Goal: Task Accomplishment & Management: Manage account settings

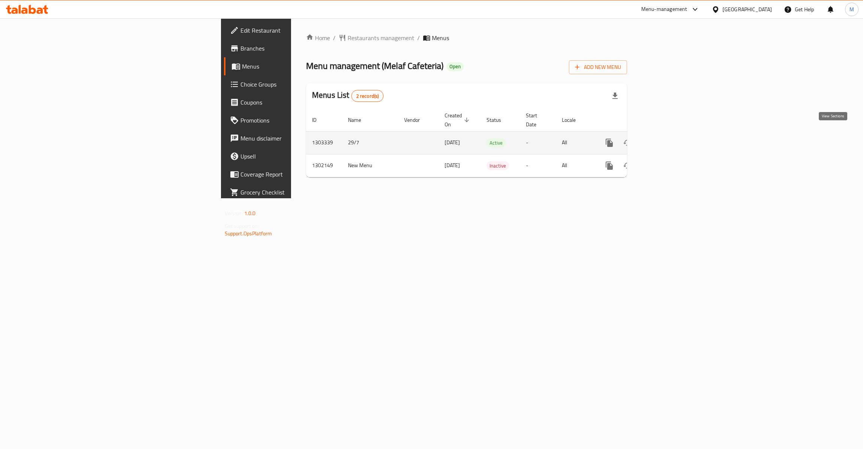
click at [673, 134] on link "enhanced table" at bounding box center [664, 143] width 18 height 18
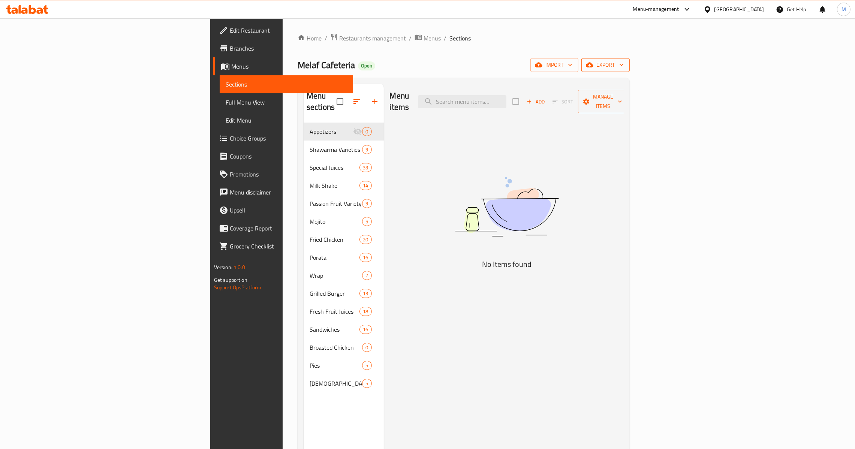
click at [629, 71] on button "export" at bounding box center [605, 65] width 48 height 14
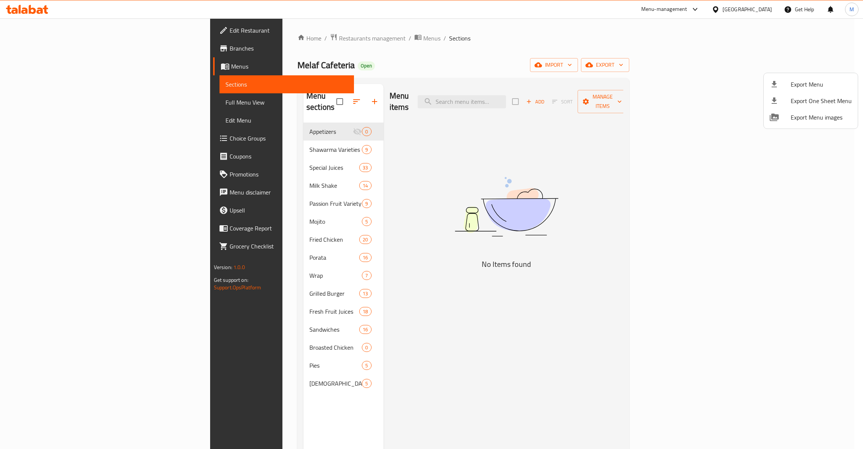
click at [822, 80] on span "Export Menu" at bounding box center [821, 84] width 61 height 9
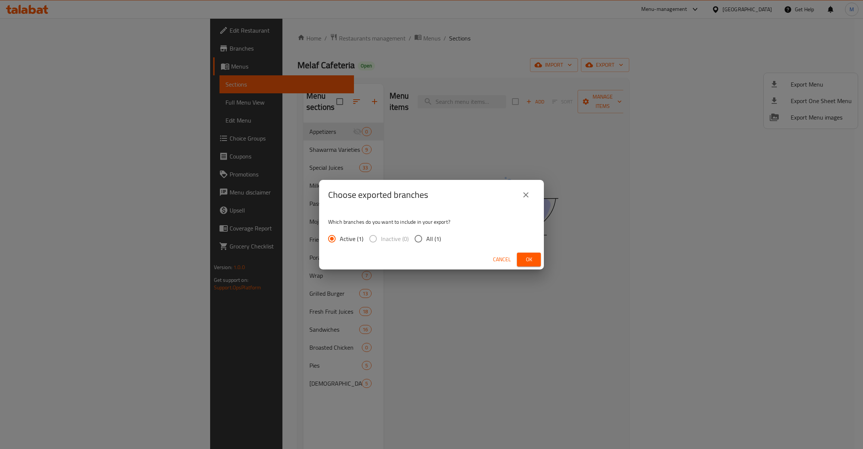
drag, startPoint x: 450, startPoint y: 229, endPoint x: 441, endPoint y: 237, distance: 12.5
click at [442, 237] on div "Which branches do you want to include in your export? Active (1) Inactive (0) A…" at bounding box center [431, 230] width 225 height 40
click at [440, 237] on div "Active (1) Inactive (0) All (1)" at bounding box center [387, 239] width 119 height 16
click at [437, 239] on span "All (1)" at bounding box center [433, 238] width 15 height 9
click at [426, 239] on input "All (1)" at bounding box center [419, 239] width 16 height 16
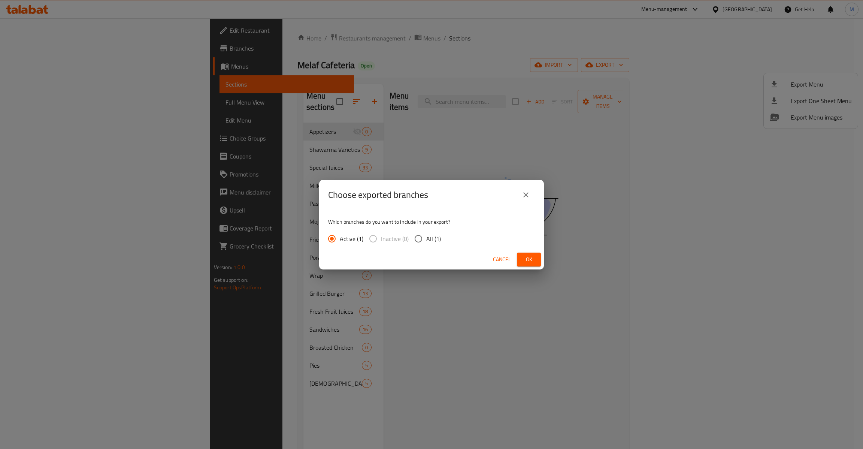
radio input "true"
click at [521, 257] on button "Ok" at bounding box center [529, 260] width 24 height 14
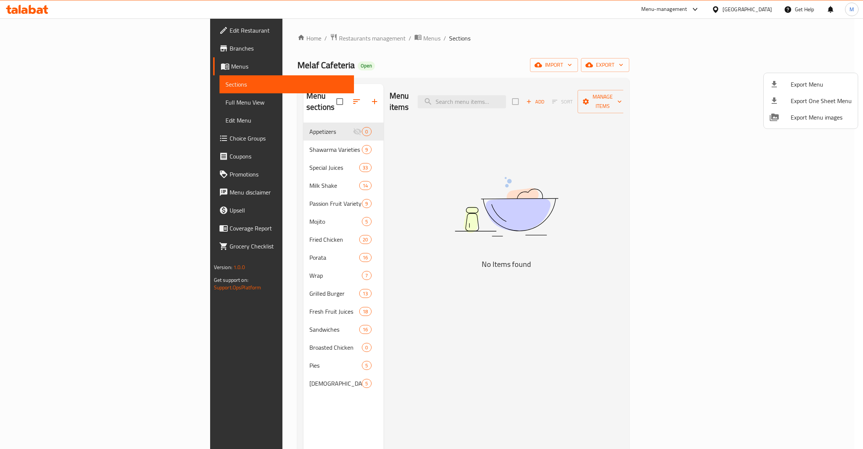
click at [48, 110] on div at bounding box center [431, 224] width 863 height 449
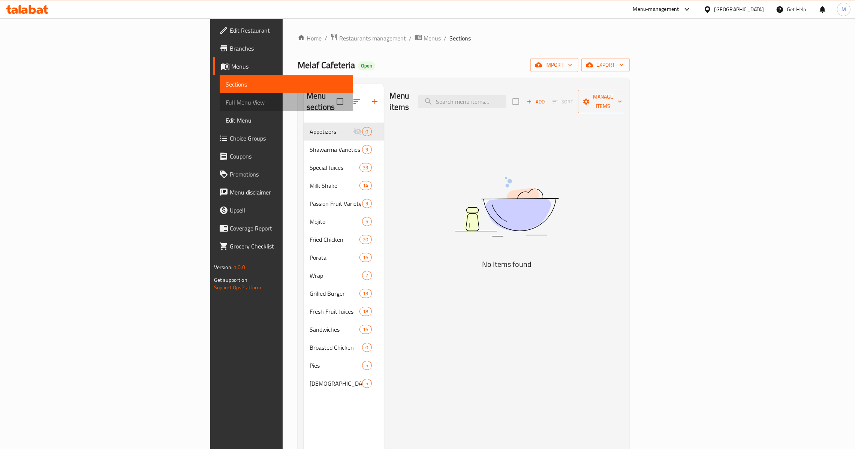
click at [226, 101] on span "Full Menu View" at bounding box center [286, 102] width 121 height 9
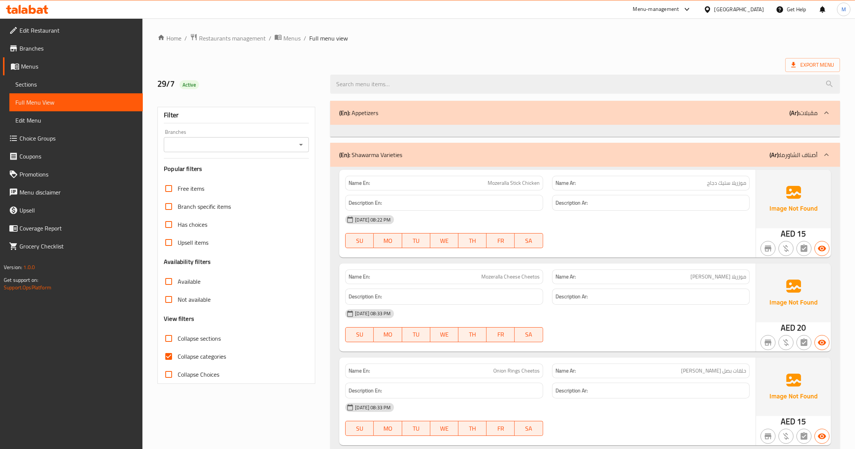
click at [172, 359] on input "Collapse categories" at bounding box center [169, 356] width 18 height 18
checkbox input "false"
click at [302, 139] on button "Open" at bounding box center [301, 144] width 10 height 10
click at [218, 177] on span "Melaf Cafeteria, [GEOGRAPHIC_DATA]" at bounding box center [217, 177] width 97 height 9
type input "Melaf Cafeteria, [GEOGRAPHIC_DATA]"
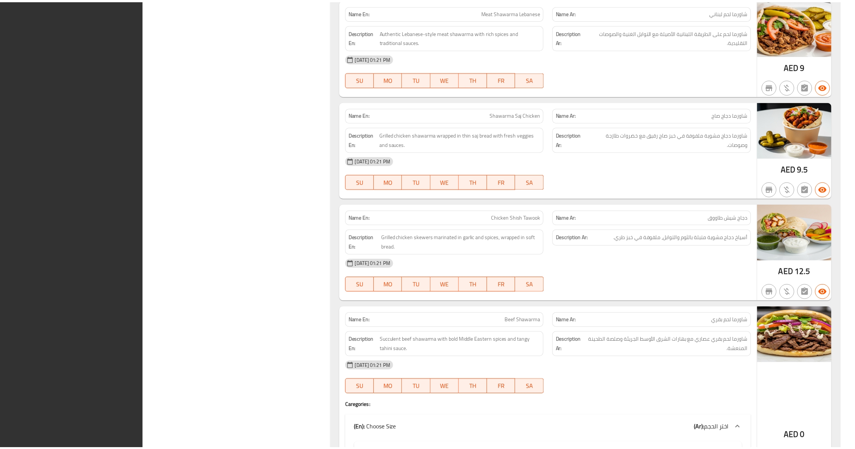
scroll to position [22747, 0]
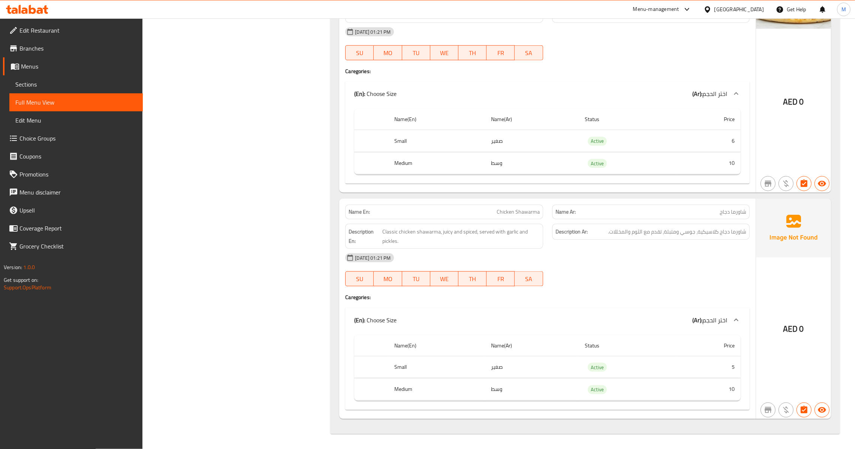
click at [52, 76] on link "Sections" at bounding box center [75, 84] width 133 height 18
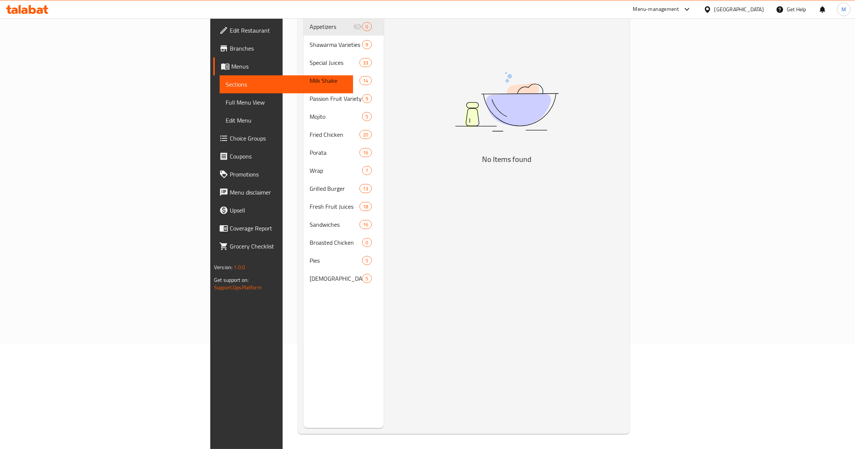
scroll to position [106, 0]
click at [231, 67] on span "Menus" at bounding box center [289, 66] width 116 height 9
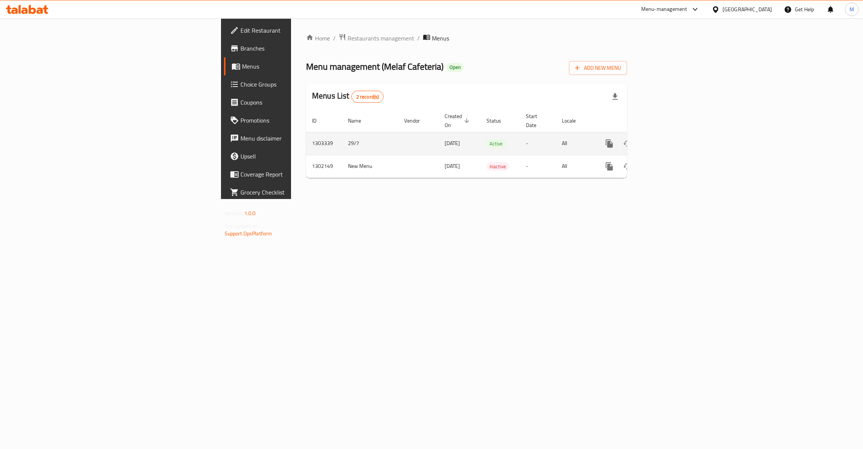
click at [673, 145] on div "enhanced table" at bounding box center [637, 144] width 72 height 18
click at [673, 143] on link "enhanced table" at bounding box center [664, 144] width 18 height 18
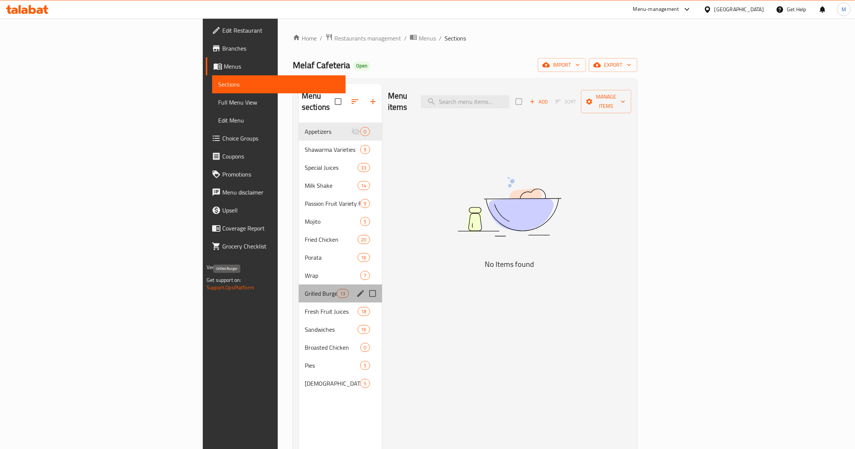
click at [305, 289] on span "Grilled Burger" at bounding box center [321, 293] width 32 height 9
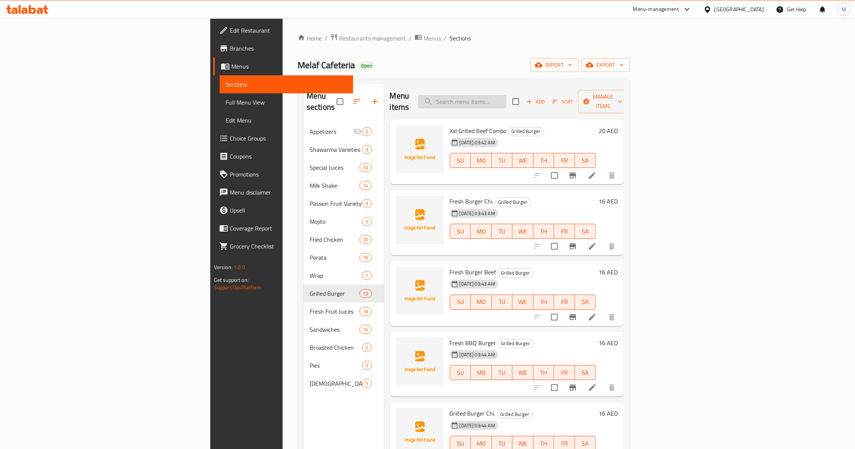
click at [506, 103] on input "search" at bounding box center [462, 101] width 88 height 13
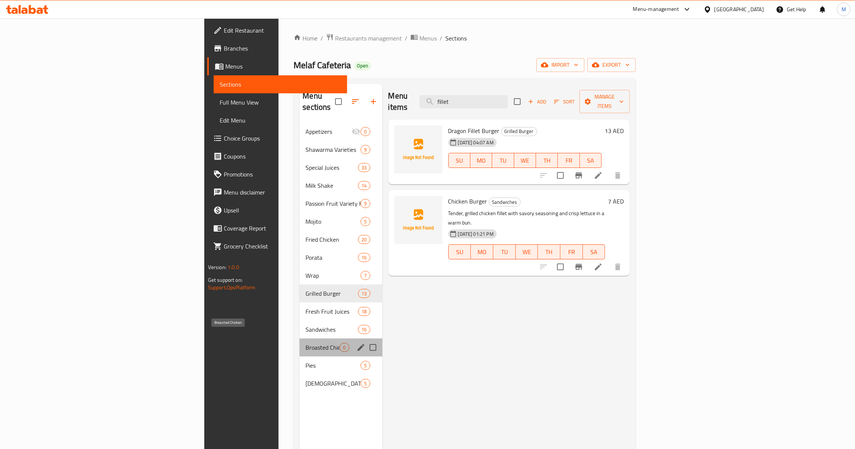
click at [305, 343] on span "Broasted Chicken" at bounding box center [322, 347] width 34 height 9
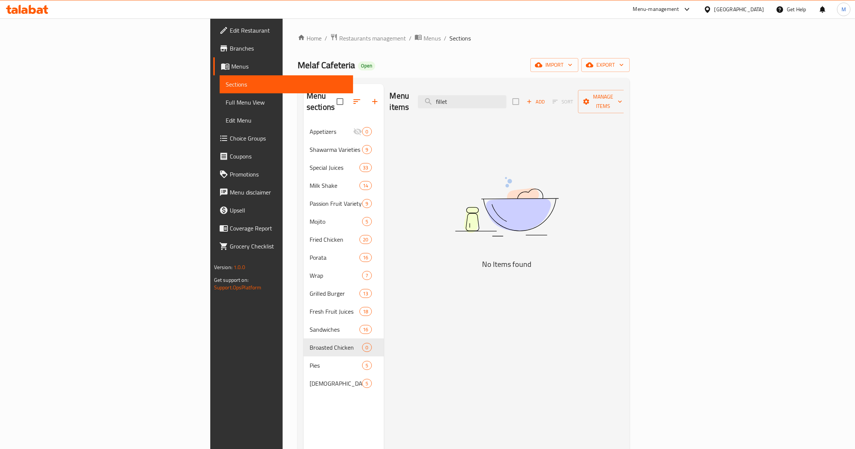
click at [304, 391] on div "Menu sections Appetizers 0 Shawarma Varieties 9 Special Juices 33 Milk Shake 14…" at bounding box center [344, 308] width 80 height 449
click at [304, 378] on div "Lebanese 5" at bounding box center [344, 383] width 80 height 18
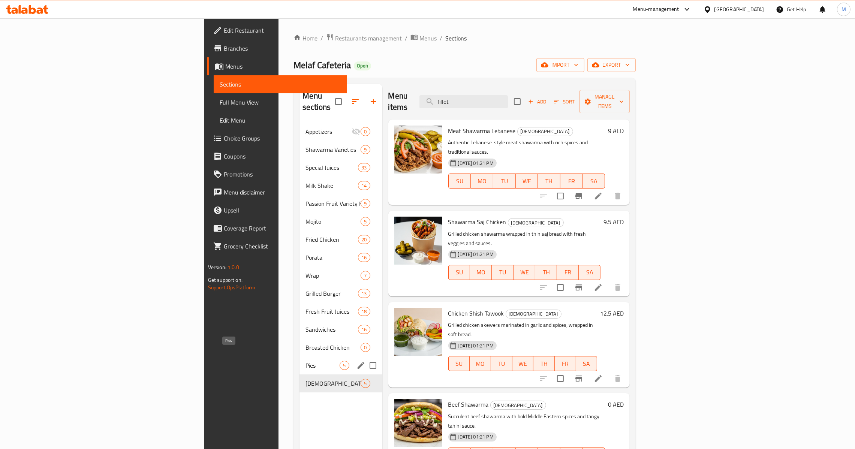
click at [305, 361] on span "Pies" at bounding box center [322, 365] width 34 height 9
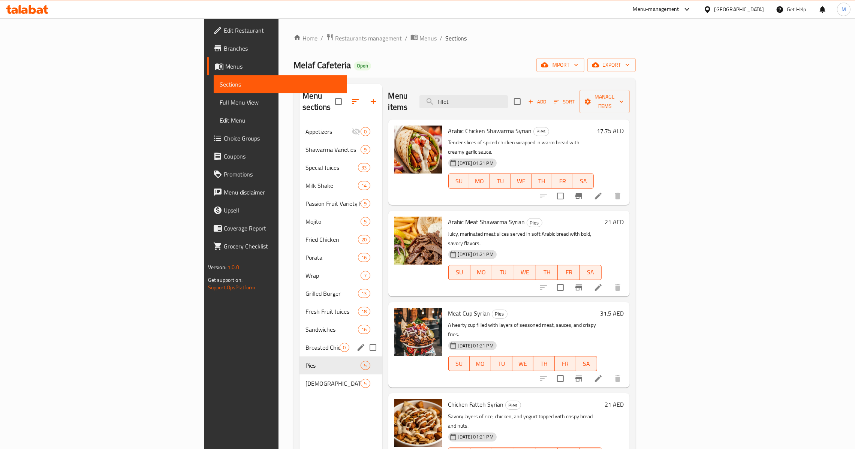
click at [299, 343] on div "Broasted Chicken 0" at bounding box center [340, 347] width 82 height 18
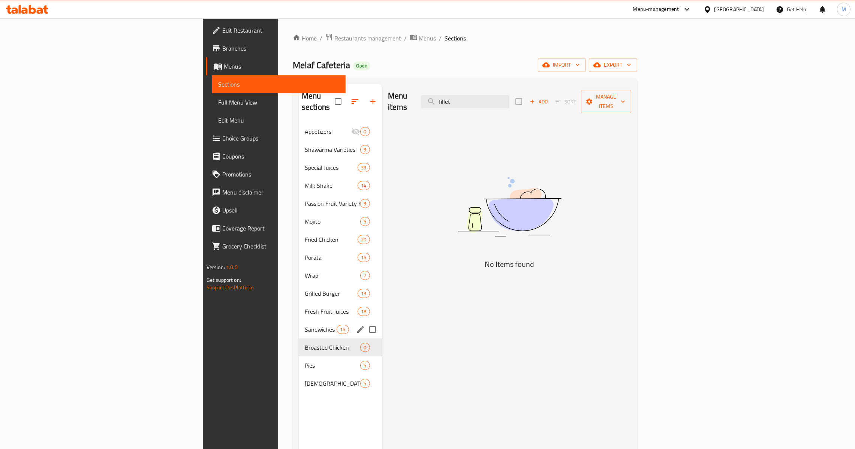
click at [299, 326] on div "Sandwiches 16" at bounding box center [340, 329] width 83 height 18
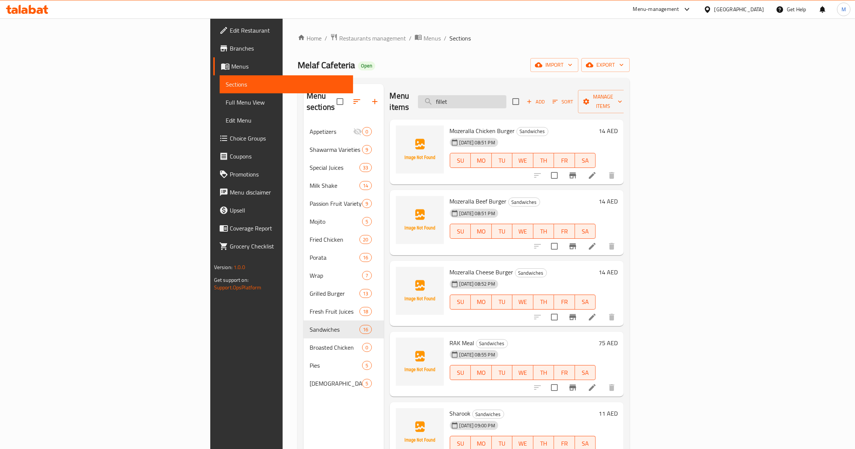
click at [506, 98] on input "fillet" at bounding box center [462, 101] width 88 height 13
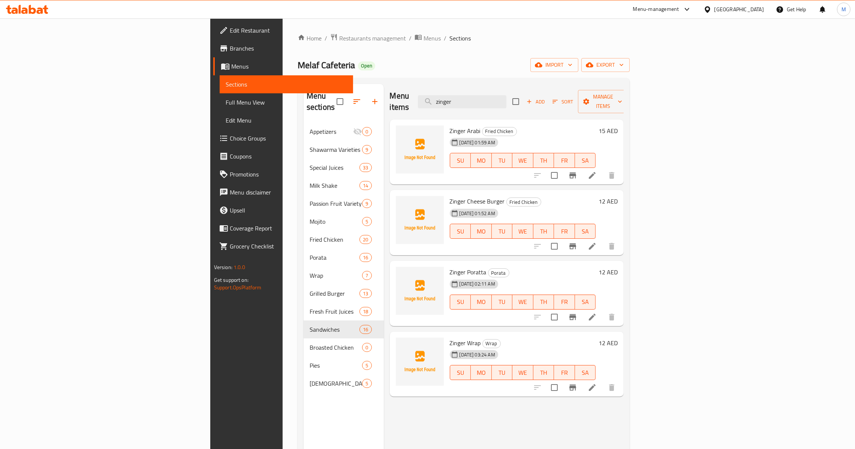
type input "zinger"
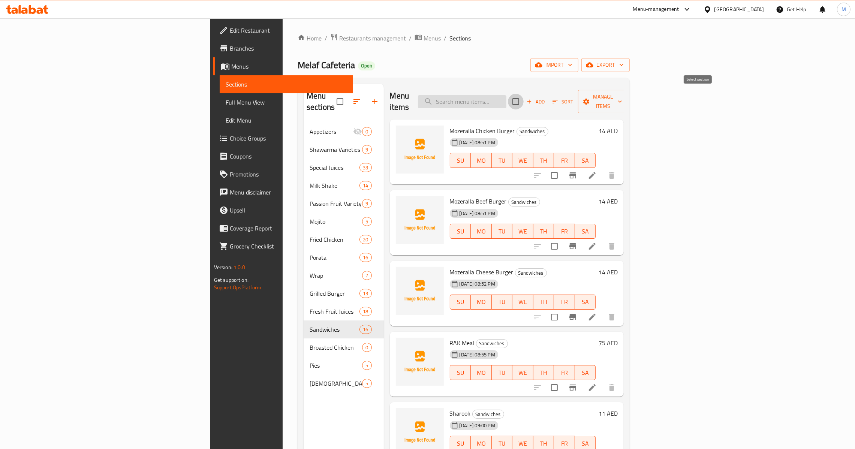
click at [506, 98] on input "search" at bounding box center [462, 101] width 88 height 13
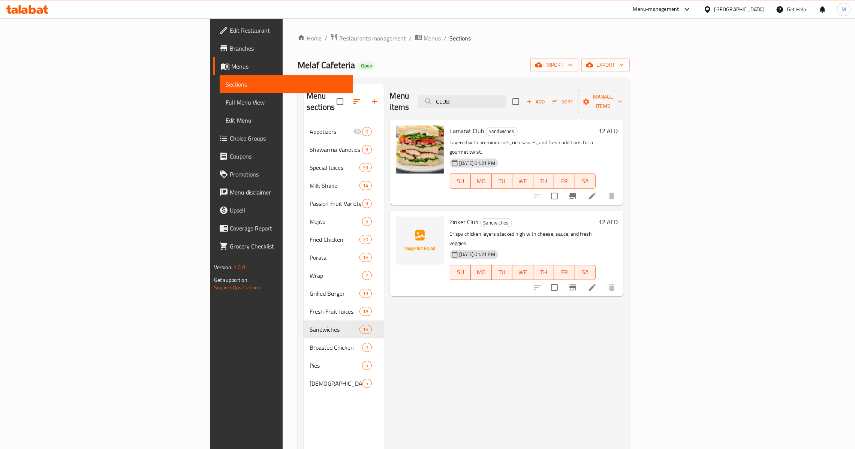
type input "CLUB"
click at [629, 58] on div "Home / Restaurants management / Menus / Sections Melaf Cafeteria Open import ex…" at bounding box center [464, 285] width 332 height 505
click at [624, 65] on span "export" at bounding box center [605, 64] width 36 height 9
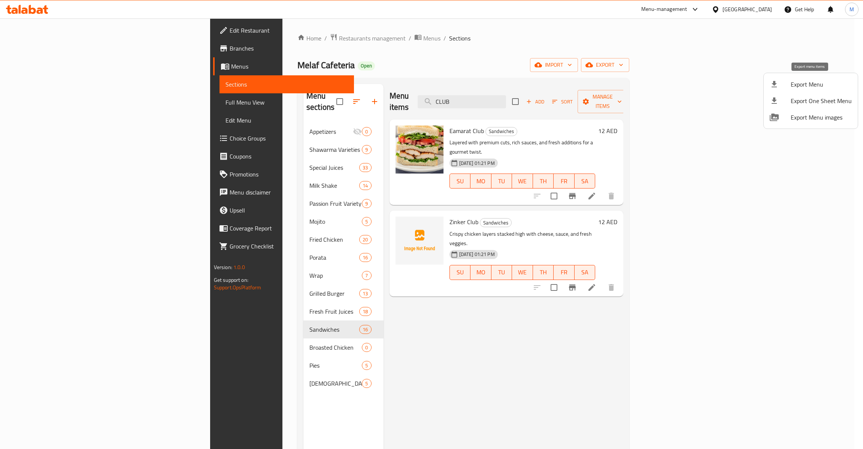
click at [795, 87] on span "Export Menu" at bounding box center [821, 84] width 61 height 9
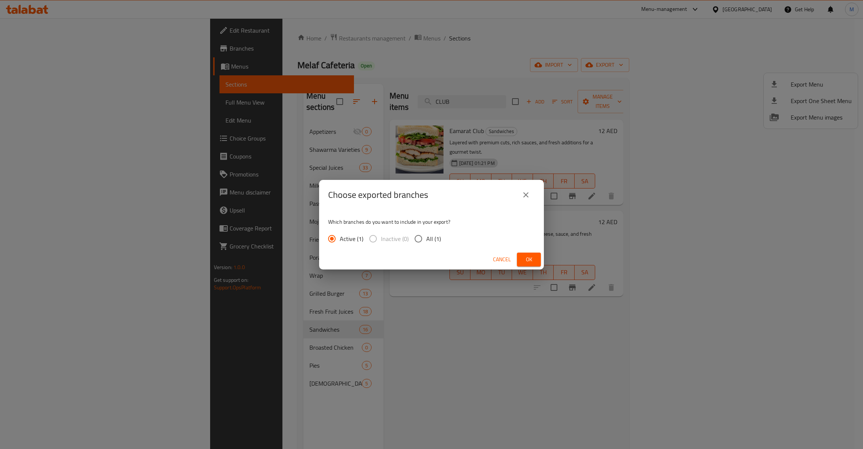
click at [437, 238] on span "All (1)" at bounding box center [433, 238] width 15 height 9
click at [428, 236] on span "All (1)" at bounding box center [433, 238] width 15 height 9
click at [426, 236] on input "All (1)" at bounding box center [419, 239] width 16 height 16
radio input "true"
click at [527, 262] on span "Ok" at bounding box center [529, 259] width 12 height 9
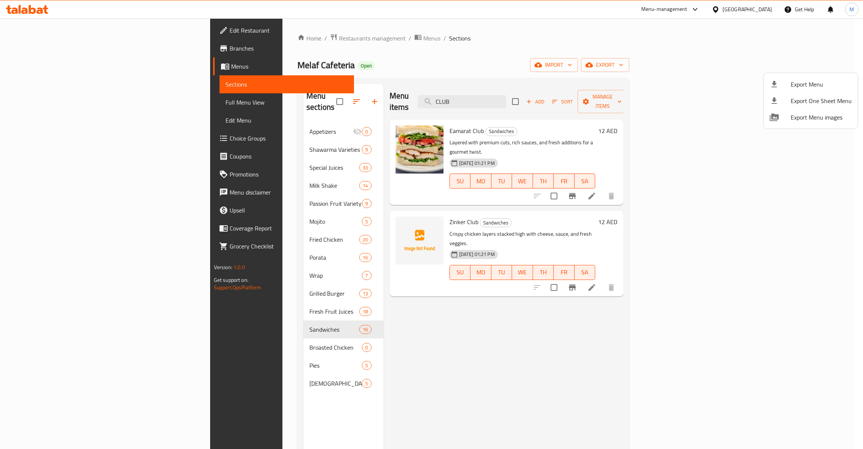
click at [98, 93] on div at bounding box center [431, 224] width 863 height 449
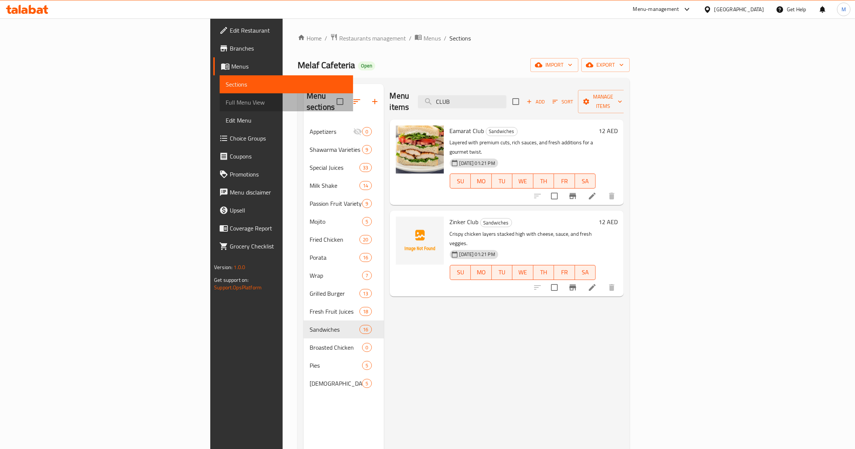
click at [226, 103] on span "Full Menu View" at bounding box center [286, 102] width 121 height 9
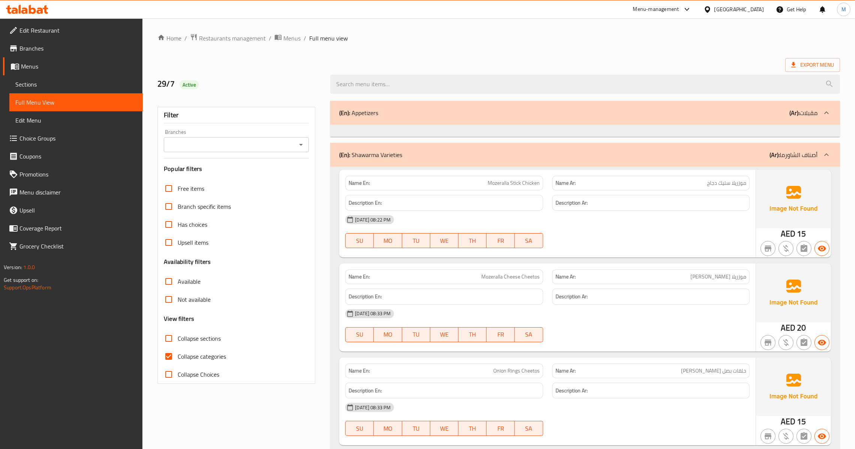
click at [172, 359] on input "Collapse categories" at bounding box center [169, 356] width 18 height 18
checkbox input "false"
click at [299, 147] on icon "Open" at bounding box center [300, 144] width 9 height 9
click at [222, 175] on span "Melaf Cafeteria, [GEOGRAPHIC_DATA]" at bounding box center [217, 177] width 97 height 9
type input "Melaf Cafeteria, [GEOGRAPHIC_DATA]"
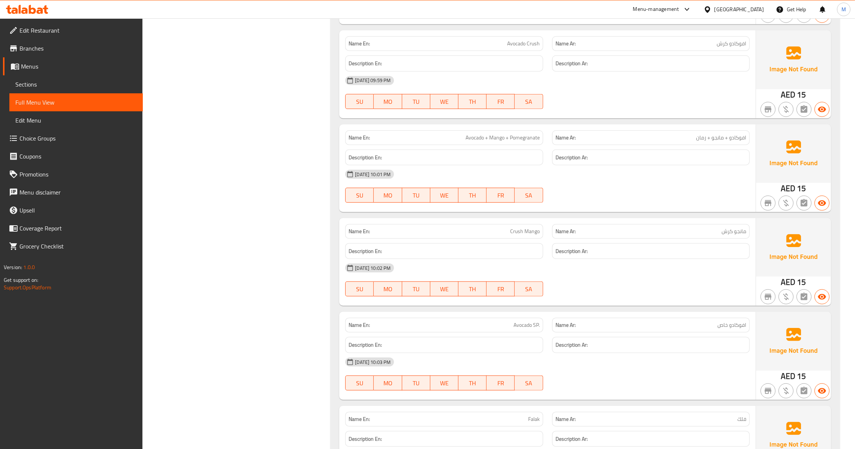
click at [55, 67] on span "Menus" at bounding box center [79, 66] width 116 height 9
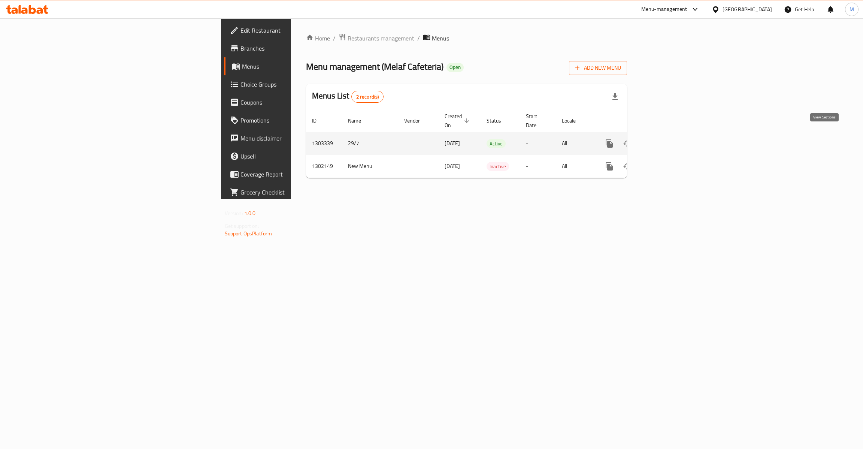
click at [668, 139] on icon "enhanced table" at bounding box center [663, 143] width 9 height 9
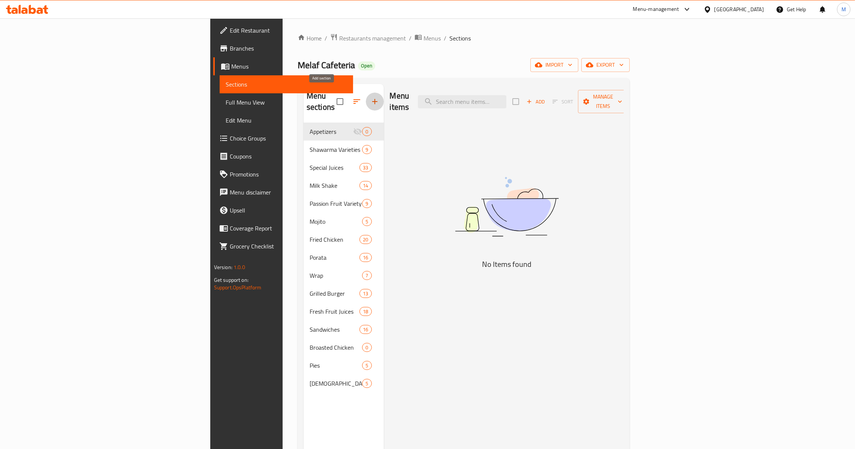
click at [370, 97] on icon "button" at bounding box center [374, 101] width 9 height 9
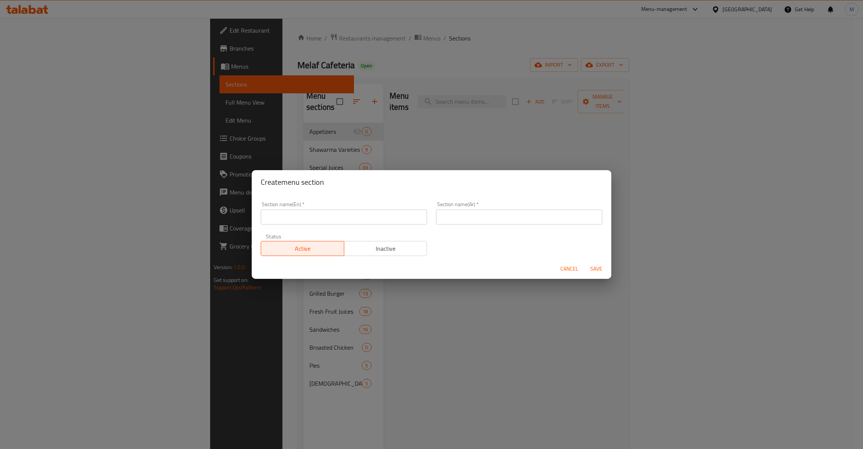
click at [304, 212] on input "text" at bounding box center [344, 216] width 166 height 15
type input "m"
type input "Melaf Family Meal"
click at [474, 222] on input "text" at bounding box center [519, 216] width 166 height 15
paste input "وجبة عائلية ميلاف"
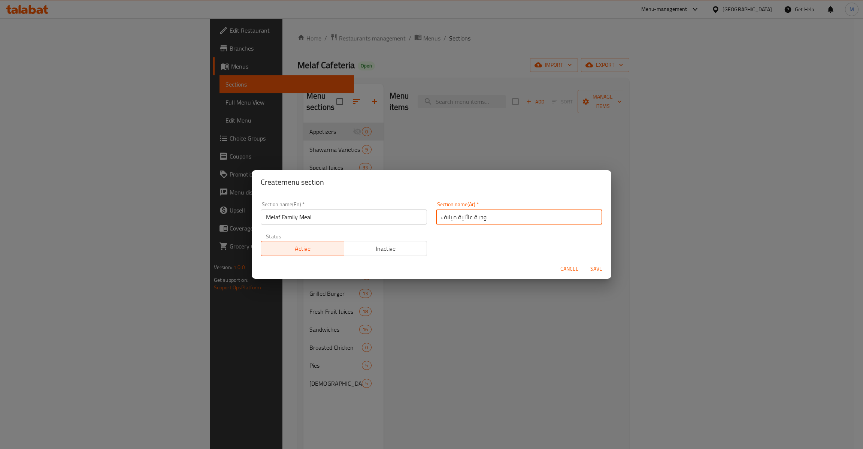
type input "وجبة عائلية ميلاف"
click at [598, 274] on button "Save" at bounding box center [597, 269] width 24 height 14
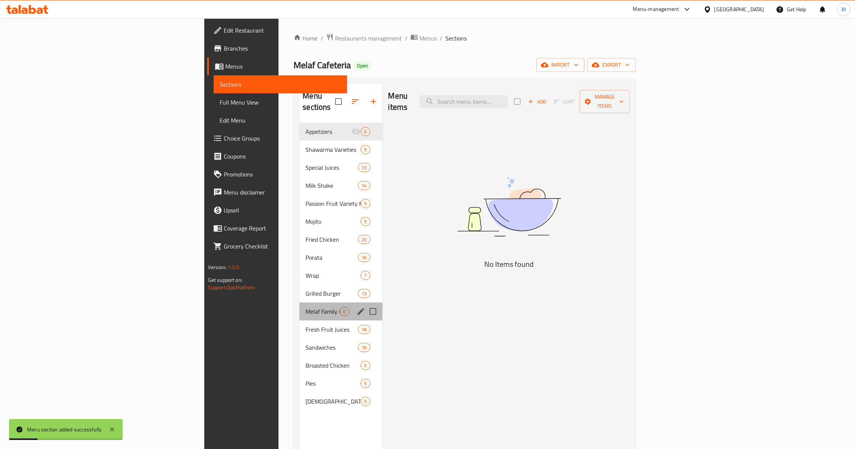
click at [299, 307] on div "Melaf Family Meal 0" at bounding box center [340, 311] width 82 height 18
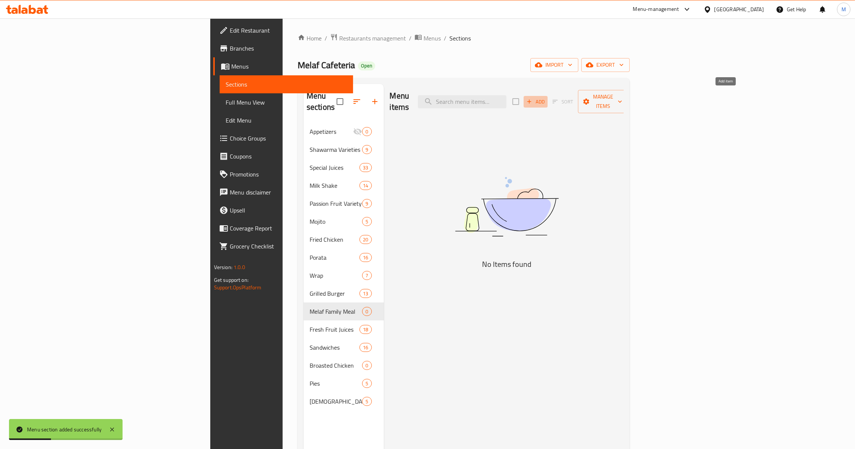
click at [546, 97] on span "Add" at bounding box center [535, 101] width 20 height 9
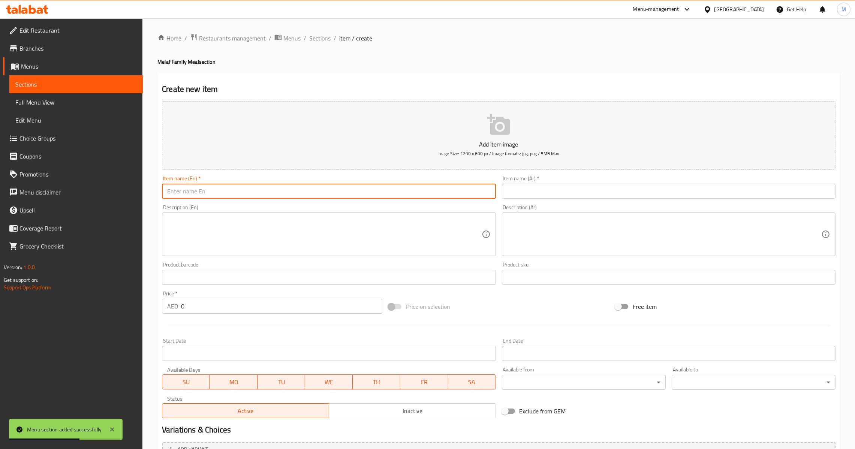
click at [444, 184] on input "text" at bounding box center [328, 191] width 333 height 15
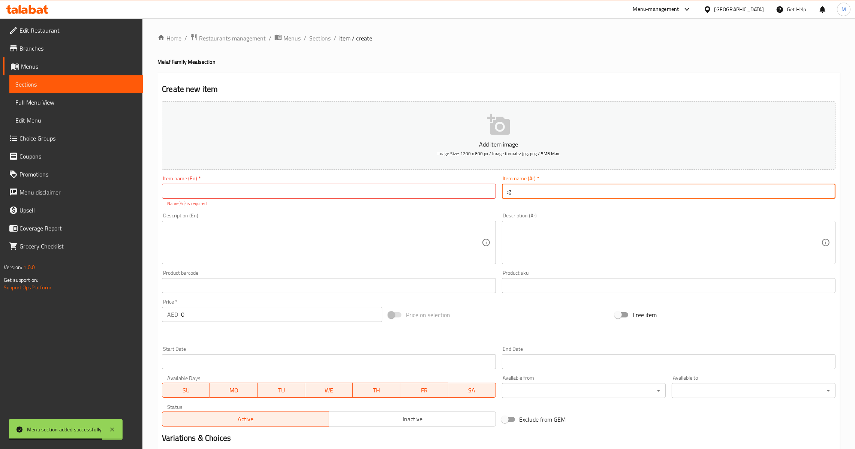
type input ";"
type input "كلوب بارتي"
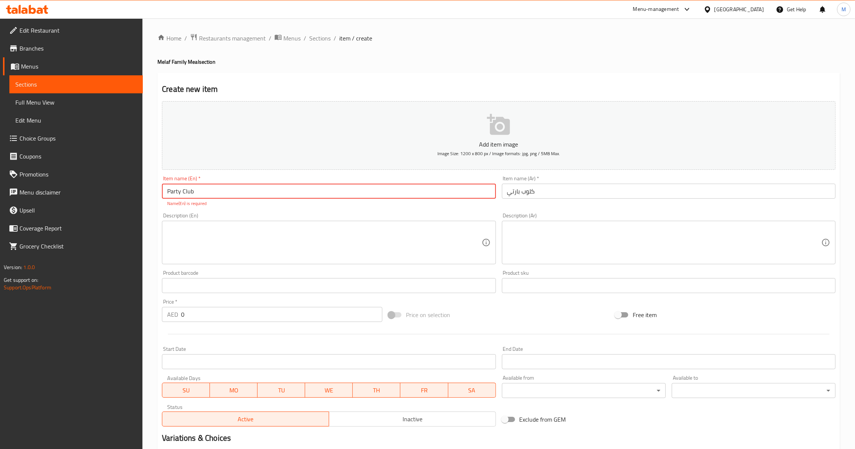
type input "Party Club"
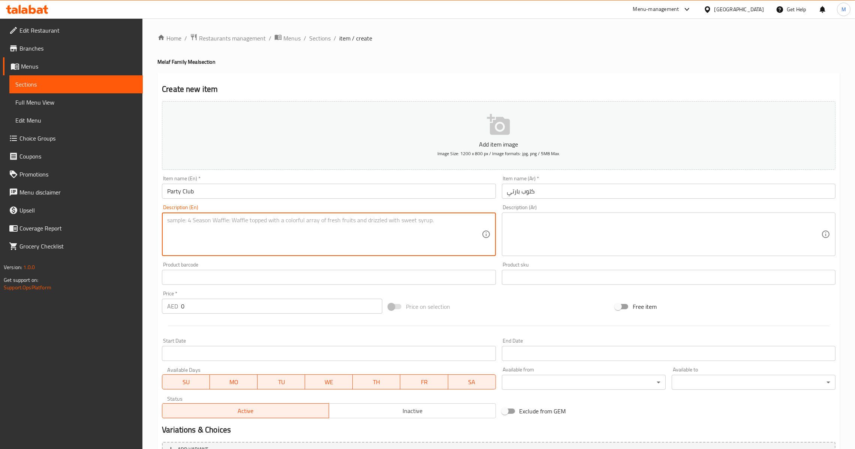
click at [286, 236] on textarea at bounding box center [324, 235] width 314 height 36
paste textarea "BEEF CLUB+CHI, CLUB+[DOMAIN_NAME]+ZINGER ROLL"
type textarea "Beef club+chi, club+[DOMAIN_NAME]+zinger roll"
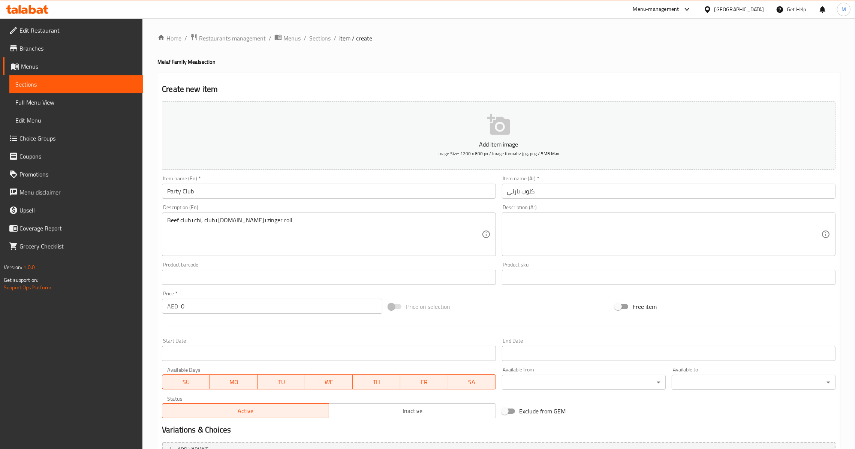
click at [639, 235] on textarea at bounding box center [664, 235] width 314 height 36
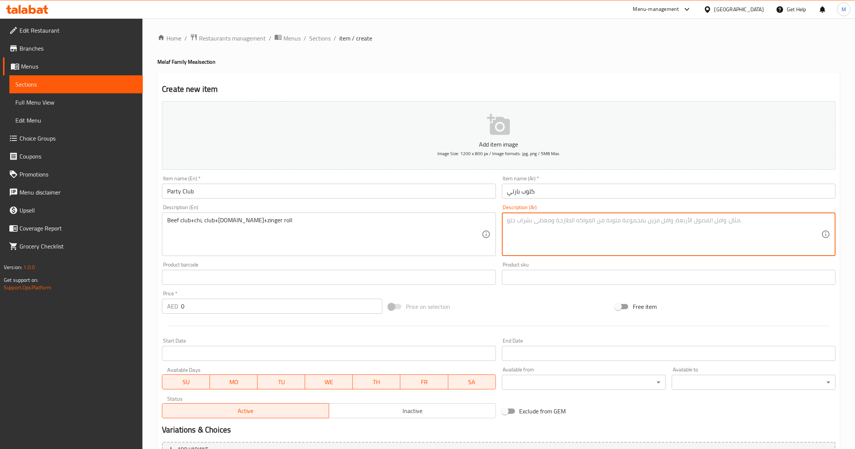
paste textarea "لحم بقري كلوب + تشي، كلوب + خضار، كلوب + رول زنجر"
type textarea "لحم بقري كلوب + تشي، كلوب + خضار، كلوب + رول زنجر"
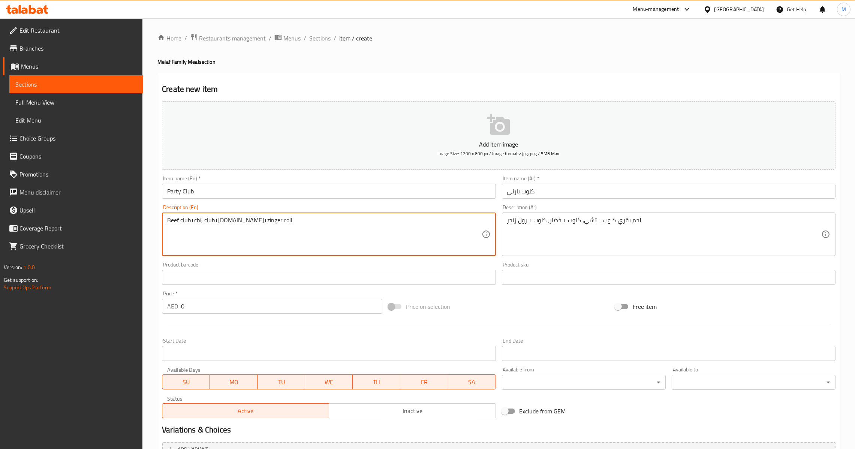
click at [183, 304] on input "0" at bounding box center [281, 306] width 201 height 15
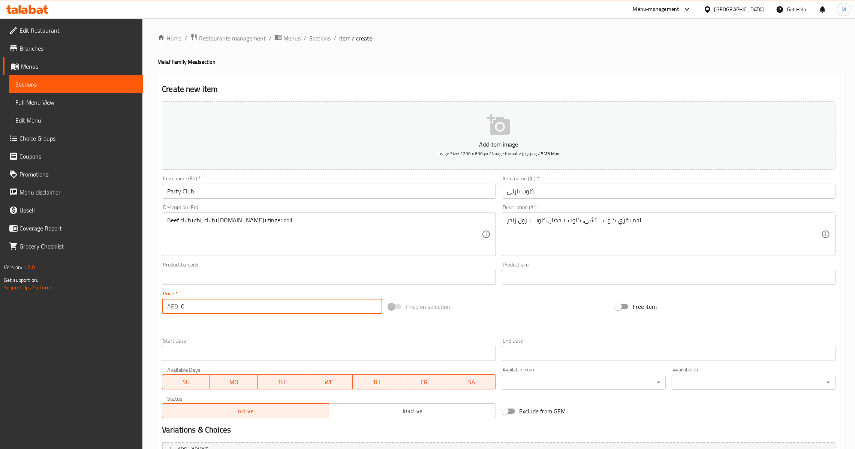
click at [181, 308] on input "0" at bounding box center [281, 306] width 201 height 15
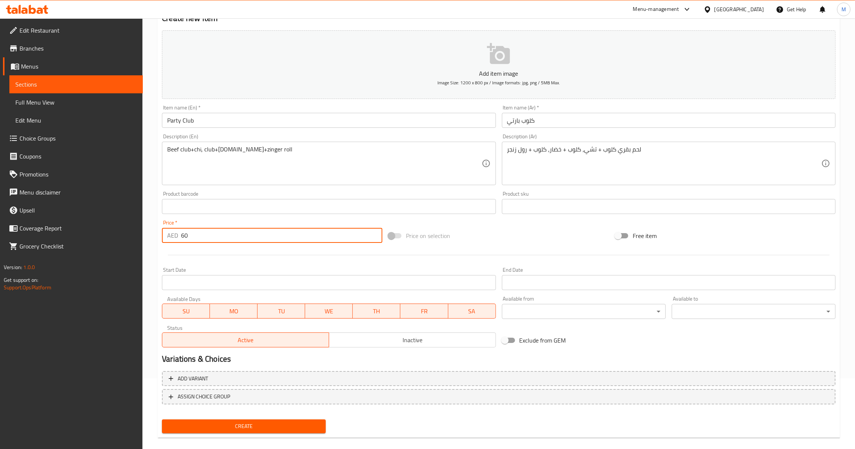
scroll to position [79, 0]
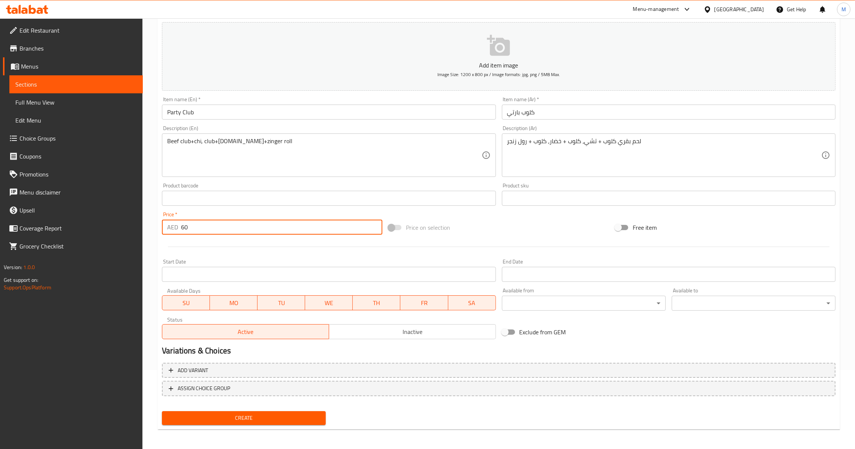
type input "60"
click at [246, 413] on span "Create" at bounding box center [244, 417] width 152 height 9
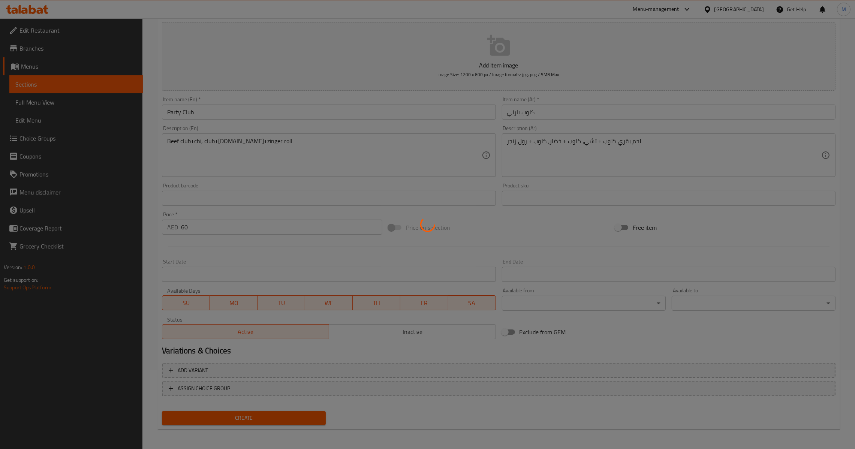
type input "0"
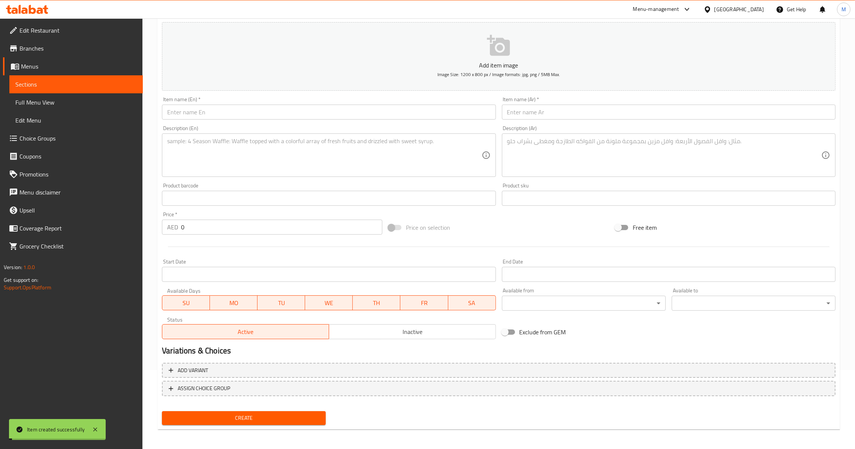
click at [194, 111] on input "text" at bounding box center [328, 112] width 333 height 15
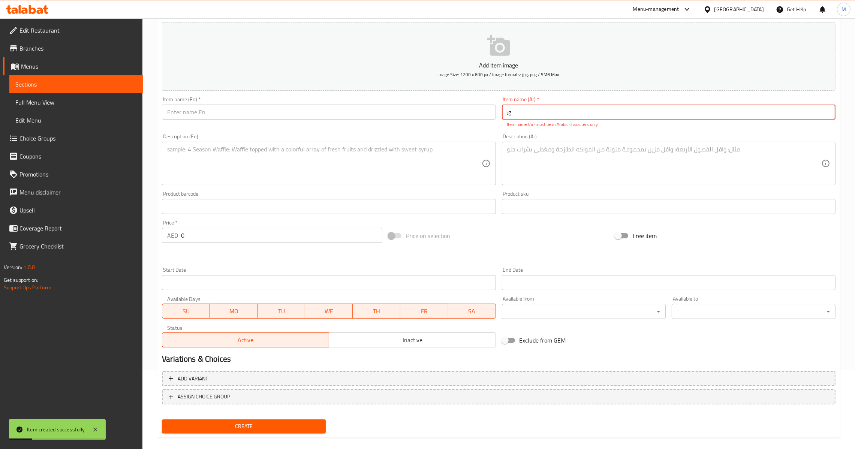
type input ";"
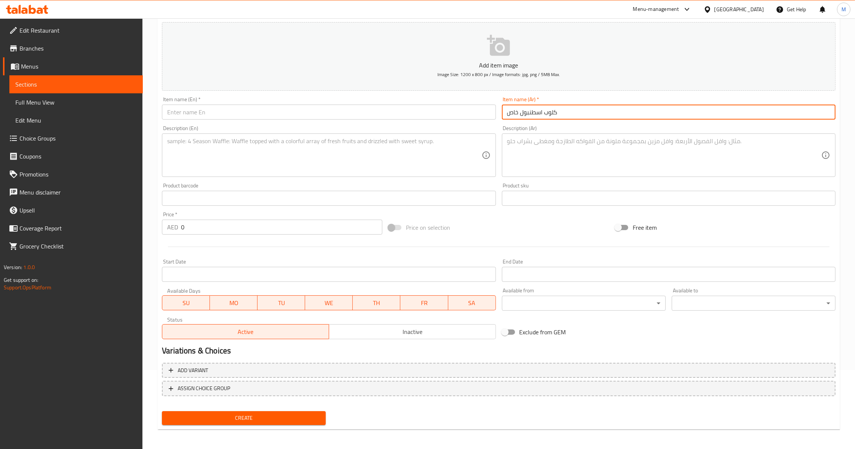
type input "كلوب اسطنبول خاص"
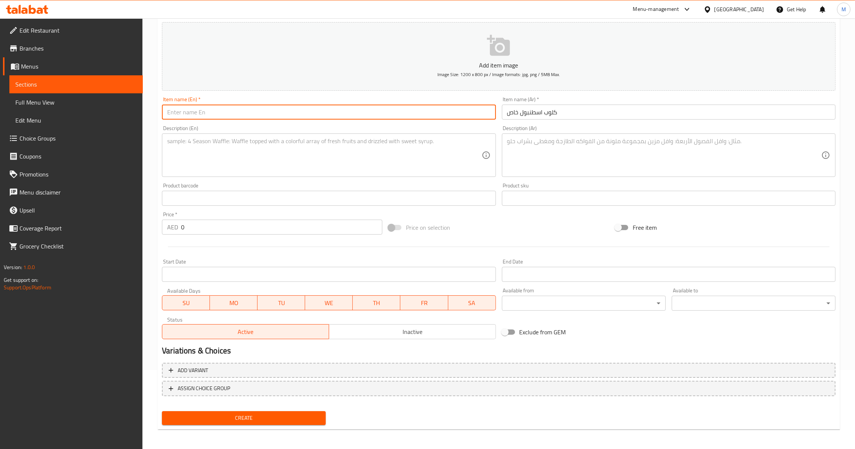
type input "m"
type input "Melaf Special Club"
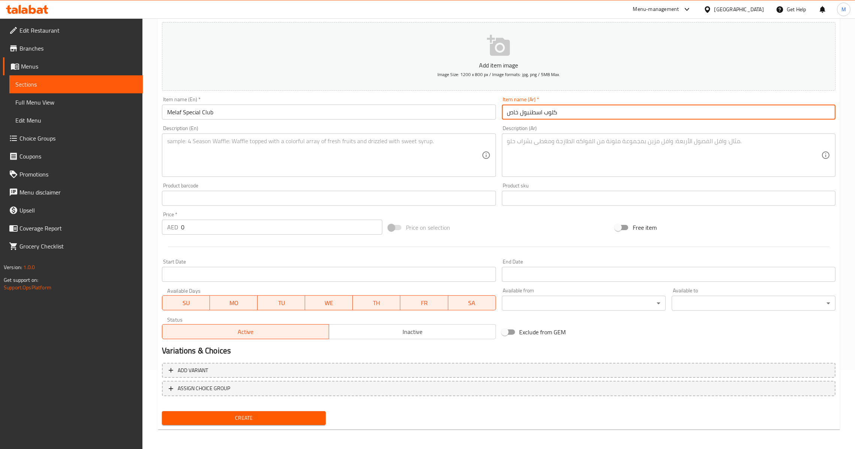
click at [286, 172] on textarea at bounding box center [324, 156] width 314 height 36
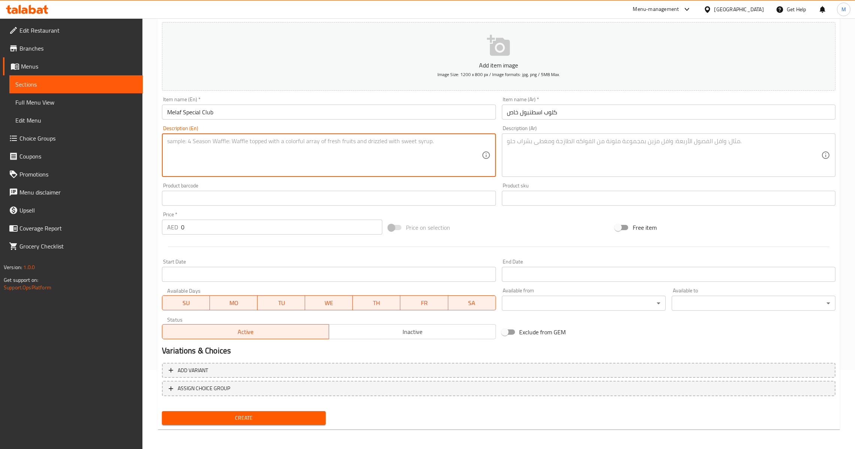
paste textarea "ZINGER CLUB+CHI, CLUB+TAWOOK ARABI+ZINGER COMBO+CHI, BURGER"
type textarea "Zinger club+chi, club+tawook arabi+zinger combo+chi, burger"
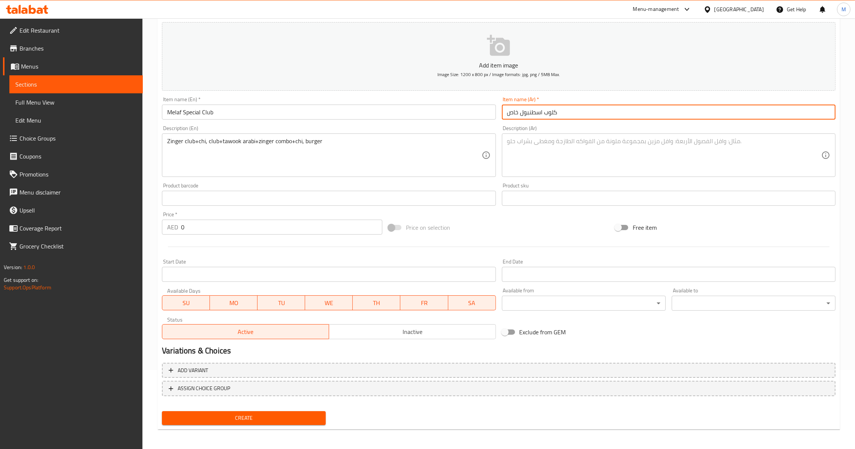
click at [543, 110] on input "كلوب اسطنبول خاص" at bounding box center [668, 112] width 333 height 15
click at [530, 112] on input "كلوب ميلاف اسطنبول خاص" at bounding box center [668, 112] width 333 height 15
type input "كلوب ميلاف اسطنبول خاص"
click at [182, 112] on input "Melaf Special Club" at bounding box center [328, 112] width 333 height 15
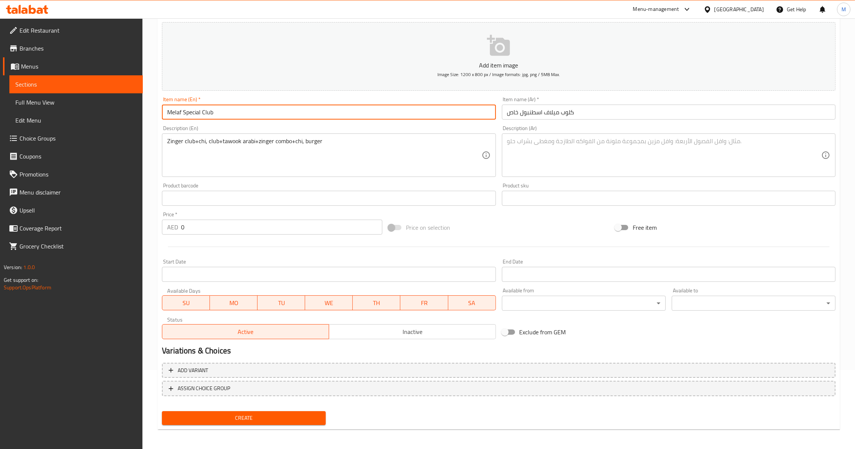
paste input "[GEOGRAPHIC_DATA]"
type input "Melaf Istanbul Special Club"
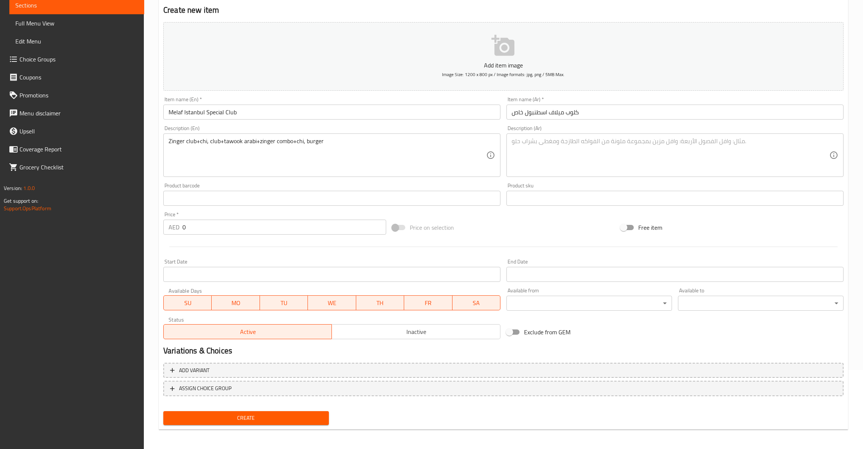
click at [627, 154] on textarea at bounding box center [671, 156] width 318 height 36
paste textarea "زنجر كلوب+تشي، كلوب+طاووق عربي+زنجر كومبو+تشي، برجر"
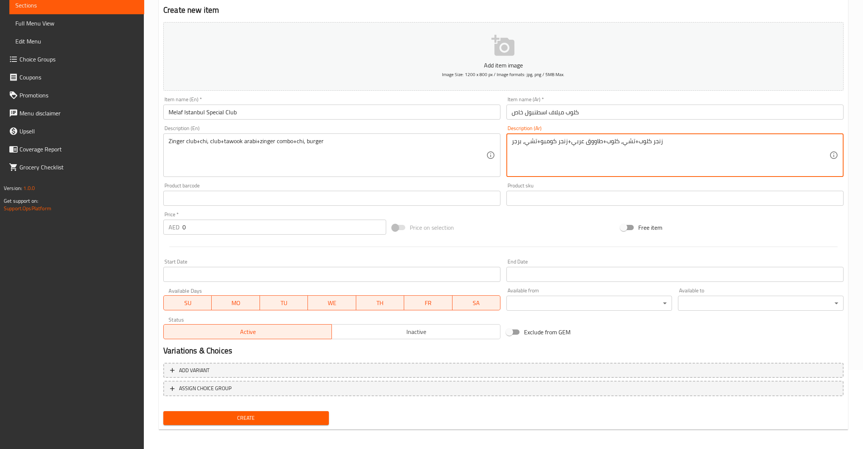
type textarea "زنجر كلوب+تشي، كلوب+طاووق عربي+زنجر كومبو+تشي، برجر"
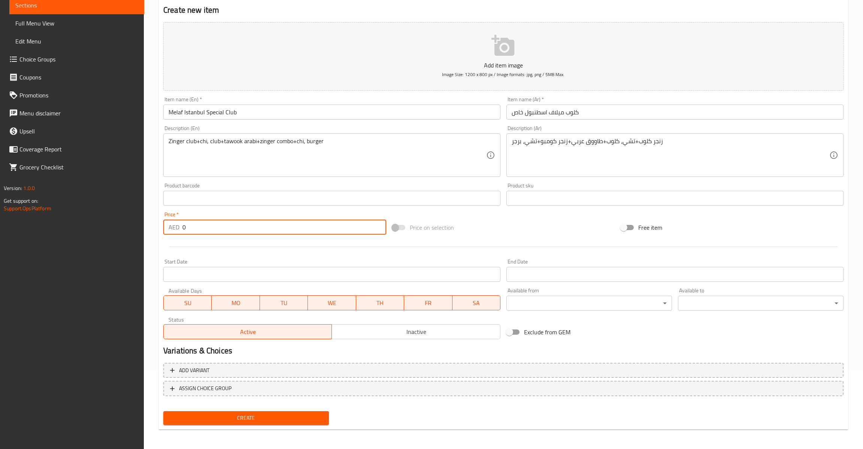
click at [182, 229] on input "0" at bounding box center [284, 227] width 204 height 15
type input "40"
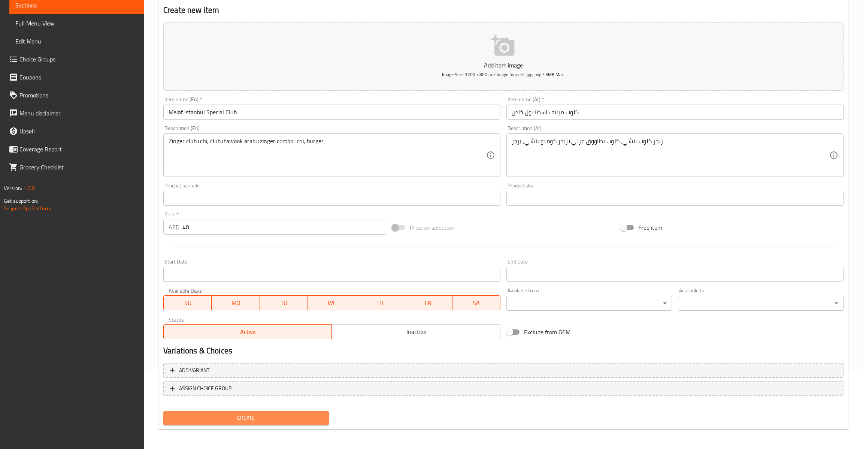
click at [257, 416] on span "Create" at bounding box center [246, 417] width 154 height 9
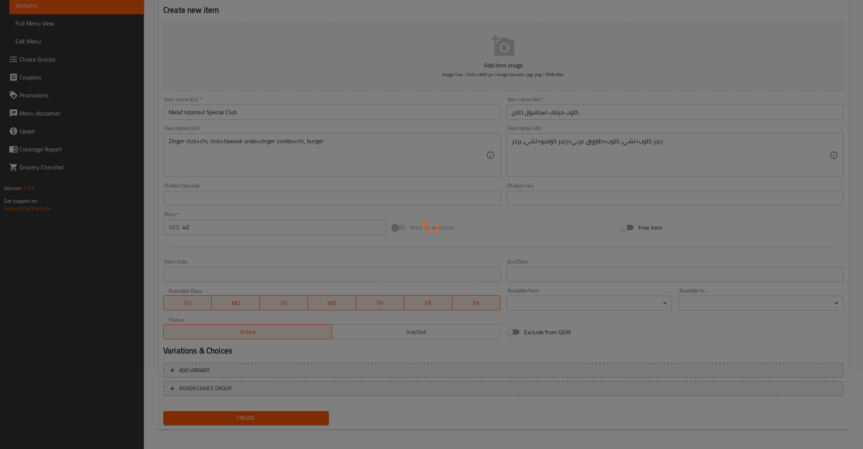
type input "0"
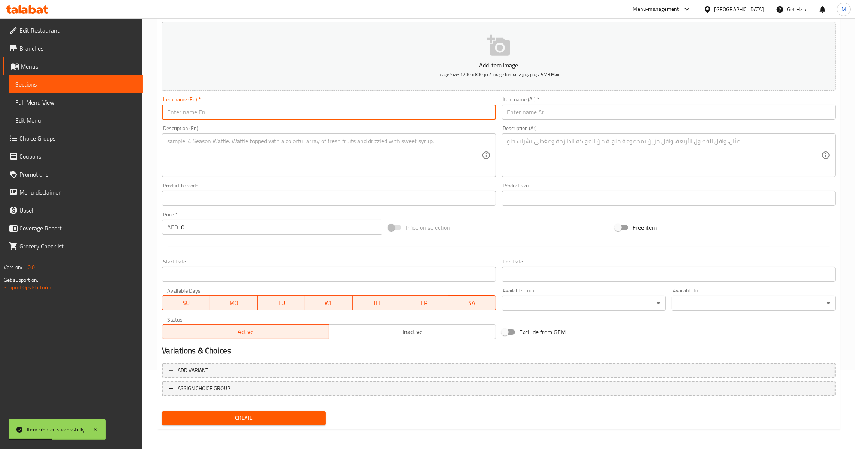
click at [274, 115] on input "text" at bounding box center [328, 112] width 333 height 15
paste input "VARIETY DELUX MEAL"
type input "Variety Delux Meal"
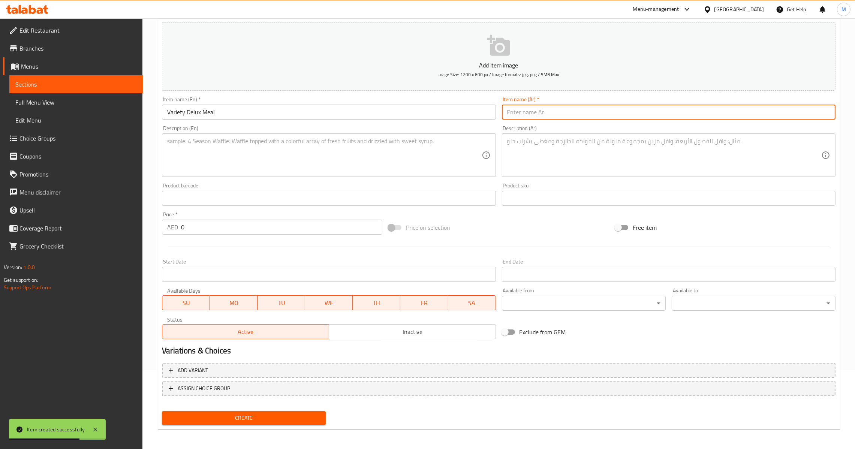
click at [557, 109] on input "text" at bounding box center [668, 112] width 333 height 15
paste input "كلوب وارايتي ديلكس 123"
drag, startPoint x: 514, startPoint y: 111, endPoint x: 464, endPoint y: 115, distance: 50.0
click at [464, 115] on div "Add item image Image Size: 1200 x 800 px / Image formats: jpg, png / 5MB Max. I…" at bounding box center [498, 180] width 679 height 323
click at [534, 112] on input "كلوب وارايتي ديلكس 123" at bounding box center [668, 112] width 333 height 15
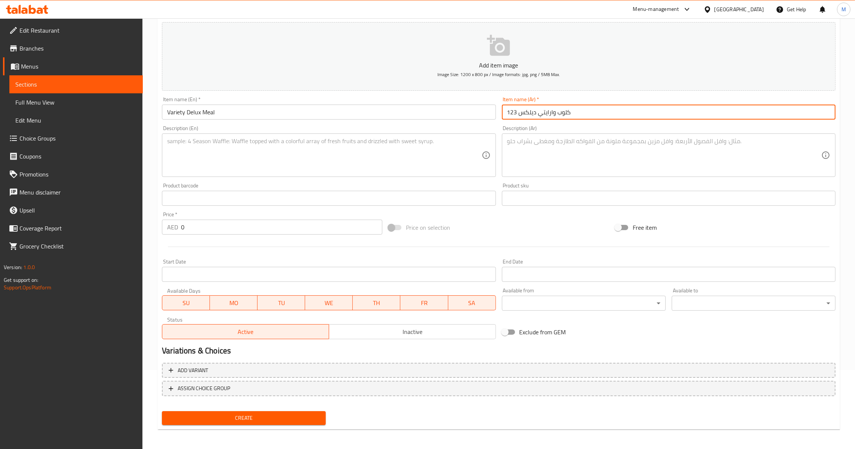
drag, startPoint x: 520, startPoint y: 108, endPoint x: 514, endPoint y: 112, distance: 7.3
click at [514, 112] on input "كلوب وارايتي ديلكس 123" at bounding box center [668, 112] width 333 height 15
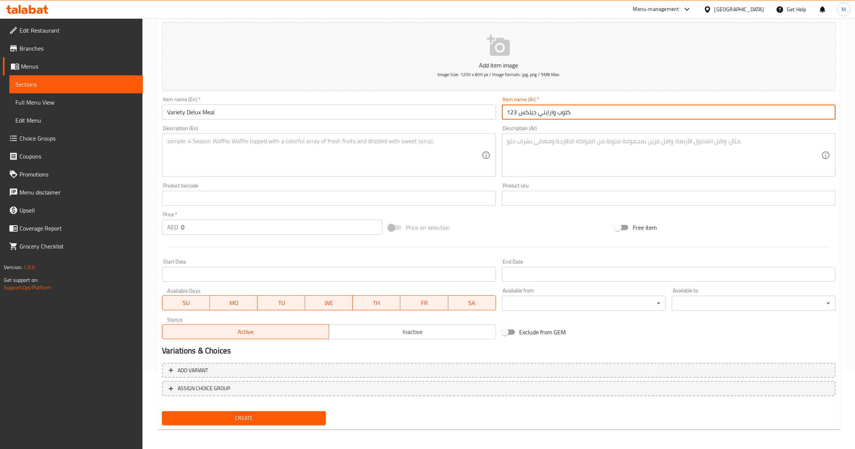
click at [507, 112] on input "كلوب وارايتي ديلكس 123" at bounding box center [668, 112] width 333 height 15
type input "كلوب وارايتي ديلكس"
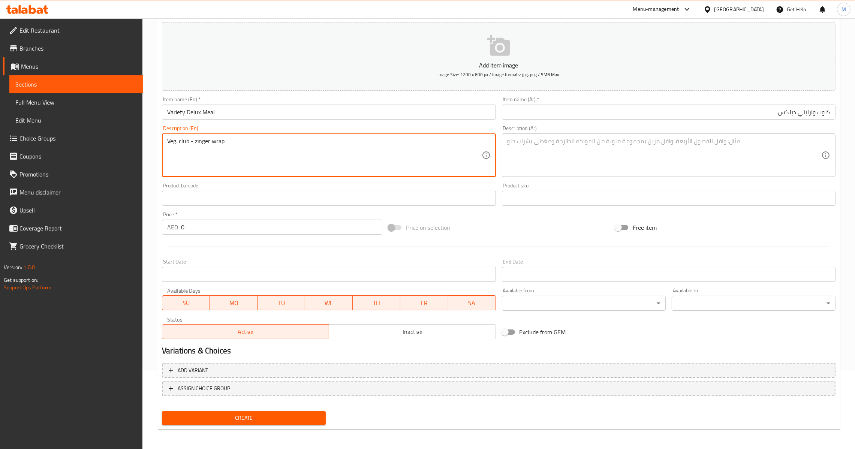
type textarea "Veg. club - zinger wrap"
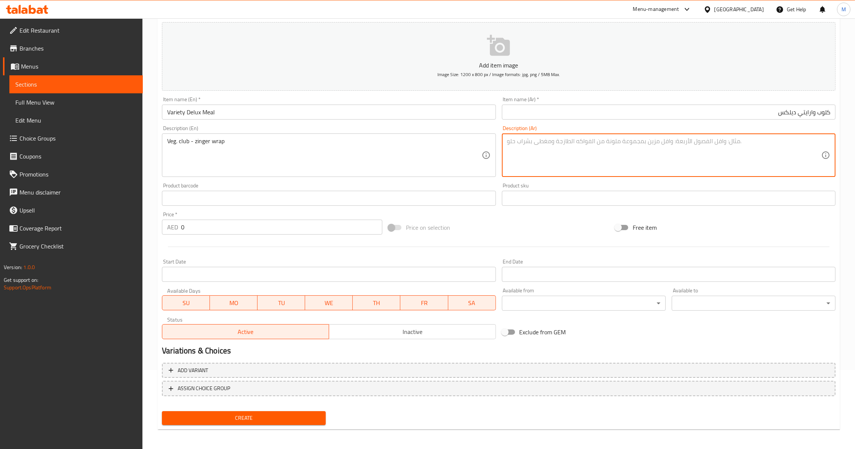
click at [608, 155] on textarea at bounding box center [664, 156] width 314 height 36
paste textarea "نادي الخضار - لفائف زينجر"
click at [560, 136] on div "نادي الخضار - لفائف زينجر Description (Ar)" at bounding box center [668, 154] width 333 height 43
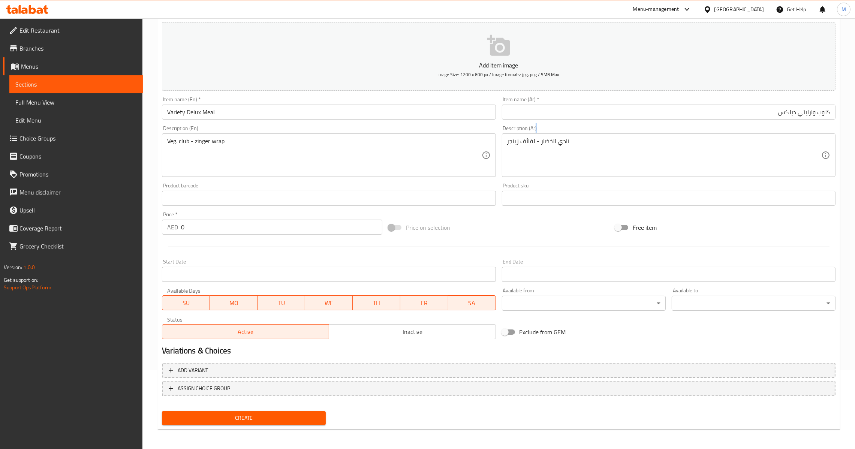
click at [560, 136] on div "نادي الخضار - لفائف زينجر Description (Ar)" at bounding box center [668, 154] width 333 height 43
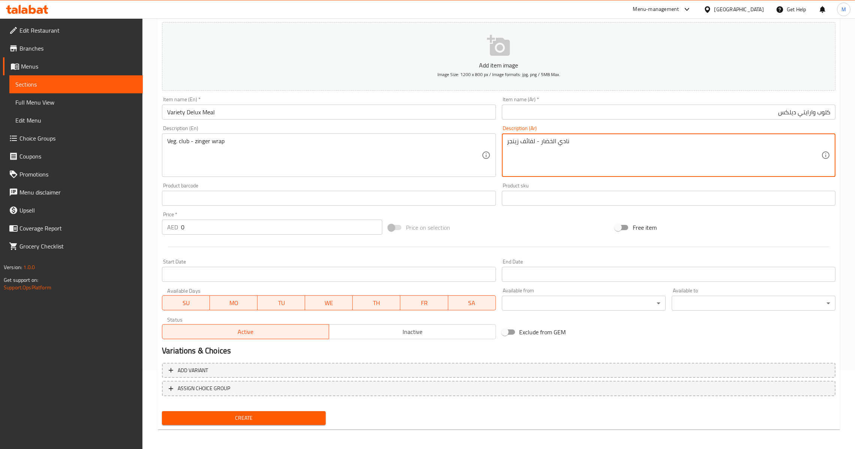
click at [564, 141] on textarea "نادي الخضار - لفائف زينجر" at bounding box center [664, 156] width 314 height 36
type textarea "كلوب خضار - راب زنجر"
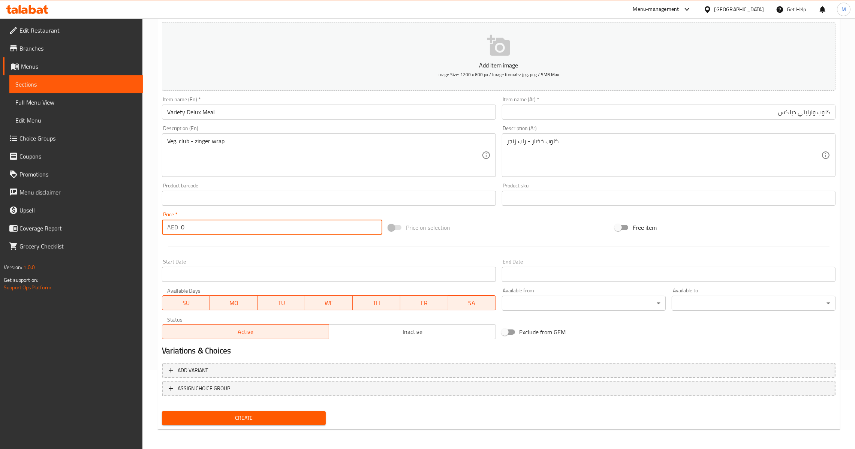
drag, startPoint x: 214, startPoint y: 231, endPoint x: 76, endPoint y: 215, distance: 139.6
click at [74, 218] on div "Edit Restaurant Branches Menus Sections Full Menu View Edit Menu Choice Groups …" at bounding box center [427, 194] width 855 height 511
type input "26"
click at [256, 409] on div "Create" at bounding box center [244, 418] width 170 height 20
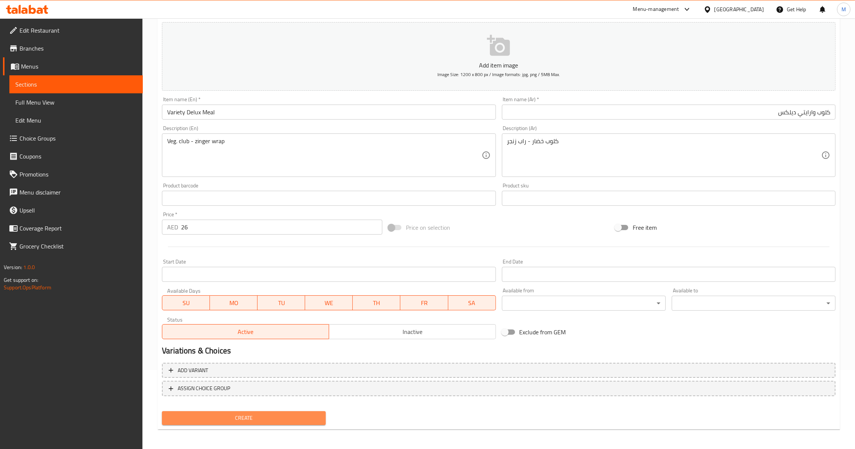
click at [251, 422] on button "Create" at bounding box center [244, 418] width 164 height 14
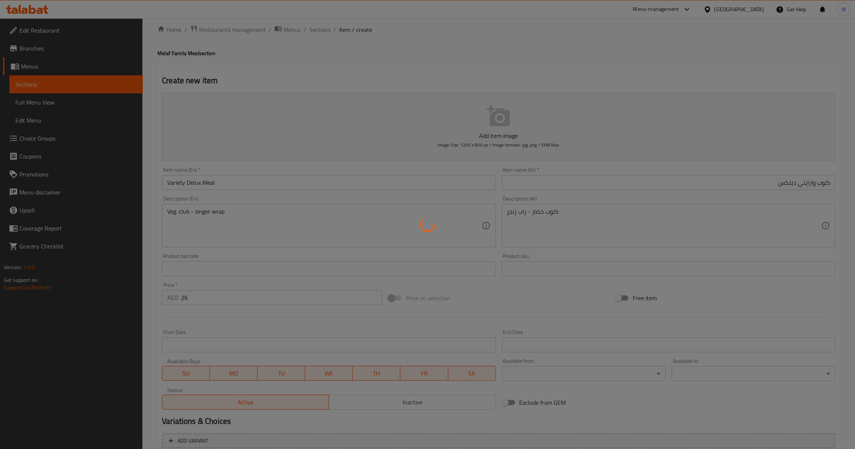
scroll to position [0, 0]
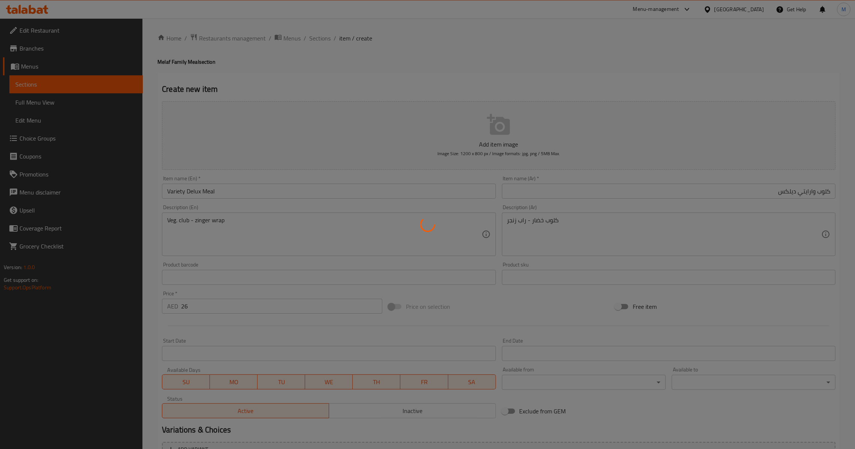
type input "0"
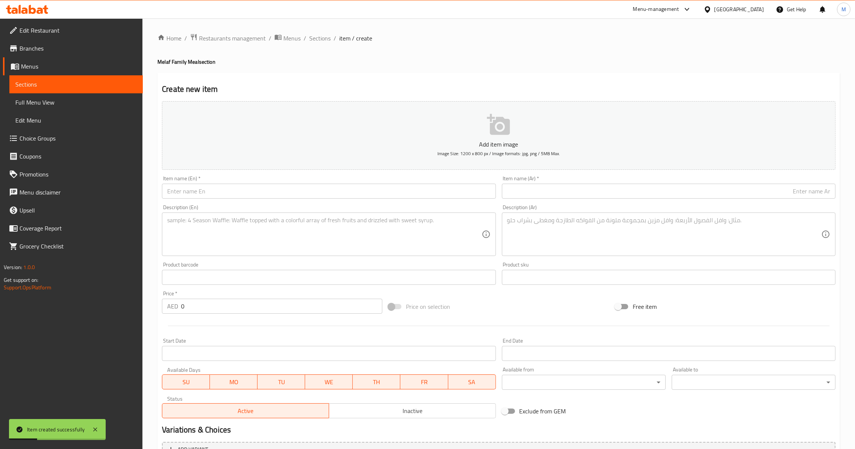
click at [221, 197] on input "text" at bounding box center [328, 191] width 333 height 15
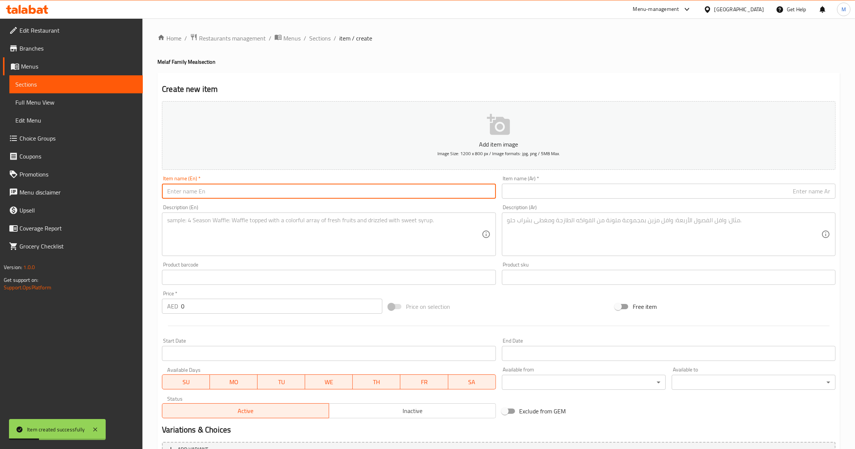
paste input "SPECIAL CLUB"
type input "Special Club"
click at [538, 196] on input "text" at bounding box center [668, 191] width 333 height 15
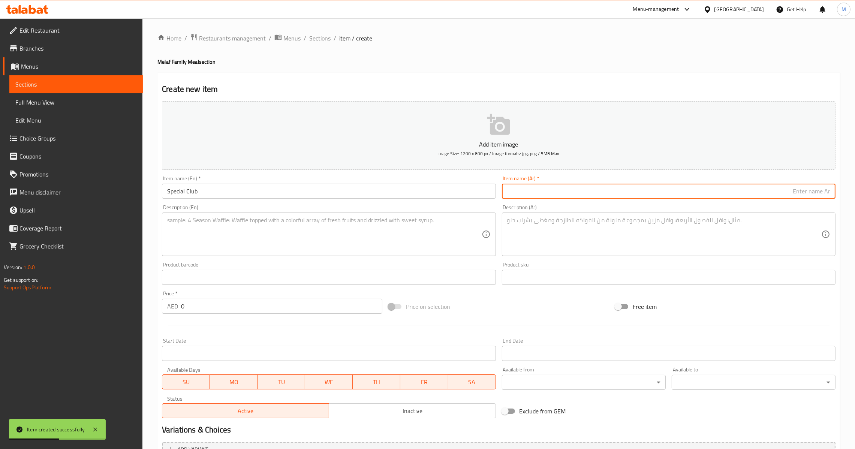
paste input "كلوب خاص"
type input "كلوب خاص"
drag, startPoint x: 214, startPoint y: 311, endPoint x: 153, endPoint y: 318, distance: 61.5
click at [153, 318] on div "Home / Restaurants management / Menus / Sections / item / create Melaf Family M…" at bounding box center [498, 273] width 712 height 511
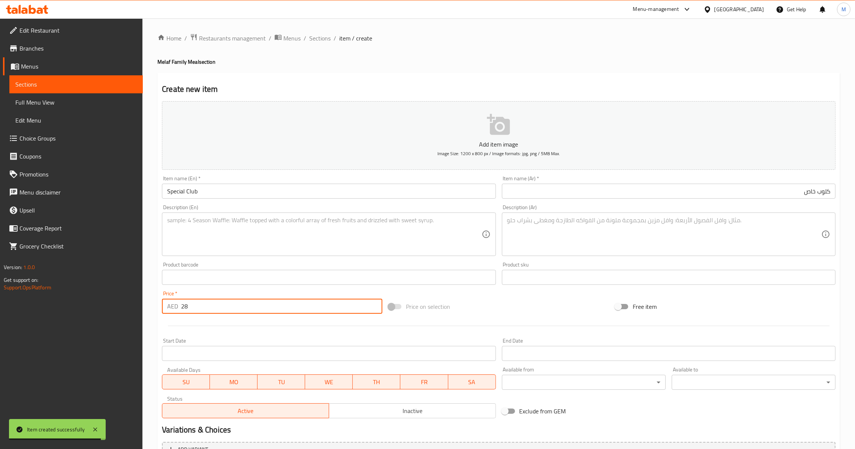
type input "28"
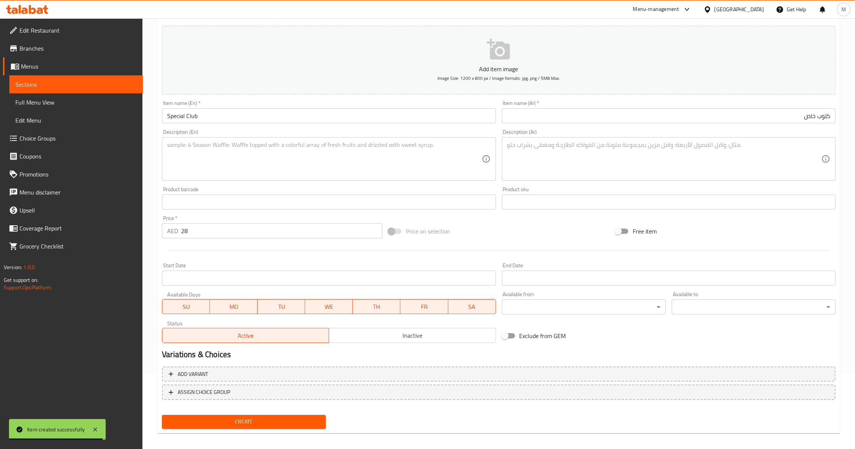
scroll to position [79, 0]
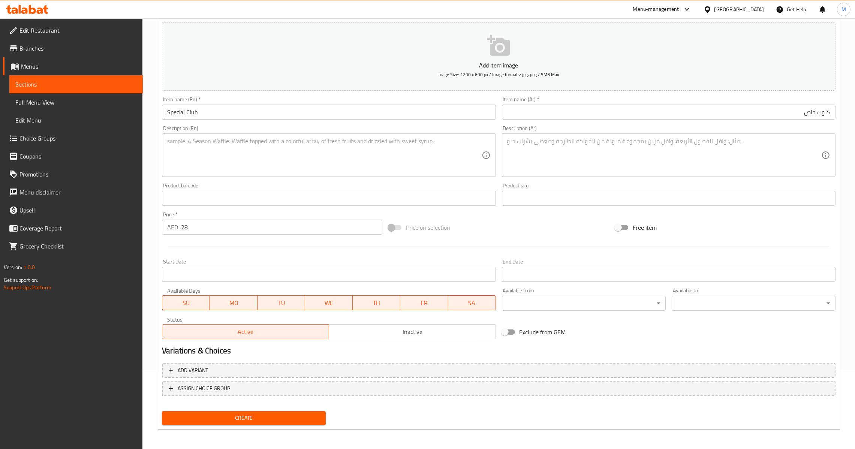
click at [255, 167] on textarea at bounding box center [324, 156] width 314 height 36
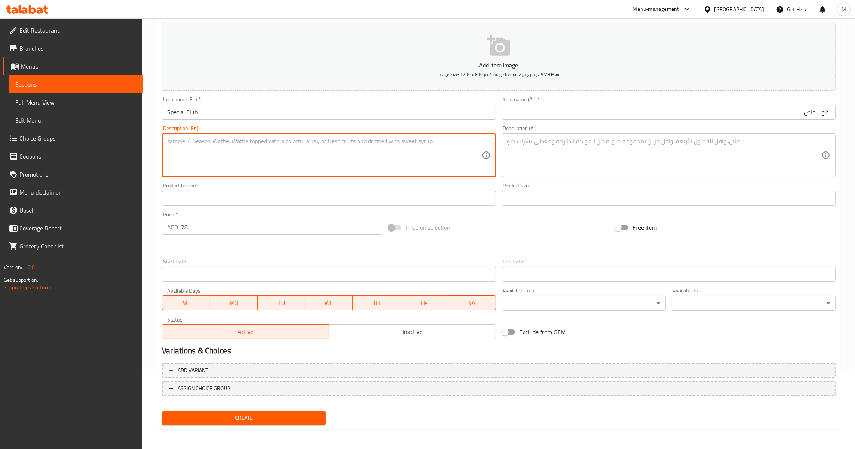
paste textarea "CHICKEN 65 CLUB+BEEF CLUB"
type textarea "Chicken 65 club+beef club"
click at [581, 156] on textarea at bounding box center [664, 156] width 314 height 36
paste textarea "دجاج 65 كلوب + لحم بقري كلوب"
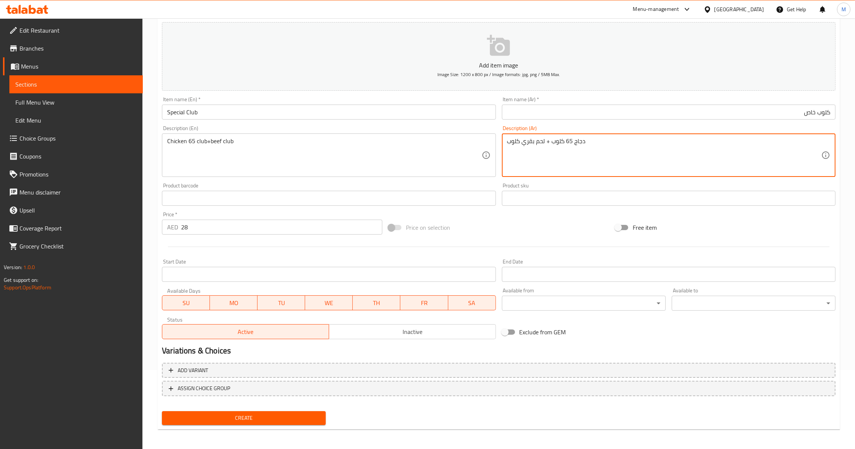
type textarea "دجاج 65 كلوب + لحم بقري كلوب"
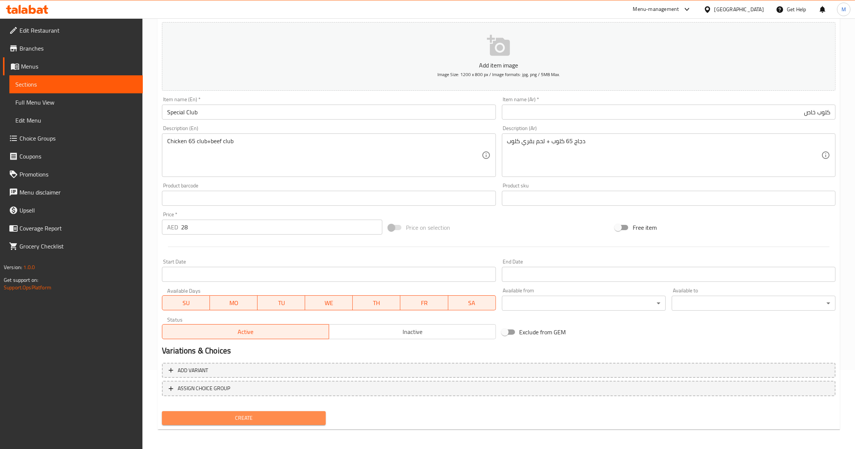
click at [249, 422] on button "Create" at bounding box center [244, 418] width 164 height 14
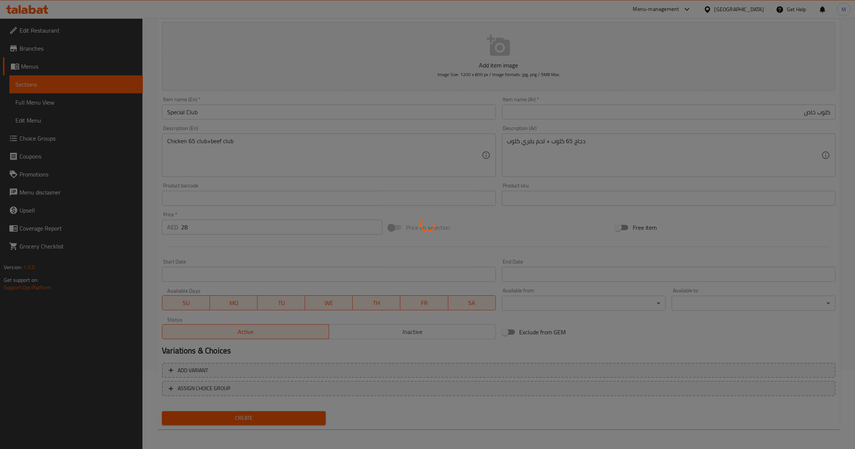
type input "0"
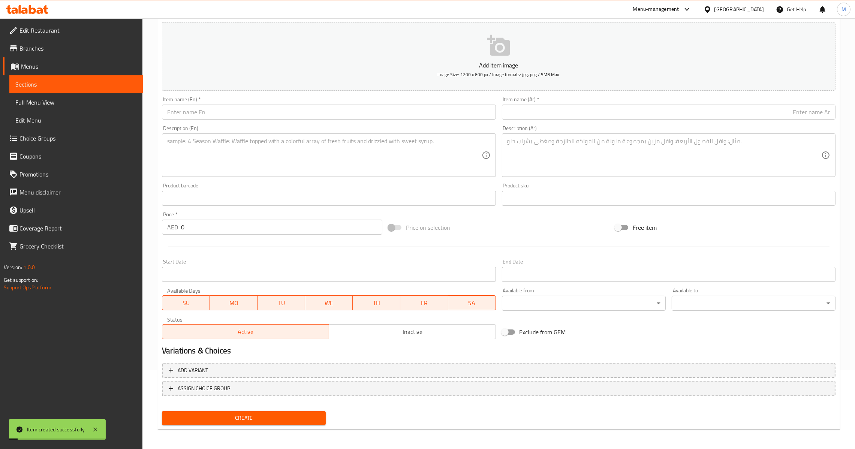
click at [655, 105] on input "text" at bounding box center [668, 112] width 333 height 15
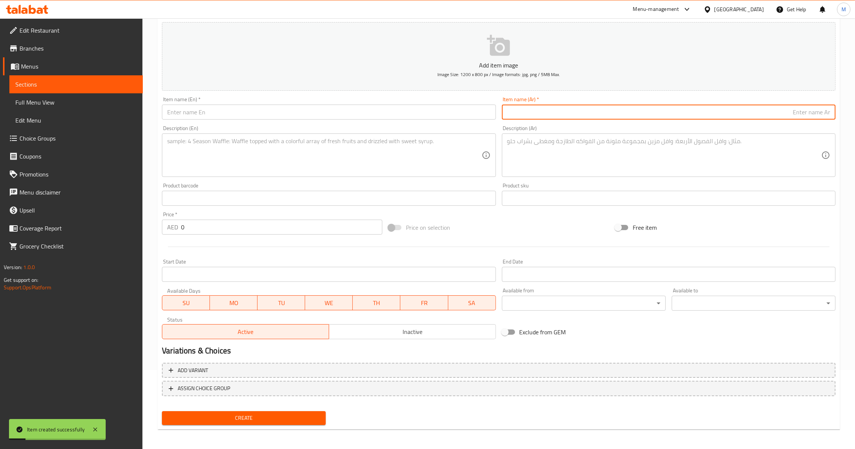
type input "g"
type input "كلوب بحرية ديلكس"
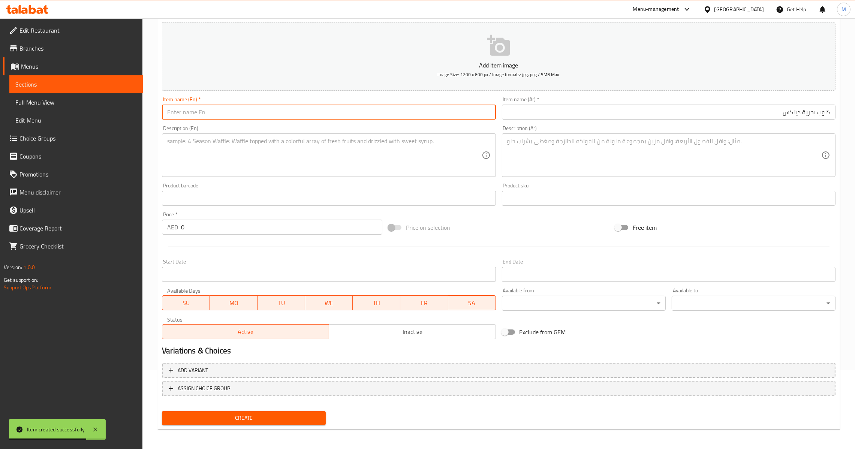
type input "D"
type input "Seafood Delux Meal"
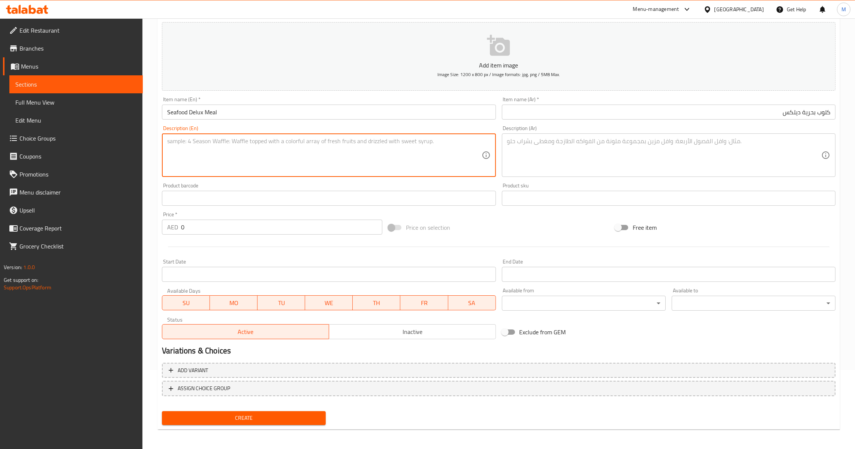
click at [322, 175] on div "Description (En)" at bounding box center [328, 154] width 333 height 43
paste textarea "FISH CLUB+ SEAFOOD CLUB+ZINGER PRAWNS COMВО"
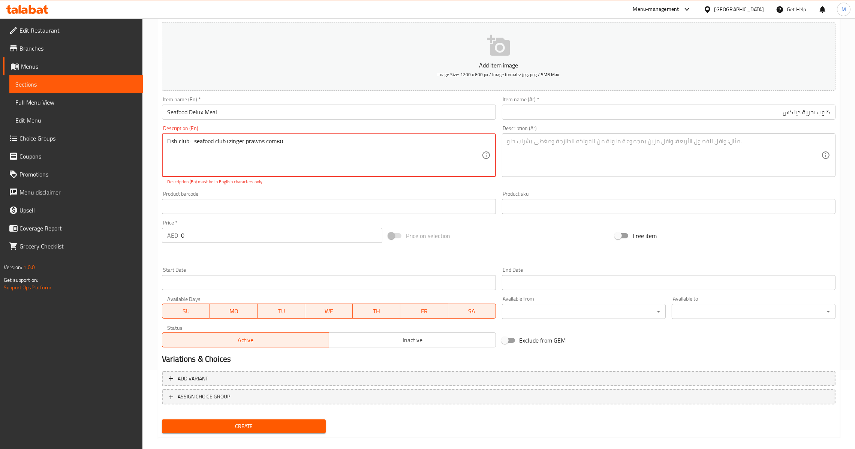
type textarea "Fish club+ seafood club+zinger prawns comво"
drag, startPoint x: 214, startPoint y: 237, endPoint x: 114, endPoint y: 245, distance: 101.1
click at [114, 245] on div "Edit Restaurant Branches Menus Sections Full Menu View Edit Menu Choice Groups …" at bounding box center [427, 198] width 855 height 519
type input "42"
click at [284, 132] on div "Description (En) Fish club+ seafood club+zinger prawns comво Description (En) D…" at bounding box center [328, 156] width 333 height 60
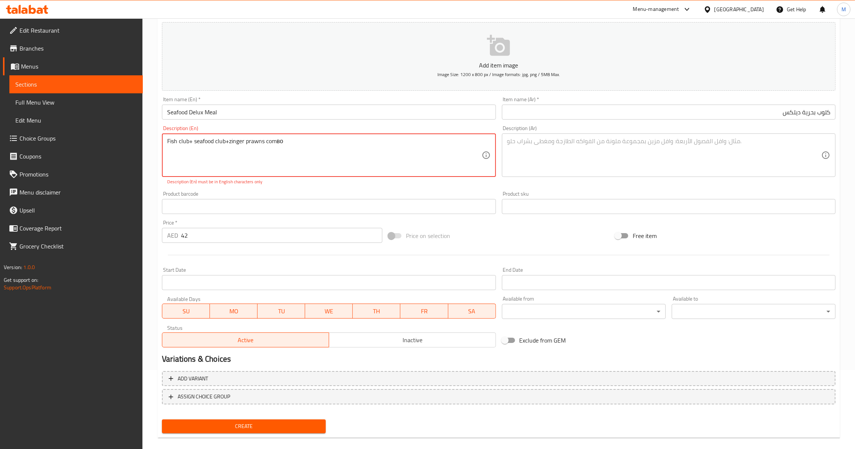
click at [286, 140] on textarea "Fish club+ seafood club+zinger prawns comво" at bounding box center [324, 156] width 314 height 36
click at [321, 141] on textarea "Fish club+ seafood club+zinger prawns comво" at bounding box center [324, 156] width 314 height 36
click at [574, 165] on textarea at bounding box center [664, 156] width 314 height 36
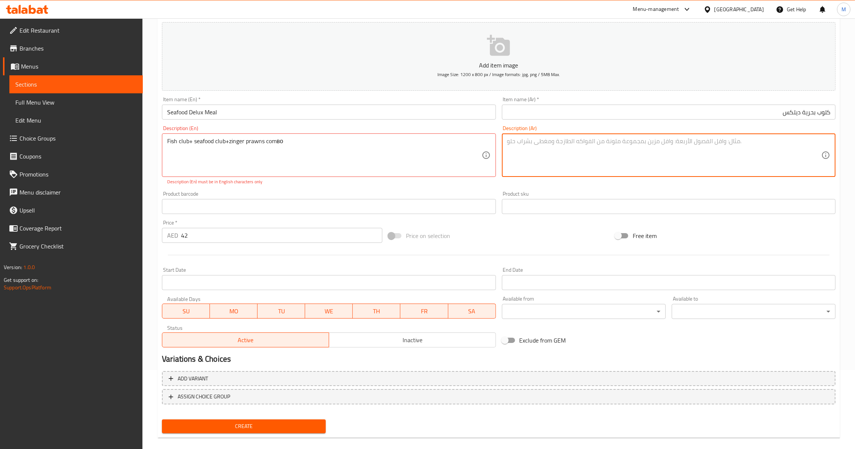
paste textarea "مجموعة نادي السمك + نادي المأكولات البحرية + روبيان زينجر"
type textarea "كومبو كلوب السمك + كلوب المأكولات البحرية + روبيان زنجر"
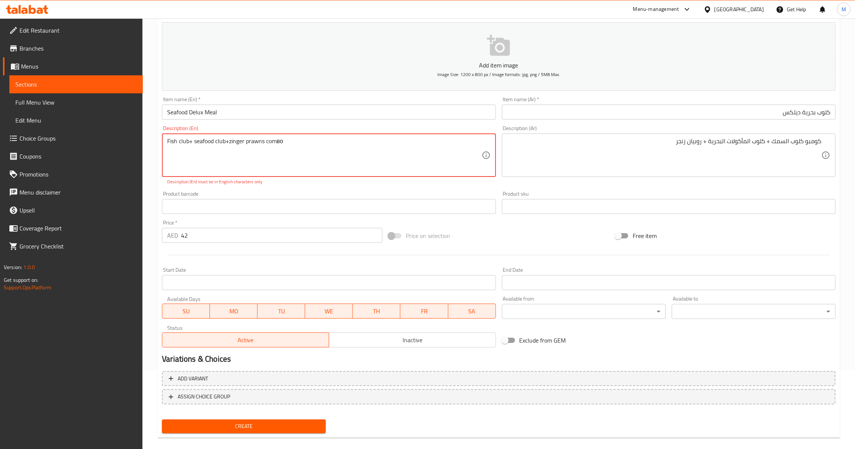
drag, startPoint x: 278, startPoint y: 144, endPoint x: 290, endPoint y: 146, distance: 12.9
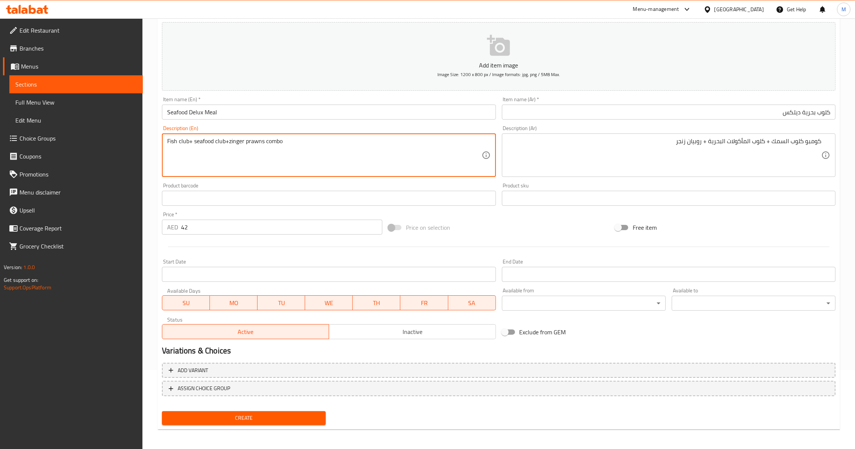
type textarea "Fish club+ seafood club+zinger prawns combo"
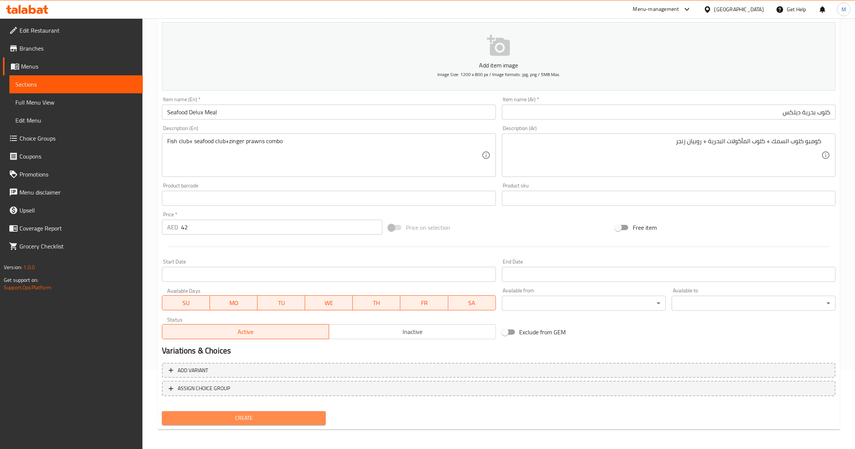
click at [235, 414] on span "Create" at bounding box center [244, 417] width 152 height 9
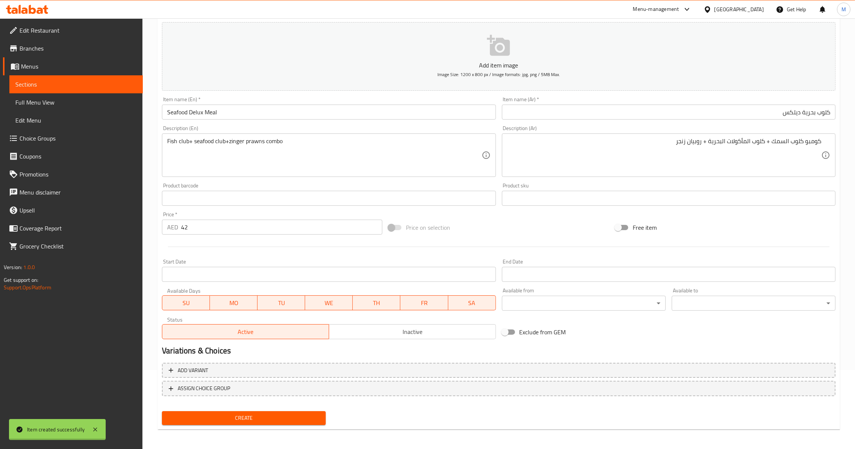
type input "0"
click at [295, 121] on div "Item name (En)   * Item name (En) *" at bounding box center [328, 108] width 339 height 29
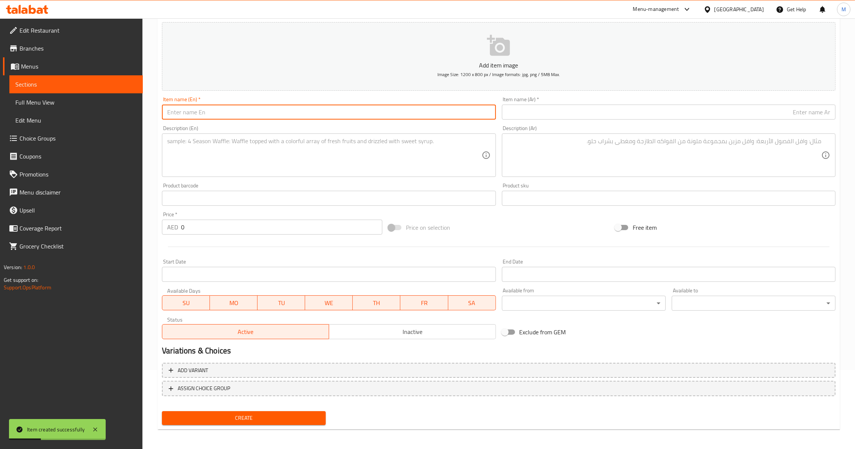
click at [297, 116] on input "text" at bounding box center [328, 112] width 333 height 15
type input "Arabic Club"
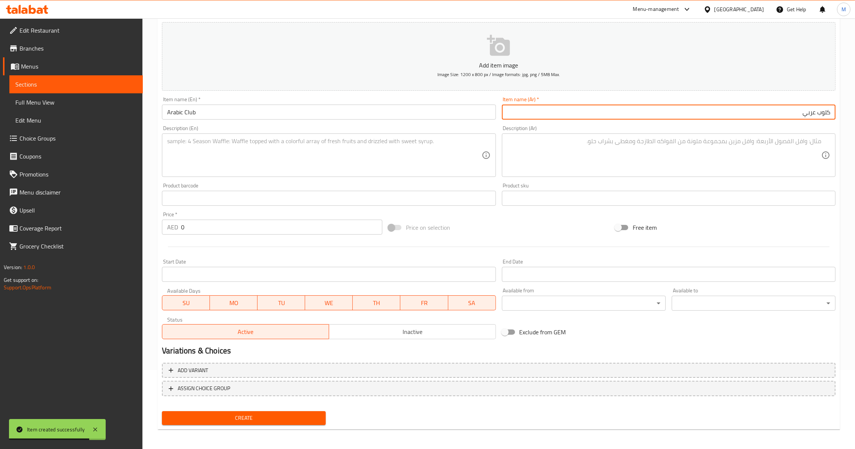
type input "كلوب عربي"
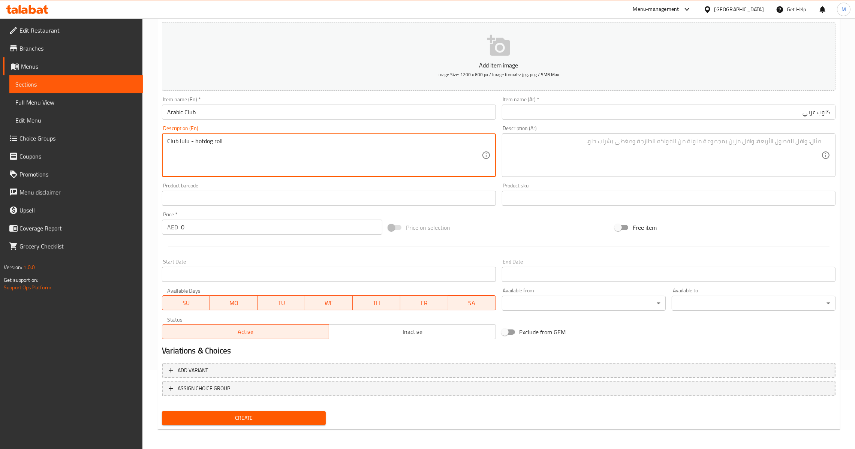
type textarea "Club lulu - hotdog roll"
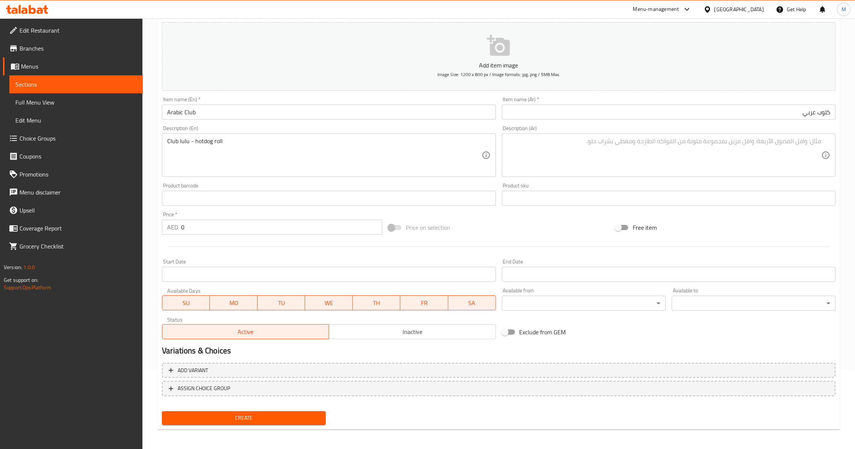
click at [591, 146] on textarea at bounding box center [664, 156] width 314 height 36
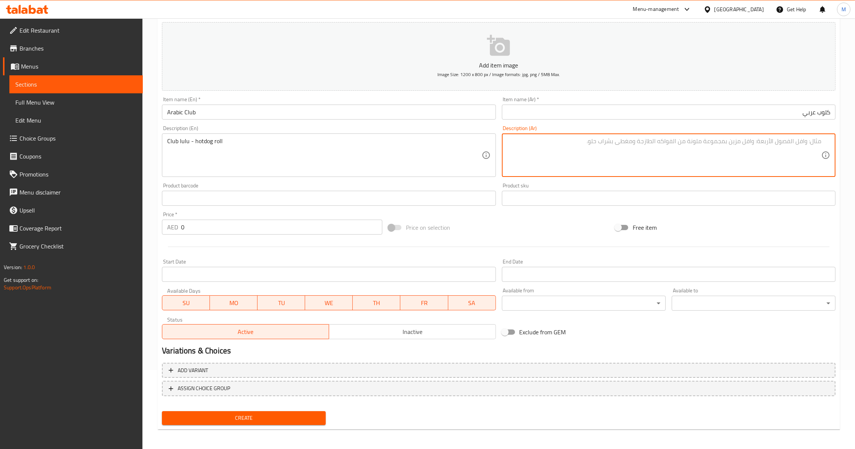
paste textarea "نادي لولو - رول هوت دوج"
click at [820, 139] on textarea "نادي لولو - رول هوت دوج" at bounding box center [664, 156] width 314 height 36
type textarea "كلوب لولو - رول هوت دوج"
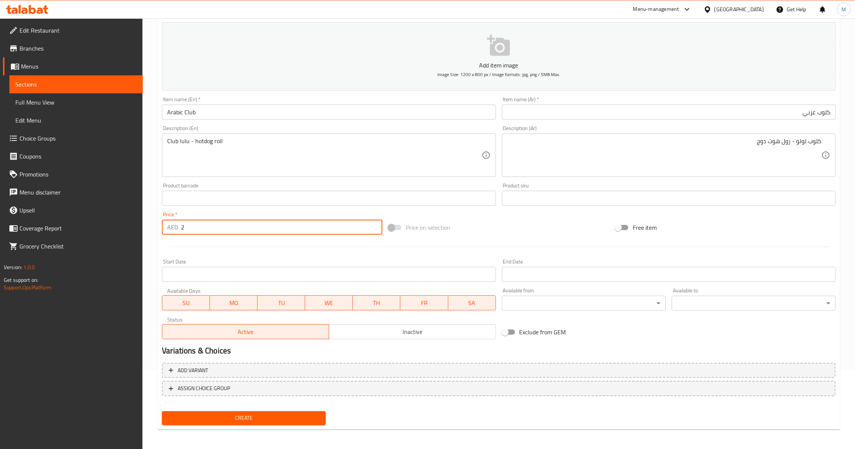
drag, startPoint x: 230, startPoint y: 231, endPoint x: 167, endPoint y: 231, distance: 62.9
click at [167, 231] on div "AED 2 Price *" at bounding box center [272, 227] width 220 height 15
type input "25"
click at [255, 420] on span "Create" at bounding box center [244, 417] width 152 height 9
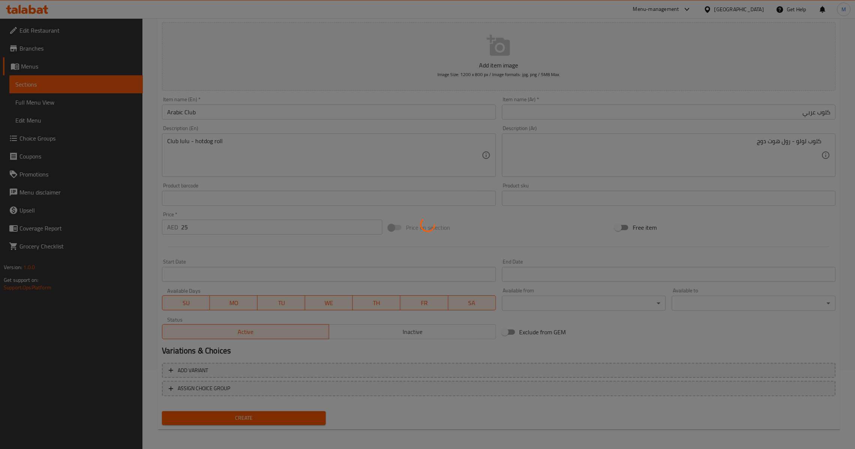
type input "0"
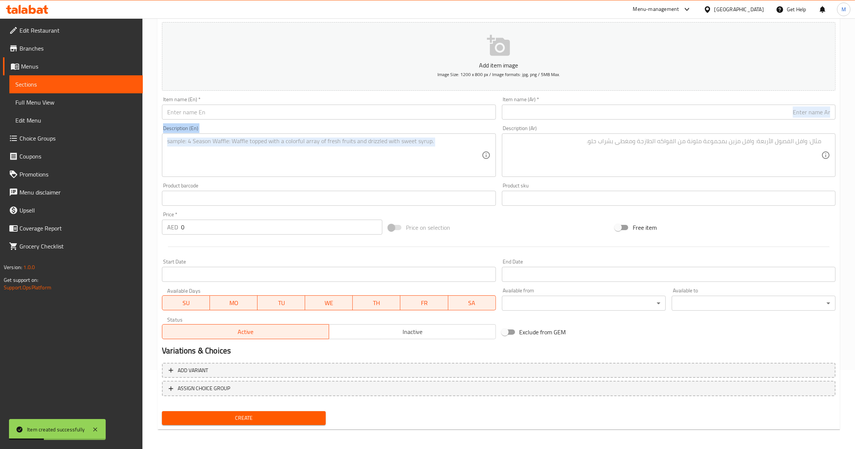
drag, startPoint x: 636, startPoint y: 123, endPoint x: 638, endPoint y: 103, distance: 19.6
click at [636, 110] on div "Add item image Image Size: 1200 x 800 px / Image formats: jpg, png / 5MB Max. I…" at bounding box center [498, 180] width 679 height 323
click at [631, 91] on div at bounding box center [631, 91] width 0 height 0
click at [635, 110] on input "text" at bounding box center [668, 112] width 333 height 15
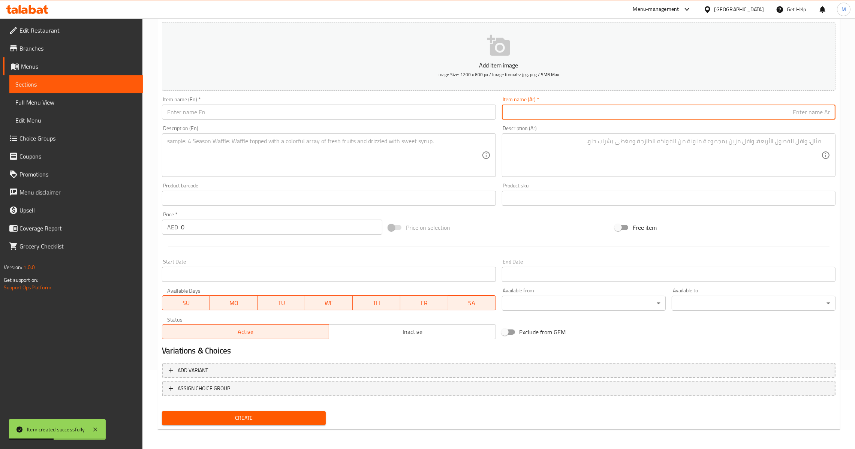
type input "ل"
type input "كلوب خضار ديلكس"
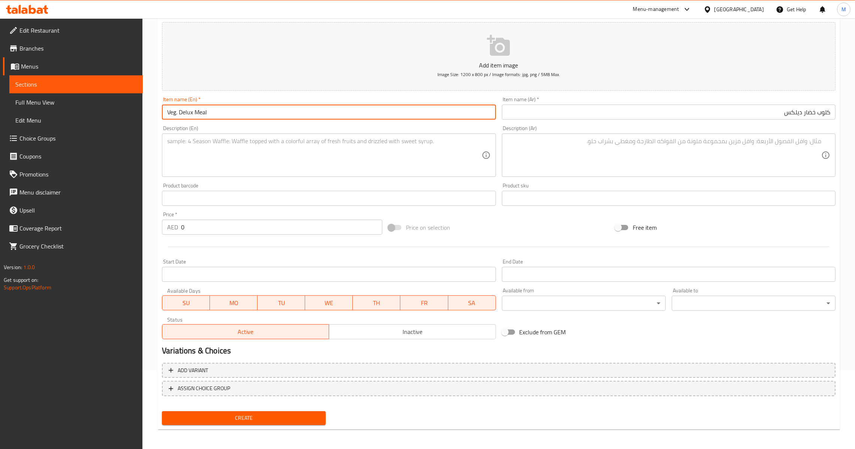
type input "Veg. Delux Meal"
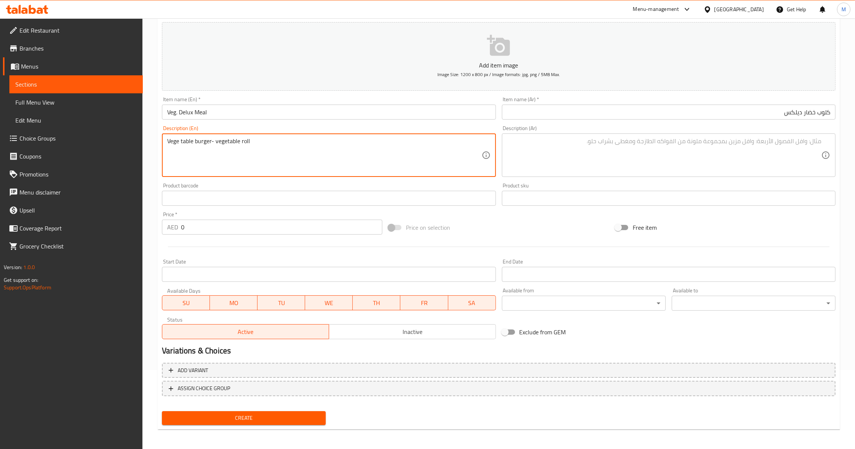
type textarea "Vege table burger- vegetable roll"
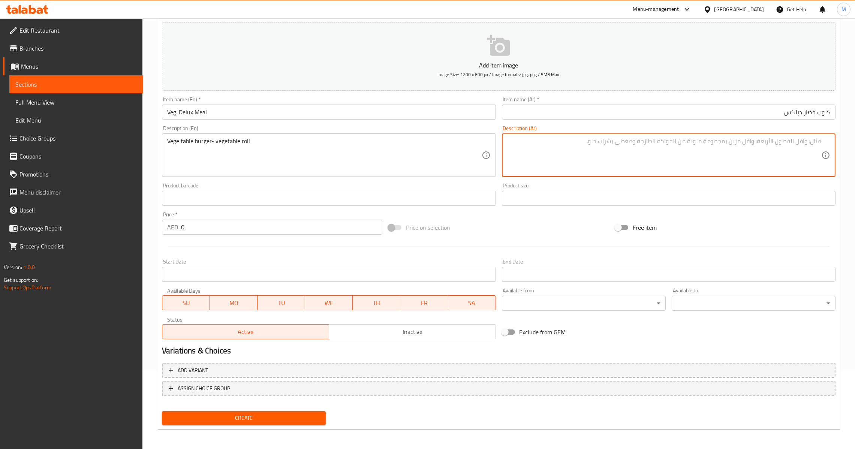
click at [599, 154] on textarea at bounding box center [664, 156] width 314 height 36
paste textarea "برجر نباتي - لفائف نباتية"
type textarea "برجر نباتي - لفائف نباتية"
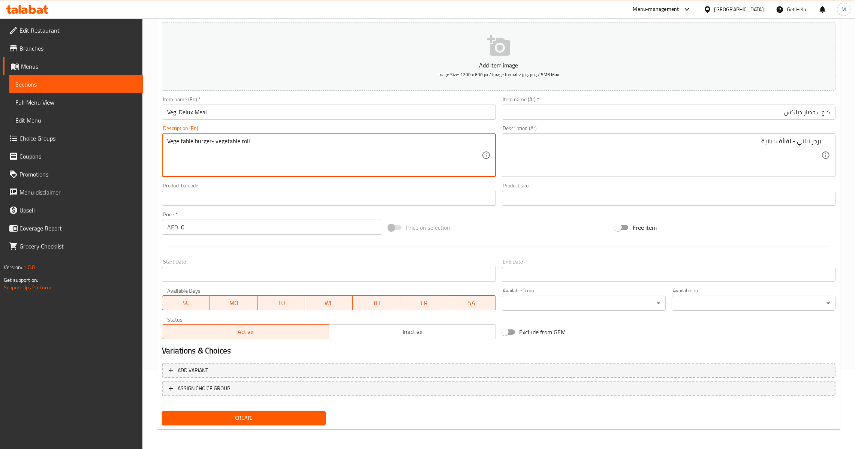
click at [181, 138] on textarea "Vege table burger- vegetable roll" at bounding box center [324, 156] width 314 height 36
type textarea "Vegetable burger- vegetable roll"
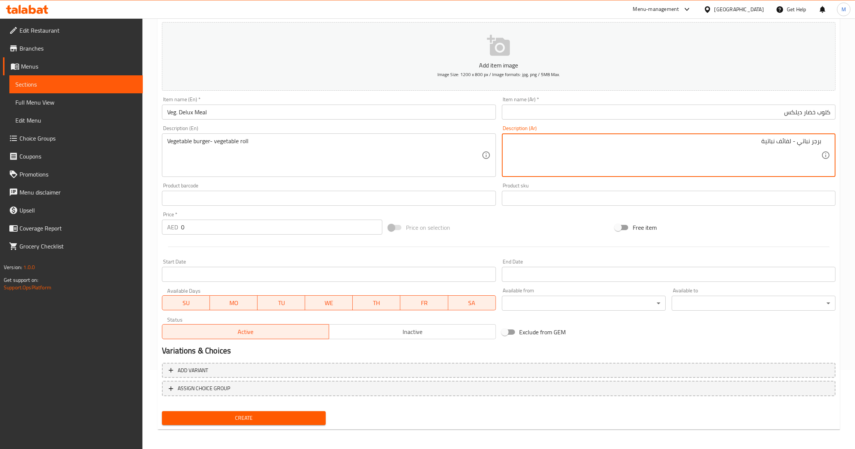
click at [782, 139] on textarea "برجر نباتي - لفائف نباتية" at bounding box center [664, 156] width 314 height 36
type textarea "برجر نباتي - رول نباتية"
click at [182, 226] on input "0" at bounding box center [281, 227] width 201 height 15
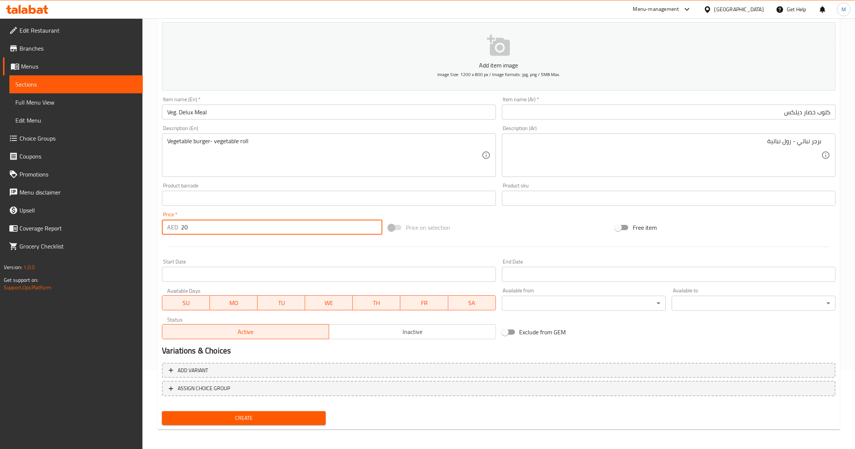
type input "20"
click at [230, 416] on span "Create" at bounding box center [244, 417] width 152 height 9
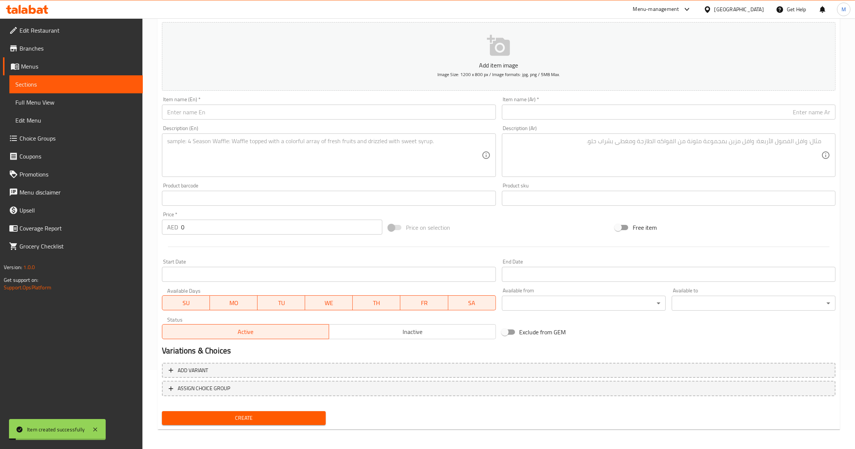
drag, startPoint x: 184, startPoint y: 222, endPoint x: 115, endPoint y: 231, distance: 69.5
click at [115, 231] on div "Edit Restaurant Branches Menus Sections Full Menu View Edit Menu Choice Groups …" at bounding box center [427, 194] width 855 height 511
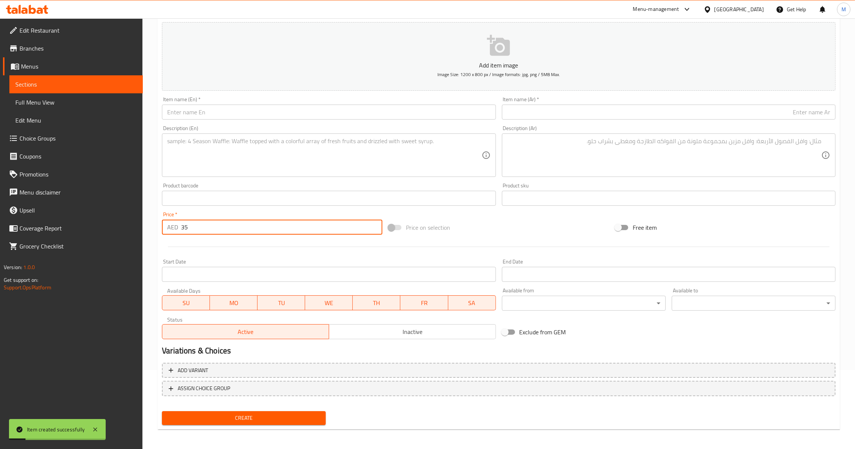
type input "35"
click at [236, 118] on input "text" at bounding box center [328, 112] width 333 height 15
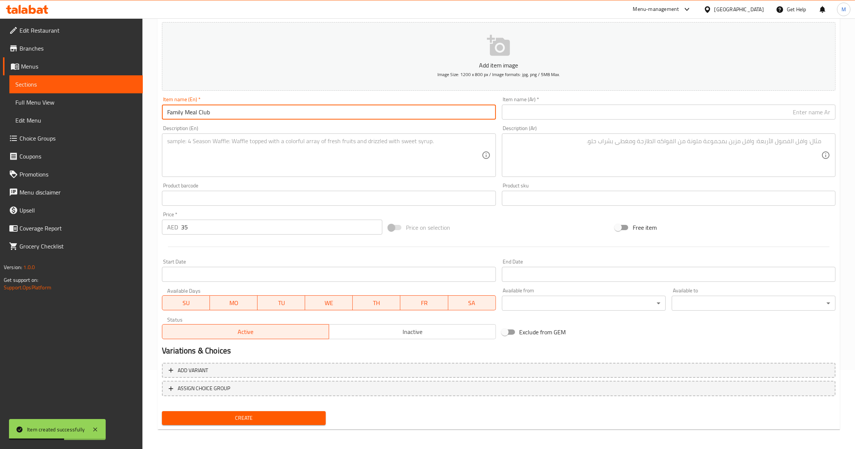
type input "Family Meal Club"
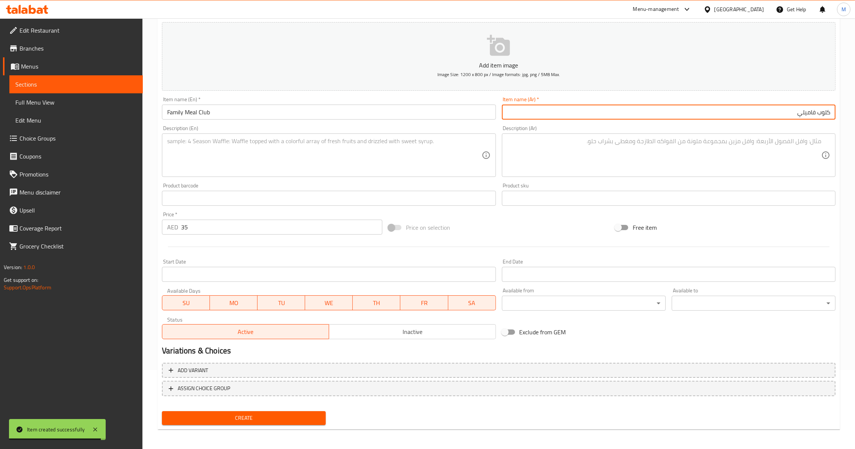
type input "كلوب فاميلي"
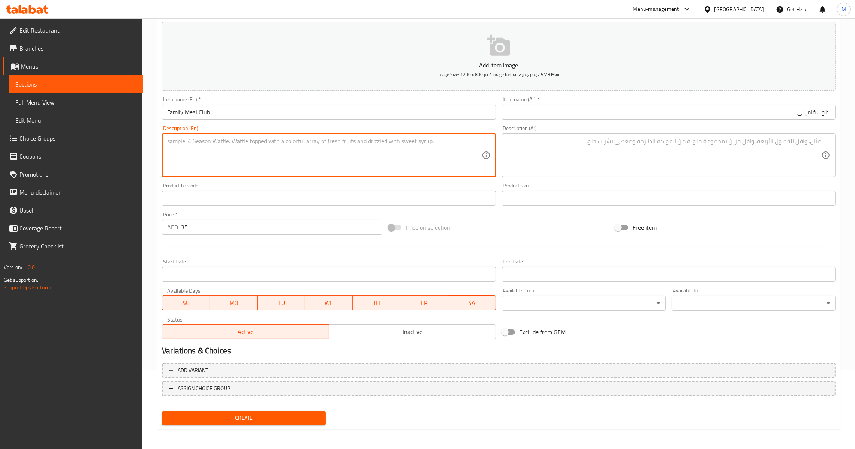
paste textarea "CHICKEN CLUB-BEEF BURGER+CHICKEN BURGER"
type textarea "Chicken club-beef burger+chicken burger"
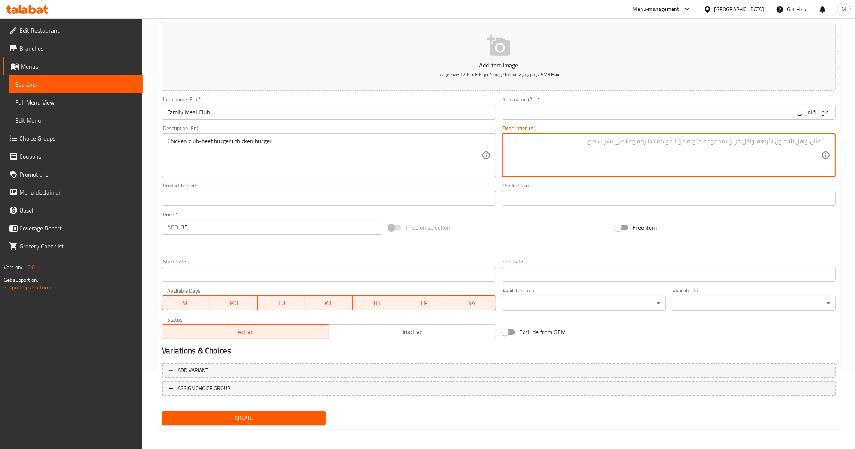
click at [622, 138] on textarea at bounding box center [664, 156] width 314 height 36
paste textarea "نادي الدجاج - برجر لحم بقري + برجر دجاج"
type textarea "نادي الدجاج - برجر لحم بقري + برجر دجاج"
click at [248, 414] on span "Create" at bounding box center [244, 417] width 152 height 9
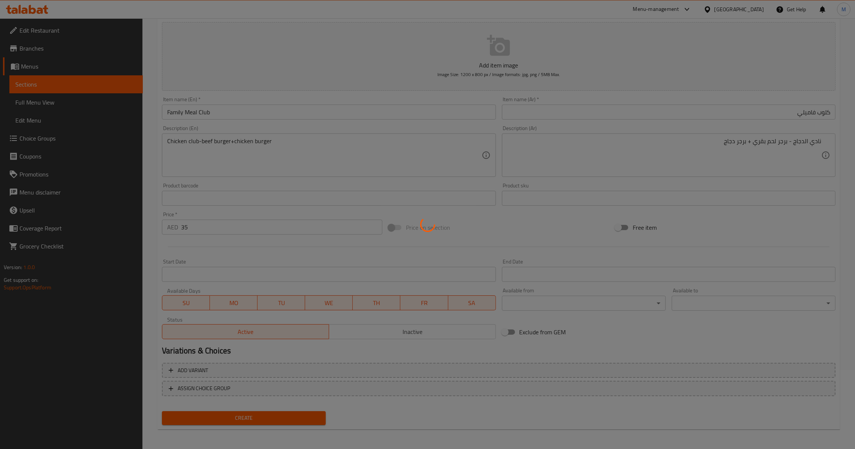
type input "0"
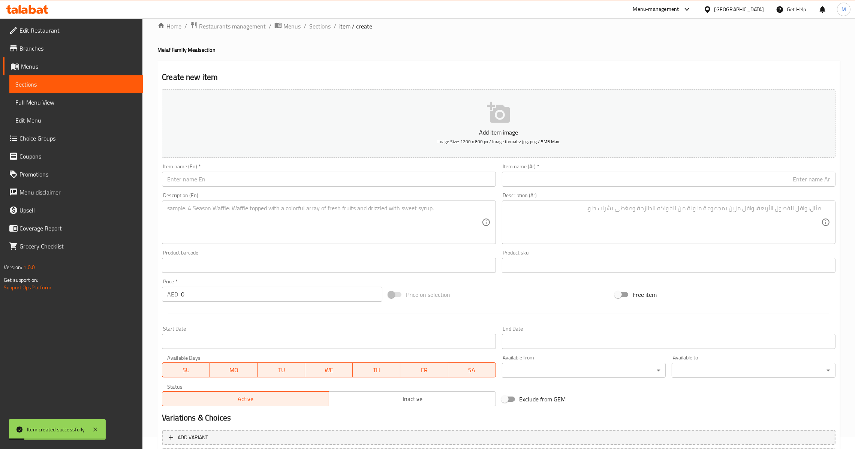
scroll to position [0, 0]
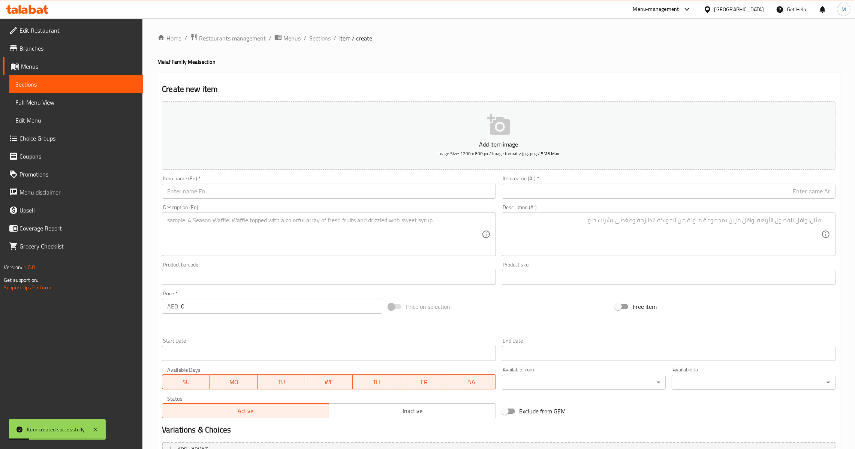
click at [320, 40] on span "Sections" at bounding box center [319, 38] width 21 height 9
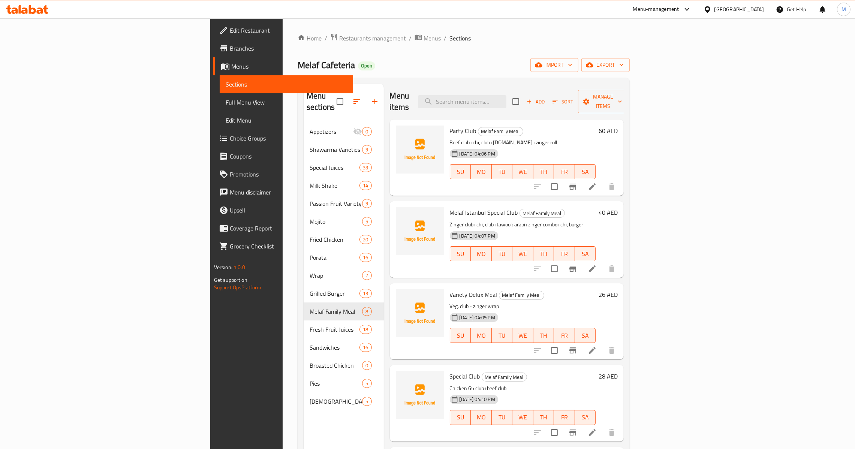
click at [370, 97] on icon "button" at bounding box center [374, 101] width 9 height 9
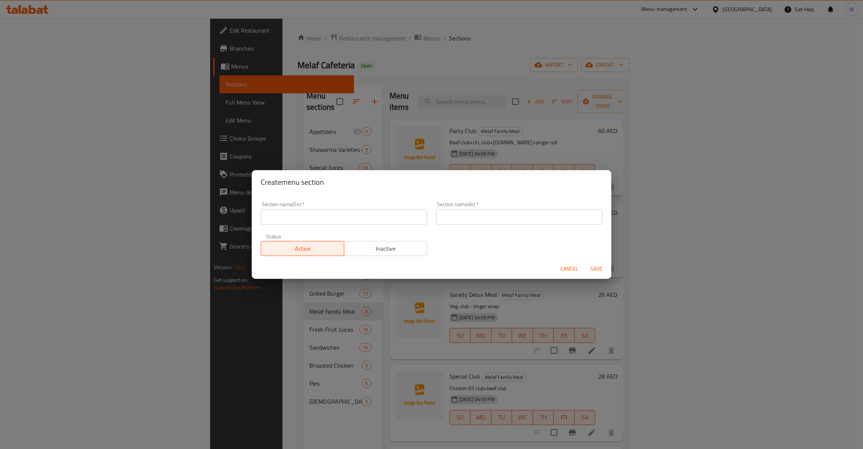
drag, startPoint x: 342, startPoint y: 237, endPoint x: 343, endPoint y: 215, distance: 22.5
click at [342, 237] on div "Active Inactive" at bounding box center [344, 244] width 166 height 22
click at [343, 214] on input "text" at bounding box center [344, 216] width 166 height 15
type input "Burger"
type input "برجر"
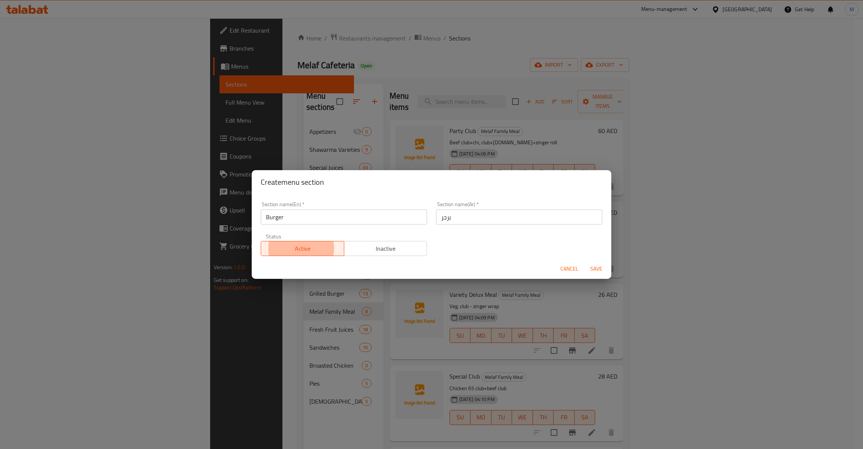
type button "0"
type button "1"
click at [585, 262] on button "Save" at bounding box center [597, 269] width 24 height 14
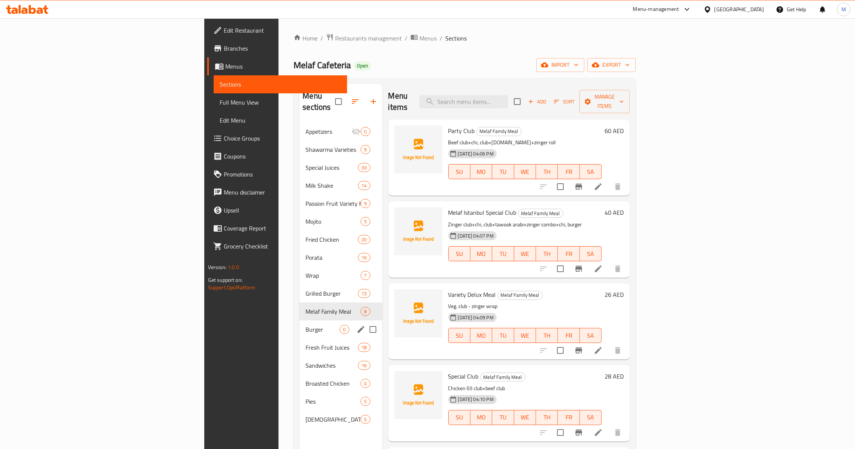
click at [299, 320] on div "Burger 0" at bounding box center [340, 329] width 82 height 18
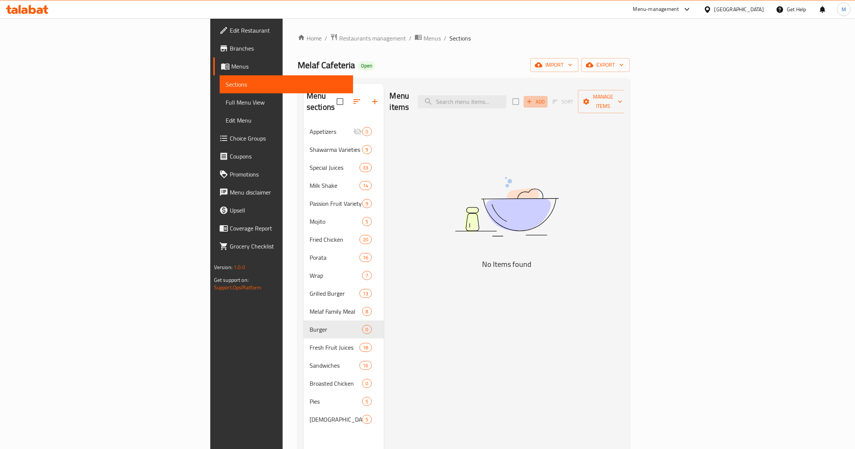
click at [546, 99] on span "Add" at bounding box center [535, 101] width 20 height 9
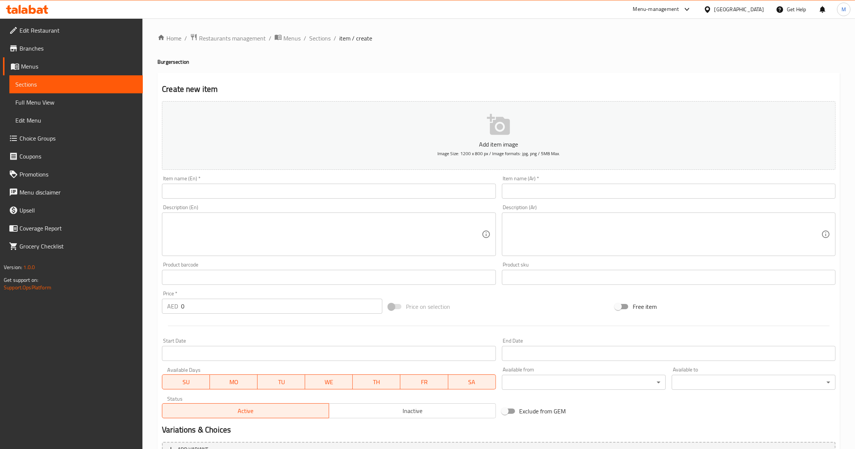
click at [555, 190] on input "text" at bounding box center [668, 191] width 333 height 15
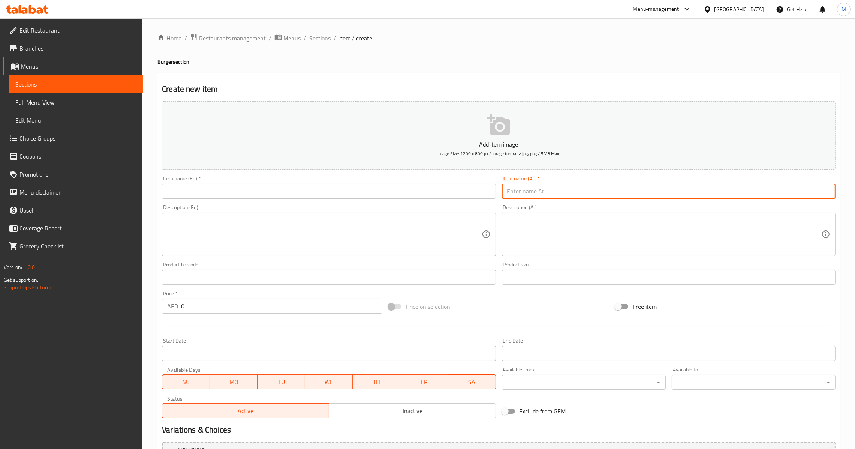
type input "f"
type input "برجر زنجر العملاق"
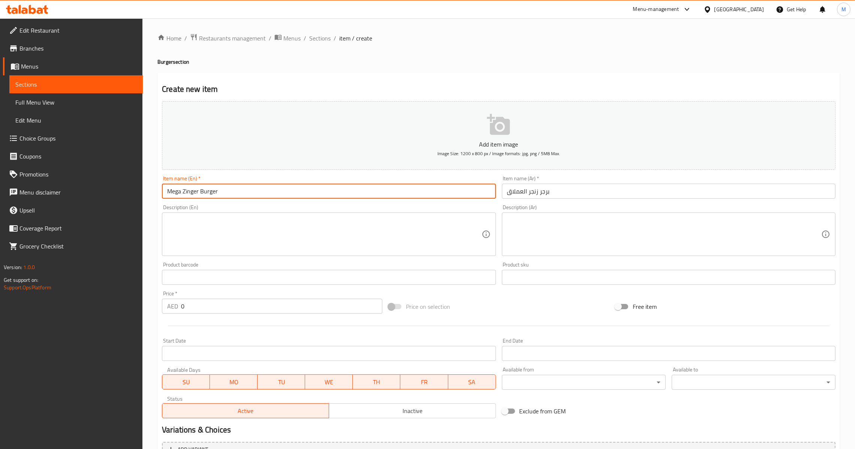
type input "Mega Zinger Burger"
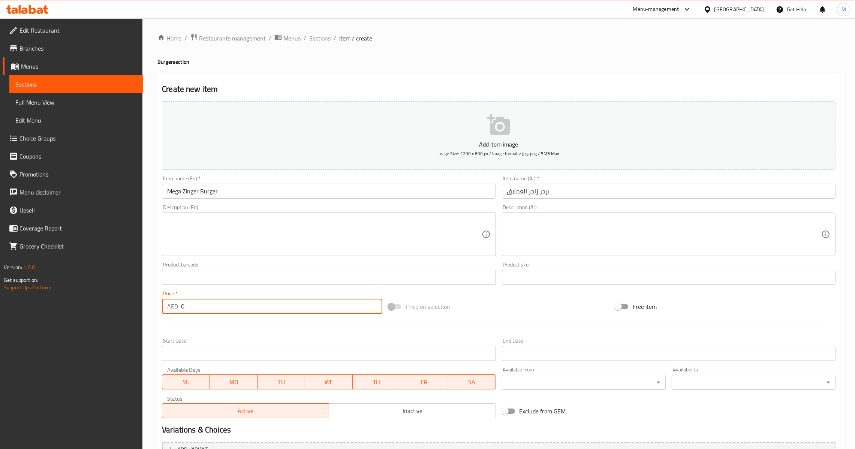
drag, startPoint x: 206, startPoint y: 308, endPoint x: 128, endPoint y: 315, distance: 78.6
click at [128, 315] on div "Edit Restaurant Branches Menus Sections Full Menu View Edit Menu Choice Groups …" at bounding box center [427, 273] width 855 height 511
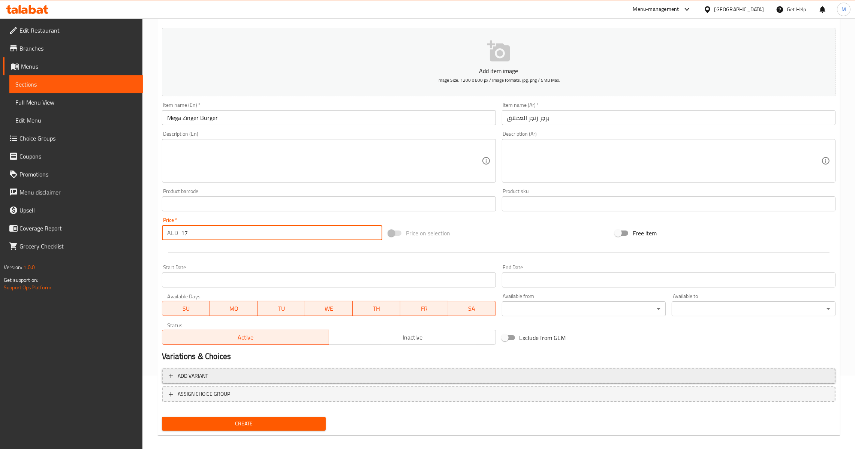
scroll to position [79, 0]
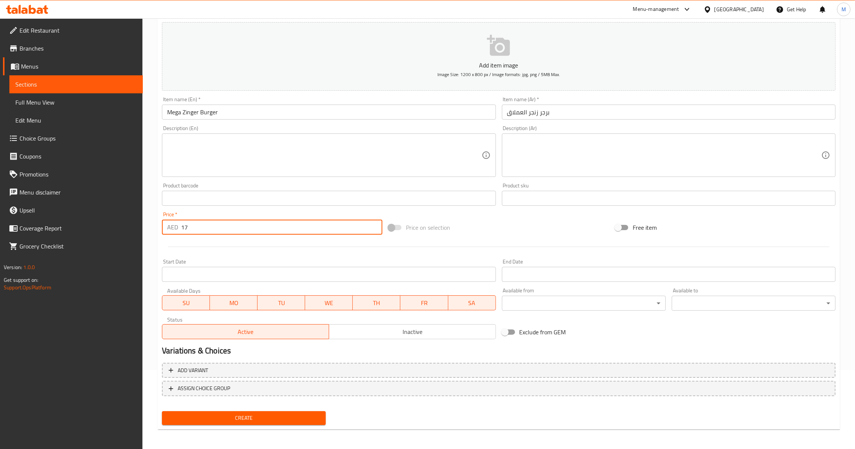
type input "17"
click at [245, 420] on span "Create" at bounding box center [244, 417] width 152 height 9
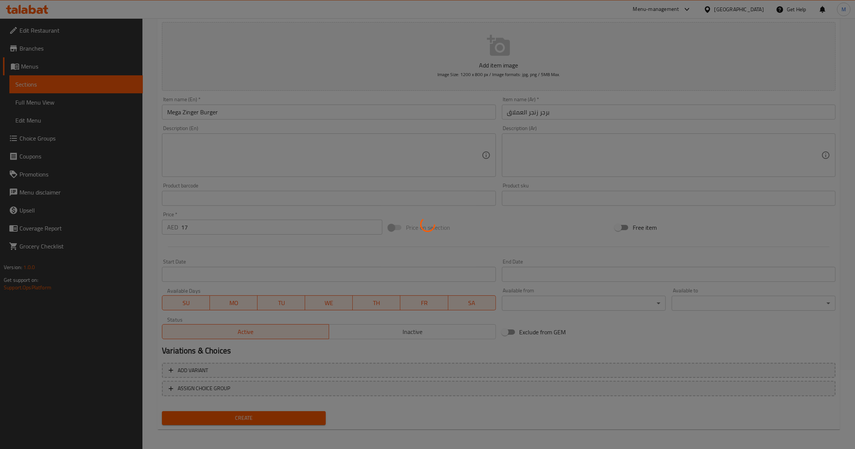
type input "0"
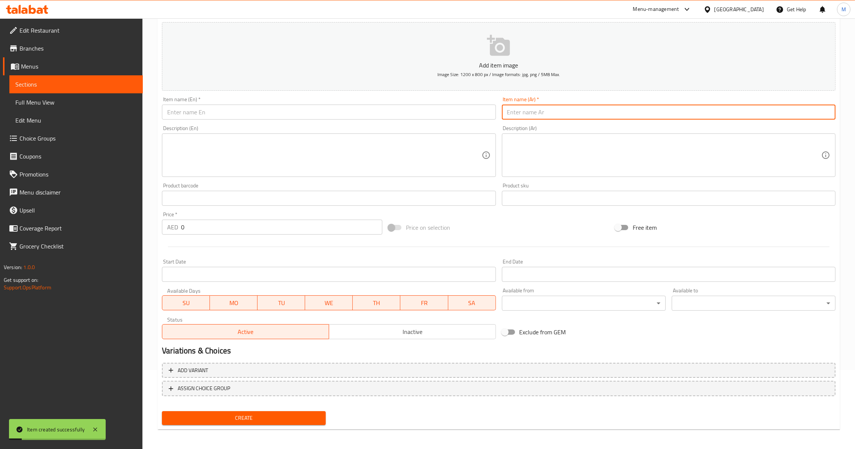
click at [607, 113] on input "text" at bounding box center [668, 112] width 333 height 15
paste input "برجر طازج سبايسي خاص دجاج / لحم 17"
type input "برجر طازج سبايسي خاص دجاج / لحم 17"
click at [538, 114] on input "برجر طازج سبايسي خاص دجاج / لحم 17" at bounding box center [668, 112] width 333 height 15
click at [543, 112] on input "برجر طازج سبايسي خاص دجاج / لحم 17" at bounding box center [668, 112] width 333 height 15
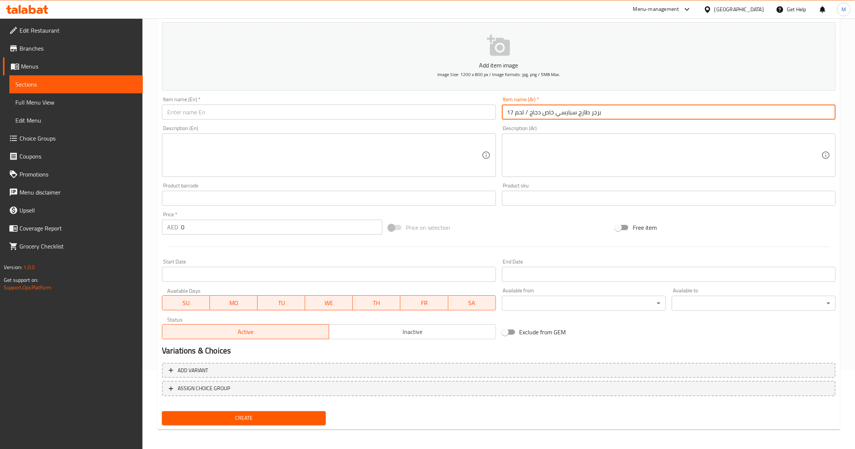
click at [543, 112] on input "برجر طازج سبايسي خاص دجاج / لحم 17" at bounding box center [668, 112] width 333 height 15
drag, startPoint x: 540, startPoint y: 112, endPoint x: 514, endPoint y: 114, distance: 25.9
click at [514, 114] on input "برجر طازج سبايسي خاص دجاج / لحم 17" at bounding box center [668, 112] width 333 height 15
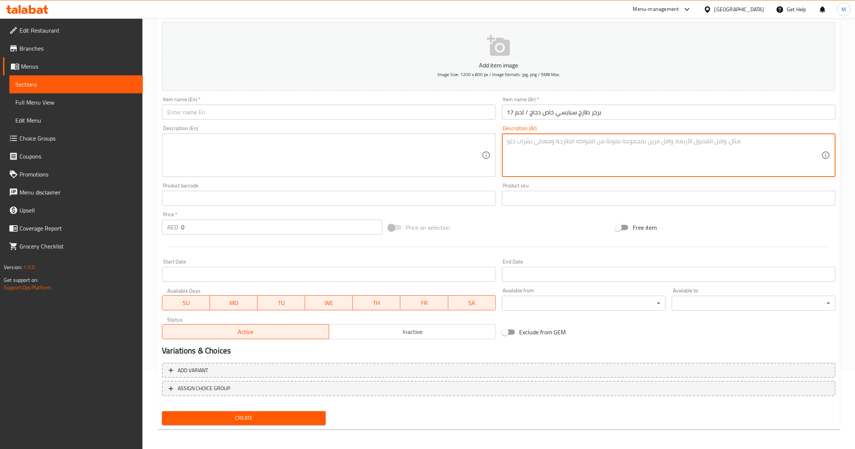
click at [548, 148] on textarea at bounding box center [664, 156] width 314 height 36
paste textarea "دجاج / لحم"
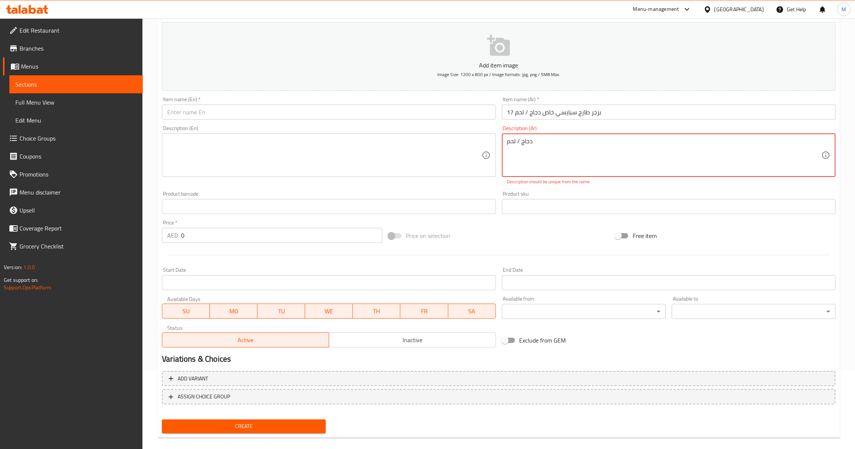
type textarea "دجاج / لحم"
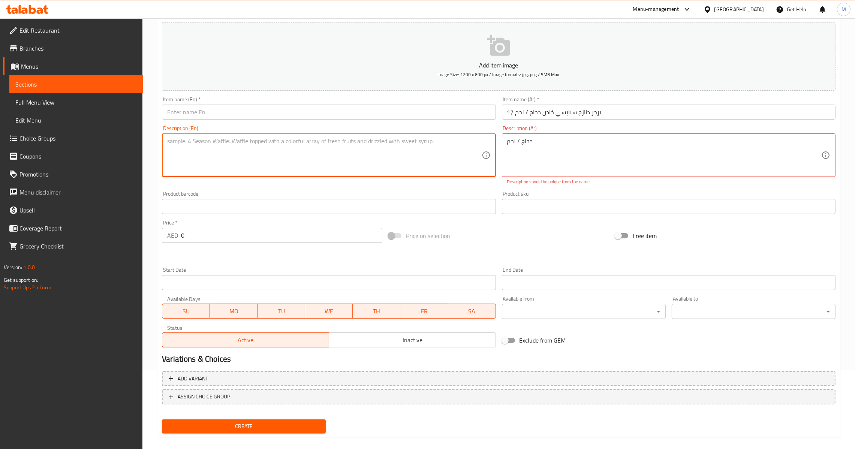
click at [414, 145] on textarea at bounding box center [324, 156] width 314 height 36
type textarea "ؤ"
type textarea "c"
type textarea "Chicken / Meat"
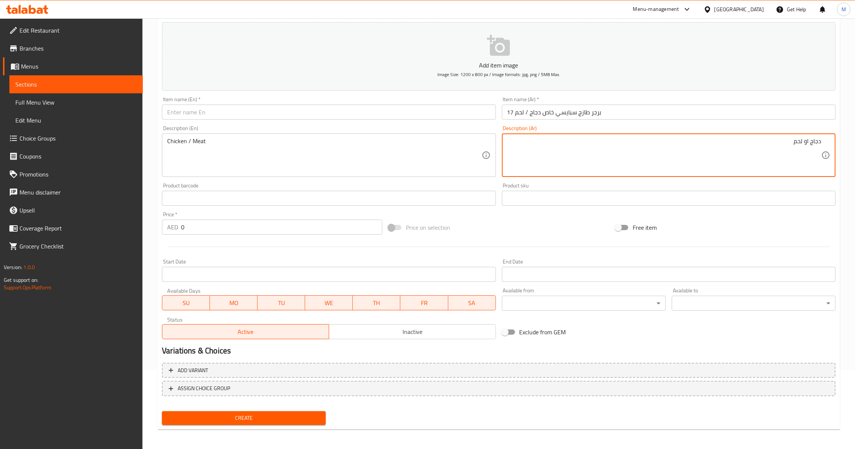
type textarea "دجاج او لحم"
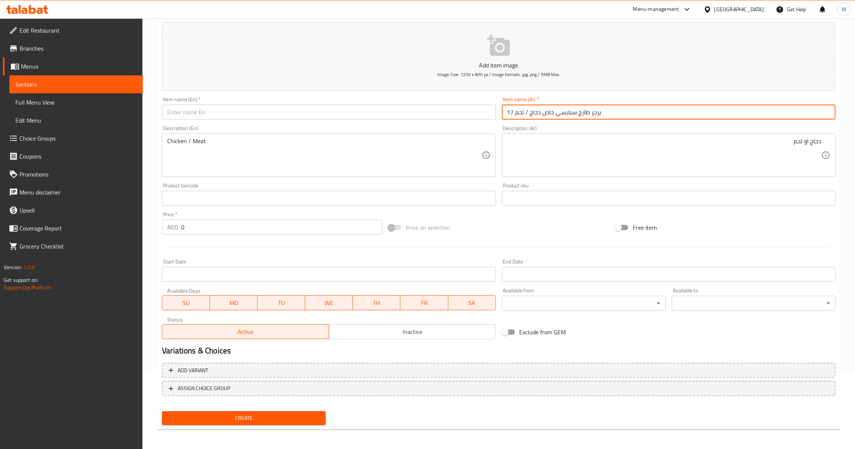
drag, startPoint x: 543, startPoint y: 110, endPoint x: 471, endPoint y: 110, distance: 72.3
click at [471, 110] on div "Add item image Image Size: 1200 x 800 px / Image formats: jpg, png / 5MB Max. I…" at bounding box center [498, 180] width 679 height 323
click at [471, 110] on input "text" at bounding box center [328, 112] width 333 height 15
drag, startPoint x: 540, startPoint y: 108, endPoint x: 492, endPoint y: 106, distance: 48.4
click at [492, 106] on div "Add item image Image Size: 1200 x 800 px / Image formats: jpg, png / 5MB Max. I…" at bounding box center [498, 180] width 679 height 323
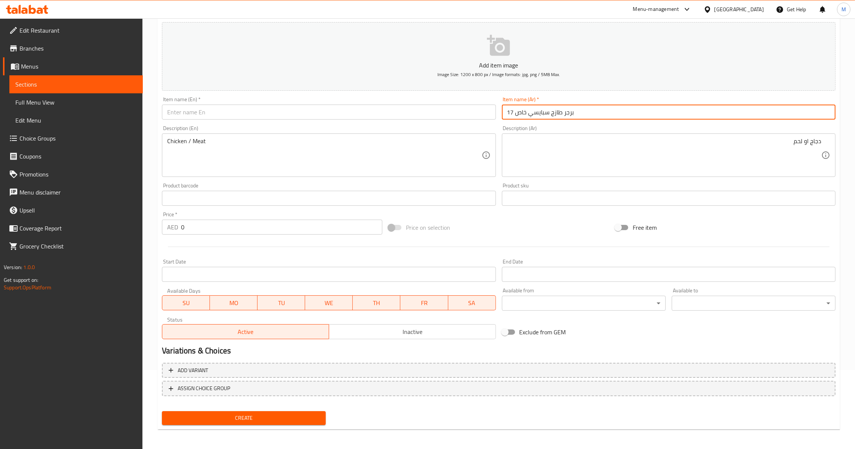
click at [511, 110] on input "برجر طازج سبايسي خاص 17" at bounding box center [668, 112] width 333 height 15
click at [509, 110] on input "برجر طازج سبايسي خاص 17" at bounding box center [668, 112] width 333 height 15
type input "برجر طازج سبايسي خاص"
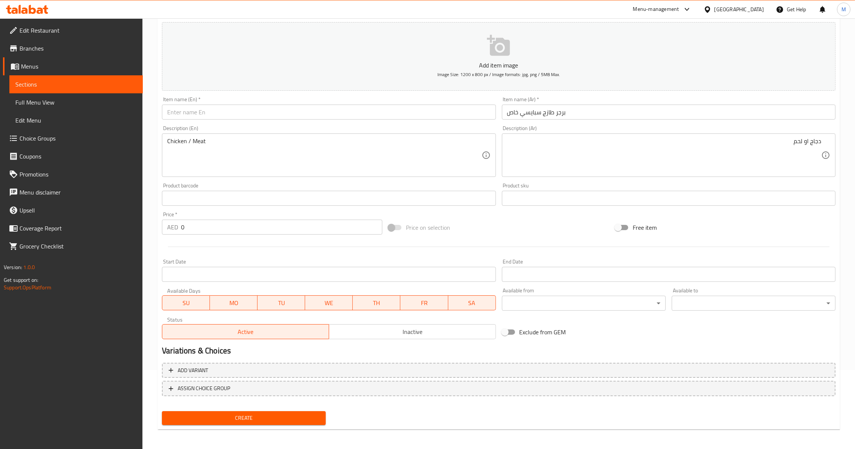
click at [283, 108] on input "text" at bounding box center [328, 112] width 333 height 15
paste input "Spicy Sp. Fresh Burger"
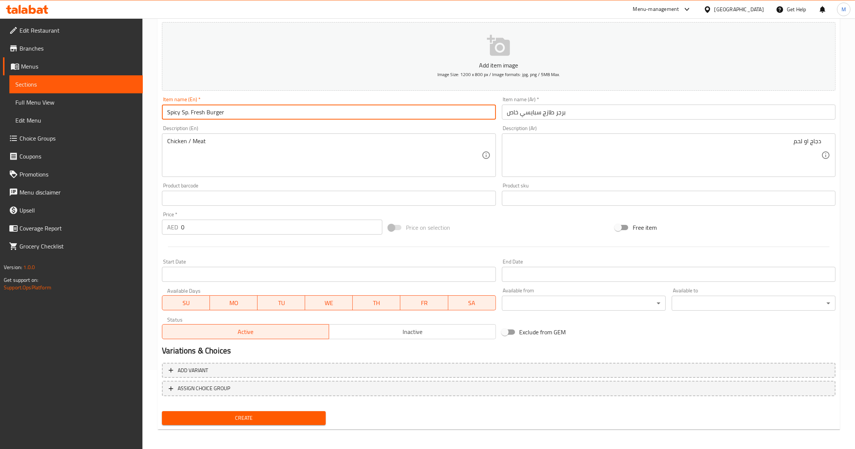
type input "Spicy Sp. Fresh Burger"
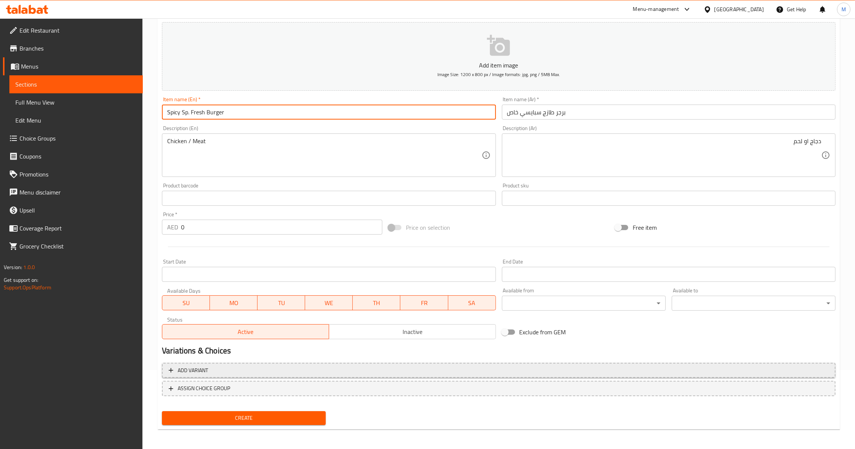
click at [396, 374] on button "Add variant" at bounding box center [498, 370] width 673 height 15
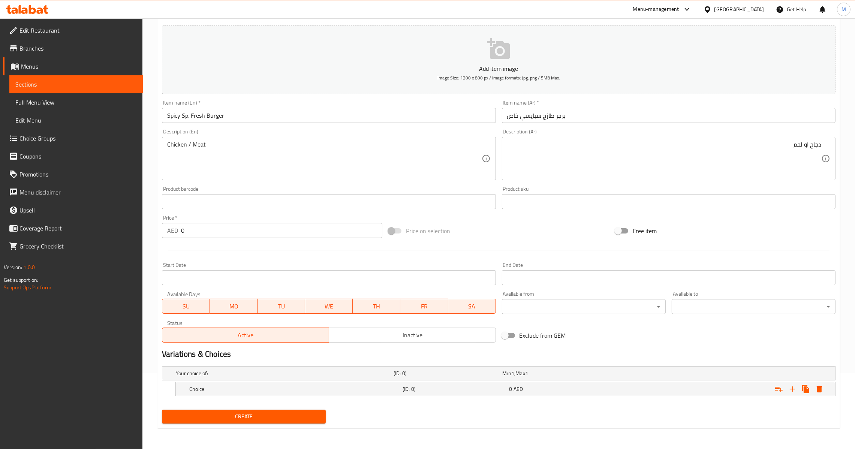
scroll to position [75, 0]
click at [792, 392] on icon "Expand" at bounding box center [792, 389] width 9 height 9
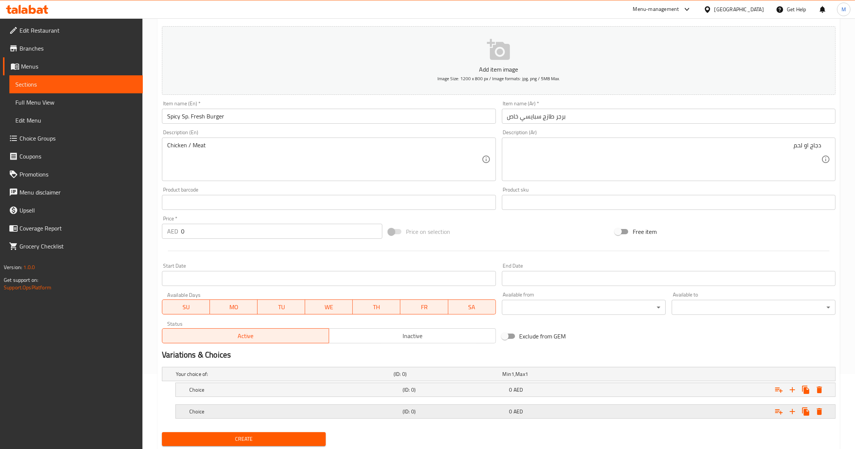
click at [608, 378] on div "0 AED" at bounding box center [555, 373] width 106 height 7
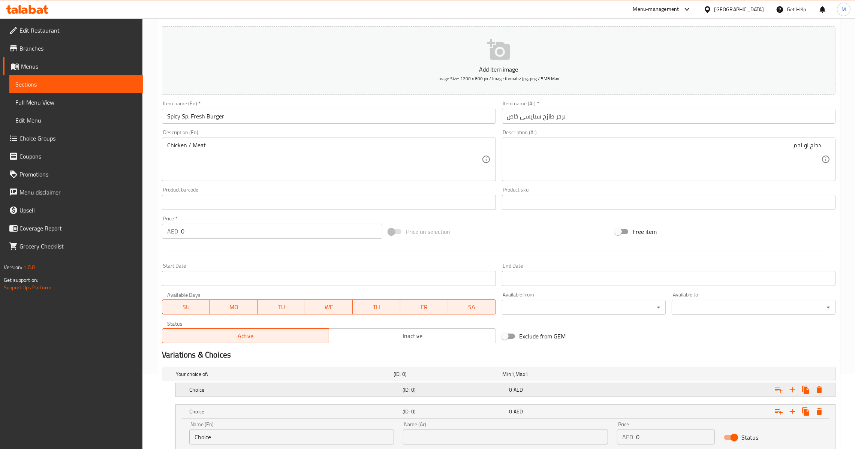
click at [610, 382] on div "Choice (ID: 0) 0 AED" at bounding box center [500, 374] width 653 height 16
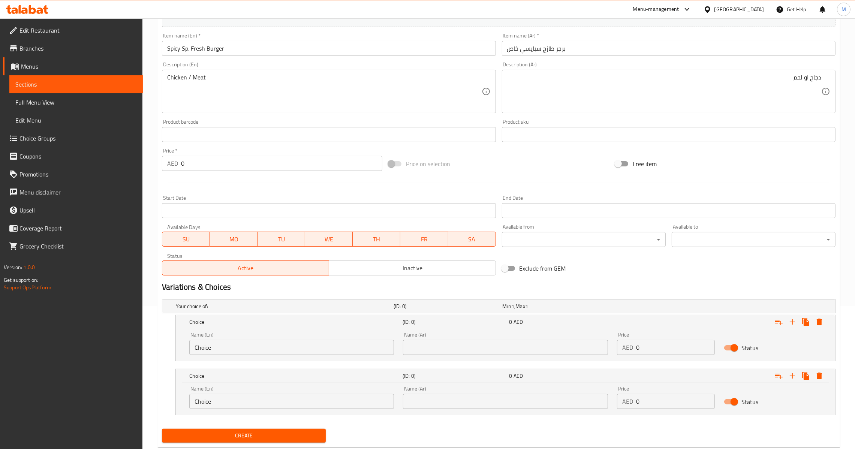
scroll to position [161, 0]
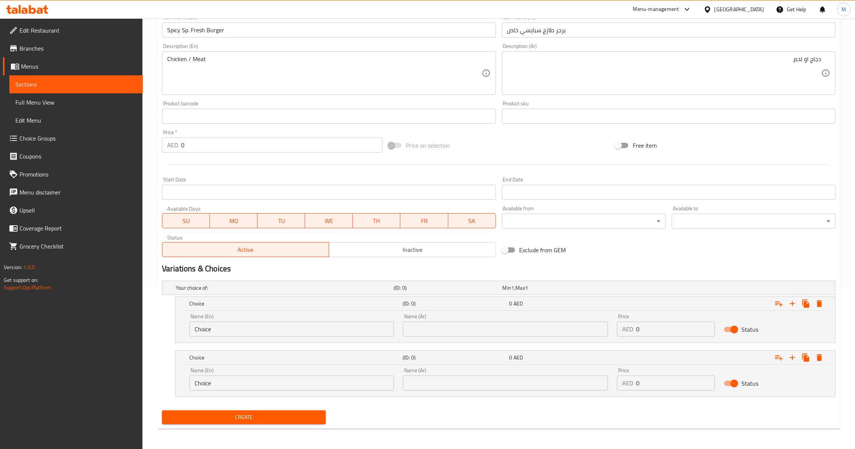
click at [397, 267] on h2 "Variations & Choices" at bounding box center [498, 268] width 673 height 11
click at [399, 249] on span "Inactive" at bounding box center [412, 249] width 161 height 11
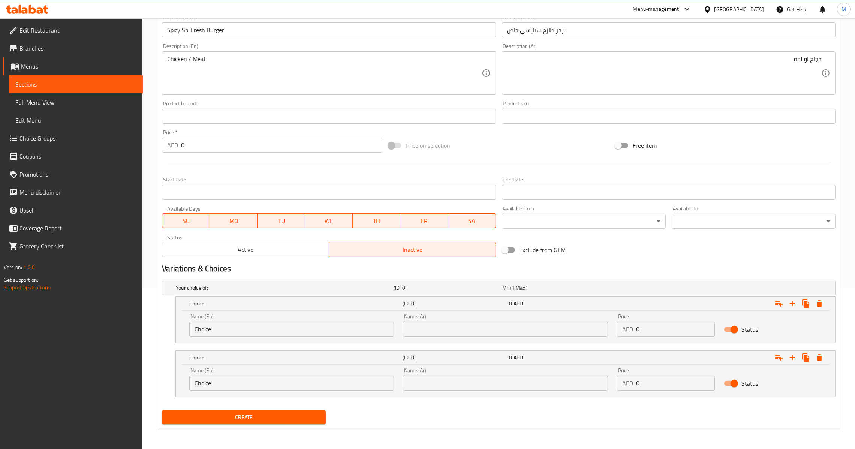
drag, startPoint x: 310, startPoint y: 321, endPoint x: 309, endPoint y: 324, distance: 3.8
click at [309, 324] on div "Name (En) Choice Name (En)" at bounding box center [291, 325] width 205 height 23
click at [309, 324] on input "Choice" at bounding box center [291, 328] width 205 height 15
type input "Chicken"
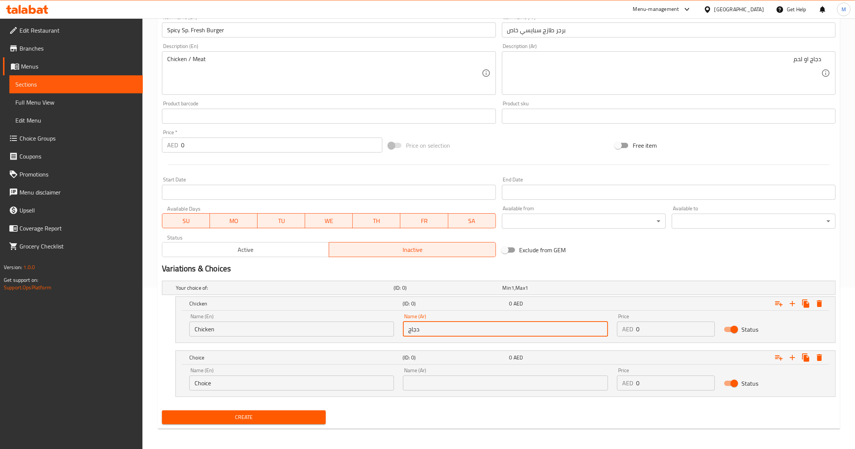
type input "دجاج"
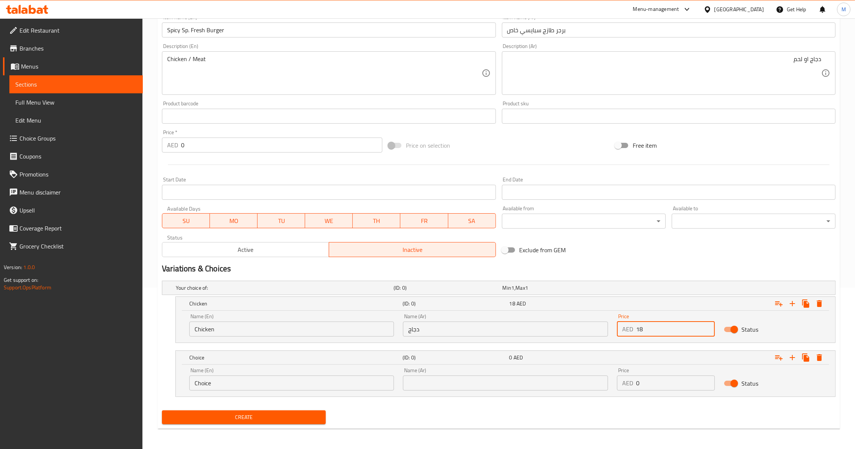
type input "18"
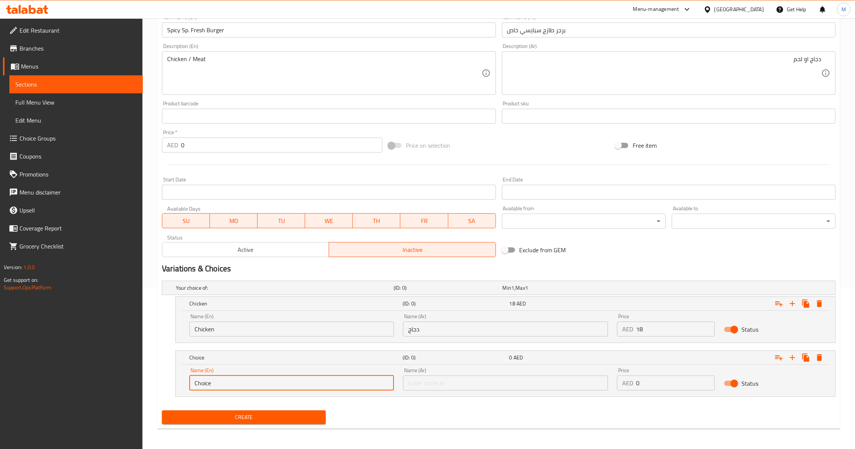
type input "ل"
type input "Beef"
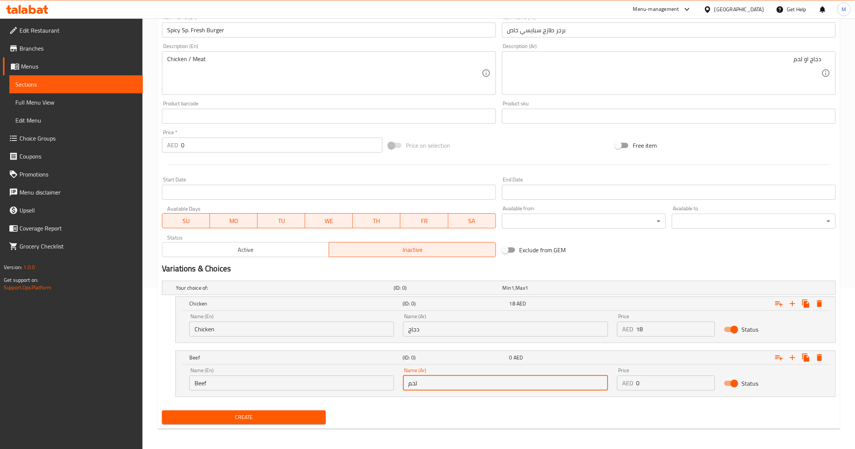
type input "لحم"
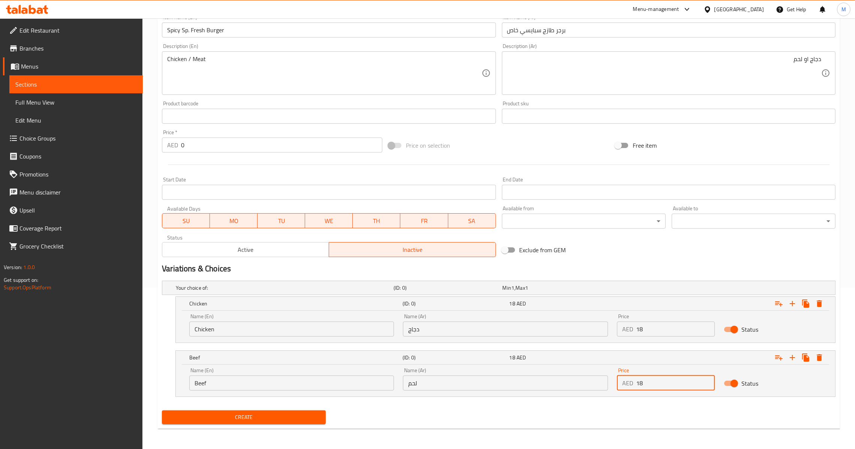
type input "18"
click at [254, 415] on span "Create" at bounding box center [244, 417] width 152 height 9
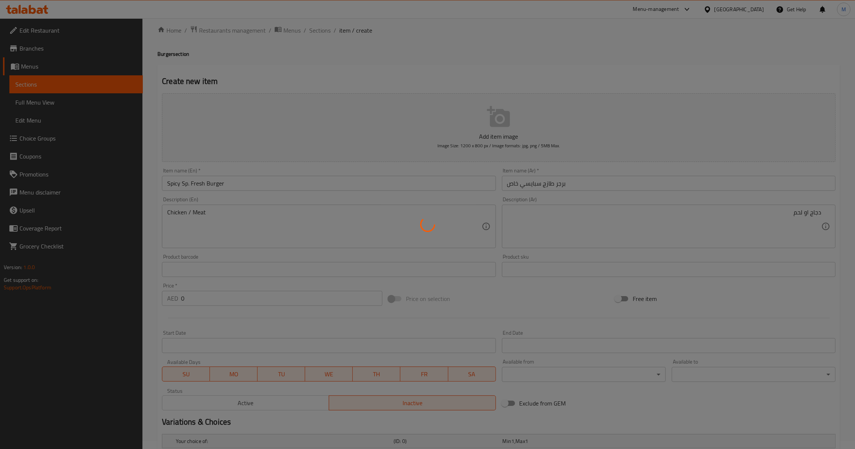
scroll to position [0, 0]
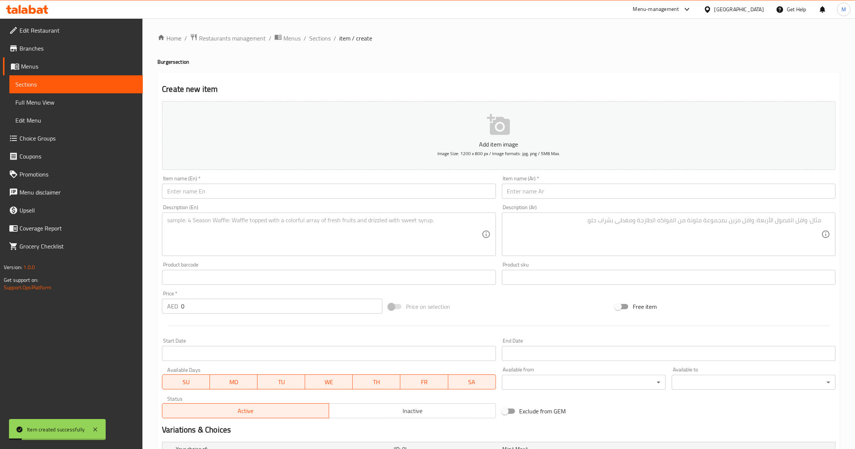
click at [637, 201] on div "Item name (Ar)   * Item name (Ar) *" at bounding box center [668, 187] width 339 height 29
click at [638, 193] on input "text" at bounding box center [668, 191] width 333 height 15
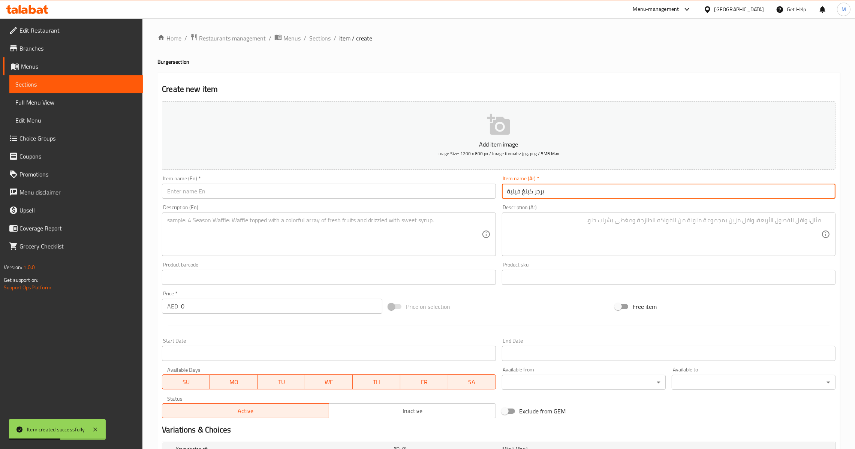
type input "برجر كينغ فيلية"
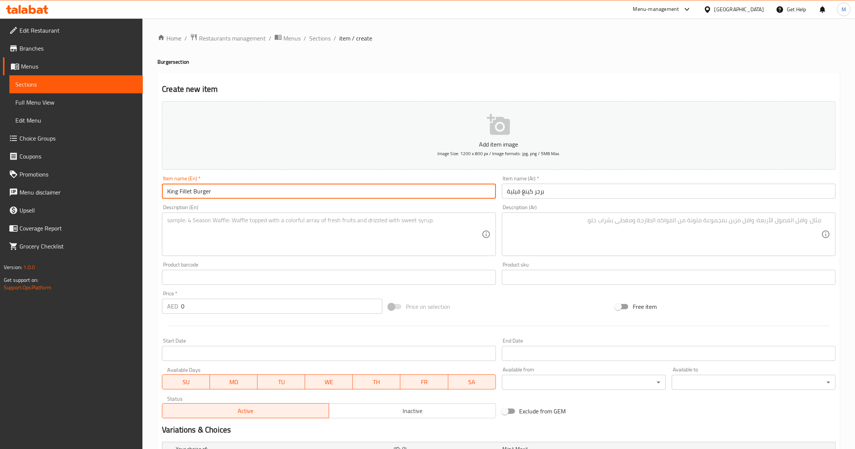
type input "King Fillet Burger"
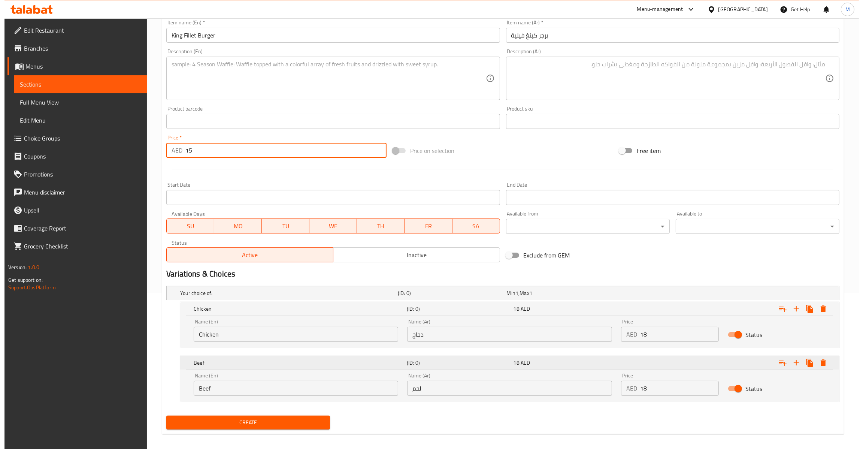
scroll to position [161, 0]
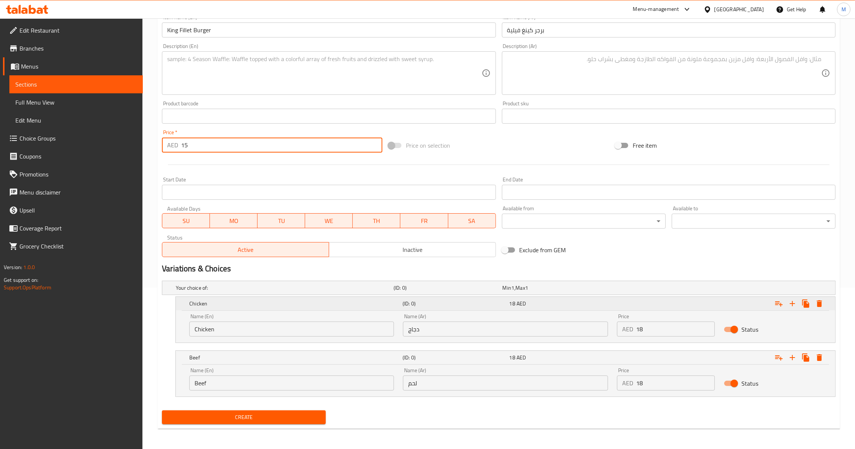
type input "15"
click at [823, 304] on icon "Expand" at bounding box center [819, 303] width 9 height 9
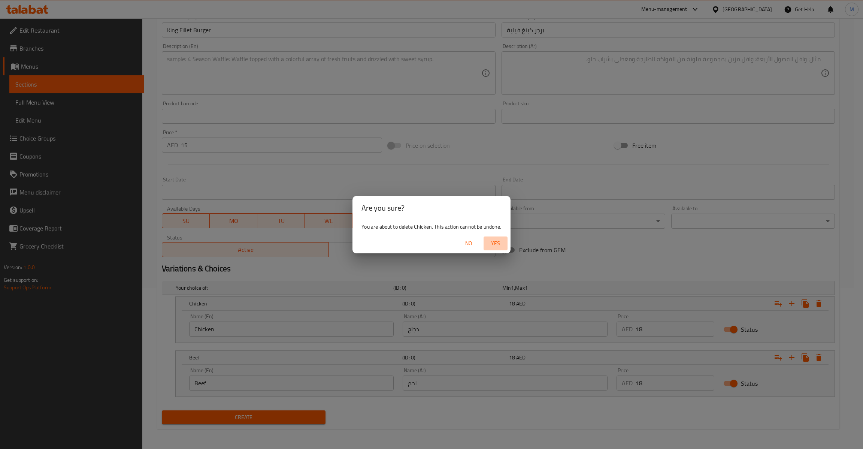
click at [485, 236] on button "Yes" at bounding box center [496, 243] width 24 height 14
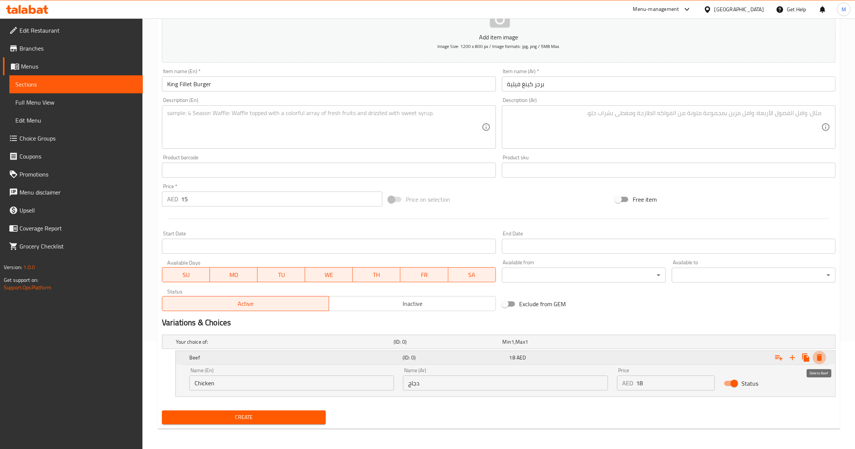
click at [819, 356] on icon "Expand" at bounding box center [818, 357] width 5 height 7
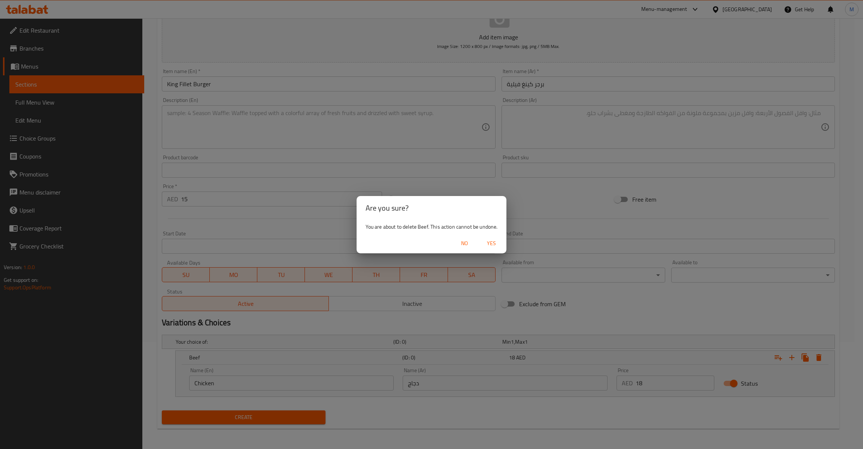
click at [499, 244] on span "Yes" at bounding box center [492, 243] width 18 height 9
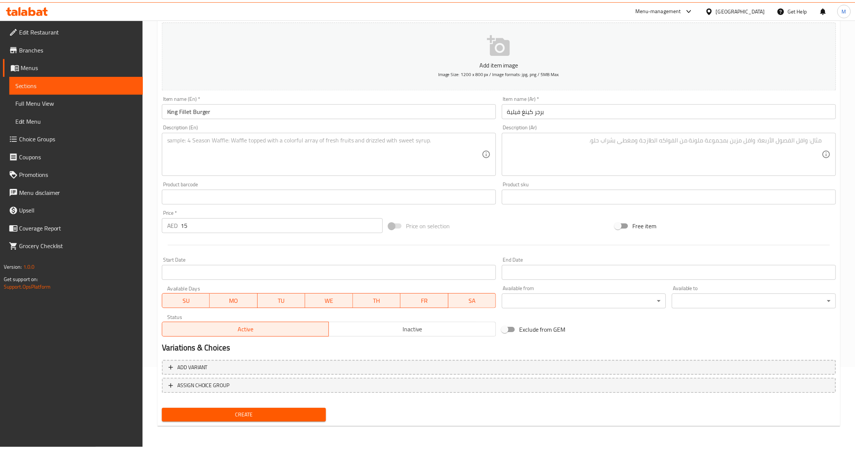
scroll to position [79, 0]
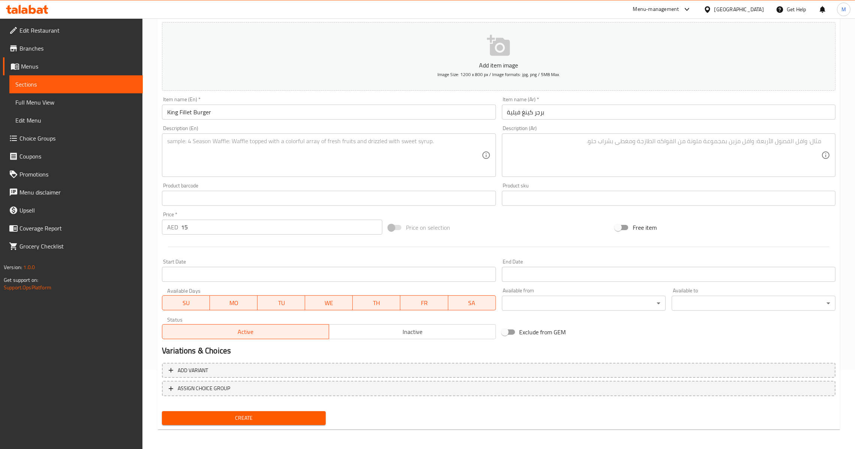
click at [278, 411] on button "Create" at bounding box center [244, 418] width 164 height 14
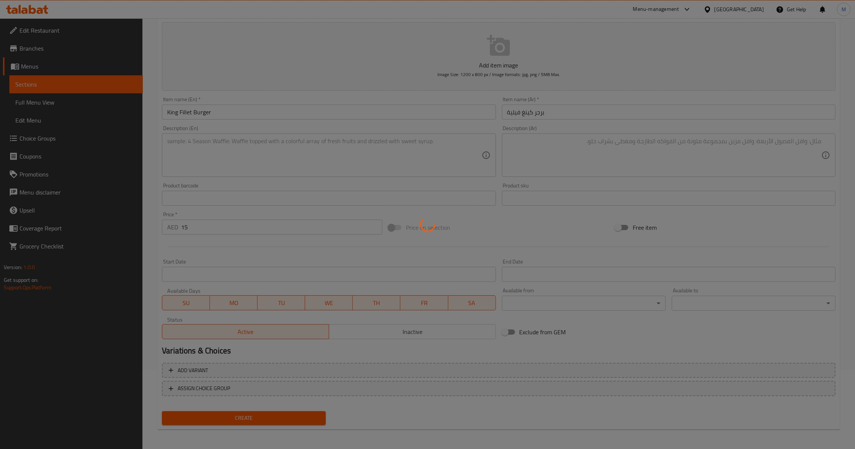
type input "0"
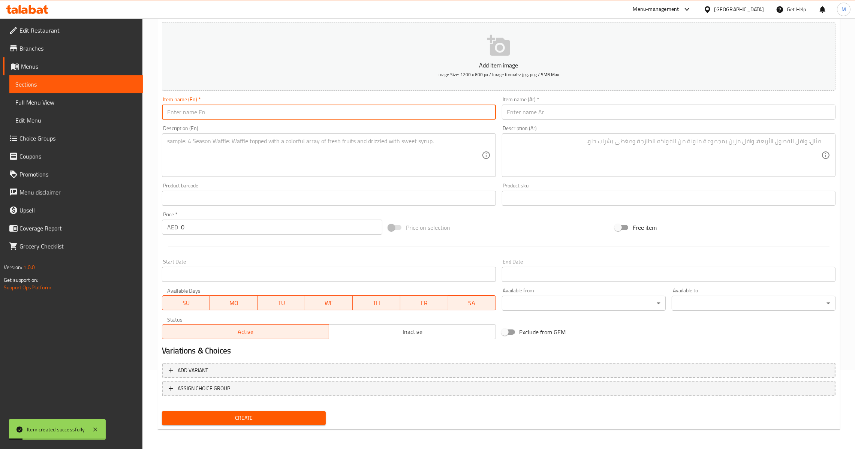
click at [285, 108] on input "text" at bounding box center [328, 112] width 333 height 15
paste input "Dynamite Prawns Burger"
type input "Dynamite Prawns Burger"
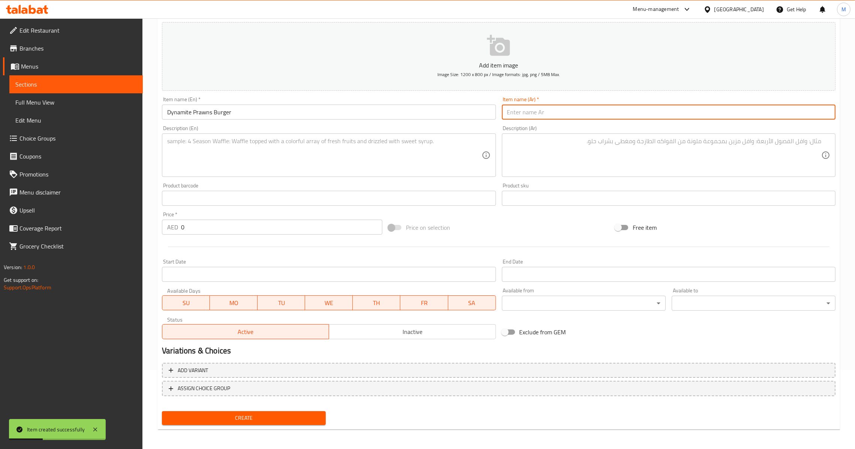
click at [567, 114] on input "text" at bounding box center [668, 112] width 333 height 15
paste input "برجر ديناميت روبيان"
type input "برجر ديناميت روبيان"
click at [181, 228] on input "0" at bounding box center [281, 227] width 201 height 15
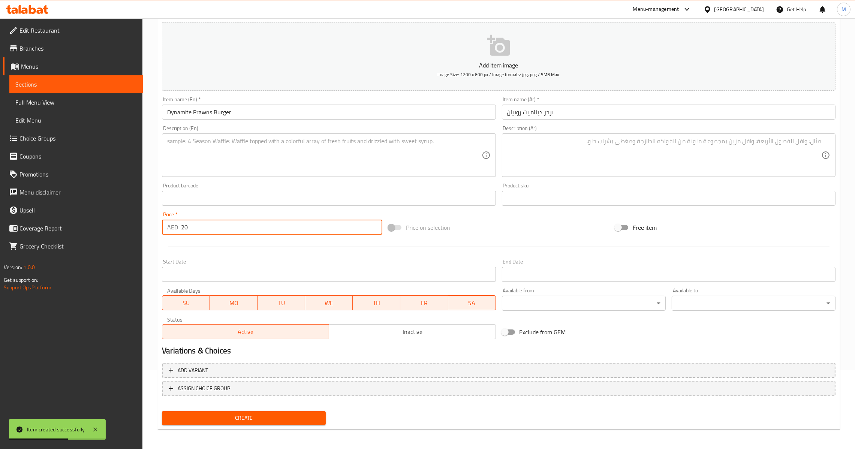
type input "20"
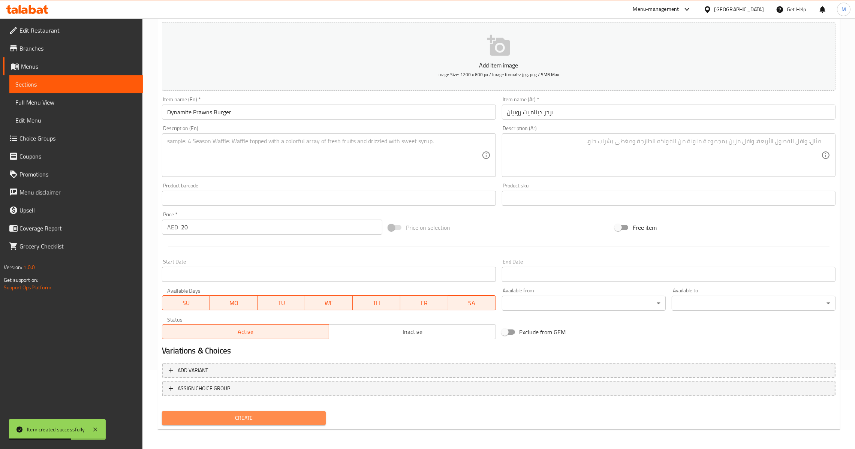
click at [281, 418] on span "Create" at bounding box center [244, 417] width 152 height 9
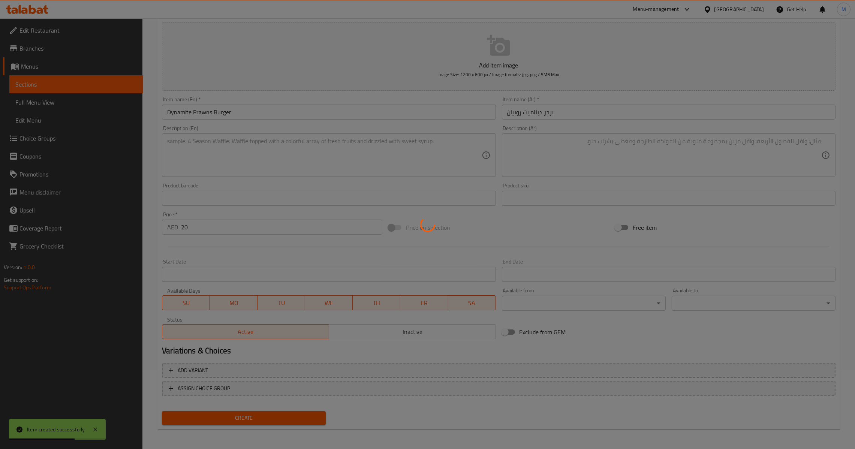
type input "0"
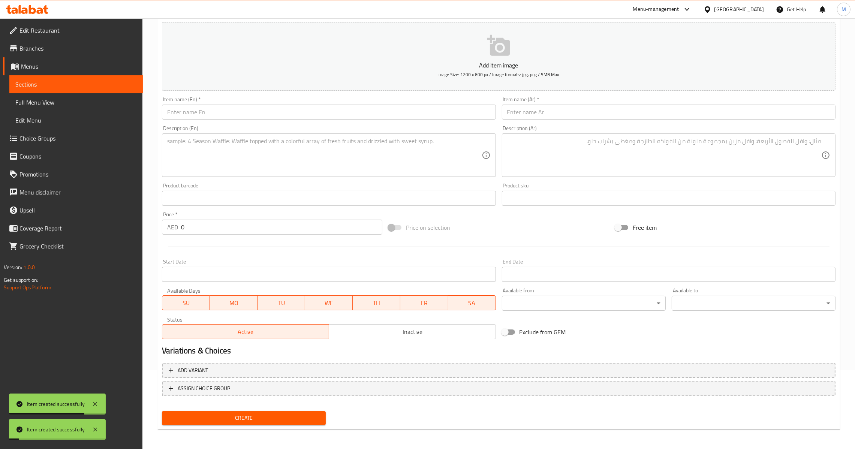
click at [277, 110] on input "text" at bounding box center [328, 112] width 333 height 15
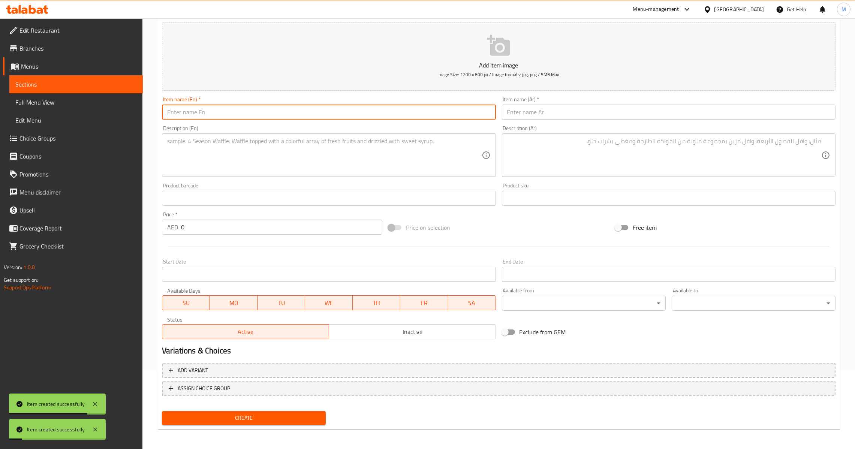
paste input "Dynamite Chicken Burger"
type input "Dynamite Chicken Burger"
click at [544, 120] on div "Item name (Ar)   * Item name (Ar) *" at bounding box center [668, 108] width 339 height 29
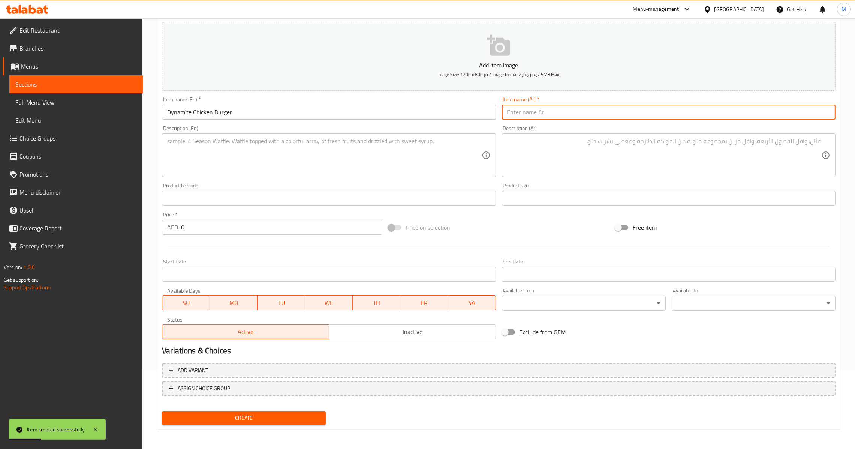
click at [545, 112] on input "text" at bounding box center [668, 112] width 333 height 15
paste input "Dynamite Chicken Burger"
type input "Dynamite Chicken Burger"
type input "برجر ديناميت دجاج"
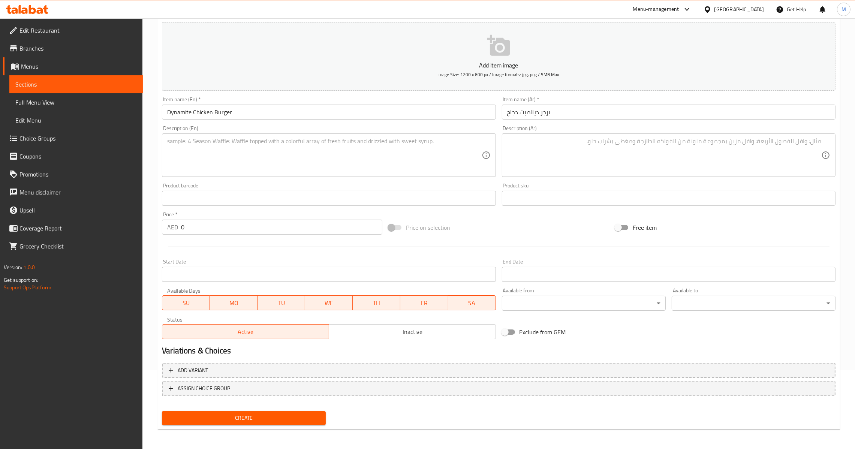
drag, startPoint x: 176, startPoint y: 229, endPoint x: 193, endPoint y: 226, distance: 16.5
click at [176, 229] on p "AED" at bounding box center [172, 227] width 11 height 9
click at [181, 225] on input "0" at bounding box center [281, 227] width 201 height 15
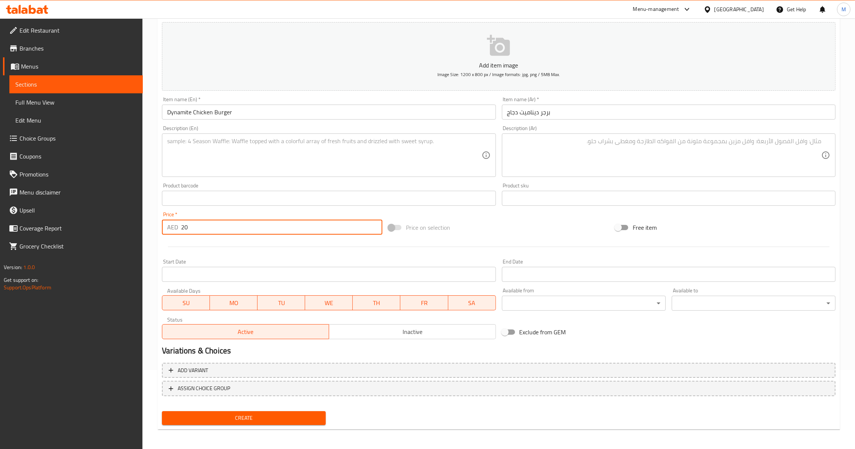
type input "20"
click at [280, 417] on span "Create" at bounding box center [244, 417] width 152 height 9
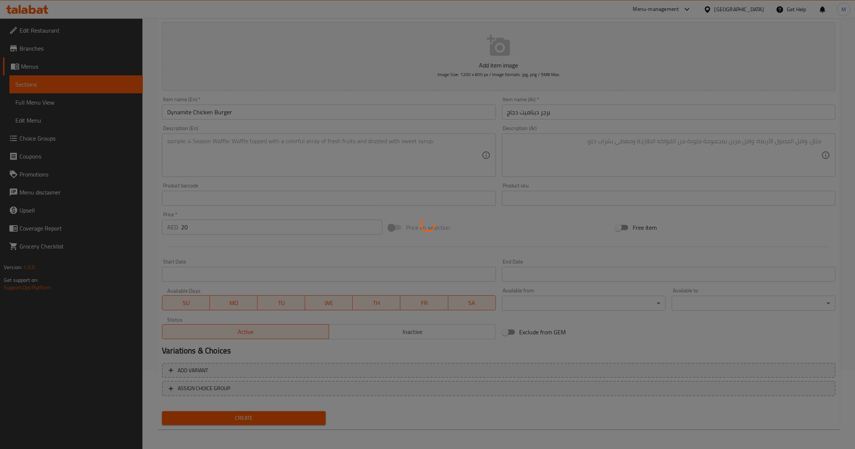
type input "0"
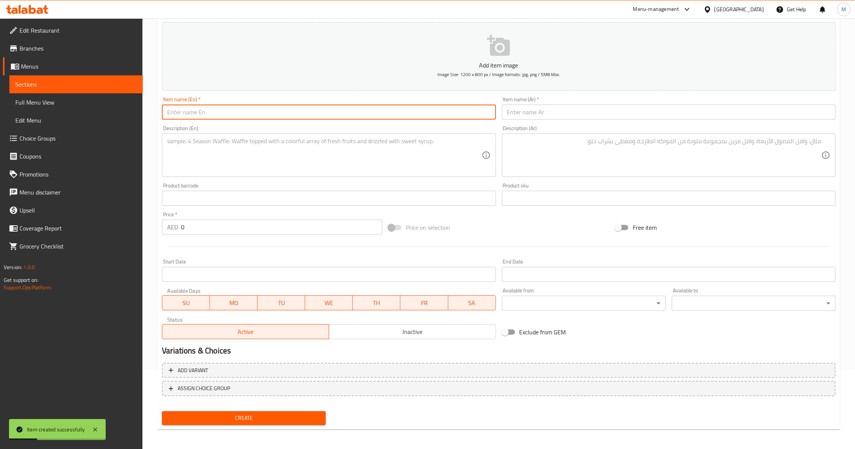
click at [287, 114] on input "text" at bounding box center [328, 112] width 333 height 15
paste input "Angus Beef Burger"
type input "Angus Beef Burger"
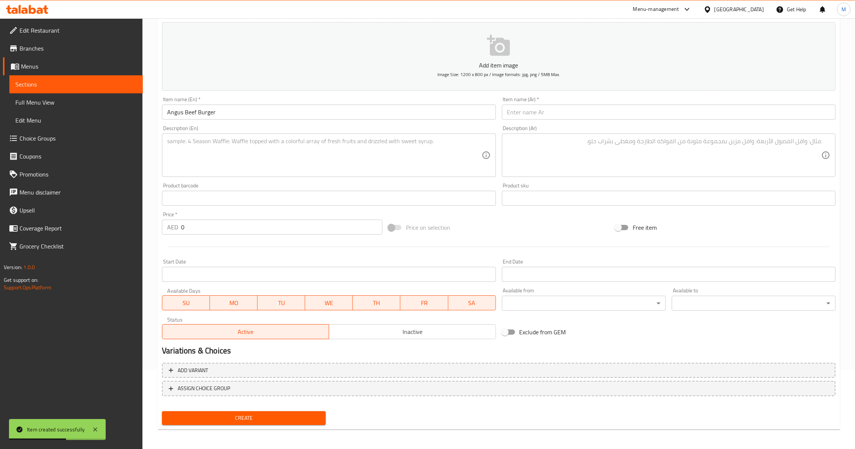
click at [601, 121] on div "Item name (Ar)   * Item name (Ar) *" at bounding box center [668, 108] width 339 height 29
paste input "برجر انجوس لحم"
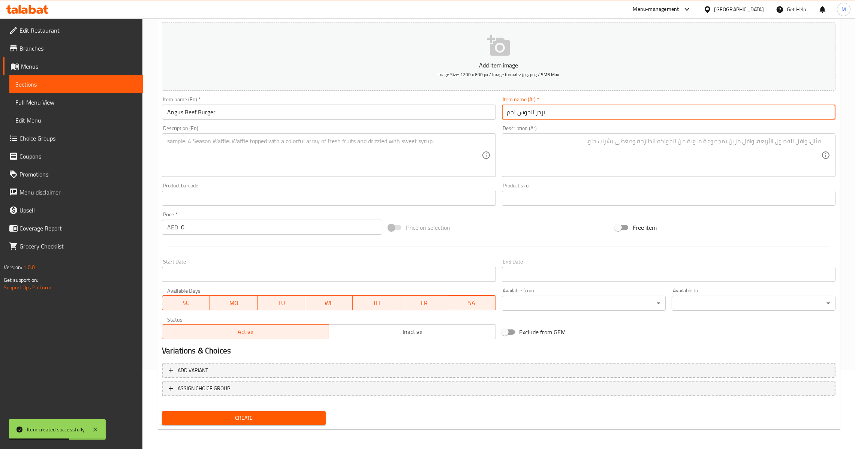
click at [604, 112] on input "برجر انجوس لحم" at bounding box center [668, 112] width 333 height 15
type input "برجر انجوس لحم"
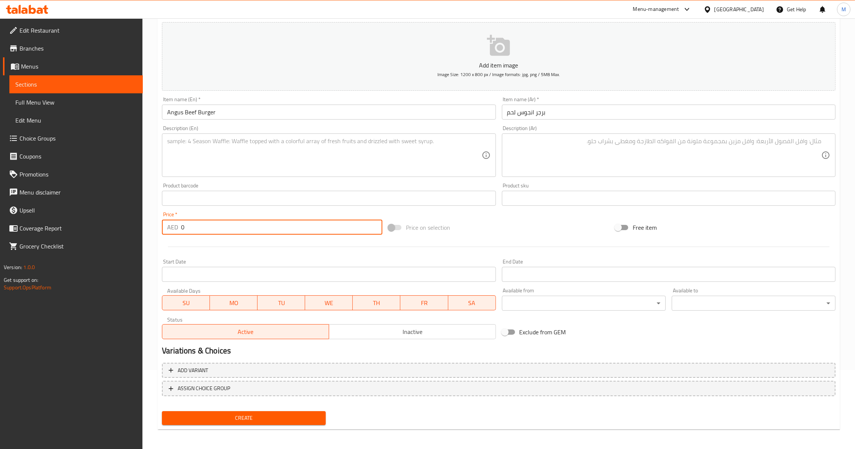
drag, startPoint x: 224, startPoint y: 219, endPoint x: 133, endPoint y: 234, distance: 91.8
click at [133, 234] on div "Edit Restaurant Branches Menus Sections Full Menu View Edit Menu Choice Groups …" at bounding box center [427, 194] width 855 height 511
type input "15"
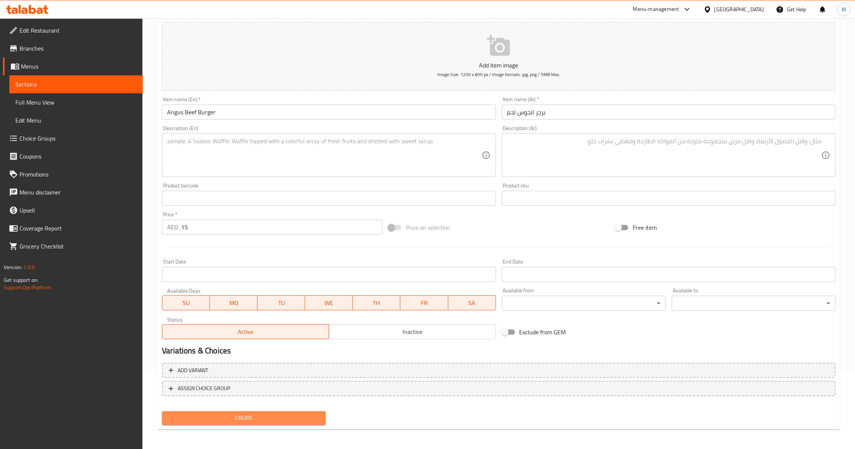
click at [232, 415] on span "Create" at bounding box center [244, 417] width 152 height 9
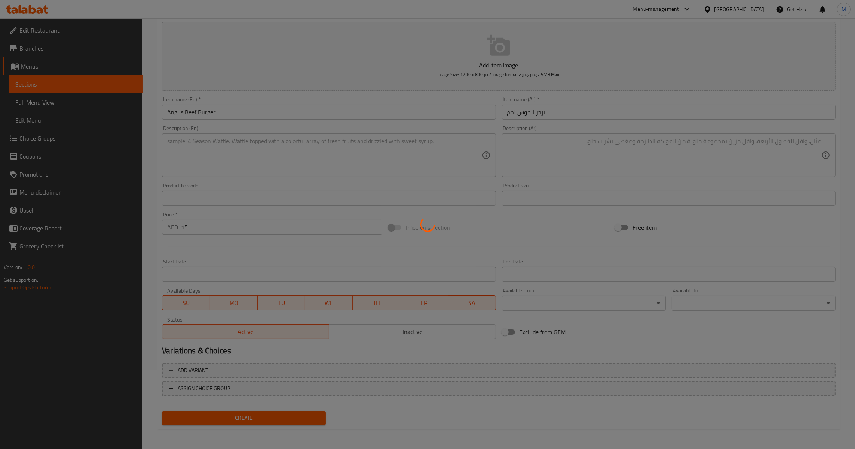
type input "0"
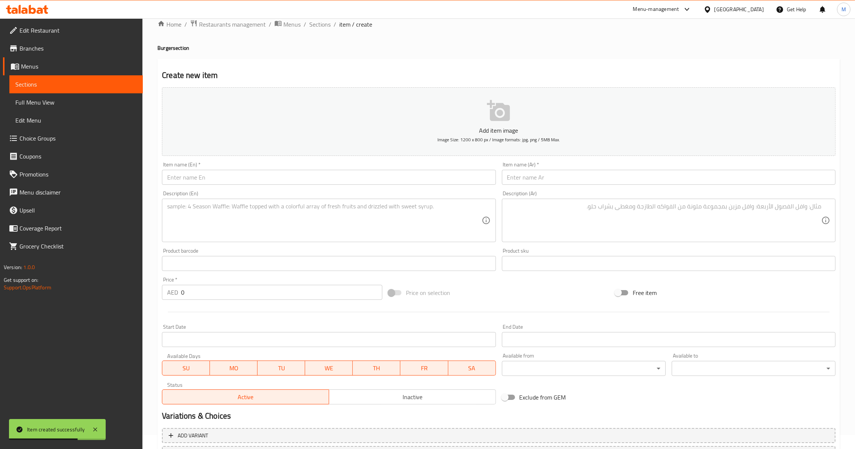
scroll to position [0, 0]
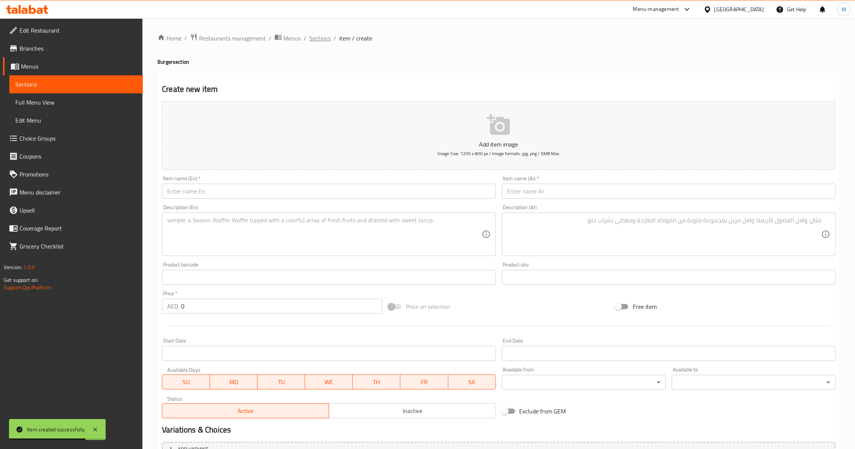
click at [324, 43] on span "Sections" at bounding box center [319, 38] width 21 height 9
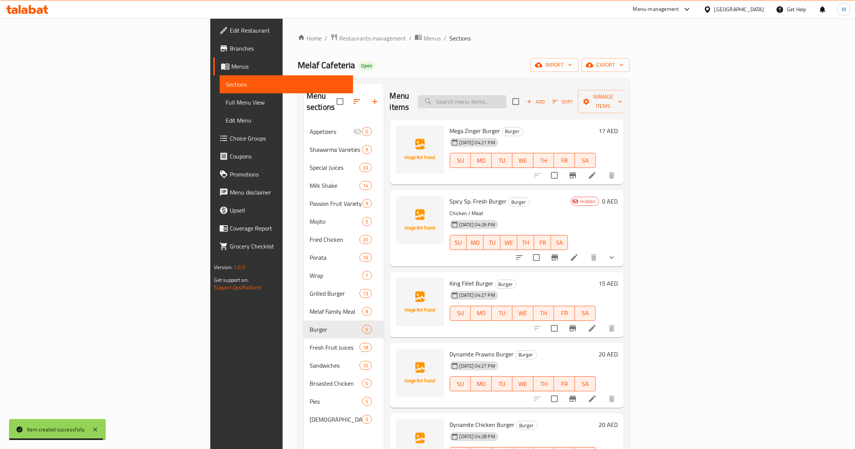
click at [506, 98] on input "search" at bounding box center [462, 101] width 88 height 13
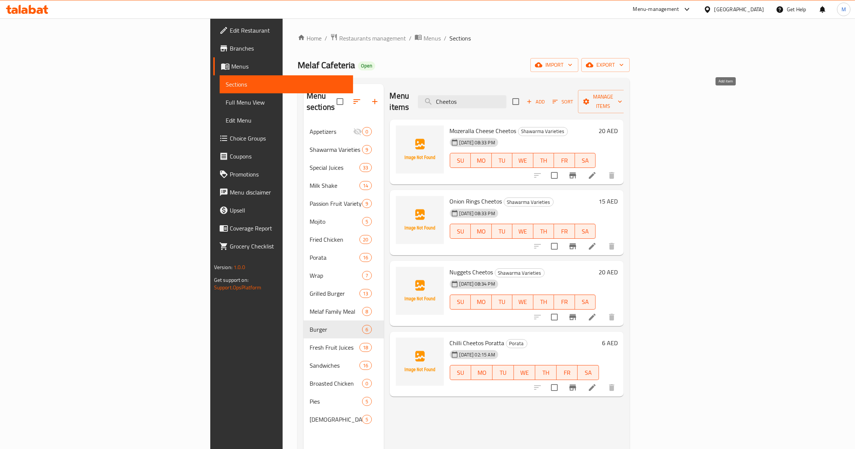
type input "Cheetos"
click at [546, 97] on span "Add" at bounding box center [535, 101] width 20 height 9
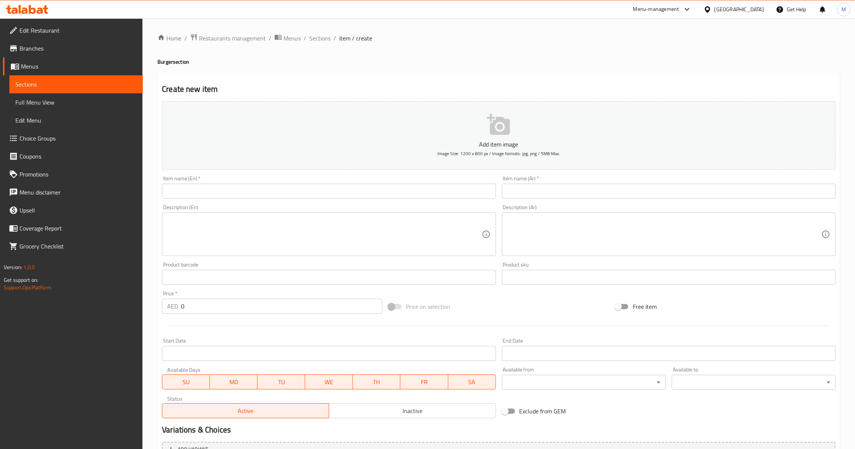
click at [329, 181] on div "Item name (En)   * Item name (En) *" at bounding box center [328, 187] width 333 height 23
click at [329, 188] on input "text" at bounding box center [328, 191] width 333 height 15
paste input "Fresh Cheetos Burger Chicken/Beef"
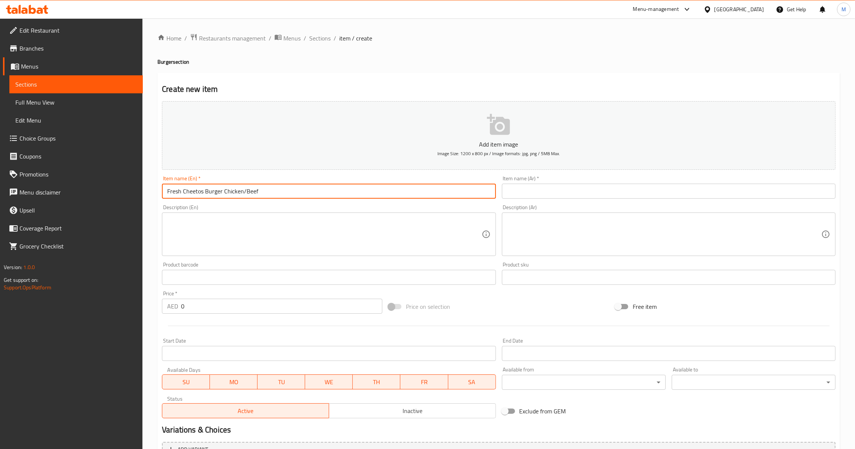
drag, startPoint x: 224, startPoint y: 193, endPoint x: 281, endPoint y: 199, distance: 57.3
click at [281, 199] on div "Item name (En)   * Fresh Cheetos Burger Chicken/Beef Item name (En) *" at bounding box center [328, 187] width 339 height 29
type input "Fresh Cheetos Burger"
click at [264, 221] on textarea at bounding box center [324, 235] width 314 height 36
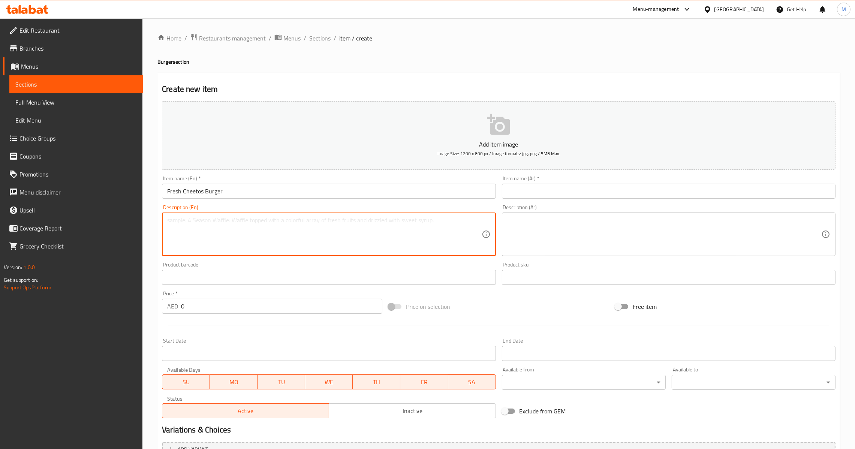
paste textarea "[PERSON_NAME]/Beef"
type textarea "Chicken/Beef"
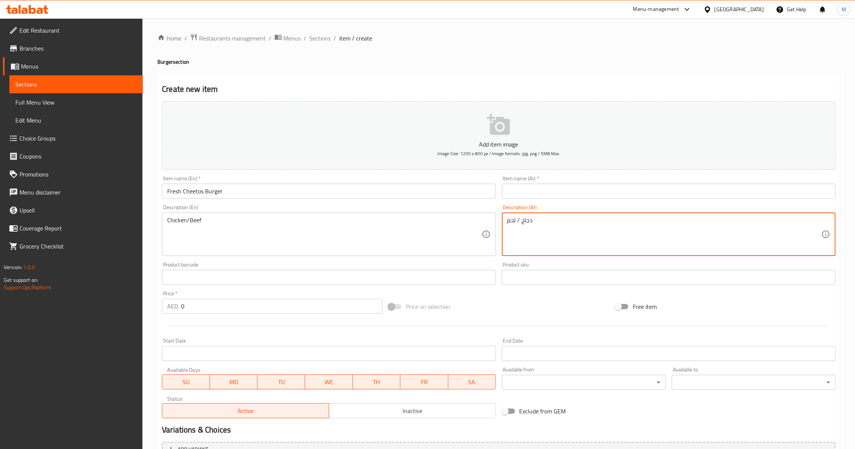
type textarea "دجاج / لحم"
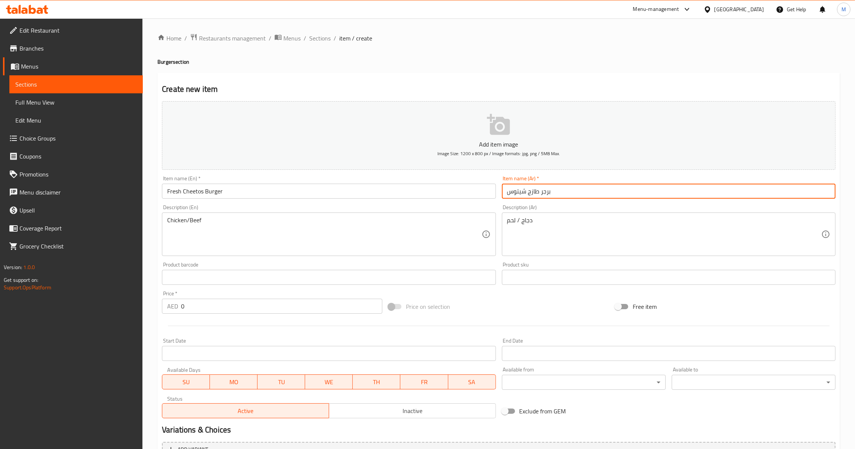
type input "برجر طازج شيتوس"
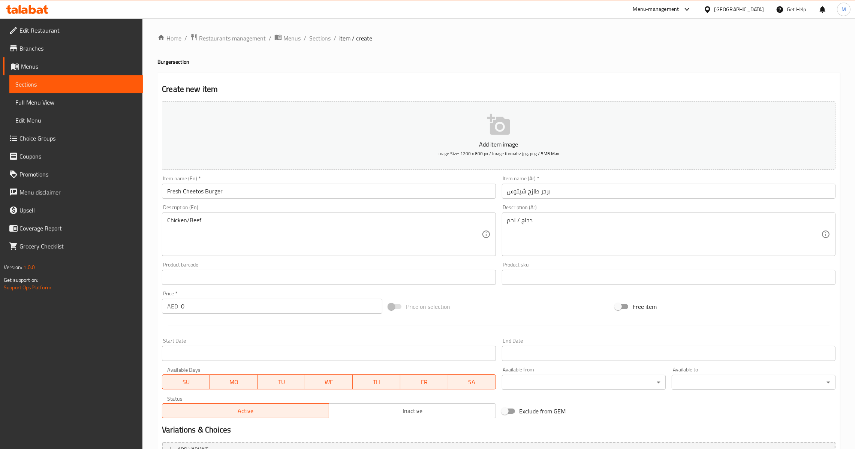
click at [226, 314] on div "Price   * AED 0 Price *" at bounding box center [272, 302] width 226 height 29
click at [263, 190] on input "Fresh Cheetos Burger" at bounding box center [328, 191] width 333 height 15
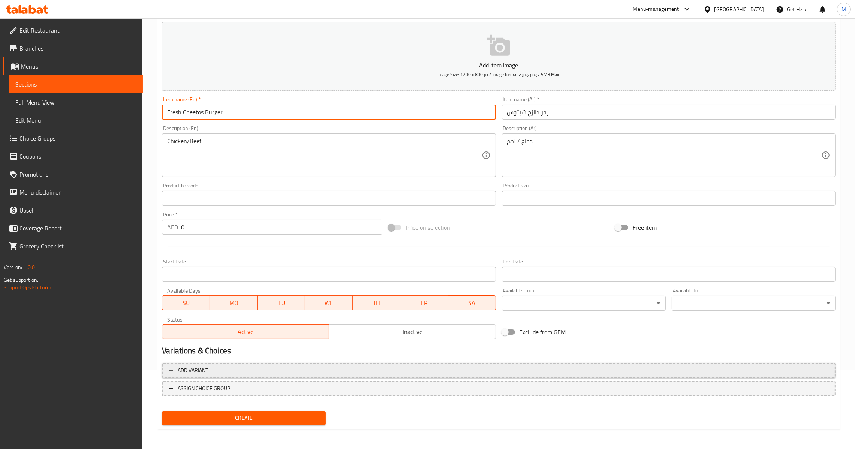
click at [568, 367] on span "Add variant" at bounding box center [499, 370] width 660 height 9
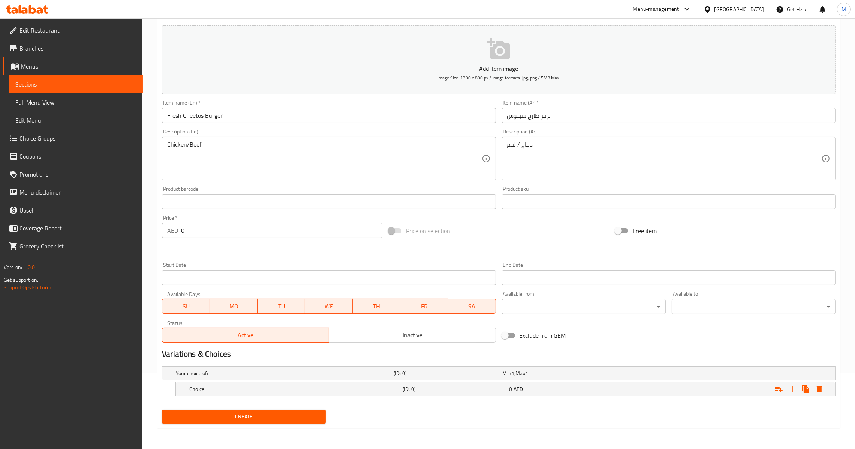
scroll to position [75, 0]
click at [791, 392] on icon "Expand" at bounding box center [792, 389] width 9 height 9
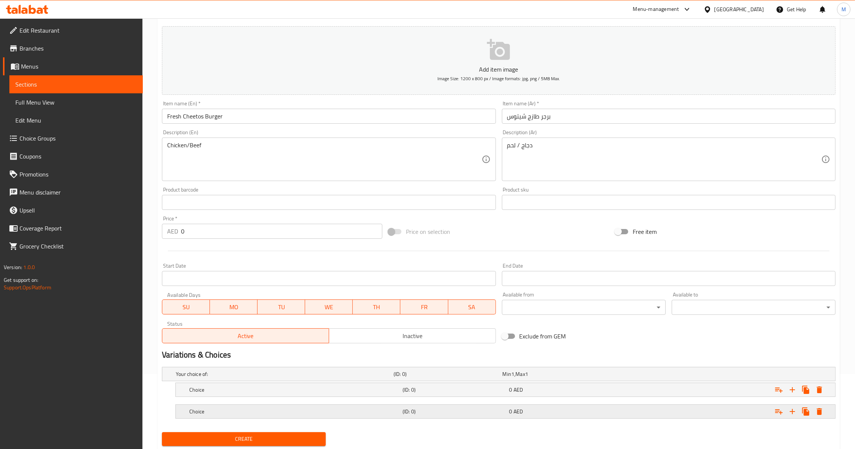
click at [543, 379] on div "0 AED" at bounding box center [555, 374] width 109 height 10
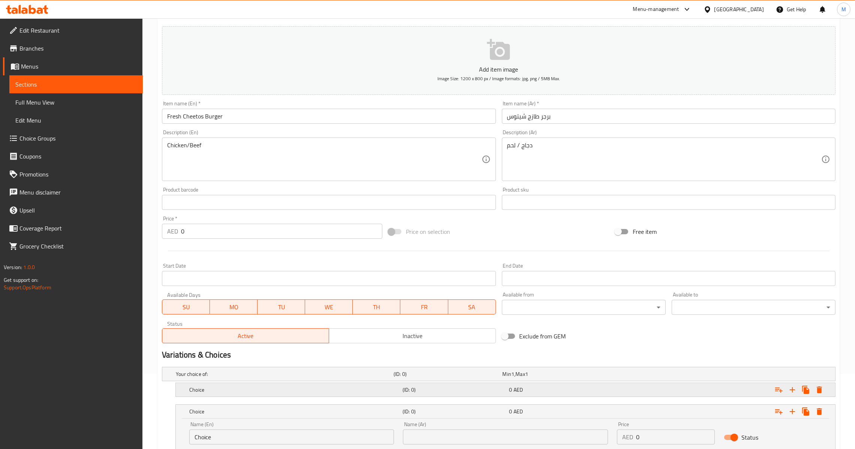
click at [553, 378] on div "0 AED" at bounding box center [555, 373] width 106 height 7
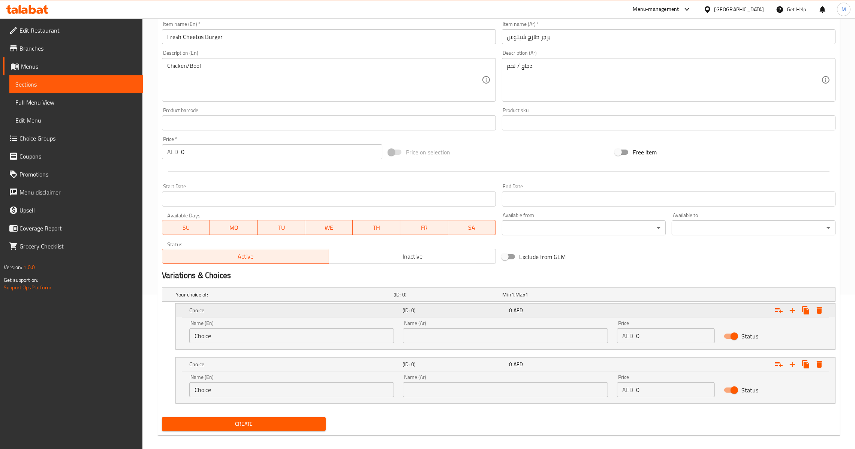
scroll to position [161, 0]
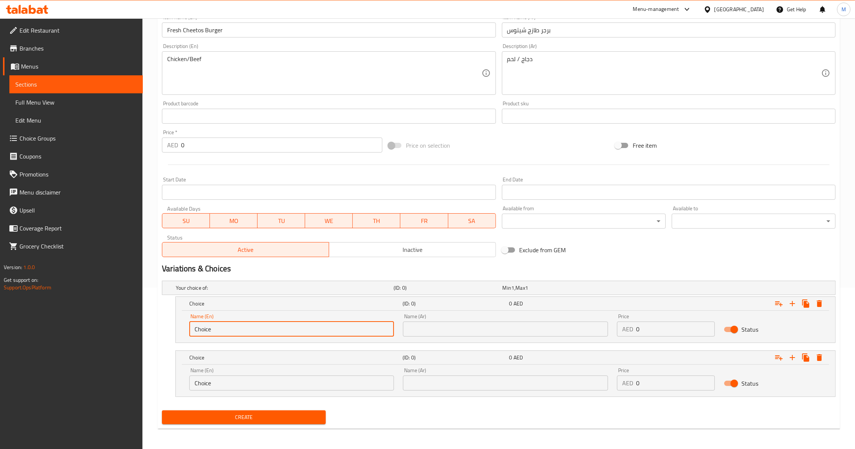
click at [315, 330] on input "Choice" at bounding box center [291, 328] width 205 height 15
type input "ة"
type input "m"
type input "Meat"
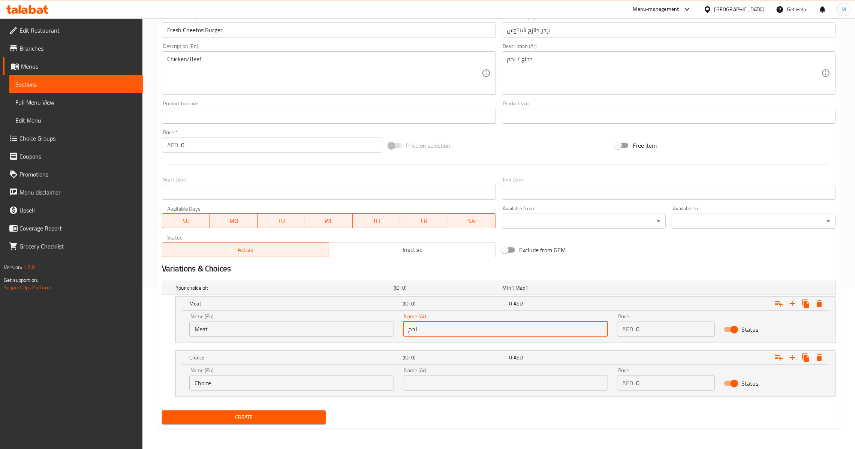
type input "لحم"
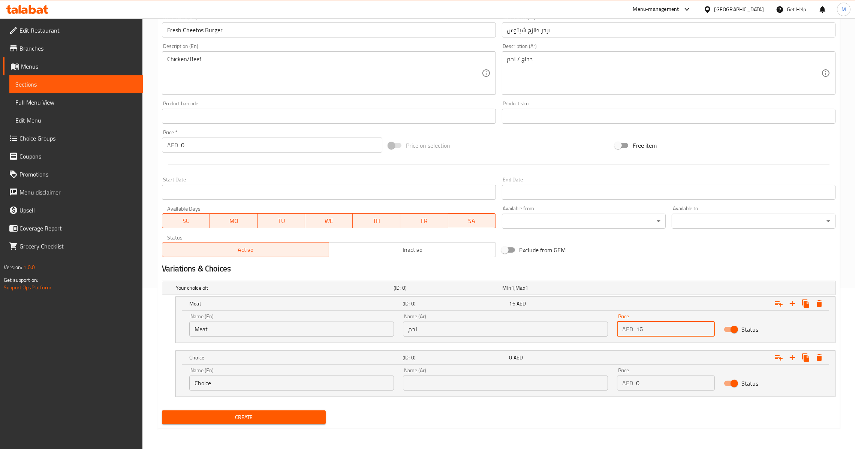
type input "16"
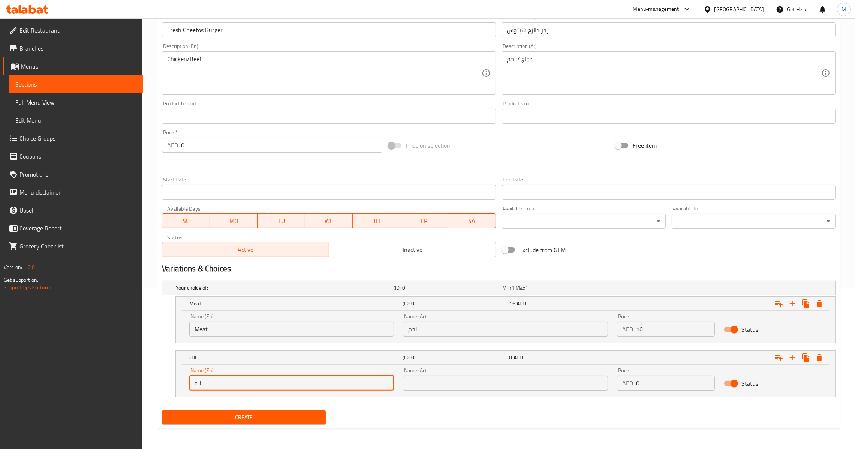
type input "c"
type input "Chicken"
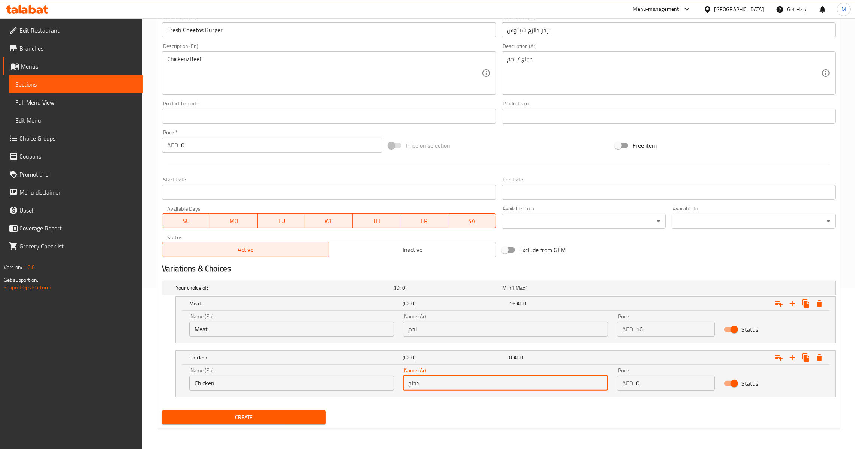
type input "دجاج"
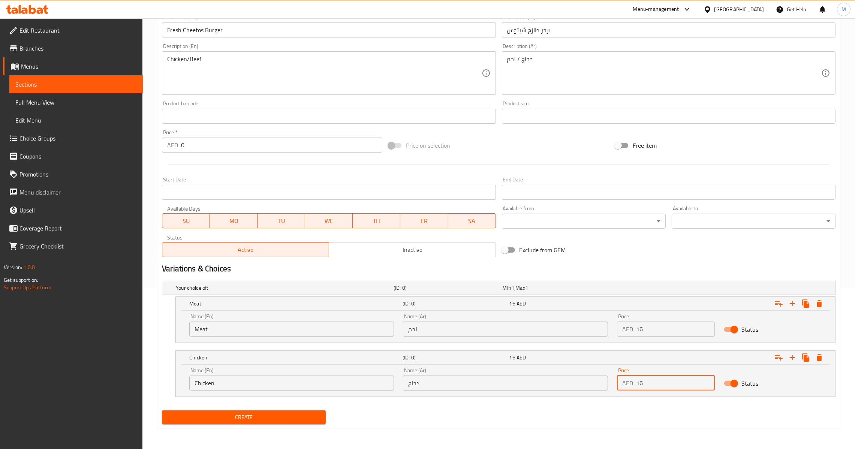
type input "16"
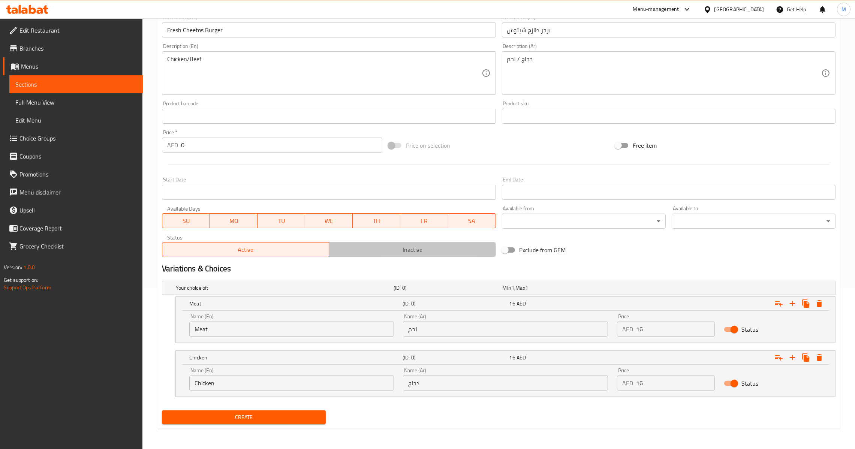
click at [377, 246] on span "Inactive" at bounding box center [412, 249] width 161 height 11
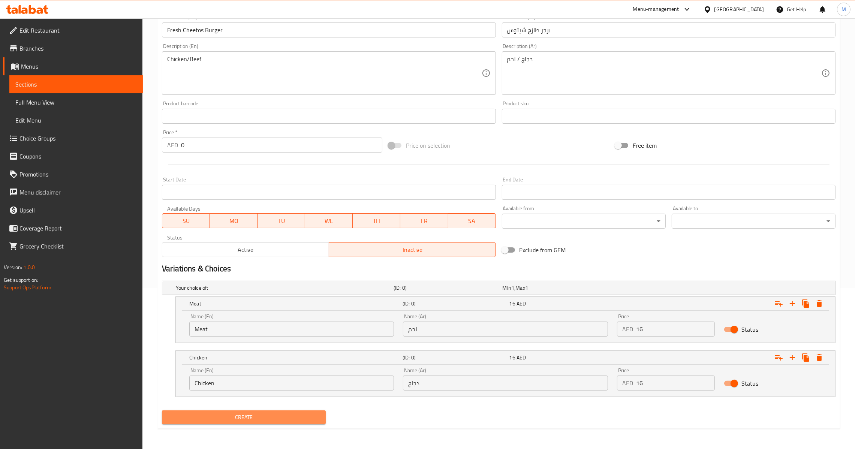
click at [295, 414] on span "Create" at bounding box center [244, 417] width 152 height 9
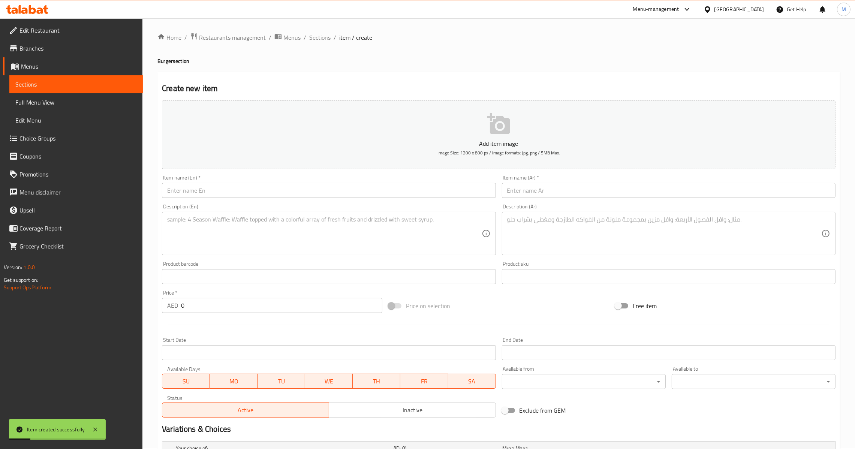
scroll to position [0, 0]
click at [320, 34] on span "Sections" at bounding box center [319, 38] width 21 height 9
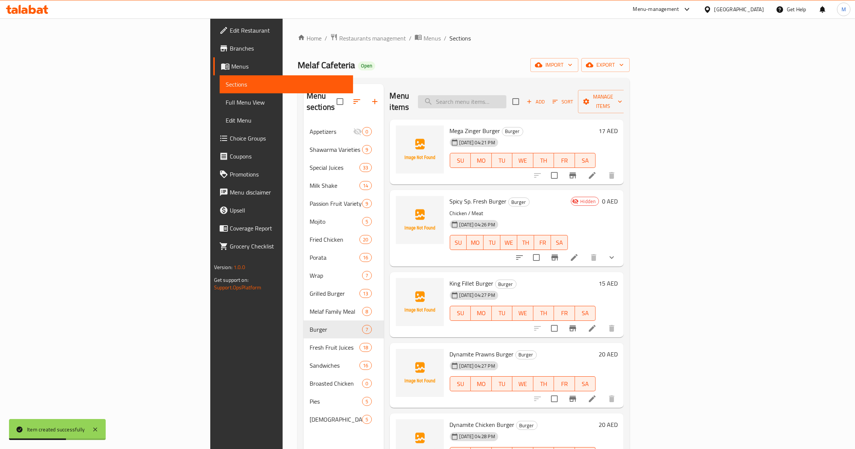
click at [506, 95] on input "search" at bounding box center [462, 101] width 88 height 13
type input "ي"
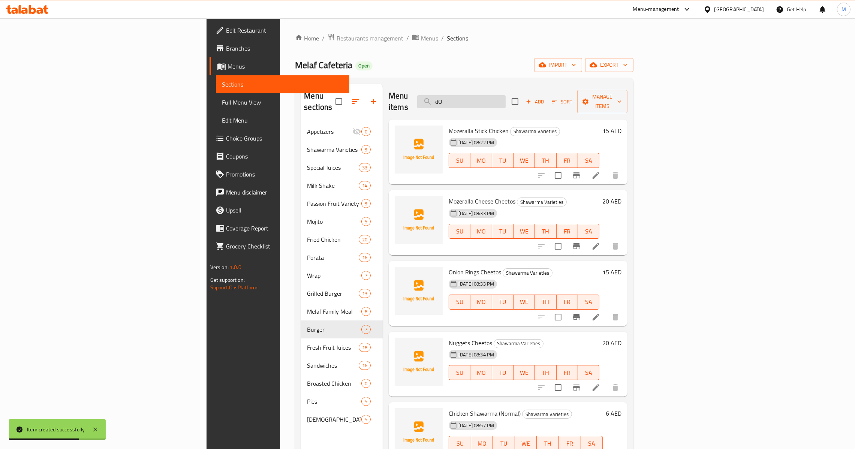
type input "d"
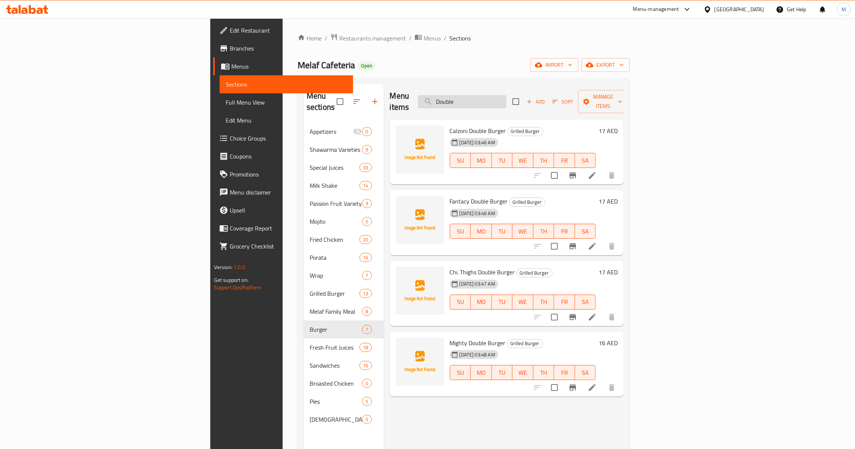
type input "Double"
click at [372, 99] on icon "button" at bounding box center [374, 101] width 5 height 5
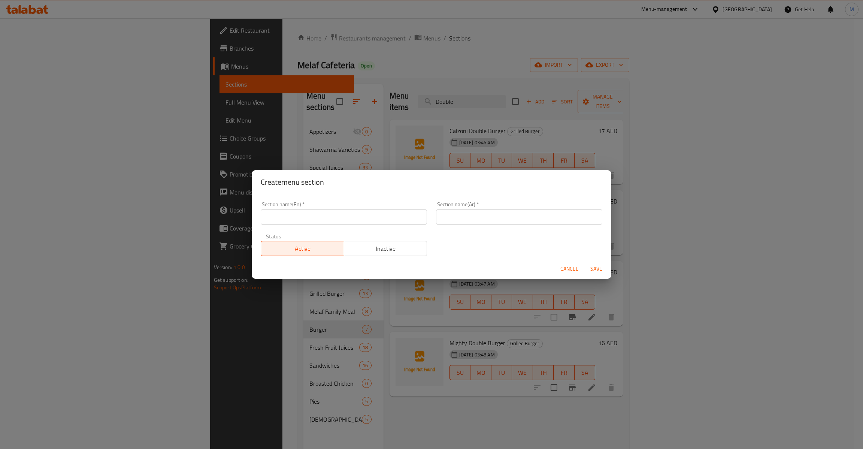
click at [336, 217] on input "text" at bounding box center [344, 216] width 166 height 15
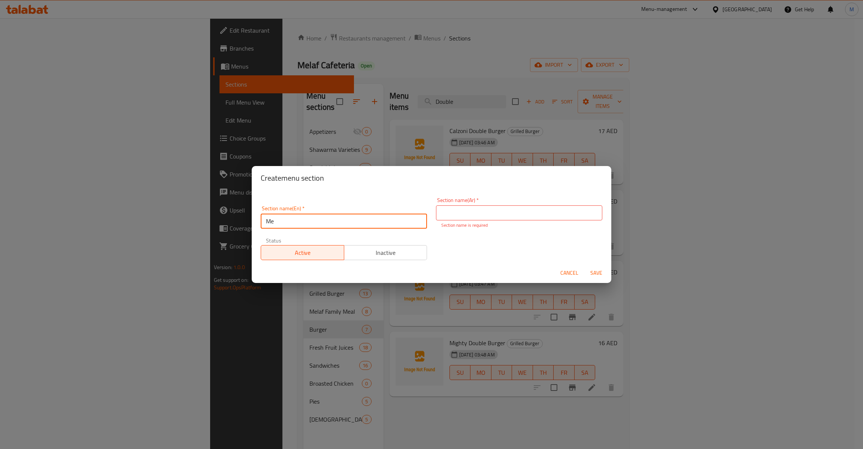
type input "M"
type input "c"
type input "Combo Meal"
type input "وجبة كومبو"
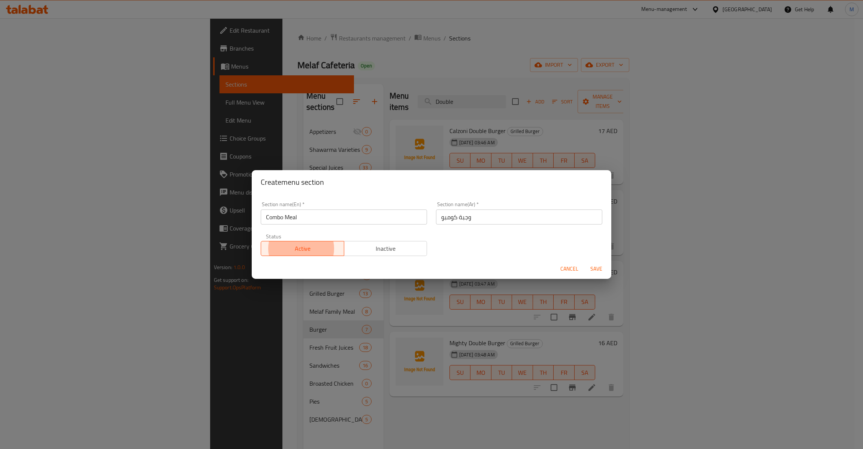
type button "0"
type button "1"
click at [585, 262] on button "Save" at bounding box center [597, 269] width 24 height 14
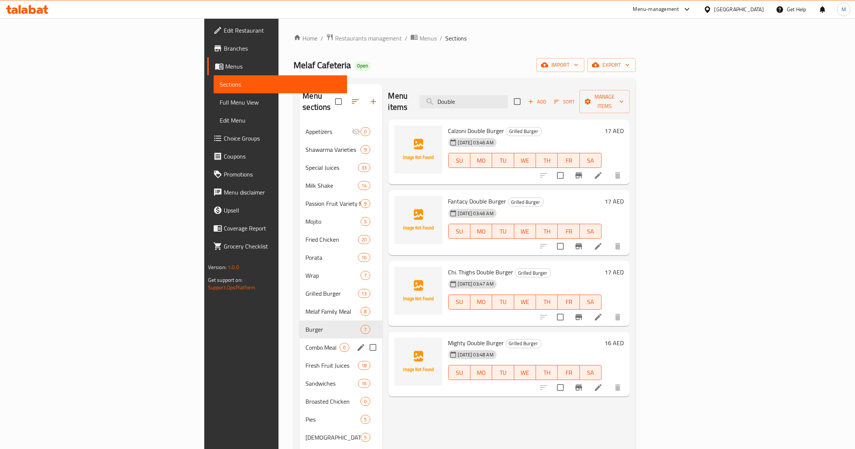
click at [299, 338] on div "Combo Meal 0" at bounding box center [340, 347] width 82 height 18
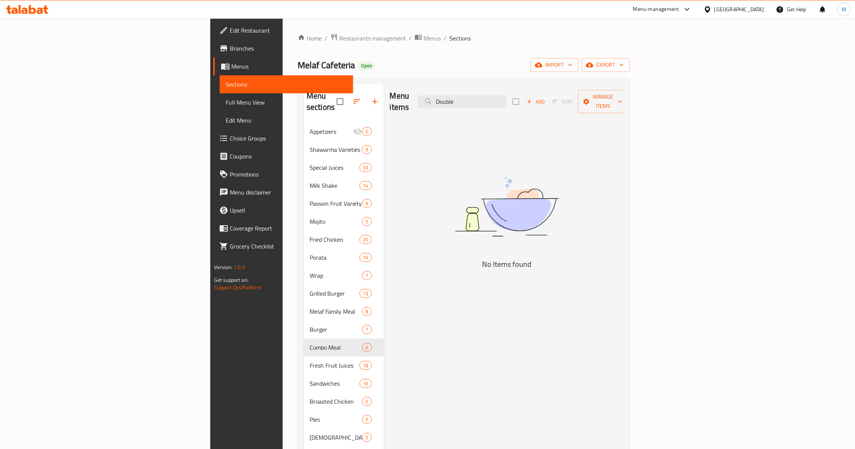
click at [546, 99] on span "Add" at bounding box center [535, 101] width 20 height 9
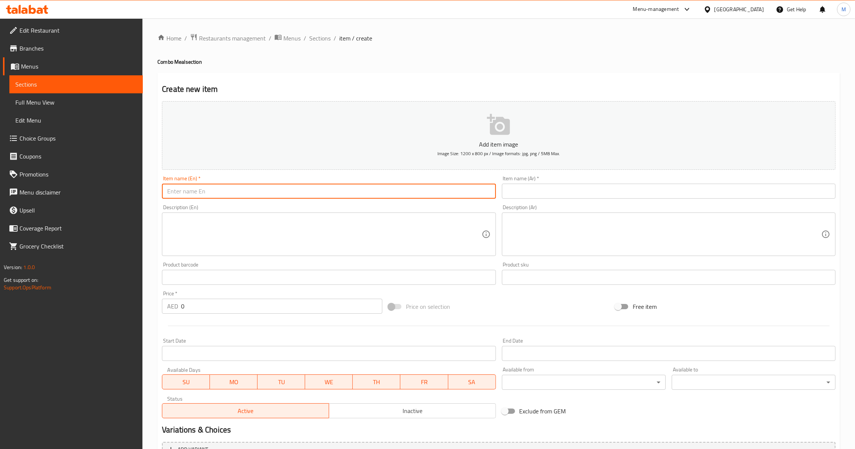
click at [323, 195] on input "text" at bounding box center [328, 191] width 333 height 15
paste input "Double Zinger Special"
type input "Double Zinger Special"
click at [588, 194] on input "text" at bounding box center [668, 191] width 333 height 15
paste input "زنجر دبل خاص"
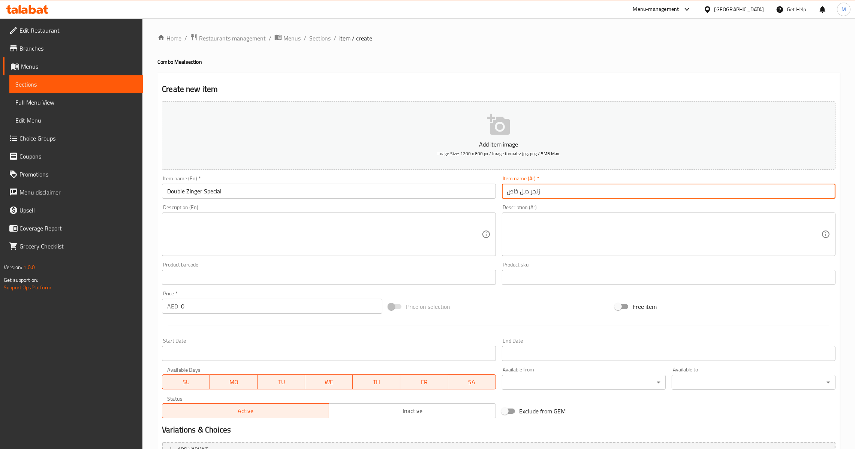
type input "زنجر دبل خاص"
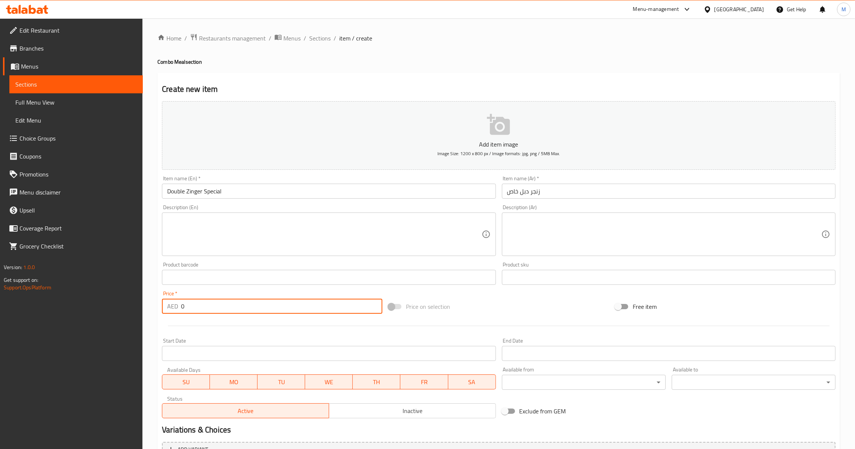
drag, startPoint x: 227, startPoint y: 305, endPoint x: 151, endPoint y: 314, distance: 76.6
click at [151, 314] on div "Home / Restaurants management / Menus / Sections / item / create Combo Meal sec…" at bounding box center [498, 273] width 712 height 511
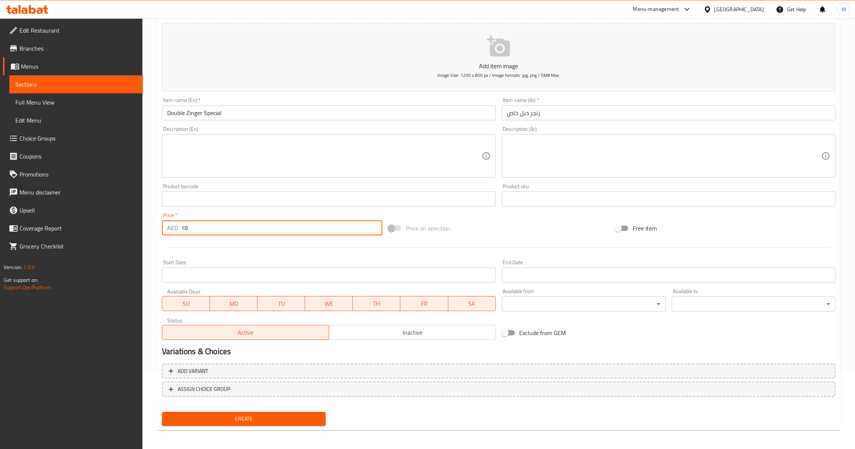
scroll to position [79, 0]
click at [237, 425] on div "Create" at bounding box center [244, 418] width 170 height 20
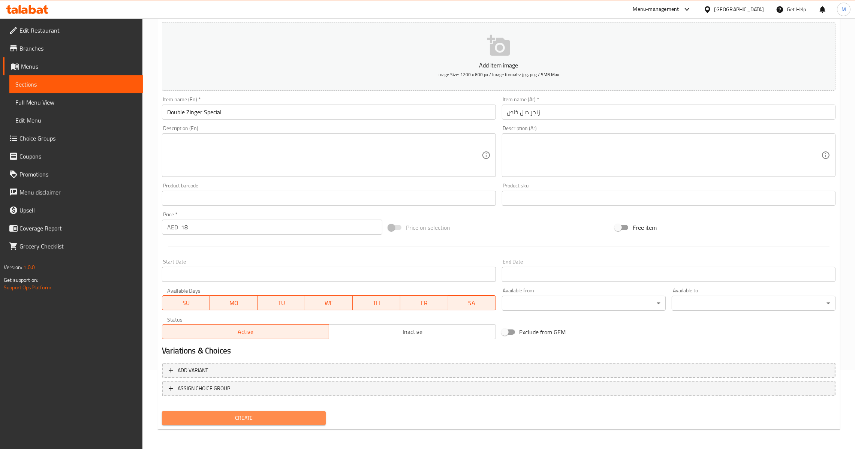
click at [237, 415] on span "Create" at bounding box center [244, 417] width 152 height 9
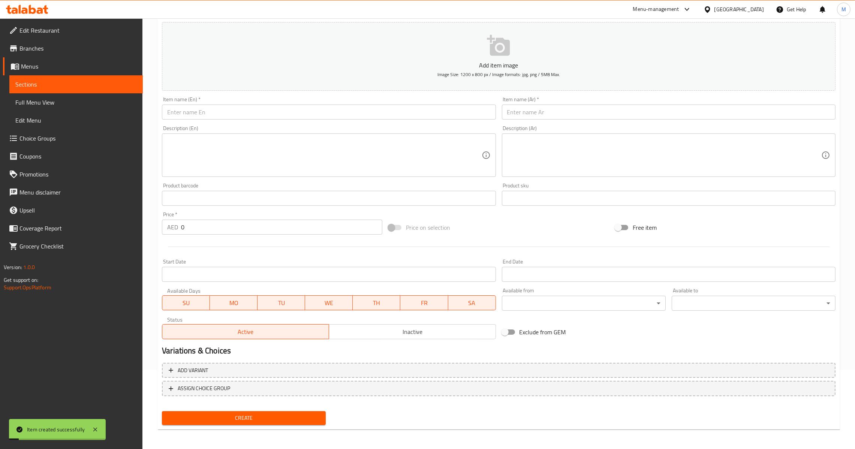
click at [315, 109] on input "text" at bounding box center [328, 112] width 333 height 15
paste input "Double Mathafi Special"
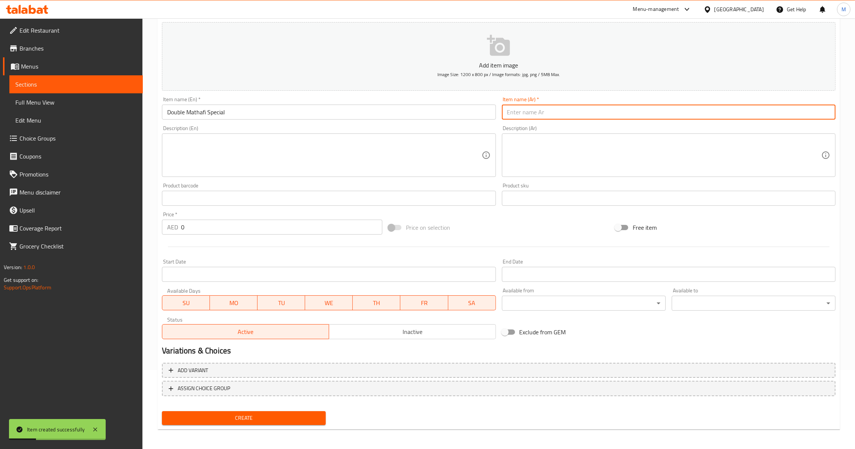
click at [557, 112] on input "text" at bounding box center [668, 112] width 333 height 15
paste input "مطافي دبل خاص"
click at [180, 227] on div "AED 0 Price *" at bounding box center [272, 227] width 220 height 15
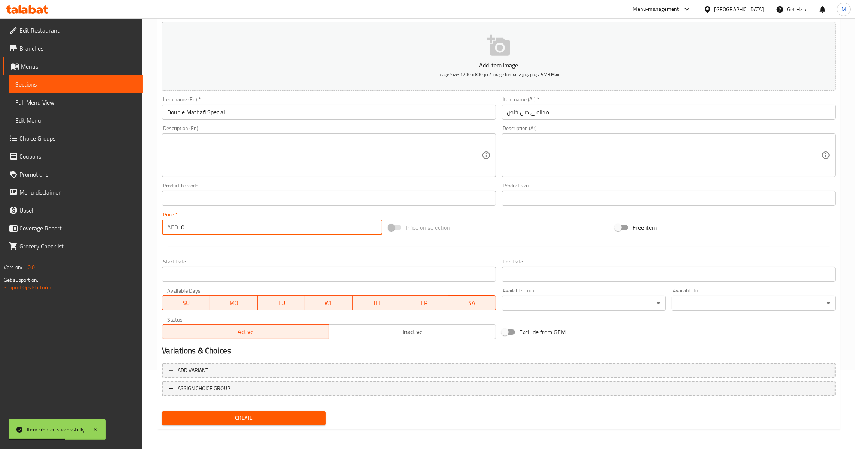
click at [180, 227] on div "AED 0 Price *" at bounding box center [272, 227] width 220 height 15
click at [239, 408] on div "Create" at bounding box center [244, 418] width 170 height 20
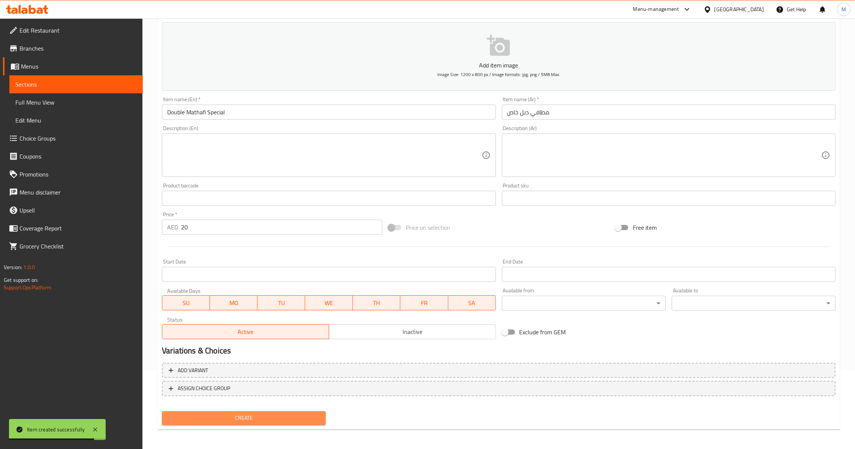
click at [239, 413] on span "Create" at bounding box center [244, 417] width 152 height 9
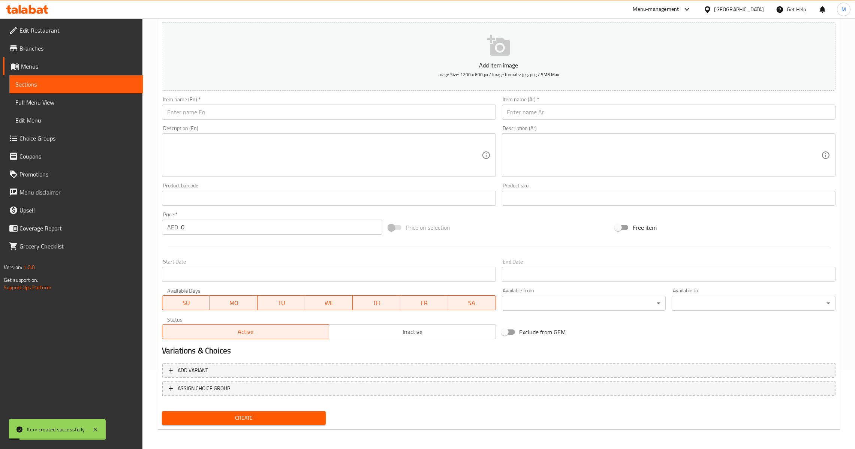
click at [588, 115] on input "text" at bounding box center [668, 112] width 333 height 15
paste input "كومبو جراند زنجر"
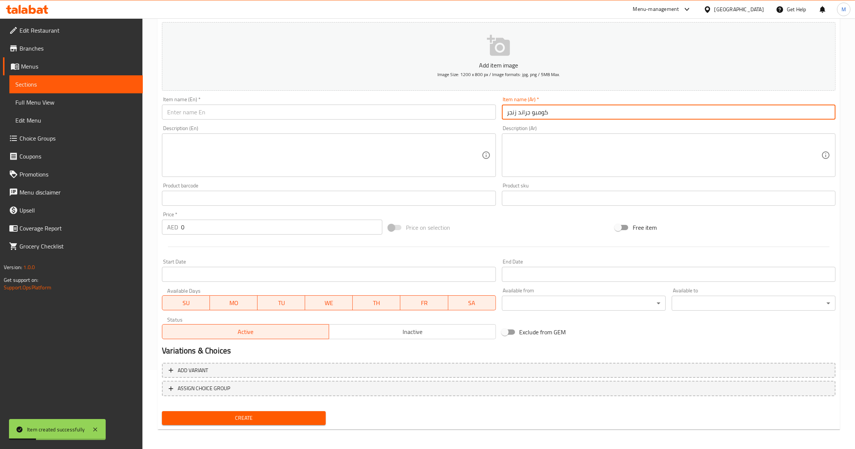
click at [312, 126] on div "Description (En) Description (En)" at bounding box center [328, 151] width 333 height 51
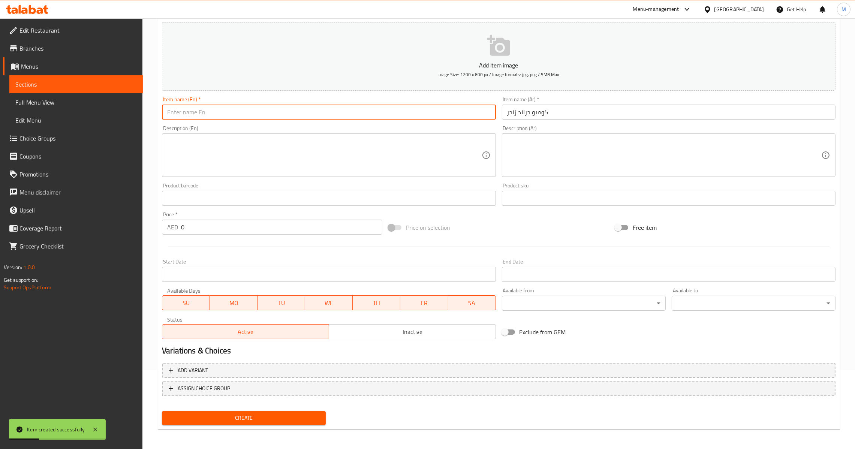
click at [312, 115] on input "text" at bounding box center [328, 112] width 333 height 15
paste input "Grand Zinger Combo"
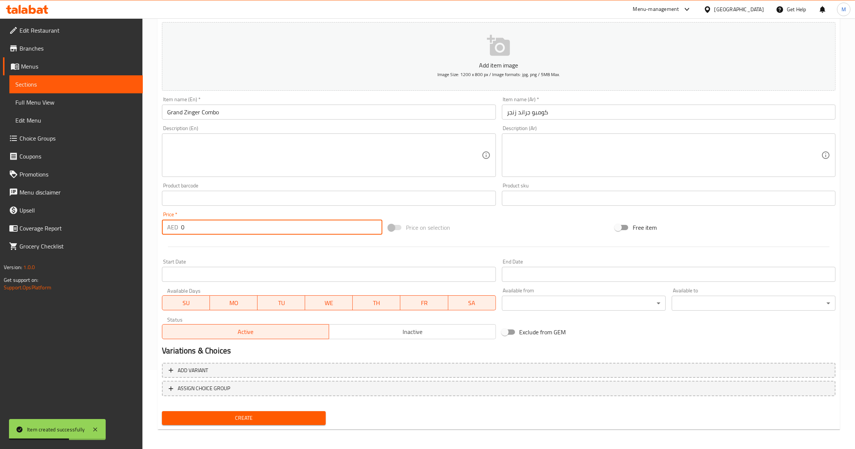
drag, startPoint x: 194, startPoint y: 232, endPoint x: 159, endPoint y: 229, distance: 35.4
click at [159, 229] on div "Price   * AED 0 Price *" at bounding box center [272, 223] width 226 height 29
click at [276, 419] on span "Create" at bounding box center [244, 417] width 152 height 9
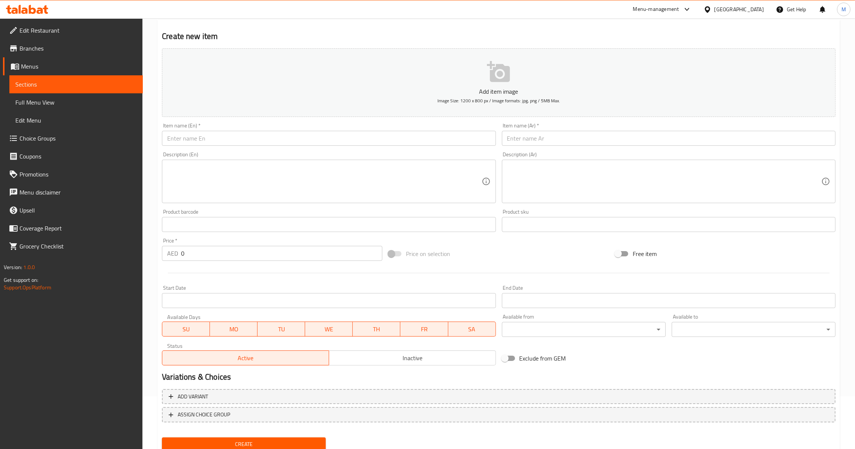
scroll to position [0, 0]
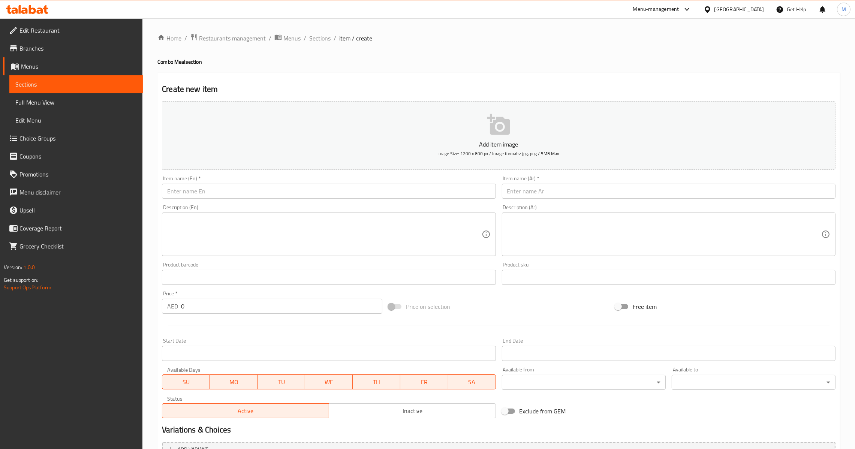
click at [314, 30] on div "Home / Restaurants management / Menus / Sections / item / create Combo Meal sec…" at bounding box center [498, 273] width 712 height 511
click at [316, 37] on span "Sections" at bounding box center [319, 38] width 21 height 9
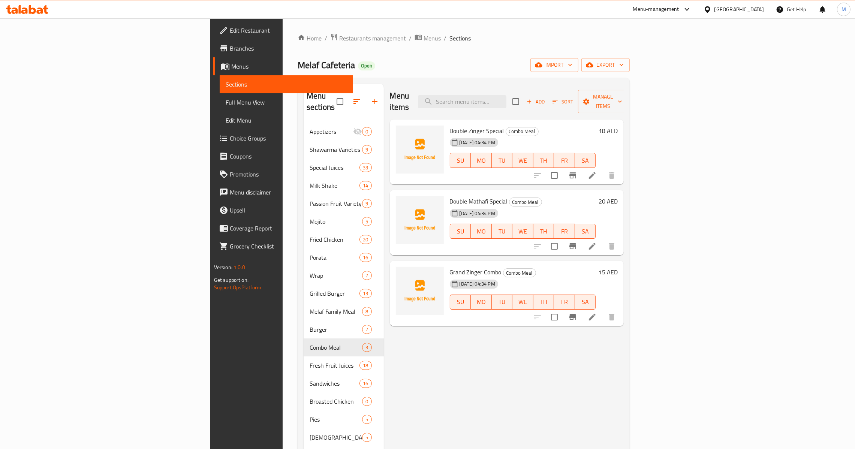
click at [546, 97] on span "Add" at bounding box center [535, 101] width 20 height 9
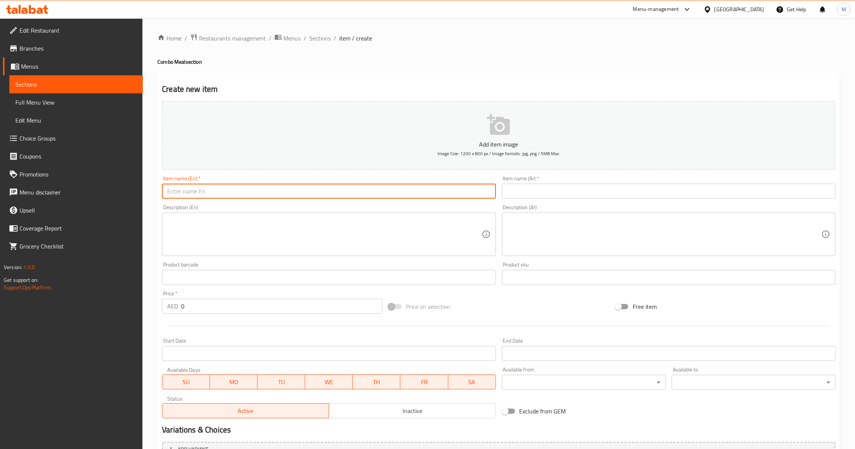
click at [318, 190] on input "text" at bounding box center [328, 191] width 333 height 15
paste input "Jalapino Magic Combo"
click at [581, 187] on input "text" at bounding box center [668, 191] width 333 height 15
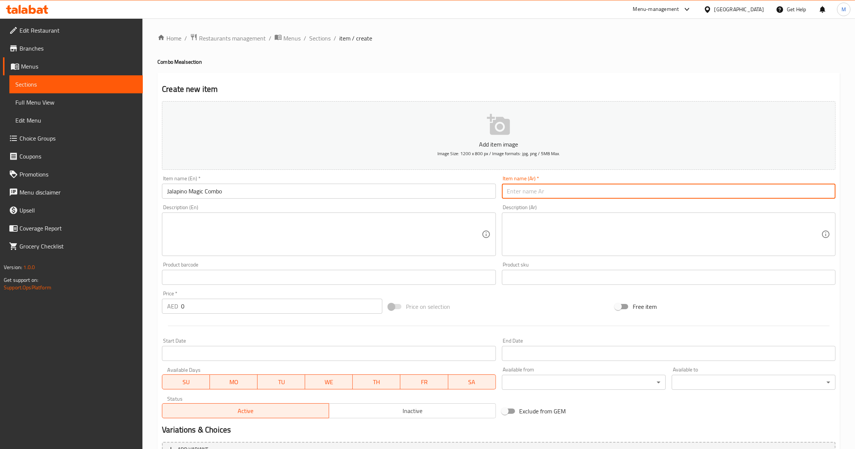
paste input "كومبو جلابينو ماجيك"
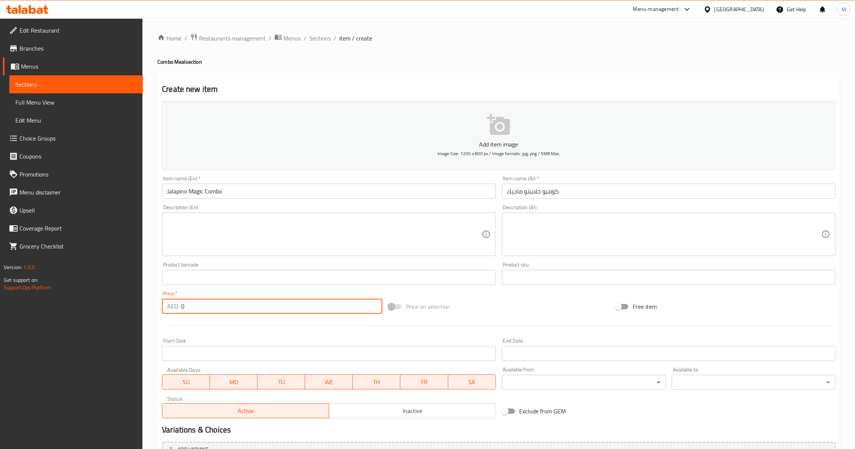
drag, startPoint x: 193, startPoint y: 298, endPoint x: 157, endPoint y: 303, distance: 36.7
click at [157, 303] on div "Create new item Add item image Image Size: 1200 x 800 px / Image formats: jpg, …" at bounding box center [498, 291] width 682 height 436
drag, startPoint x: 194, startPoint y: 305, endPoint x: 181, endPoint y: 304, distance: 13.6
click at [181, 304] on input "15" at bounding box center [281, 306] width 201 height 15
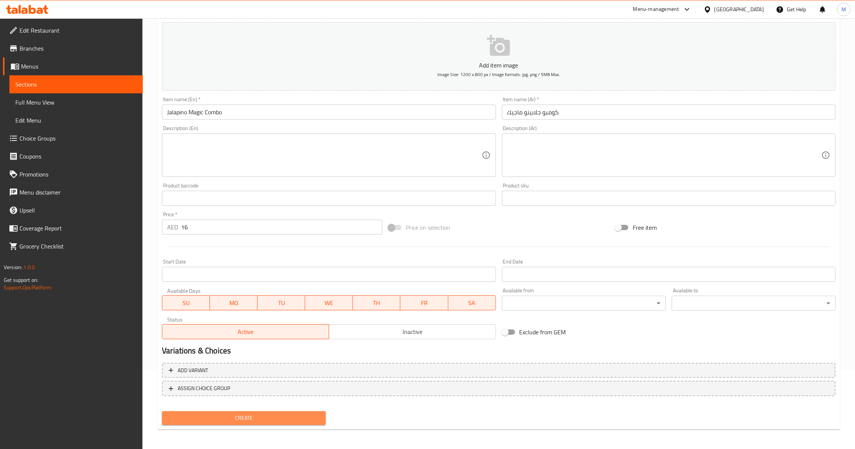
click at [238, 413] on span "Create" at bounding box center [244, 417] width 152 height 9
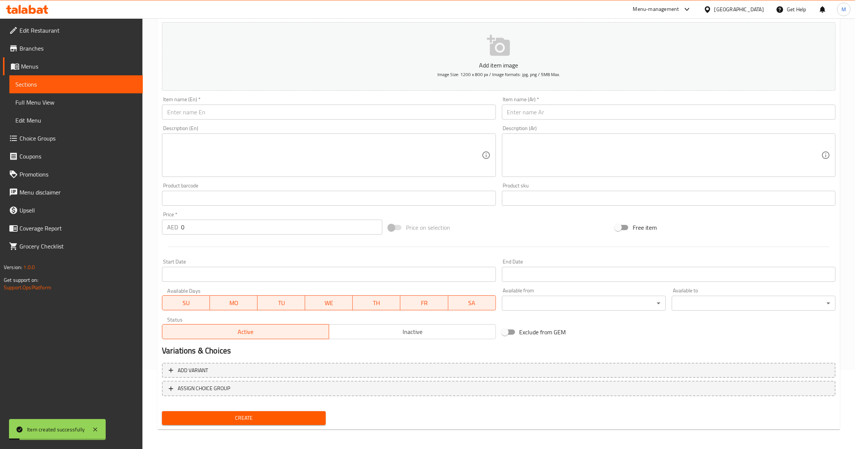
click at [574, 110] on input "text" at bounding box center [668, 112] width 333 height 15
paste input "كومبو جراند فاجيتا"
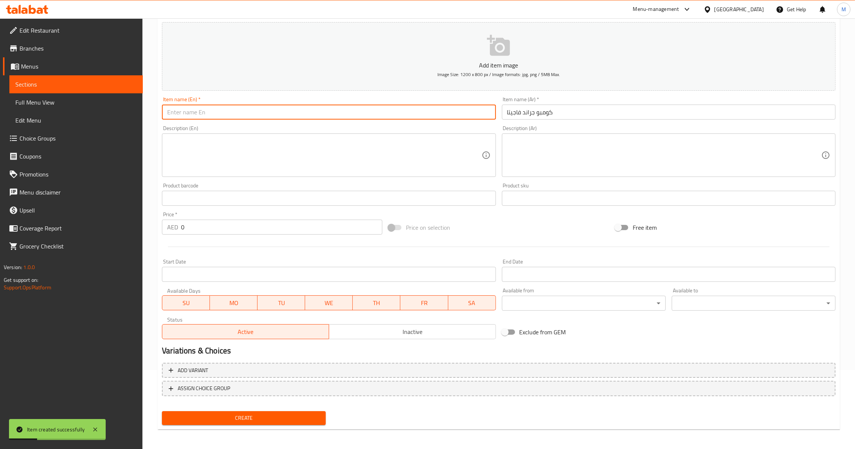
click at [296, 116] on input "text" at bounding box center [328, 112] width 333 height 15
paste input "Grand Fajitha Combo"
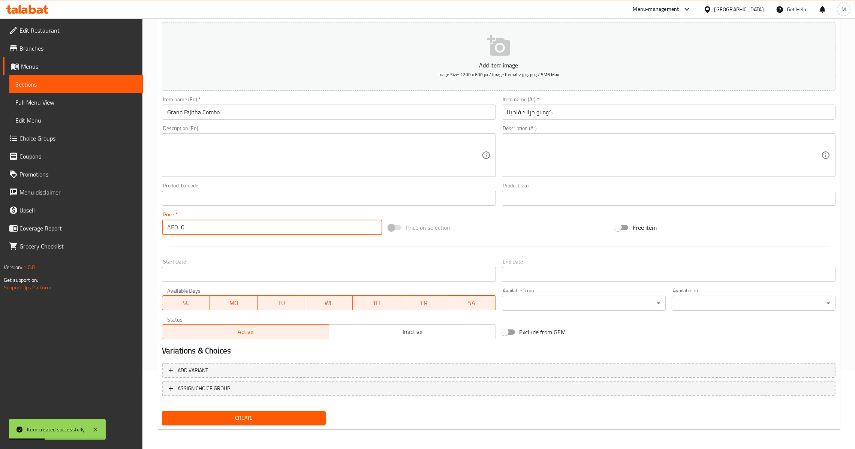
drag, startPoint x: 208, startPoint y: 231, endPoint x: 50, endPoint y: 234, distance: 158.2
click at [50, 234] on div "Edit Restaurant Branches Menus Sections Full Menu View Edit Menu Choice Groups …" at bounding box center [427, 194] width 855 height 511
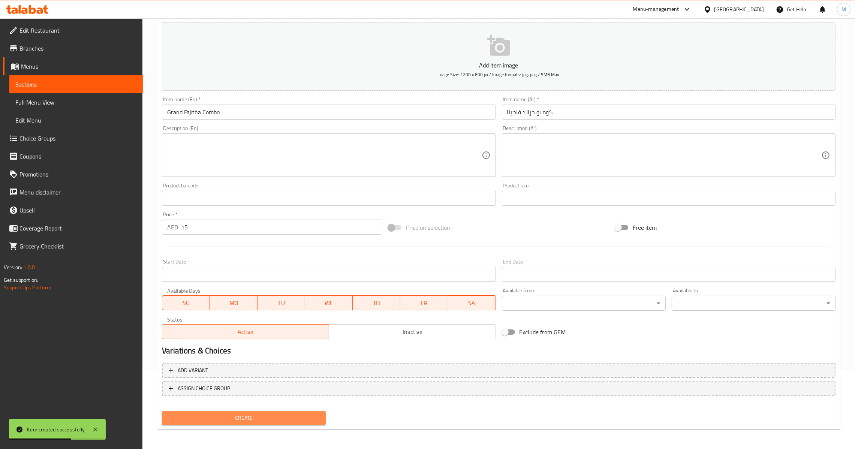
click at [266, 418] on span "Create" at bounding box center [244, 417] width 152 height 9
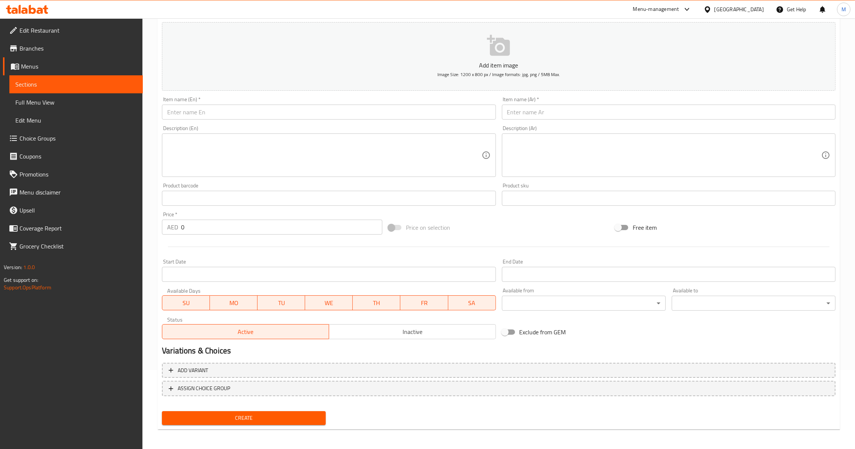
click at [579, 103] on div "Item name (Ar)   * Item name (Ar) *" at bounding box center [668, 108] width 333 height 23
click at [581, 109] on input "text" at bounding box center [668, 112] width 333 height 15
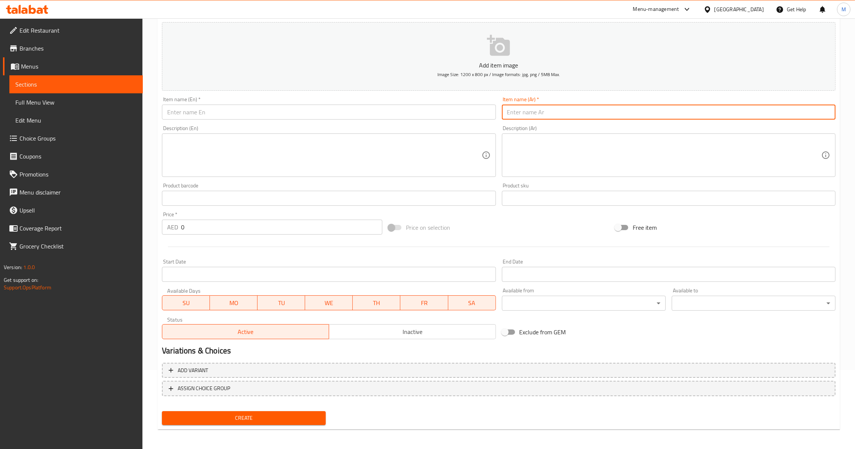
paste input "كومبو روبيان باترفلاي"
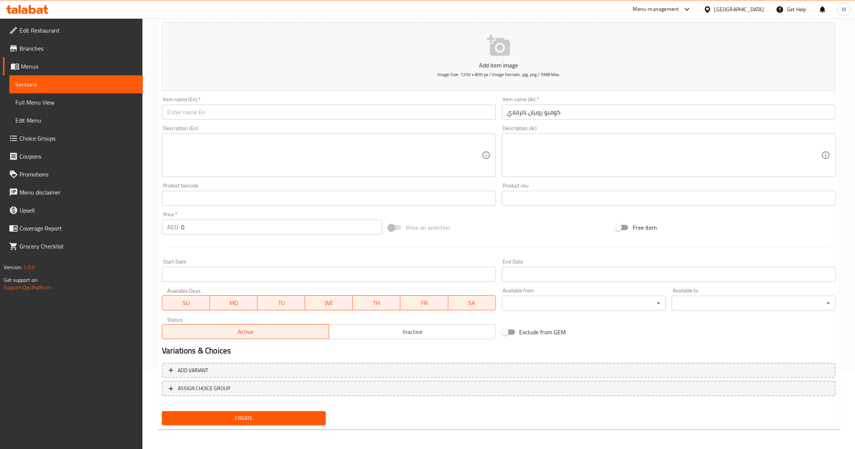
click at [317, 123] on div "Description (En) Description (En)" at bounding box center [328, 151] width 339 height 57
click at [327, 112] on input "text" at bounding box center [328, 112] width 333 height 15
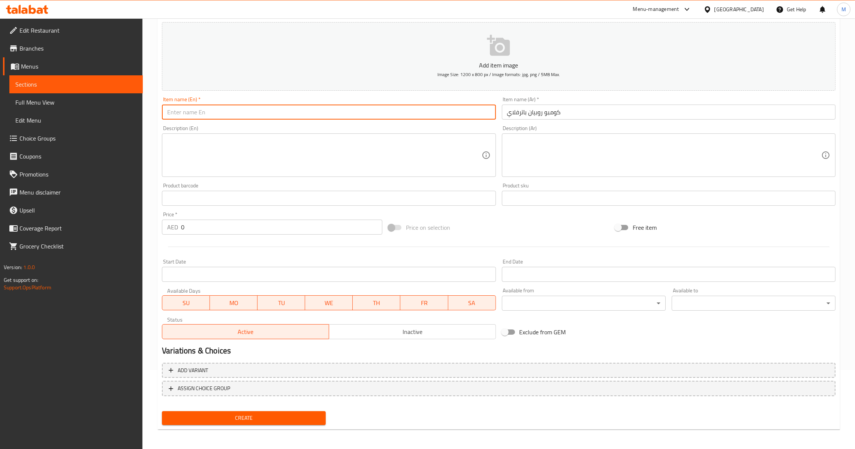
paste input "Butterfly Prawns Combo"
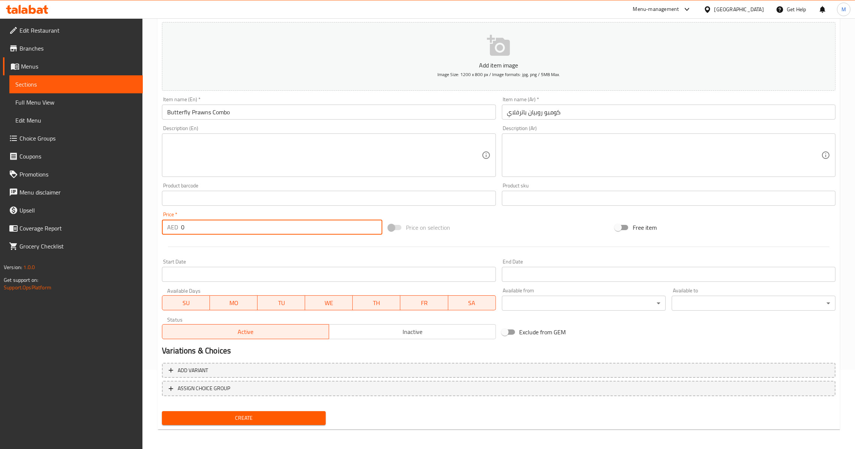
drag, startPoint x: 234, startPoint y: 232, endPoint x: 161, endPoint y: 233, distance: 73.1
click at [162, 233] on div "AED 0 Price *" at bounding box center [272, 227] width 220 height 15
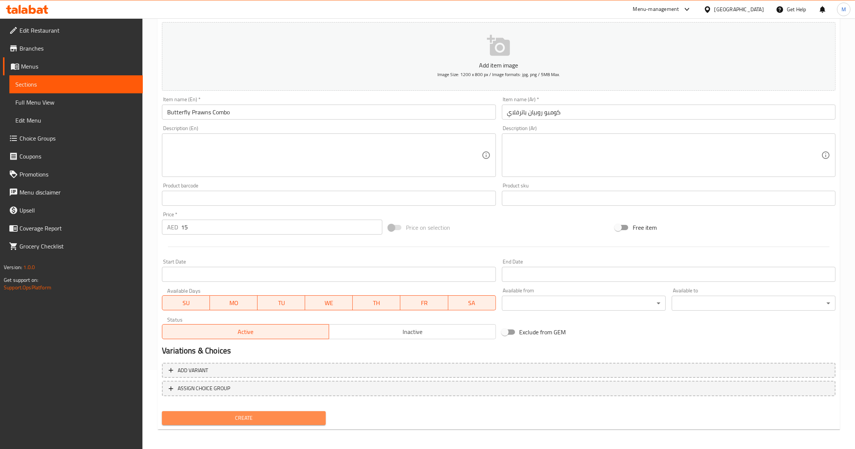
click at [242, 417] on span "Create" at bounding box center [244, 417] width 152 height 9
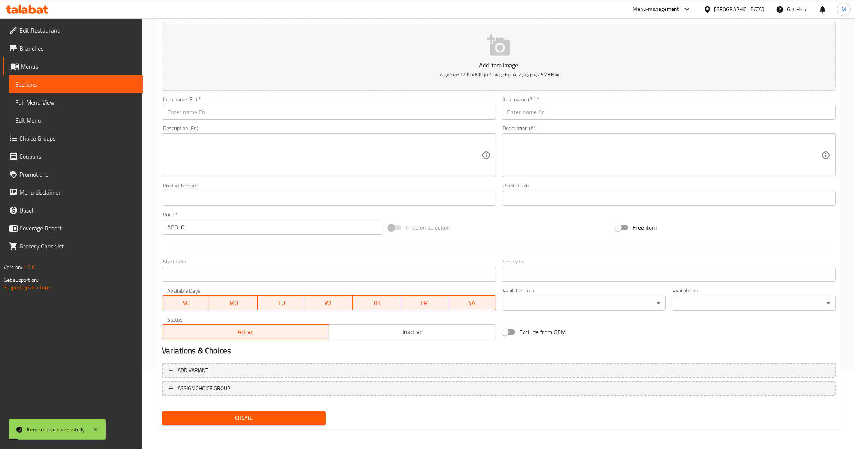
click at [556, 103] on div "Item name (Ar)   * Item name (Ar) *" at bounding box center [668, 108] width 333 height 23
click at [556, 111] on input "text" at bounding box center [668, 112] width 333 height 15
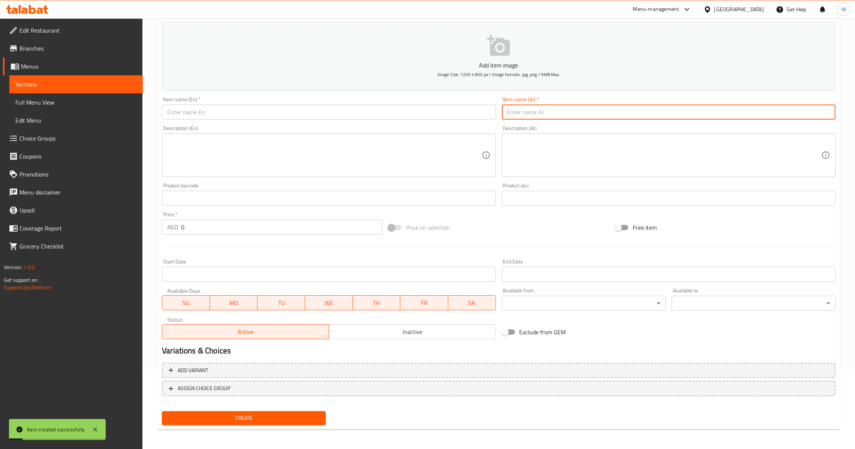
paste input "كومبو جراند مطافي"
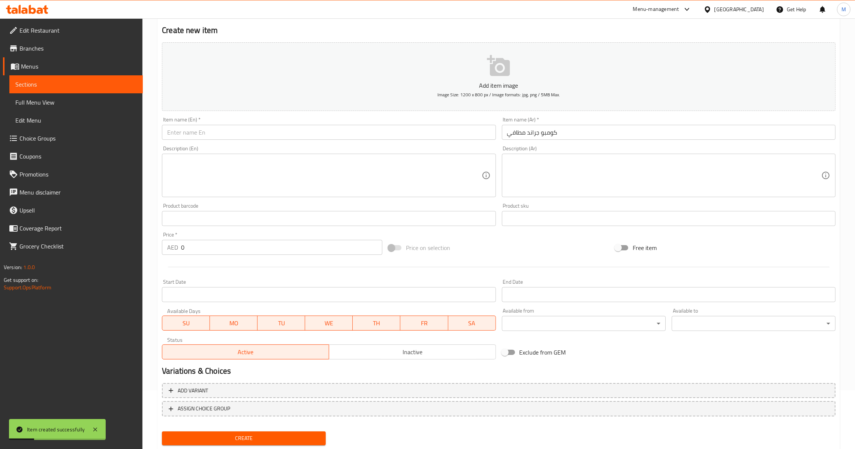
scroll to position [0, 0]
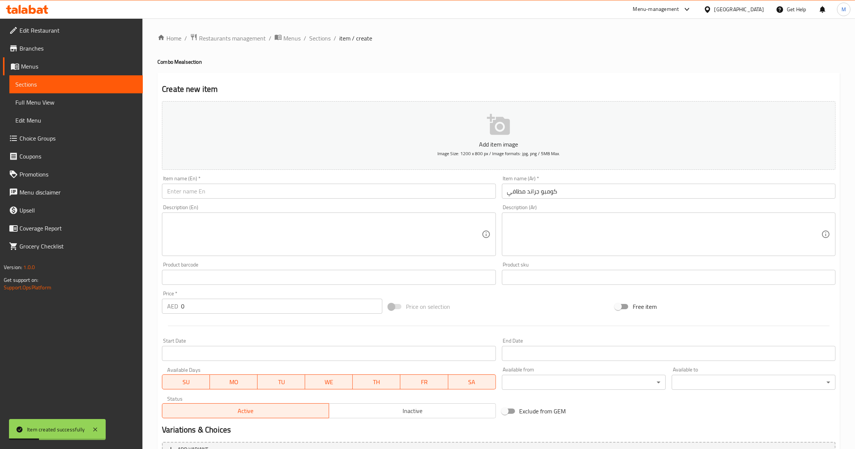
click at [293, 187] on input "text" at bounding box center [328, 191] width 333 height 15
paste input "Grand Mathafi Combo"
drag, startPoint x: 226, startPoint y: 306, endPoint x: 164, endPoint y: 332, distance: 67.0
click at [147, 309] on div "Home / Restaurants management / Menus / Sections / item / create Combo Meal sec…" at bounding box center [498, 273] width 712 height 511
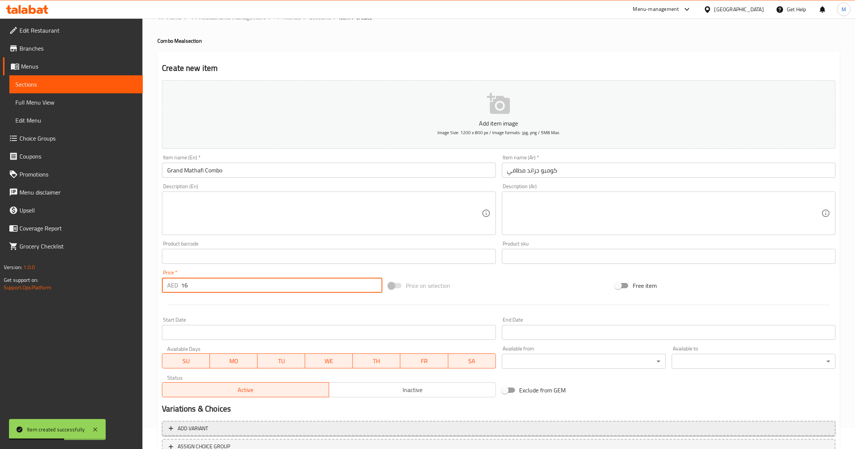
scroll to position [79, 0]
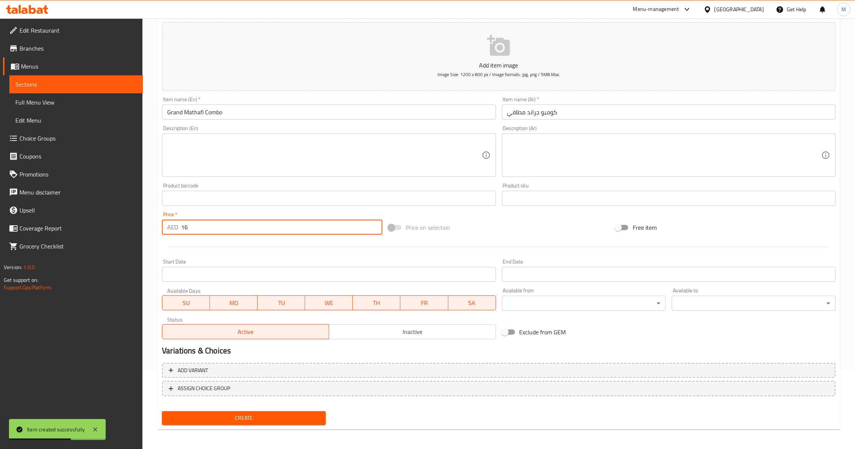
click at [230, 422] on button "Create" at bounding box center [244, 418] width 164 height 14
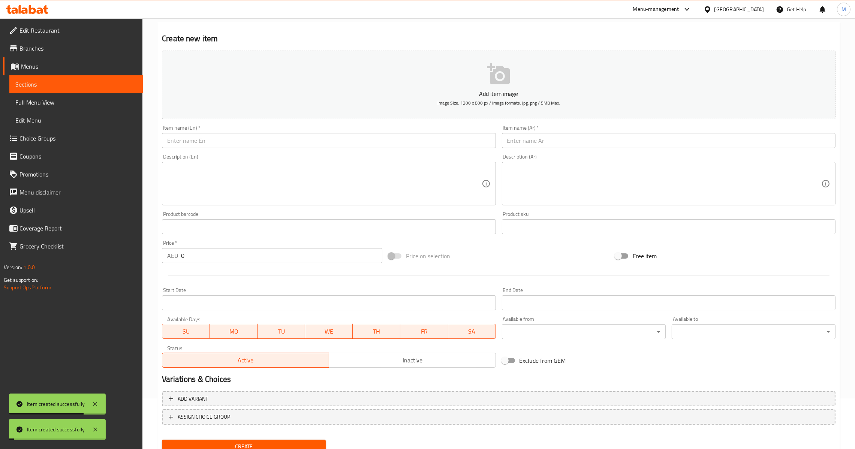
scroll to position [0, 0]
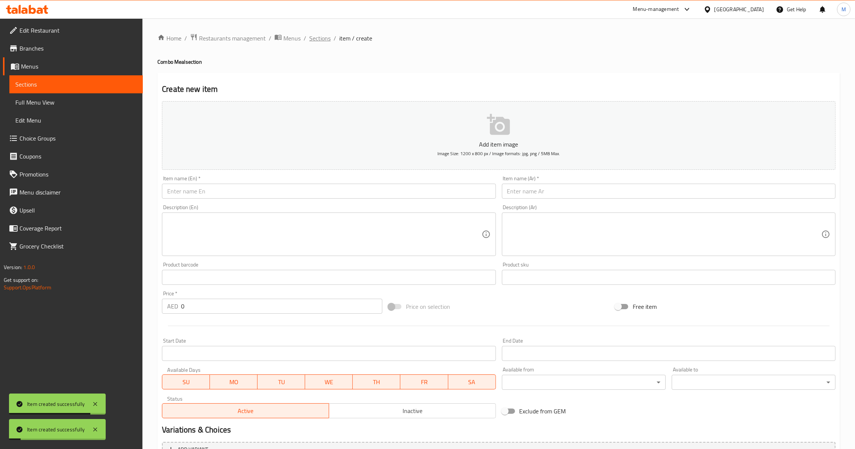
click at [315, 38] on span "Sections" at bounding box center [319, 38] width 21 height 9
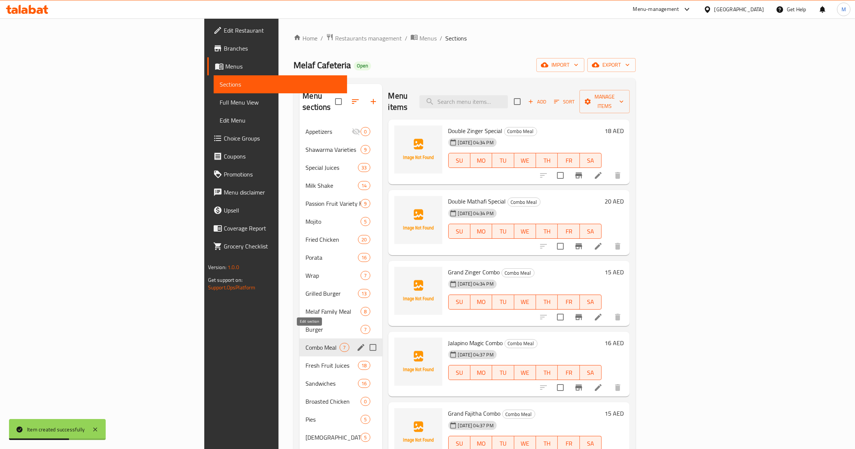
click at [357, 344] on icon "edit" at bounding box center [360, 347] width 7 height 7
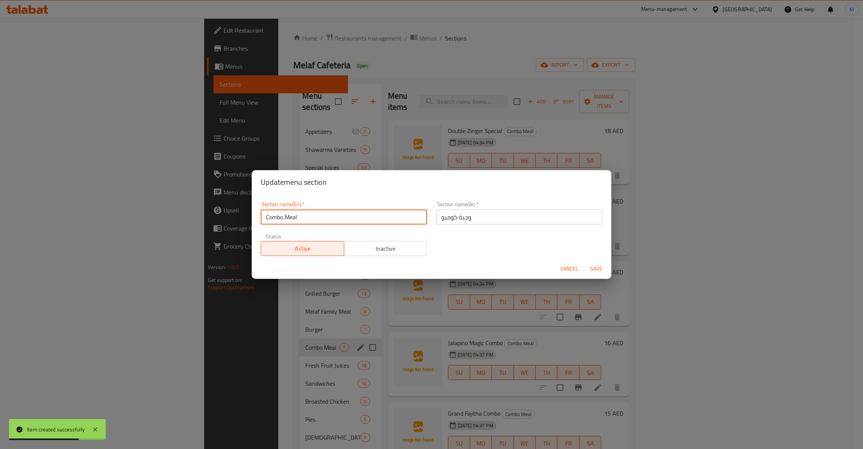
click at [295, 217] on input "Combo Meal" at bounding box center [344, 216] width 166 height 15
drag, startPoint x: 295, startPoint y: 217, endPoint x: 311, endPoint y: 217, distance: 16.1
click at [295, 217] on input "Combo Meal" at bounding box center [344, 216] width 166 height 15
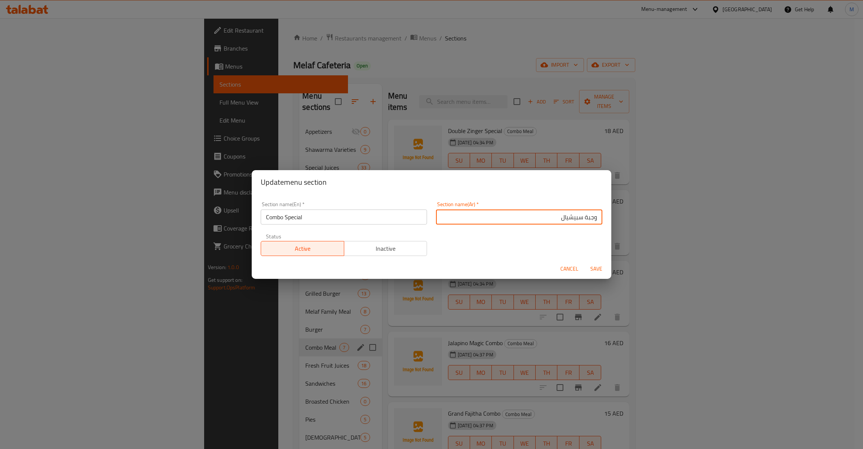
click at [595, 271] on span "Save" at bounding box center [597, 268] width 18 height 9
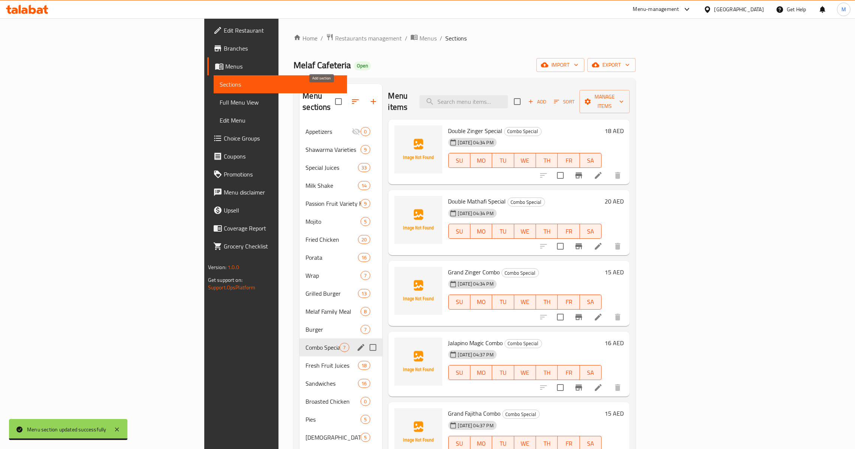
click at [369, 100] on icon "button" at bounding box center [373, 101] width 9 height 9
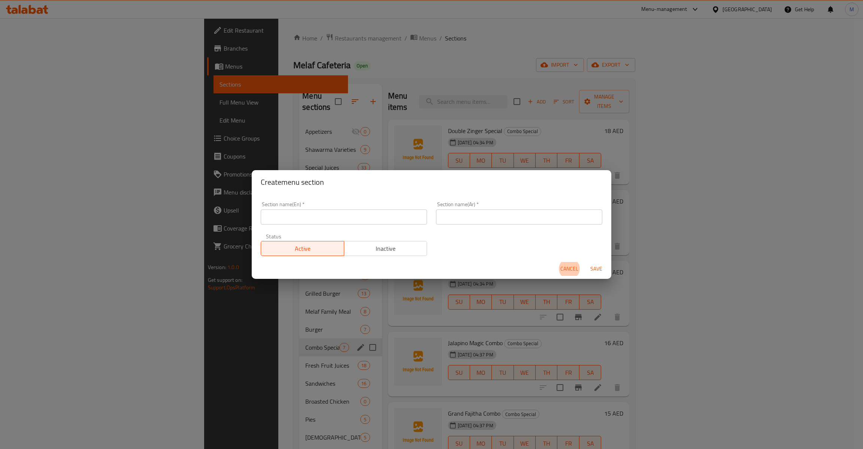
click at [351, 215] on input "text" at bounding box center [344, 216] width 166 height 15
click at [561, 217] on input "text" at bounding box center [519, 216] width 166 height 15
paste input "سندويشات كومبو"
click at [300, 217] on input "Combo Sandwiches" at bounding box center [344, 216] width 166 height 15
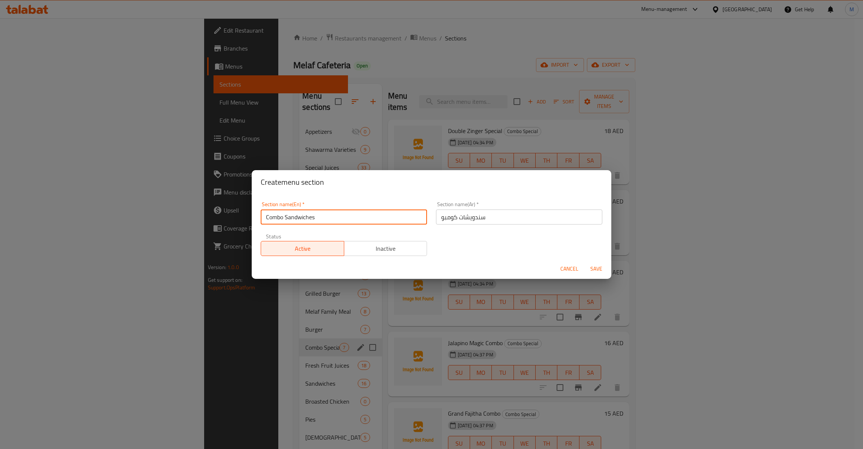
click at [300, 217] on input "Combo Sandwiches" at bounding box center [344, 216] width 166 height 15
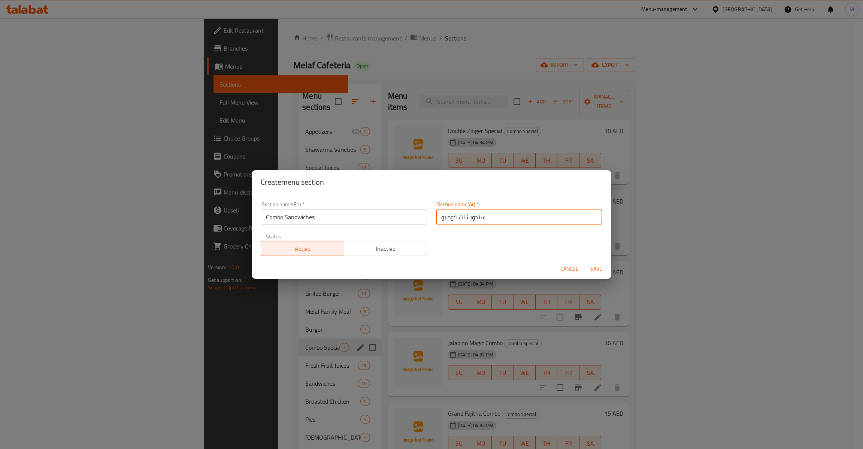
click at [468, 217] on input "سندويشات كومبو" at bounding box center [519, 216] width 166 height 15
paste input "شات"
click at [590, 268] on span "Save" at bounding box center [597, 268] width 18 height 9
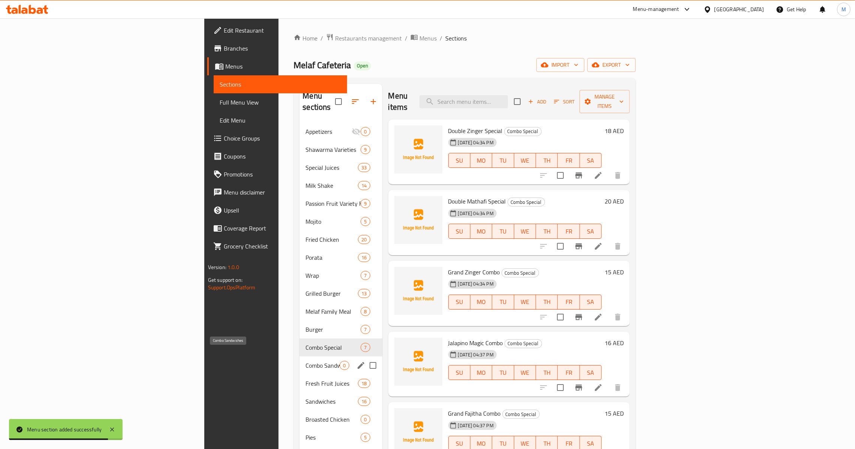
click at [305, 361] on span "Combo Sandwiches" at bounding box center [322, 365] width 34 height 9
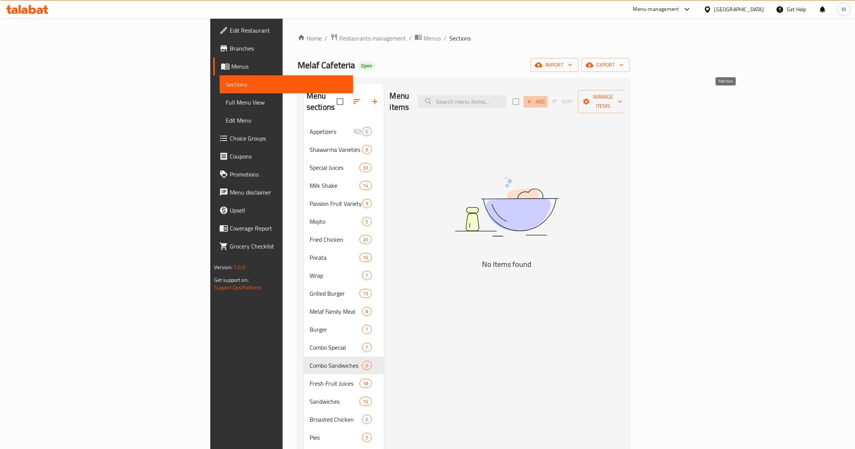
click at [546, 97] on span "Add" at bounding box center [535, 101] width 20 height 9
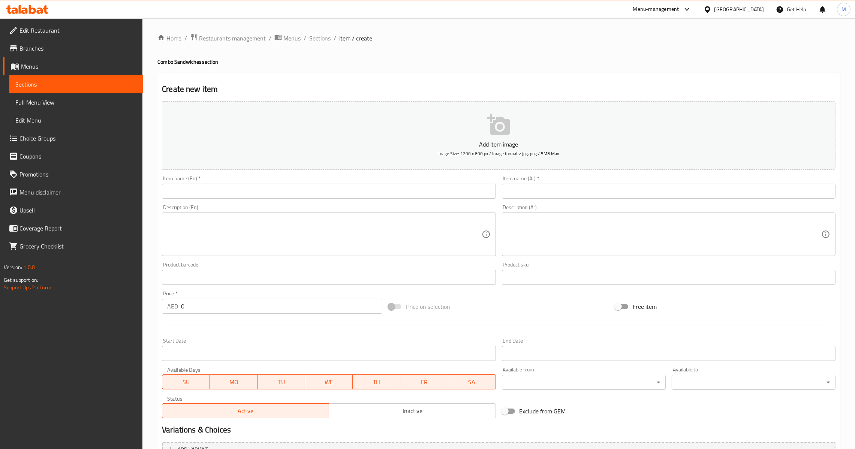
click at [320, 34] on span "Sections" at bounding box center [319, 38] width 21 height 9
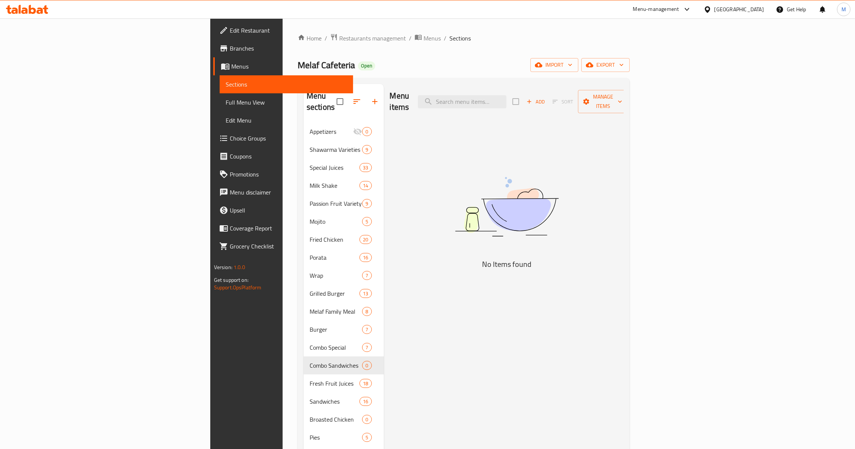
click at [310, 361] on span "Combo Sandwiches" at bounding box center [336, 365] width 52 height 9
click at [546, 97] on span "Add" at bounding box center [535, 101] width 20 height 9
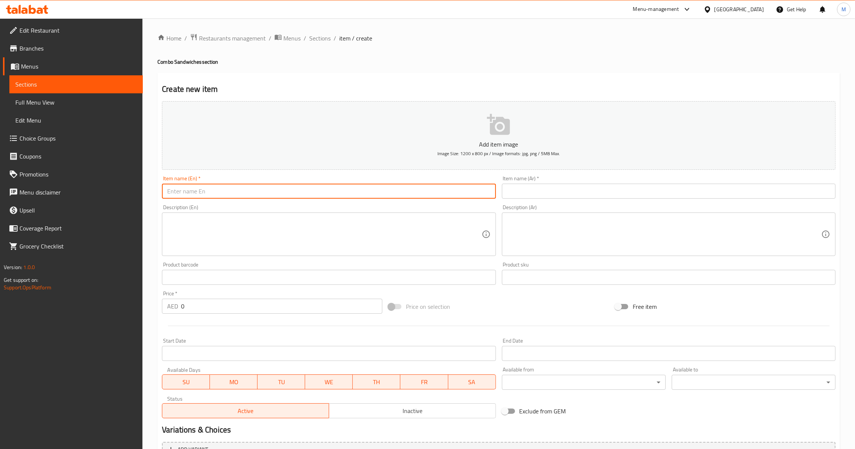
click at [251, 191] on input "text" at bounding box center [328, 191] width 333 height 15
paste input "GRILLED МАНМООD MATHAFI"
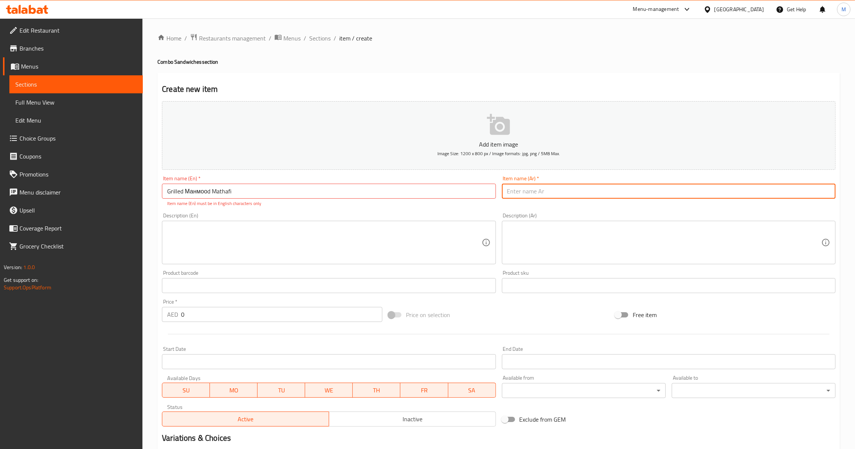
click at [536, 185] on input "text" at bounding box center [668, 191] width 333 height 15
paste input "كومبو [PERSON_NAME]"
click at [244, 185] on input "Grilled Манмооd Mathafi" at bounding box center [328, 191] width 333 height 15
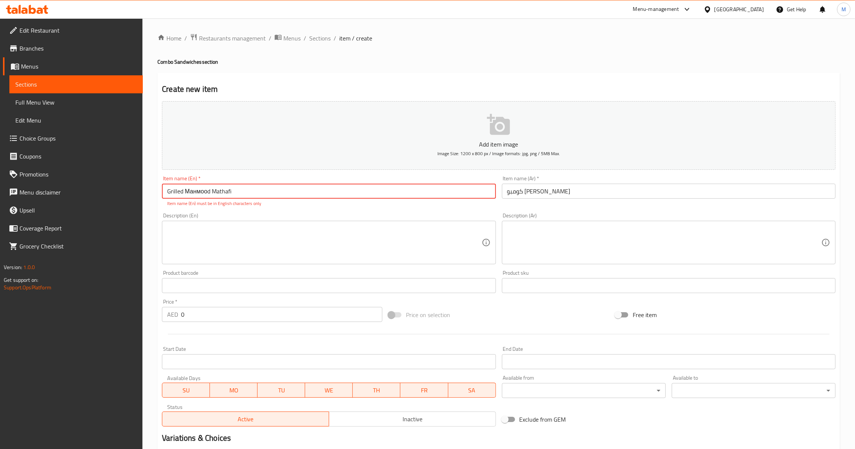
click at [201, 189] on input "Grilled Манмооd Mathafi" at bounding box center [328, 191] width 333 height 15
click at [206, 190] on input "Grilled Манмооd Mathafi" at bounding box center [328, 191] width 333 height 15
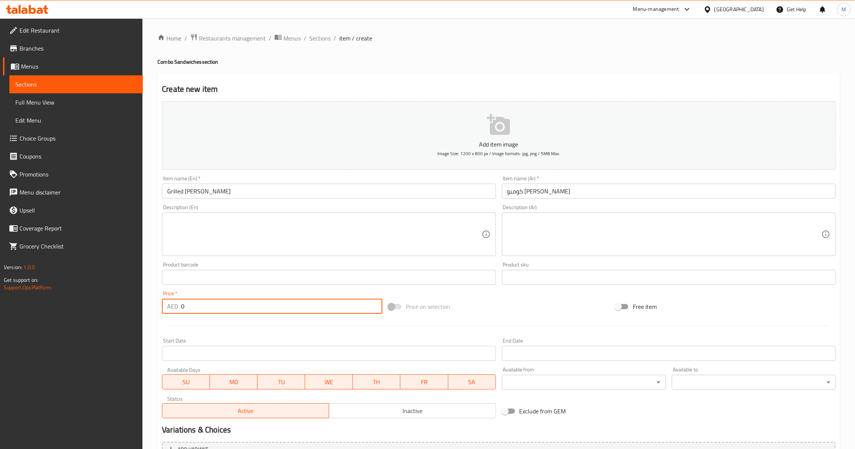
drag, startPoint x: 185, startPoint y: 307, endPoint x: 127, endPoint y: 314, distance: 58.8
click at [100, 316] on div "Edit Restaurant Branches Menus Sections Full Menu View Edit Menu Choice Groups …" at bounding box center [427, 273] width 855 height 511
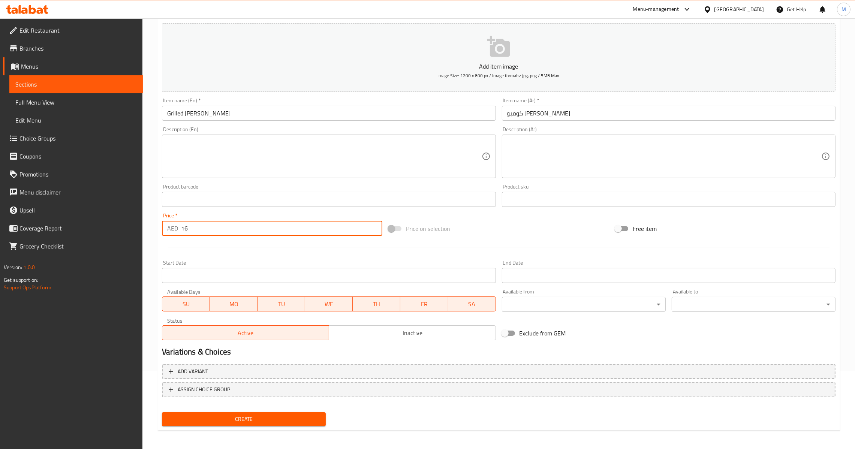
scroll to position [79, 0]
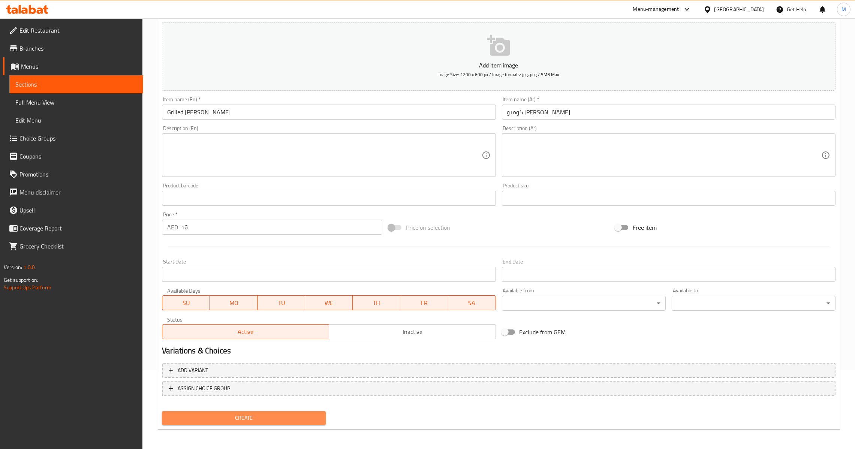
click at [242, 411] on button "Create" at bounding box center [244, 418] width 164 height 14
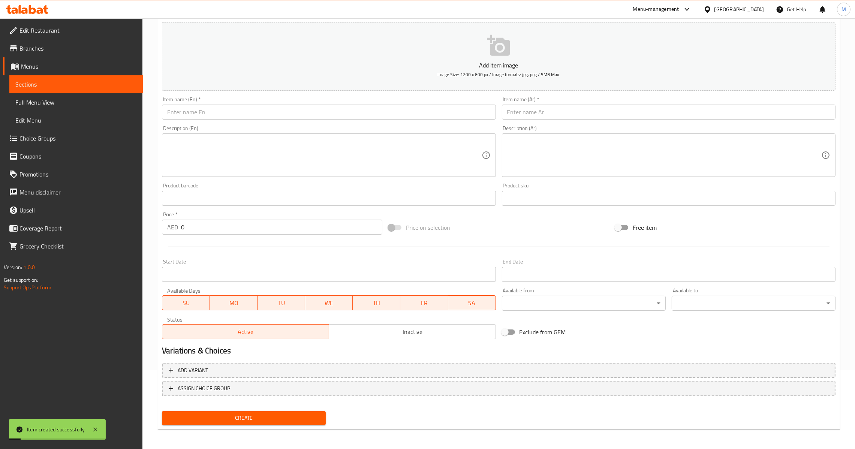
click at [265, 114] on input "text" at bounding box center [328, 112] width 333 height 15
paste input "GRILLED ZINGER сомво"
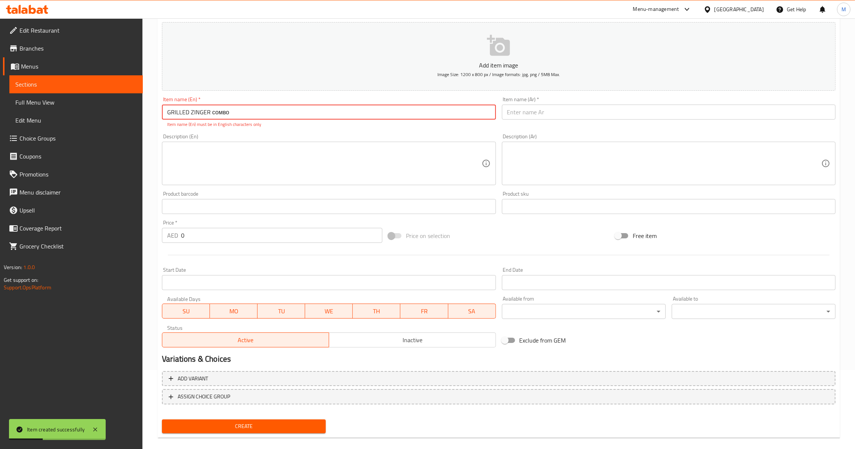
click at [221, 110] on input "GRILLED ZINGER сомво" at bounding box center [328, 112] width 333 height 15
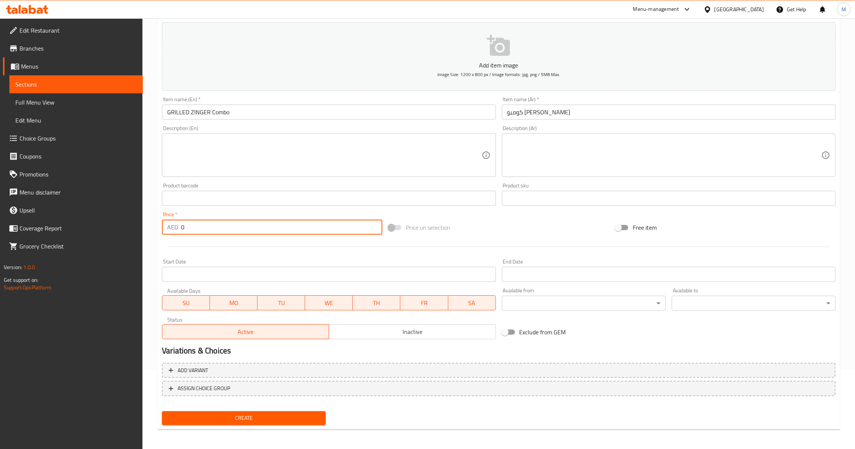
drag, startPoint x: 193, startPoint y: 229, endPoint x: 148, endPoint y: 241, distance: 46.5
click at [148, 241] on div "Home / Restaurants management / Menus / Sections / item / create Combo Sandwich…" at bounding box center [498, 194] width 712 height 511
drag, startPoint x: 195, startPoint y: 227, endPoint x: 132, endPoint y: 231, distance: 63.8
click at [140, 230] on div "Edit Restaurant Branches Menus Sections Full Menu View Edit Menu Choice Groups …" at bounding box center [427, 194] width 855 height 511
click at [250, 420] on span "Create" at bounding box center [244, 417] width 152 height 9
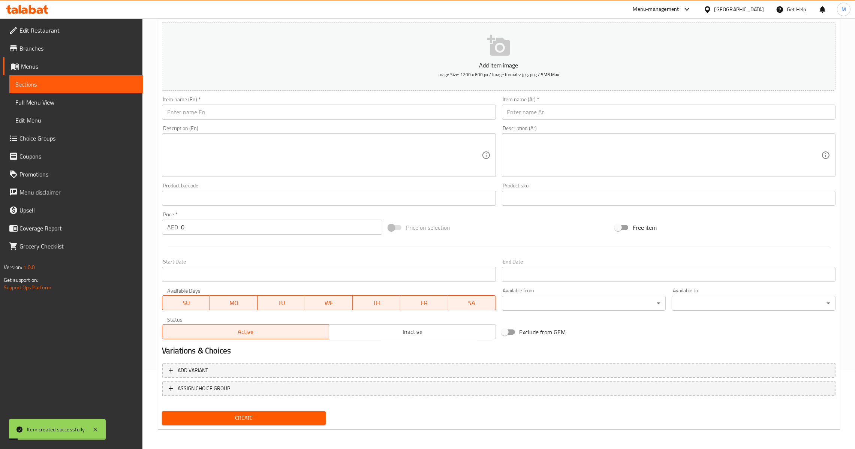
click at [605, 102] on div "Item name (Ar)   * Item name (Ar) *" at bounding box center [668, 108] width 333 height 23
click at [603, 118] on input "text" at bounding box center [668, 112] width 333 height 15
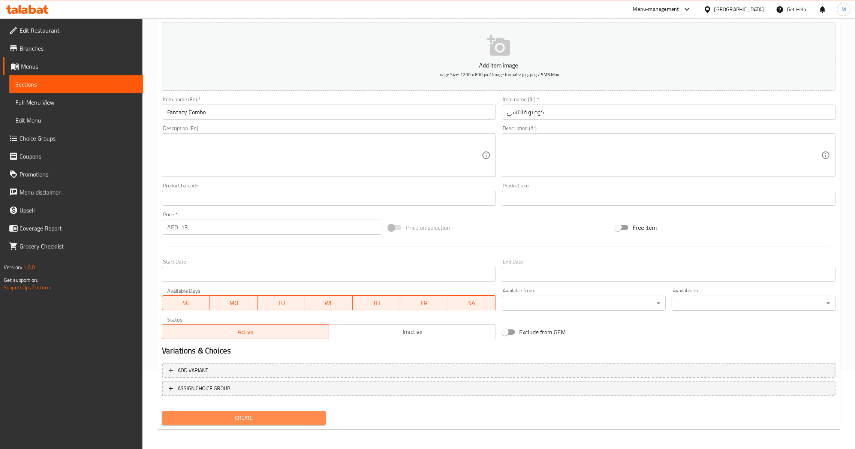
click at [262, 417] on span "Create" at bounding box center [244, 417] width 152 height 9
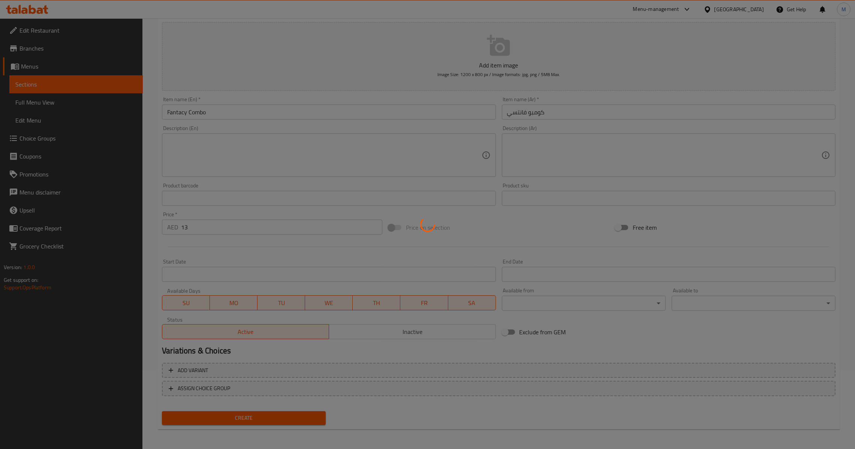
scroll to position [0, 72]
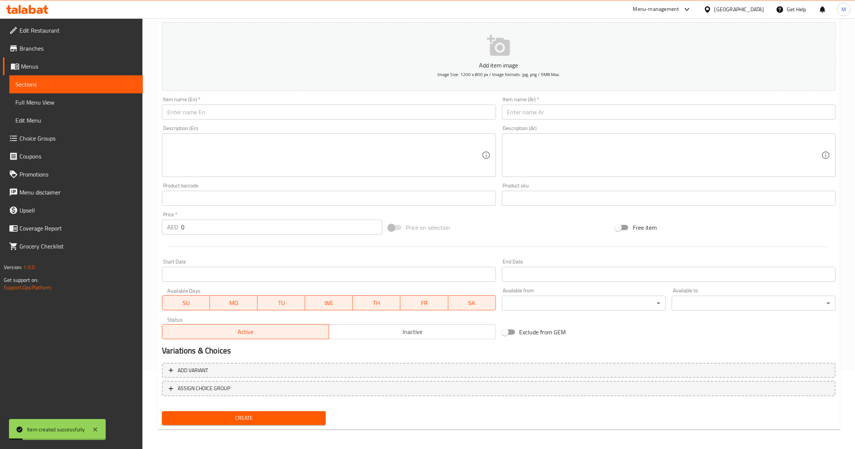
click at [278, 115] on input "text" at bounding box center [328, 112] width 333 height 15
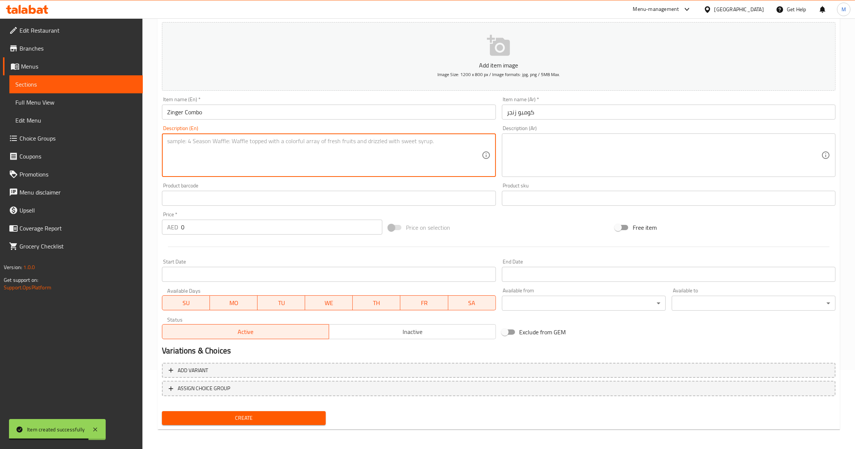
click at [181, 227] on input "0" at bounding box center [281, 227] width 201 height 15
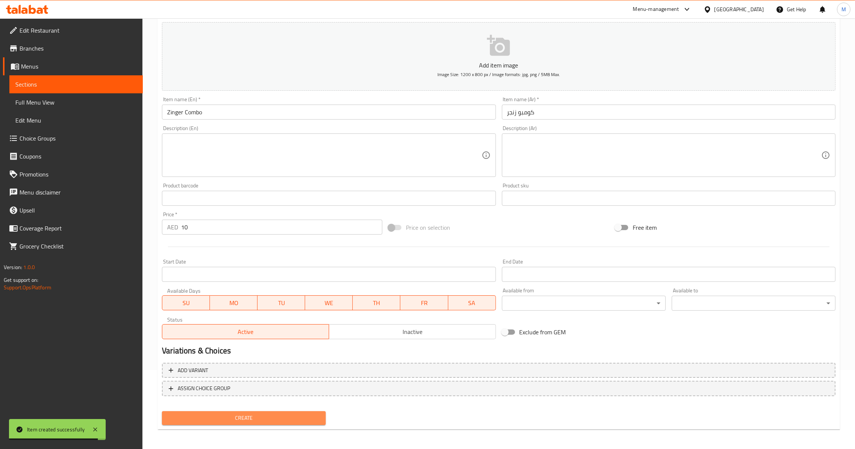
click at [253, 411] on button "Create" at bounding box center [244, 418] width 164 height 14
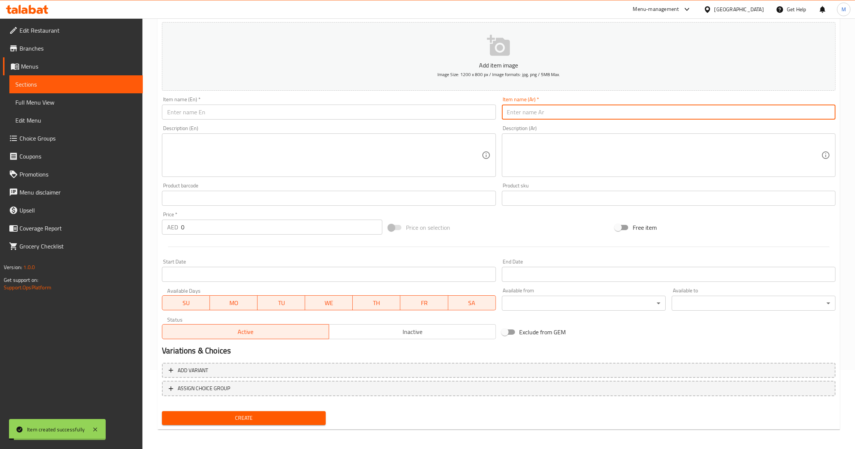
click at [565, 110] on input "text" at bounding box center [668, 112] width 333 height 15
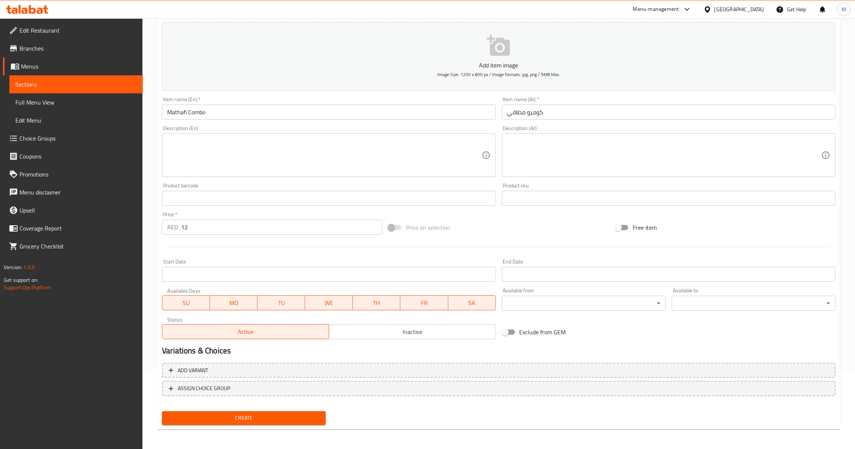
drag, startPoint x: 223, startPoint y: 408, endPoint x: 226, endPoint y: 412, distance: 4.6
click at [223, 409] on div "Create" at bounding box center [244, 418] width 170 height 20
click at [228, 416] on span "Create" at bounding box center [244, 417] width 152 height 9
click at [294, 110] on input "text" at bounding box center [328, 112] width 333 height 15
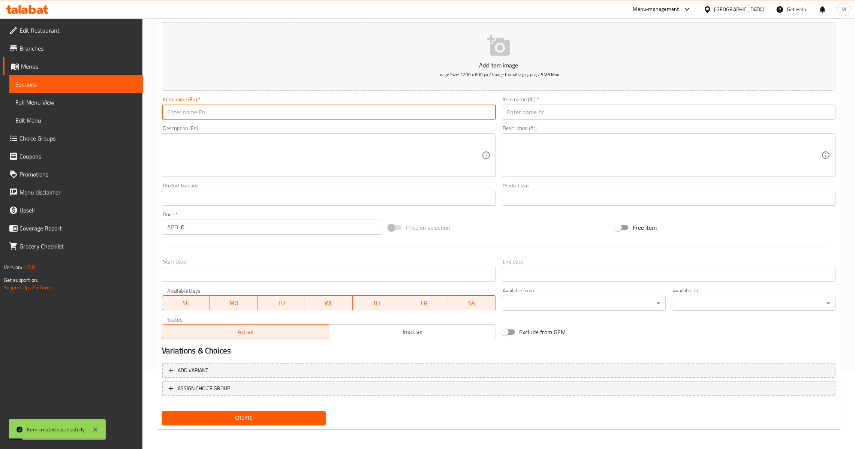
paste input "CHICKEN TIKKA COMBO"
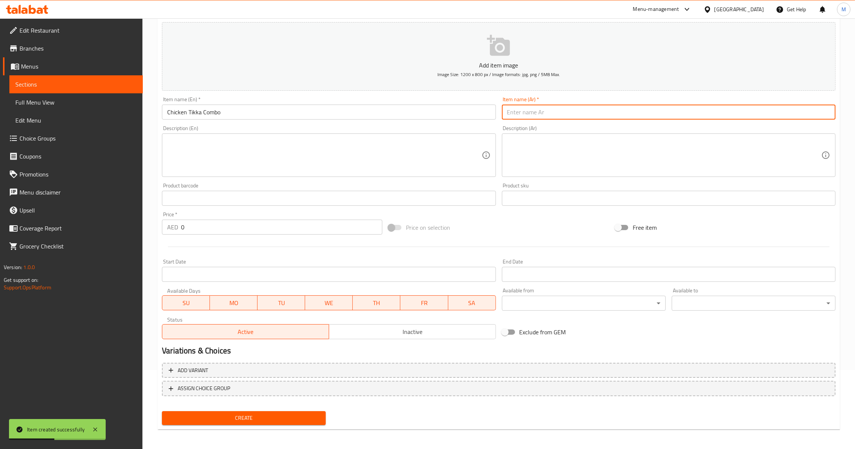
click at [534, 114] on input "text" at bounding box center [668, 112] width 333 height 15
paste input "كومبو دجاج تكا"
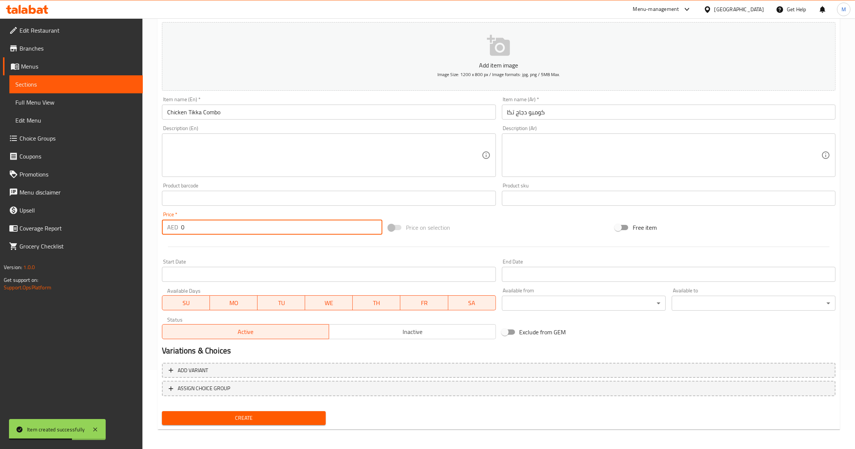
click at [182, 228] on input "0" at bounding box center [281, 227] width 201 height 15
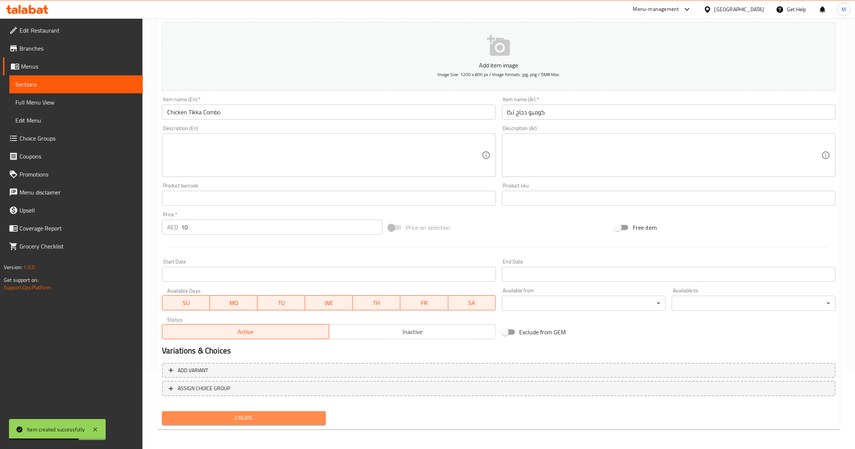
click at [261, 413] on span "Create" at bounding box center [244, 417] width 152 height 9
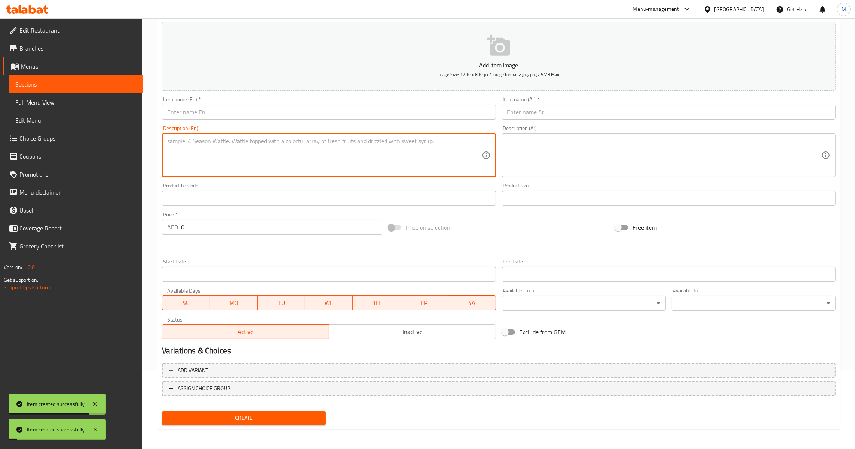
click at [260, 165] on textarea at bounding box center [324, 156] width 314 height 36
paste textarea "ن ZINGER PRAWNS COMBO"
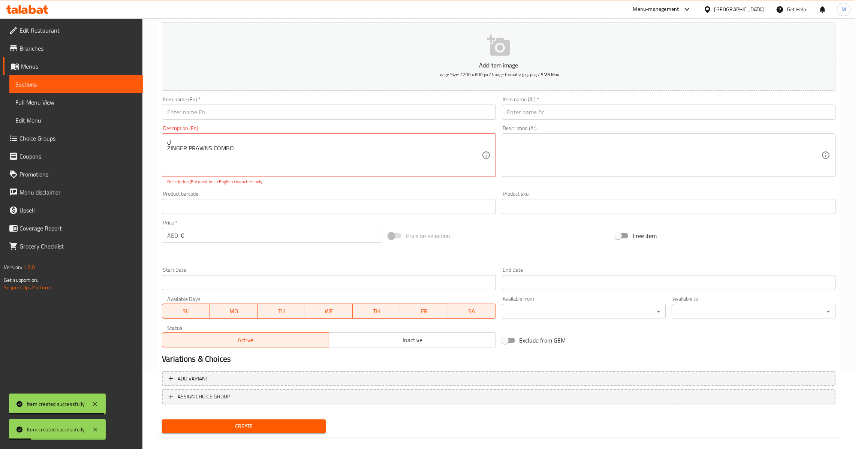
click at [163, 144] on div "ن ZINGER PRAWNS COMBO Description (En)" at bounding box center [328, 154] width 333 height 43
click at [170, 148] on textarea "ن ZINGER PRAWNS COMBO" at bounding box center [324, 156] width 314 height 36
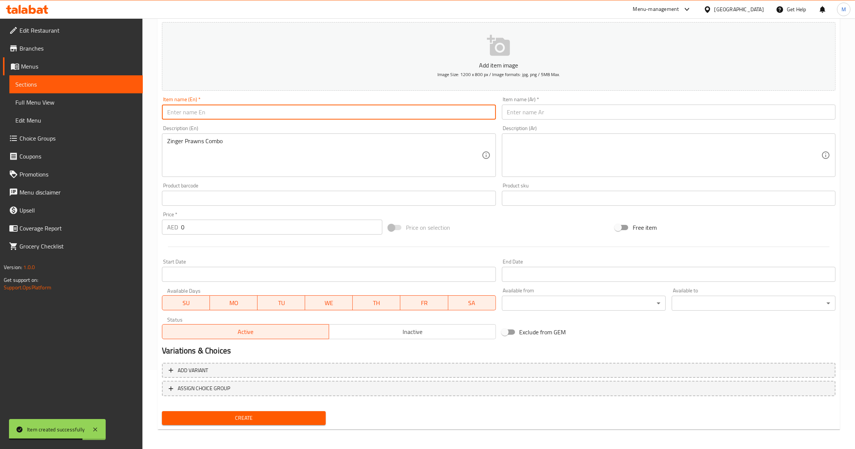
click at [296, 110] on input "text" at bounding box center [328, 112] width 333 height 15
paste input "ZINGER PRAWNS COMBO"
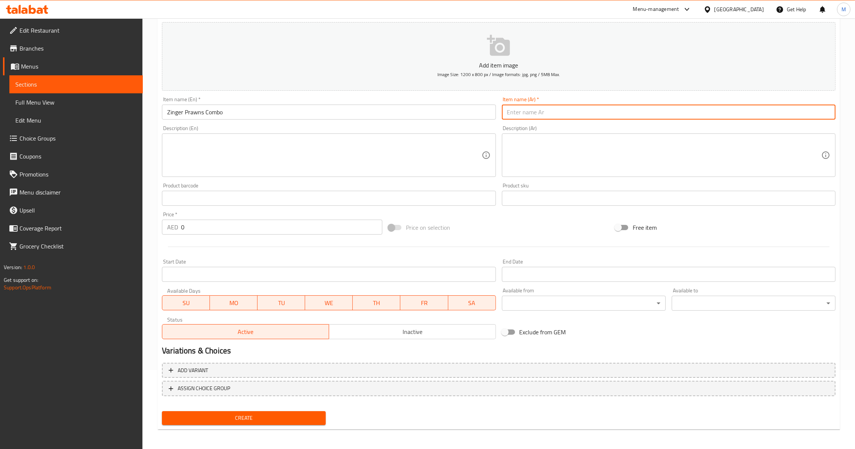
click at [548, 116] on input "text" at bounding box center [668, 112] width 333 height 15
paste input "كومبو زنجر روبيان"
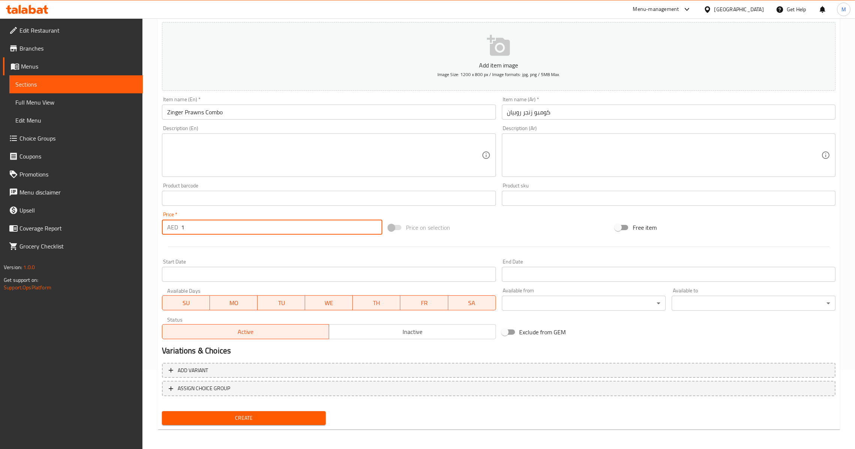
drag, startPoint x: 188, startPoint y: 228, endPoint x: 122, endPoint y: 241, distance: 67.2
click at [122, 241] on div "Edit Restaurant Branches Menus Sections Full Menu View Edit Menu Choice Groups …" at bounding box center [427, 194] width 855 height 511
click at [254, 417] on span "Create" at bounding box center [244, 417] width 152 height 9
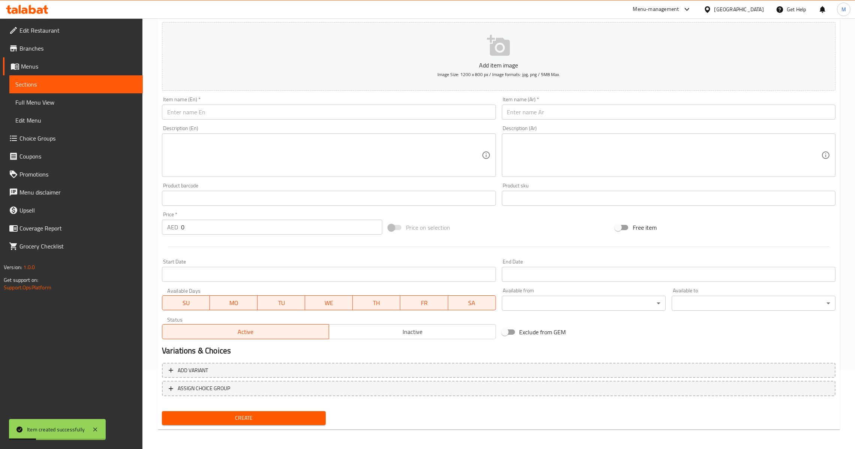
paste input "ZINGER TURKISH COMBO"
click at [303, 106] on input "text" at bounding box center [328, 112] width 333 height 15
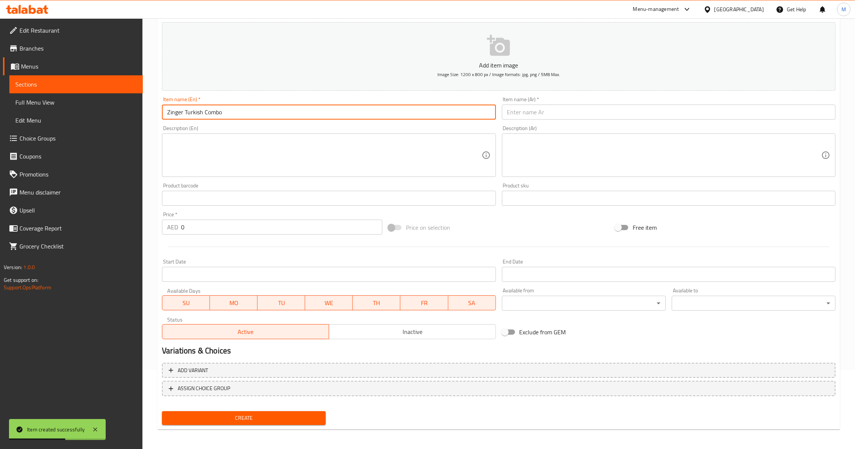
click at [557, 110] on input "text" at bounding box center [668, 112] width 333 height 15
paste input "كومبو زنجر تركي"
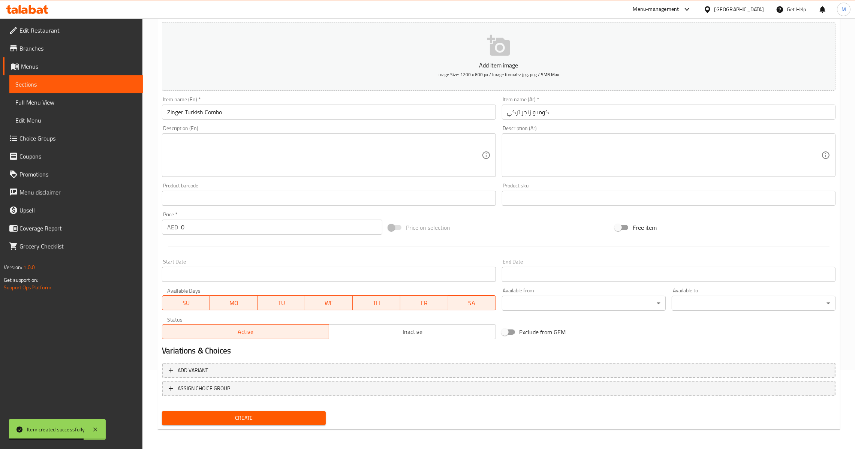
drag, startPoint x: 250, startPoint y: 240, endPoint x: 245, endPoint y: 226, distance: 15.3
click at [246, 233] on div "Add item image Image Size: 1200 x 800 px / Image formats: jpg, png / 5MB Max. I…" at bounding box center [498, 180] width 679 height 323
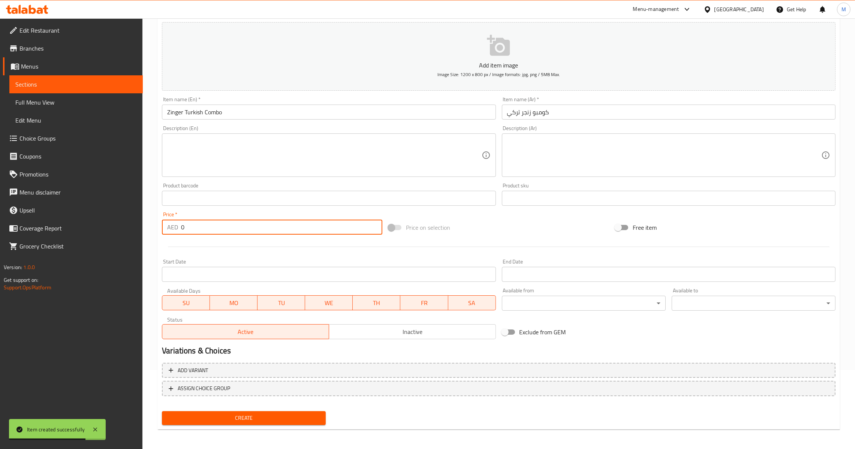
drag, startPoint x: 245, startPoint y: 226, endPoint x: 161, endPoint y: 230, distance: 84.0
click at [168, 229] on div "AED 0 Price *" at bounding box center [272, 227] width 220 height 15
click at [238, 421] on span "Create" at bounding box center [244, 417] width 152 height 9
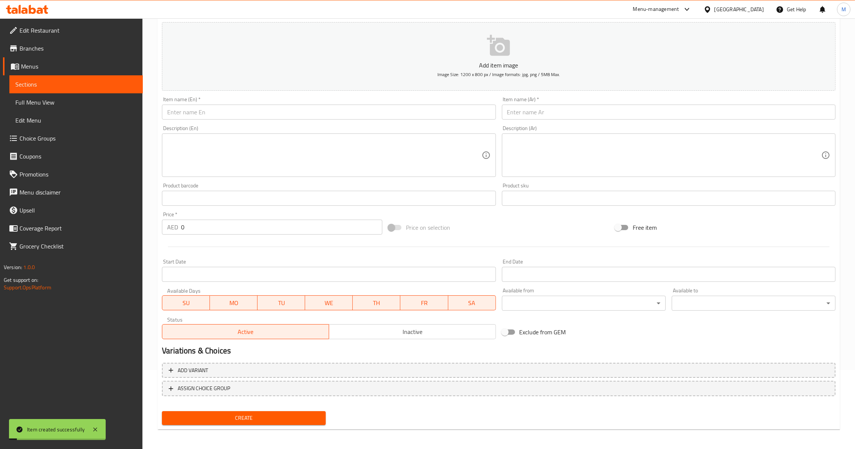
click at [526, 106] on input "text" at bounding box center [668, 112] width 333 height 15
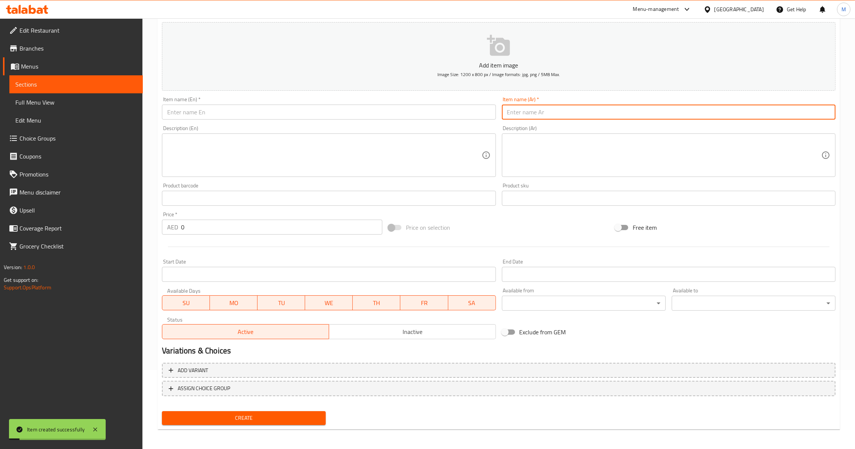
paste input "كومبو سمك زنجر"
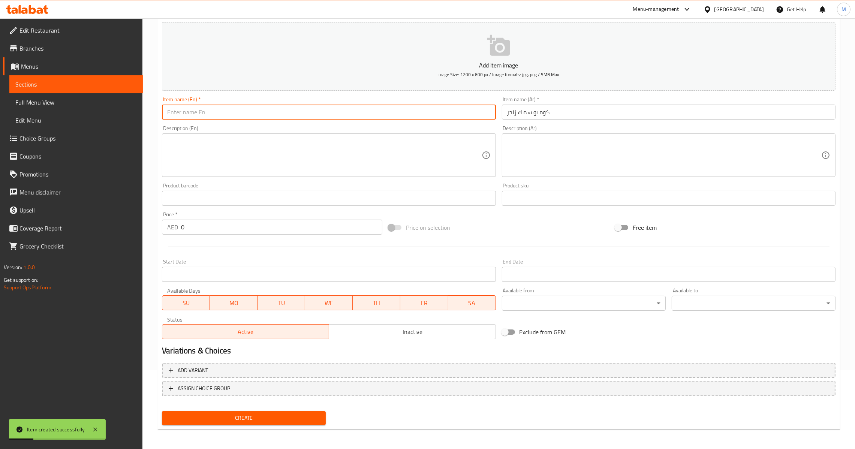
click at [240, 105] on input "text" at bounding box center [328, 112] width 333 height 15
paste input "HAMMOUR ZINGER COMBО"
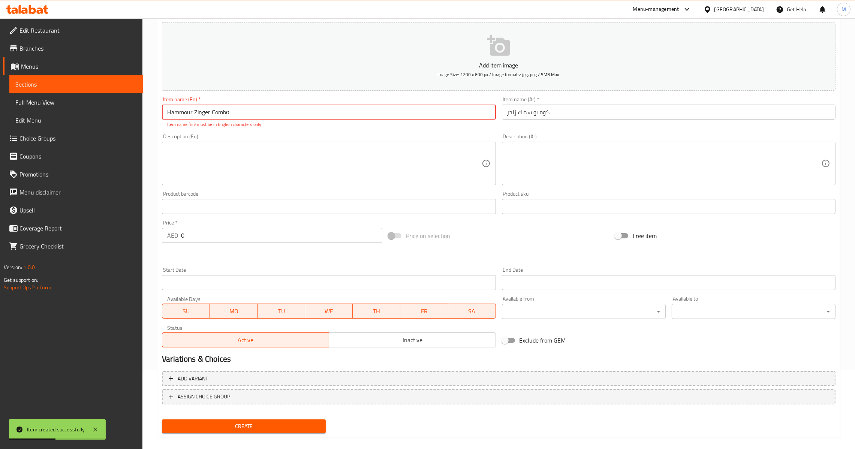
click at [292, 163] on textarea at bounding box center [324, 164] width 314 height 36
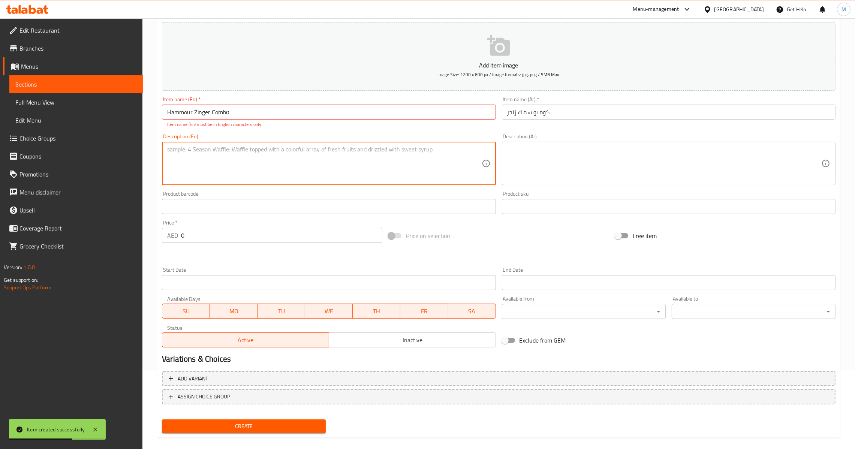
click at [177, 112] on input "Hammour Zinger Combо" at bounding box center [328, 112] width 333 height 15
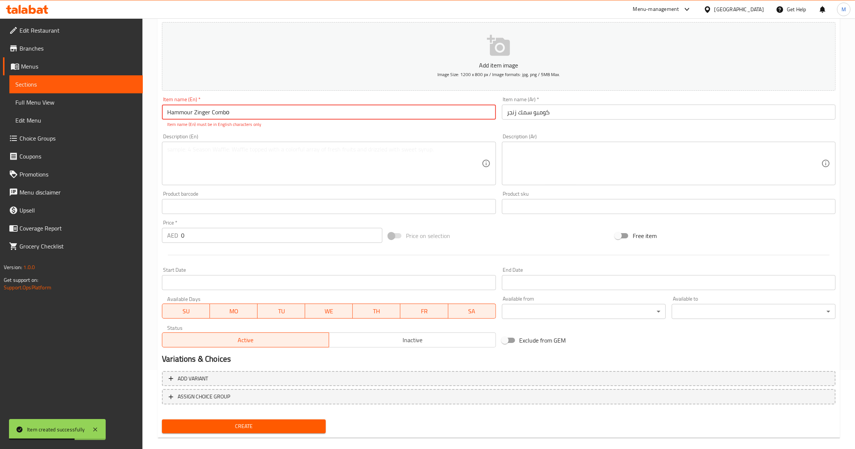
click at [177, 112] on input "Hammour Zinger Combо" at bounding box center [328, 112] width 333 height 15
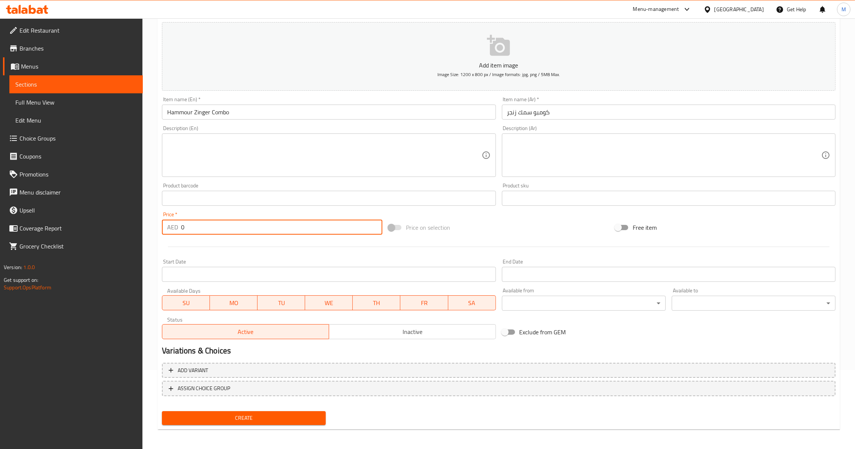
drag, startPoint x: 192, startPoint y: 233, endPoint x: 176, endPoint y: 235, distance: 15.8
click at [176, 235] on div "Price   * AED 0 Price *" at bounding box center [272, 223] width 226 height 29
click at [520, 113] on input "كومبو سمك زنجر" at bounding box center [668, 112] width 333 height 15
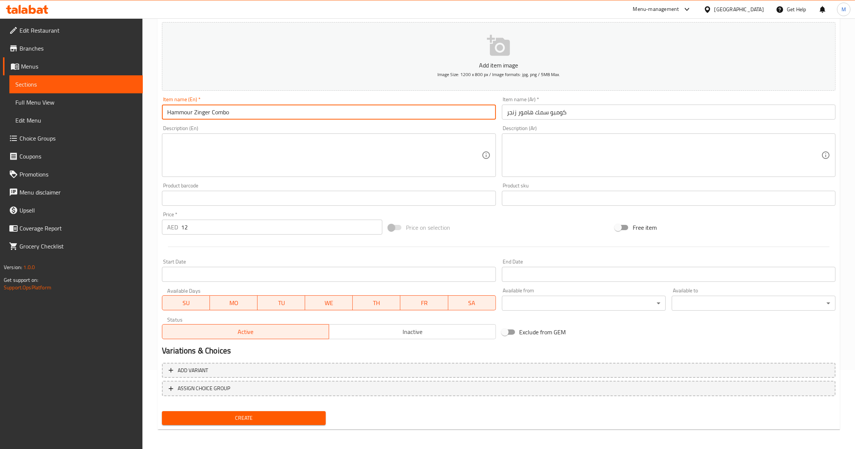
click at [441, 106] on input "Hammour Zinger Combo" at bounding box center [328, 112] width 333 height 15
click at [192, 109] on input "Hammour Zinger Combo" at bounding box center [328, 112] width 333 height 15
click at [224, 420] on span "Create" at bounding box center [244, 417] width 152 height 9
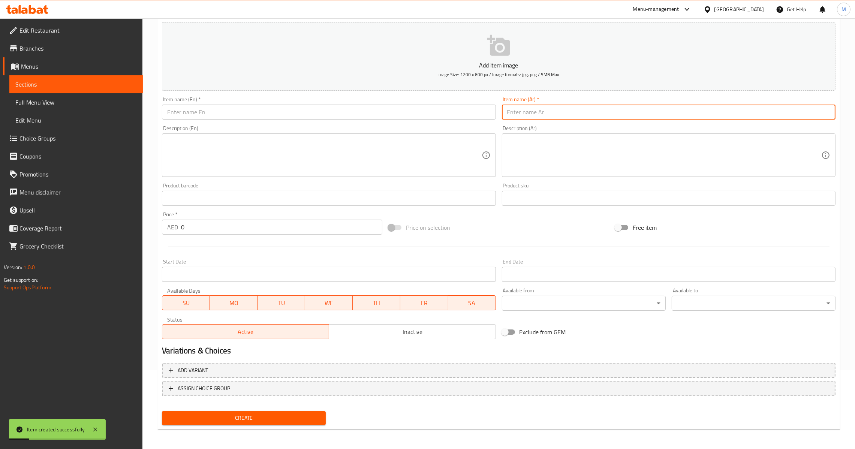
click at [558, 112] on input "text" at bounding box center [668, 112] width 333 height 15
paste input "كومبو جمبو روبيان"
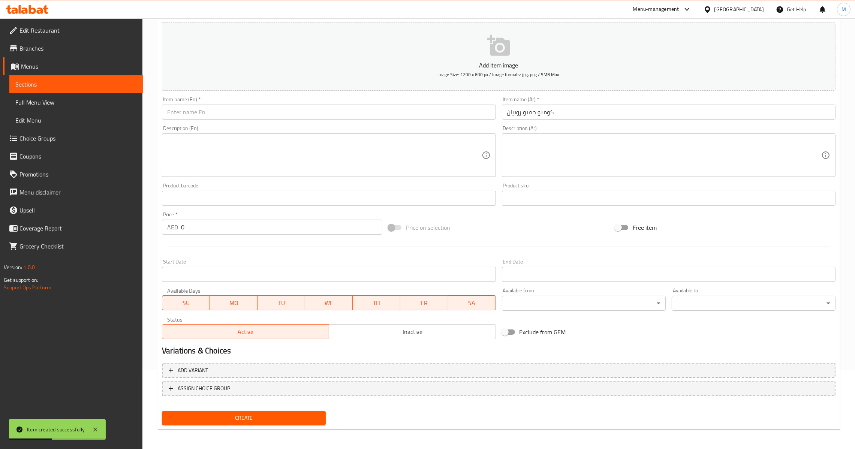
click at [305, 100] on div "Item name (En)   * Item name (En) *" at bounding box center [328, 108] width 333 height 23
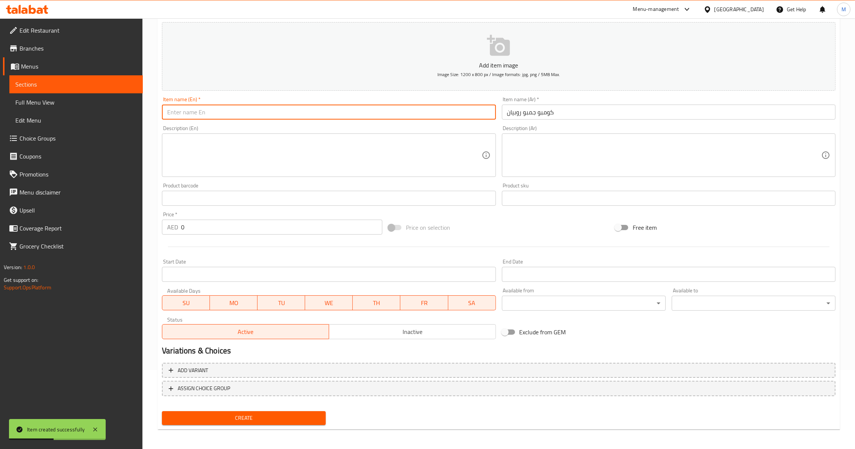
click at [308, 110] on input "text" at bounding box center [328, 112] width 333 height 15
paste input "JUMBO PRAWNS COMBO"
click at [304, 155] on textarea at bounding box center [324, 156] width 314 height 36
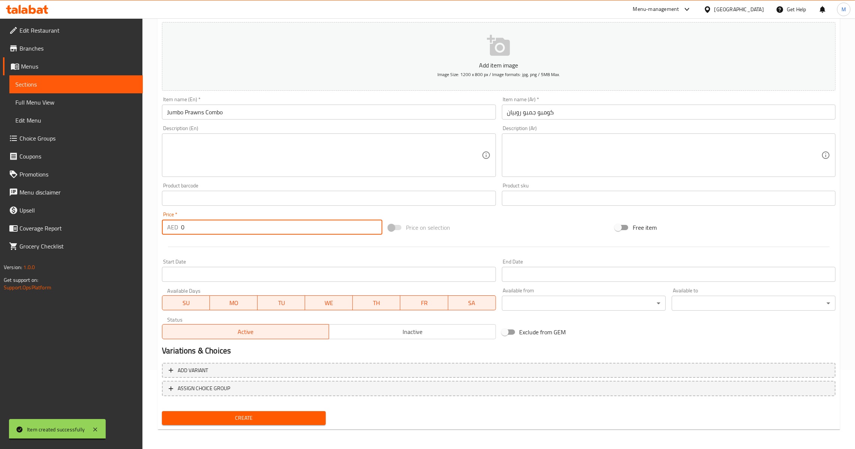
click at [182, 228] on input "0" at bounding box center [281, 227] width 201 height 15
click at [273, 408] on div "Create" at bounding box center [244, 418] width 170 height 20
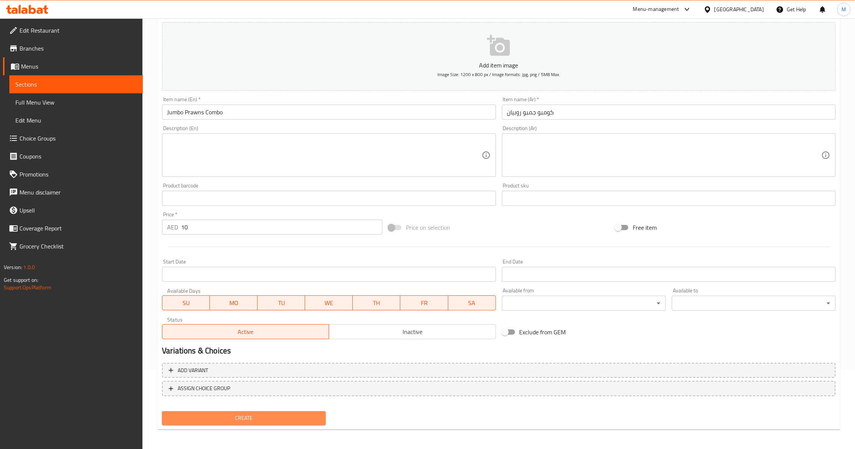
click at [273, 411] on button "Create" at bounding box center [244, 418] width 164 height 14
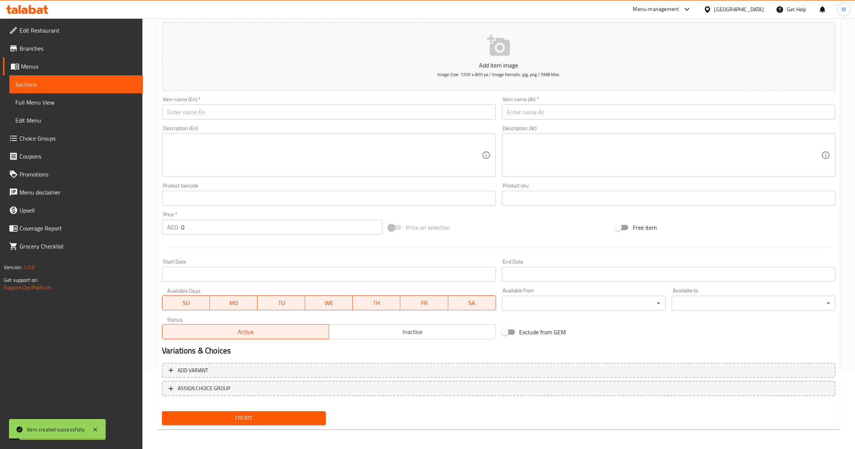
click at [559, 113] on input "text" at bounding box center [668, 112] width 333 height 15
paste input "كومبو دجاج ليمون"
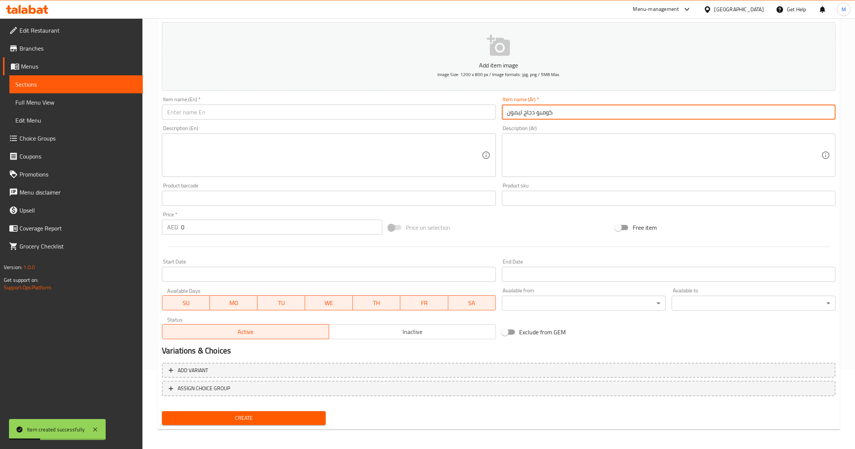
click at [310, 107] on input "text" at bounding box center [328, 112] width 333 height 15
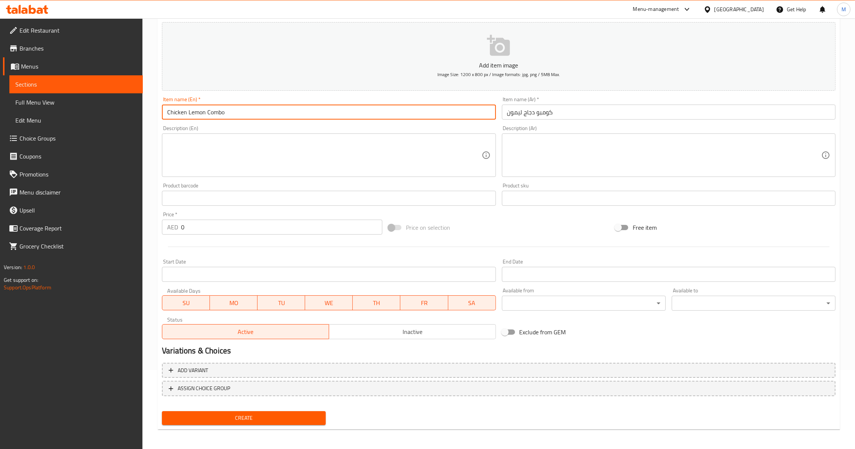
click at [179, 227] on div "AED 0 Price *" at bounding box center [272, 227] width 220 height 15
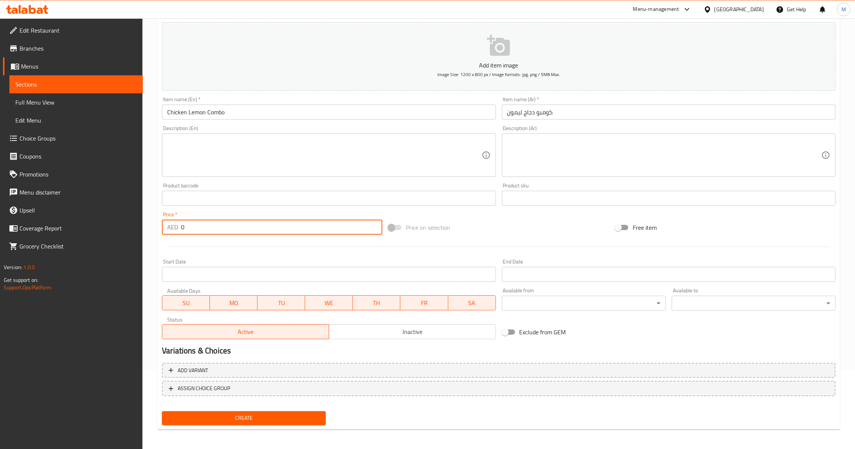
click at [182, 228] on input "0" at bounding box center [281, 227] width 201 height 15
click at [260, 411] on button "Create" at bounding box center [244, 418] width 164 height 14
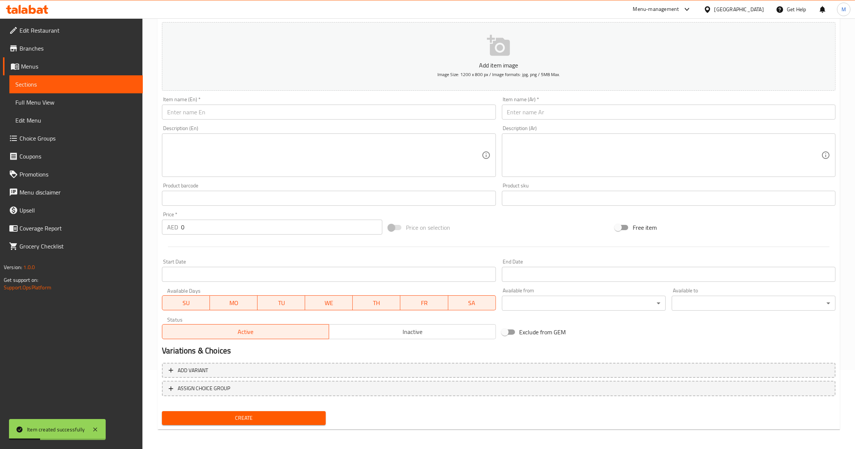
click at [257, 117] on input "text" at bounding box center [328, 112] width 333 height 15
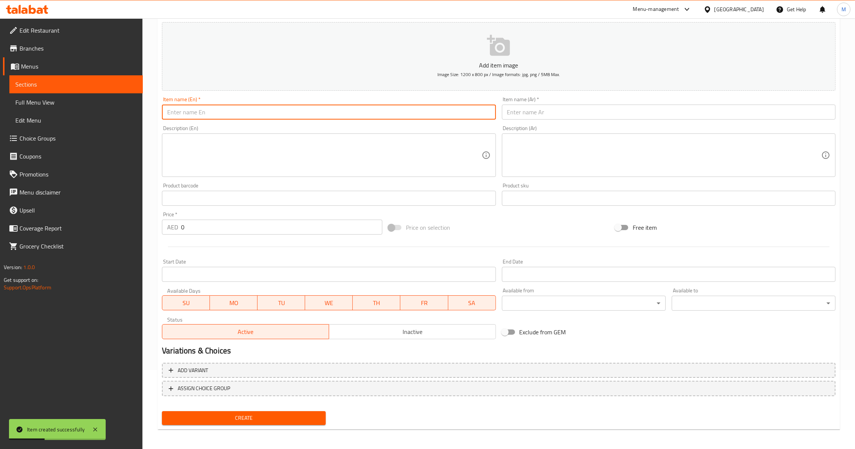
paste input "Chicken Thighs Combo"
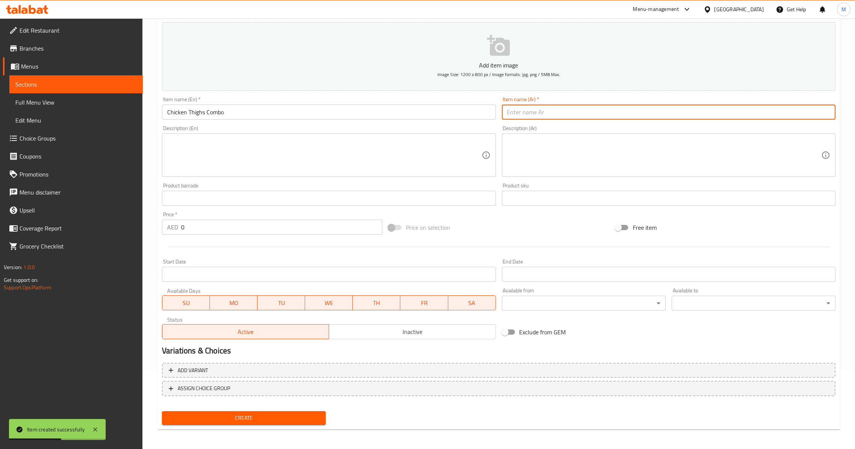
paste input "كومبو افخاذ دجاج"
click at [637, 115] on input "text" at bounding box center [668, 112] width 333 height 15
drag, startPoint x: 212, startPoint y: 224, endPoint x: 150, endPoint y: 226, distance: 62.2
click at [150, 226] on div "Home / Restaurants management / Menus / Sections / item / create Combo Sandwich…" at bounding box center [498, 194] width 712 height 511
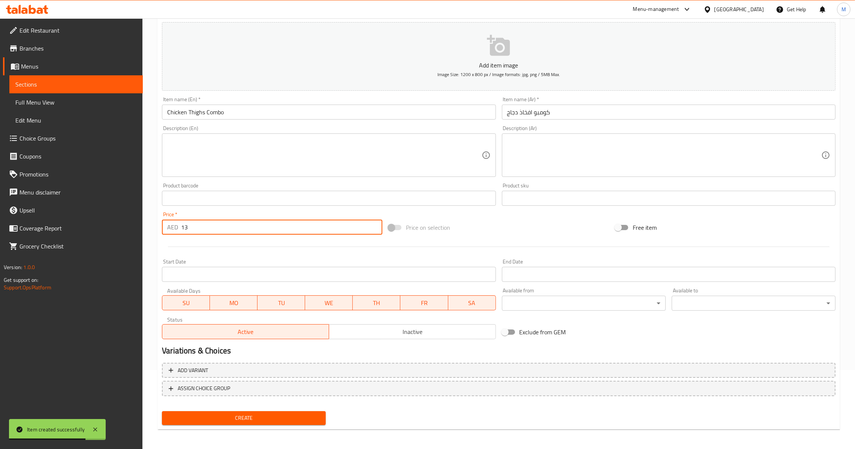
click at [250, 414] on span "Create" at bounding box center [244, 417] width 152 height 9
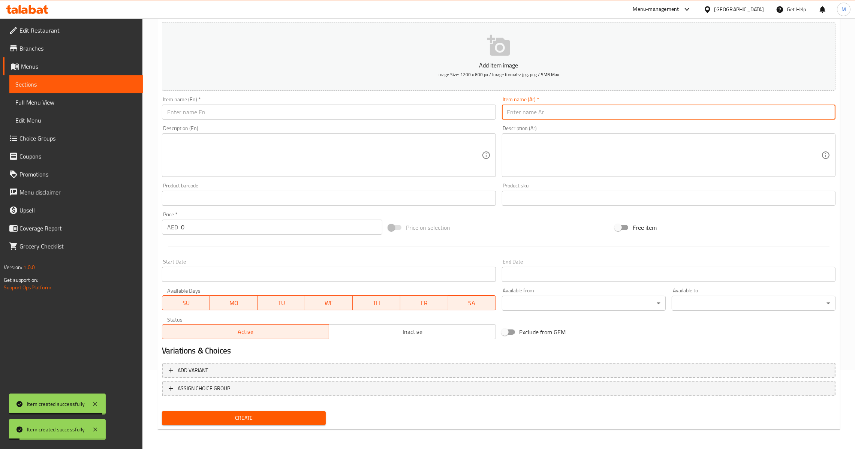
click at [536, 108] on input "text" at bounding box center [668, 112] width 333 height 15
paste input "كومبو اسطنبول"
click at [277, 113] on input "text" at bounding box center [328, 112] width 333 height 15
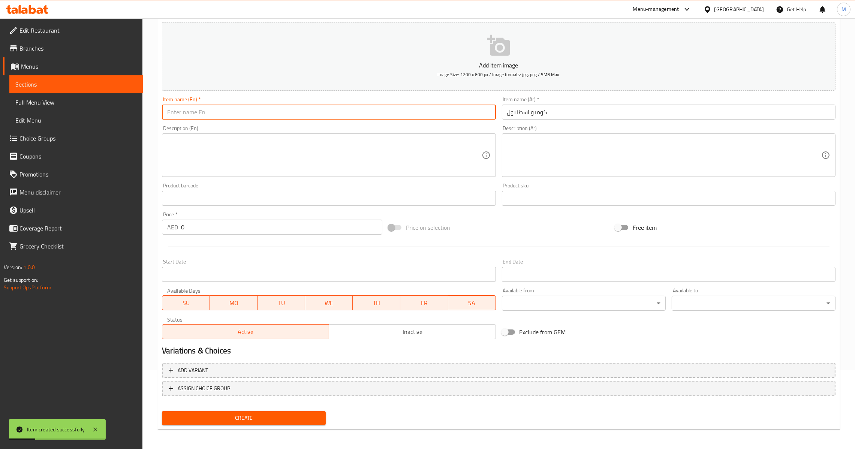
paste input "MELAF COMBO"
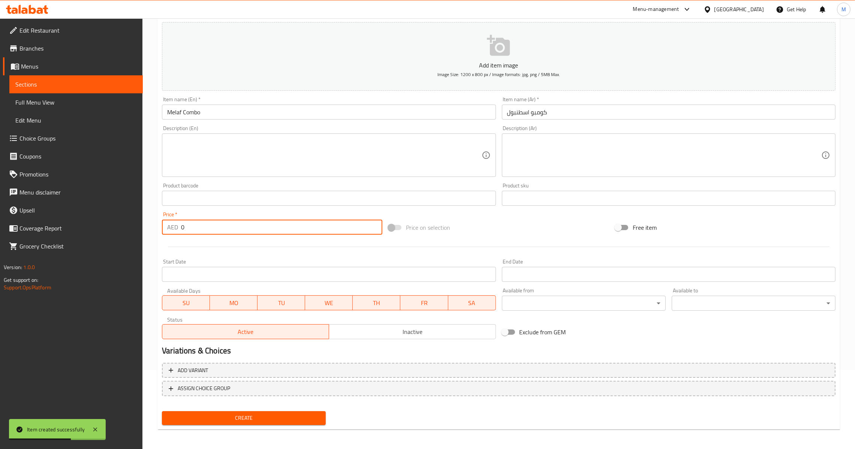
drag, startPoint x: 198, startPoint y: 224, endPoint x: 158, endPoint y: 230, distance: 40.5
click at [158, 230] on div "Create new item Add item image Image Size: 1200 x 800 px / Image formats: jpg, …" at bounding box center [498, 212] width 682 height 436
click at [257, 421] on span "Create" at bounding box center [244, 417] width 152 height 9
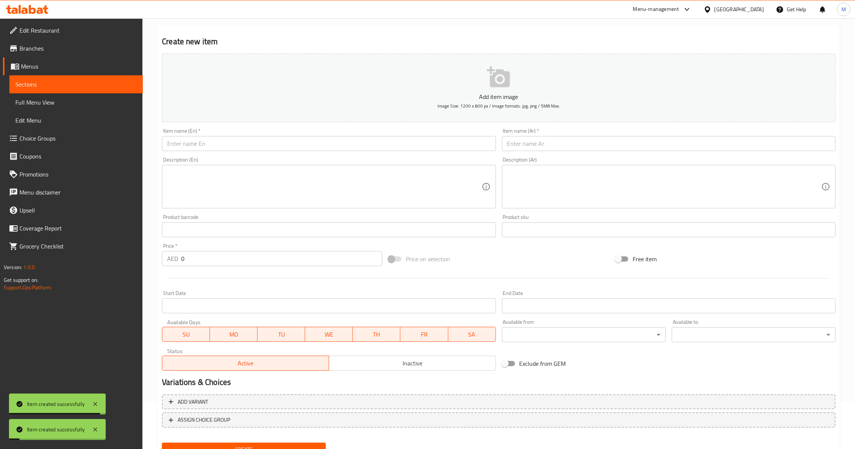
scroll to position [0, 0]
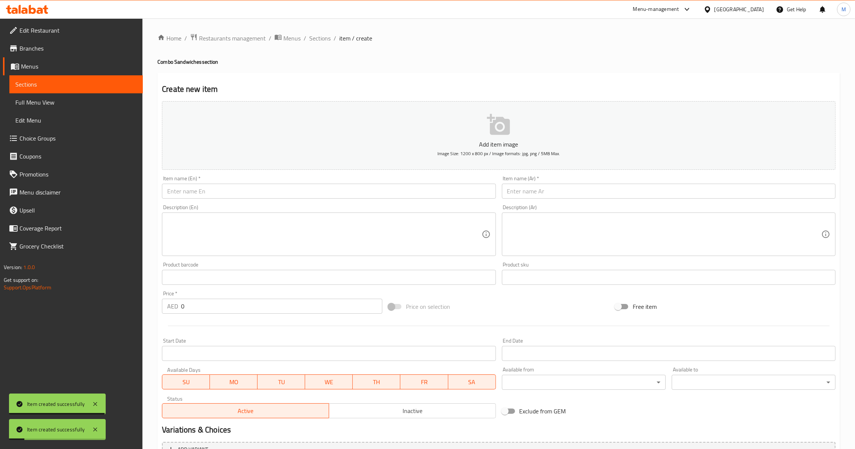
click at [561, 195] on input "text" at bounding box center [668, 191] width 333 height 15
paste input "كومبو نقان"
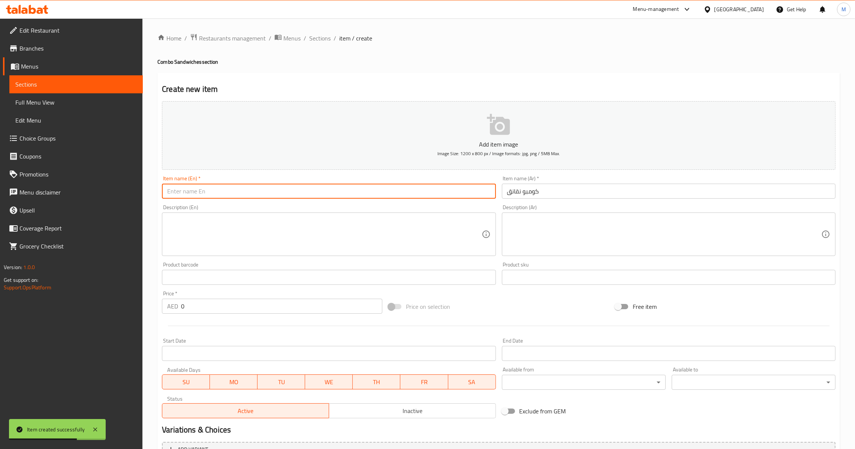
paste input "HOTDOG COMBO"
click at [278, 193] on input "HOTDOG COMBO" at bounding box center [328, 191] width 333 height 15
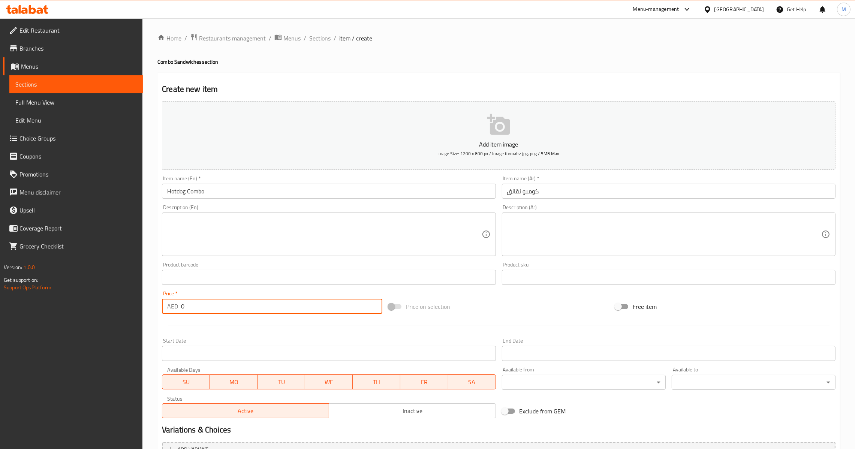
click at [181, 310] on input "0" at bounding box center [281, 306] width 201 height 15
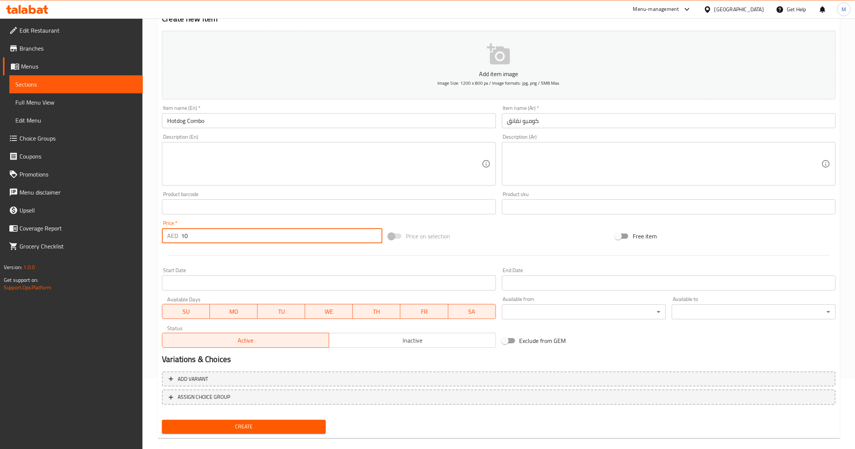
scroll to position [79, 0]
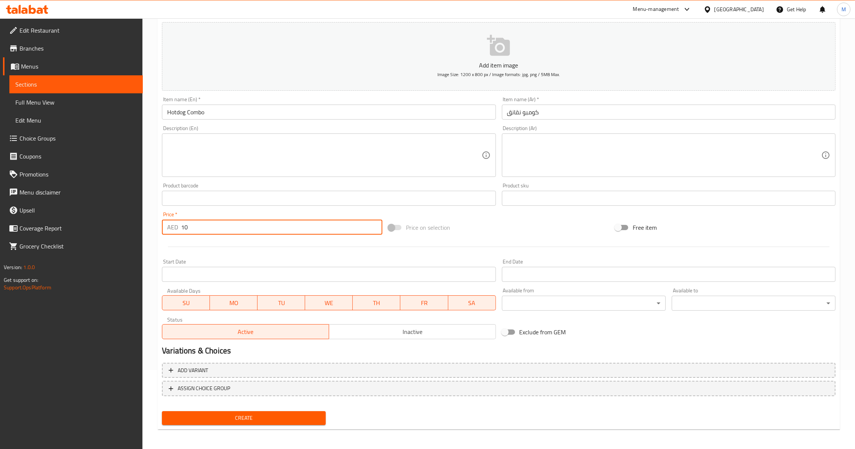
click at [299, 422] on button "Create" at bounding box center [244, 418] width 164 height 14
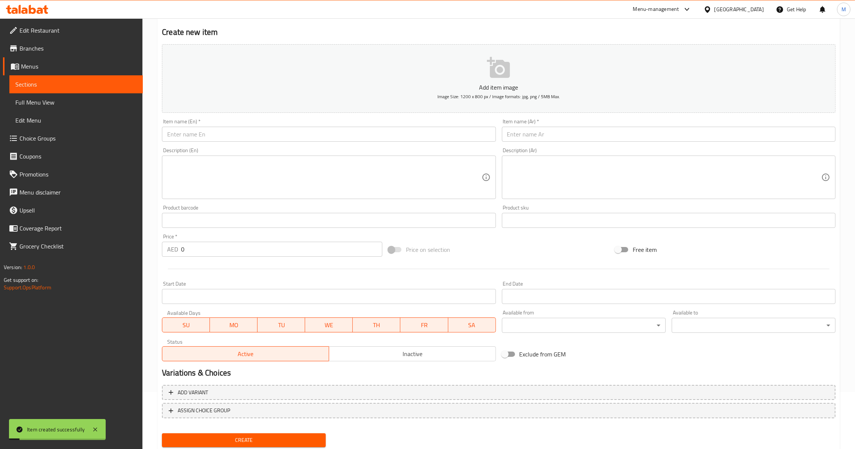
scroll to position [0, 0]
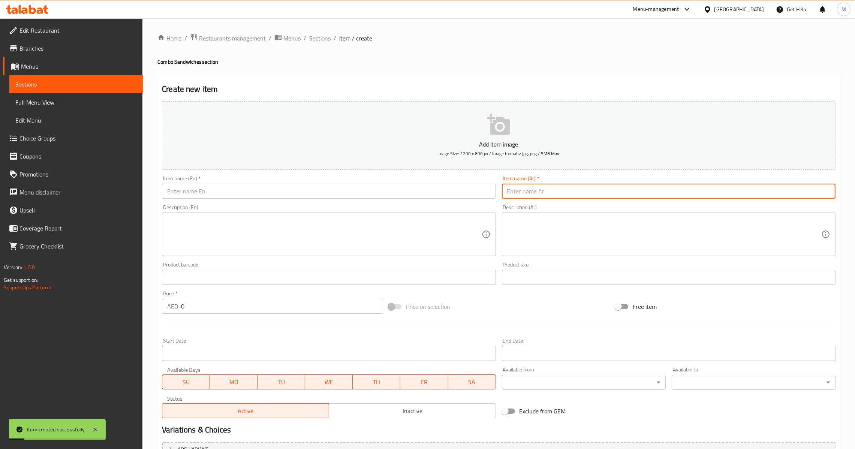
click at [543, 198] on input "text" at bounding box center [668, 191] width 333 height 15
paste input "كومبو صدر تركي"
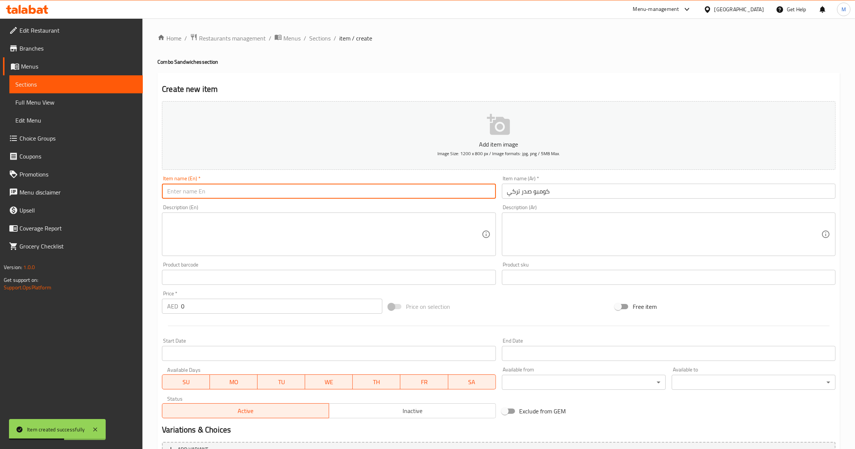
paste input "TURKISH BREAST COMBO"
click at [187, 197] on input "TURKISH BREAST COMBO" at bounding box center [328, 191] width 333 height 15
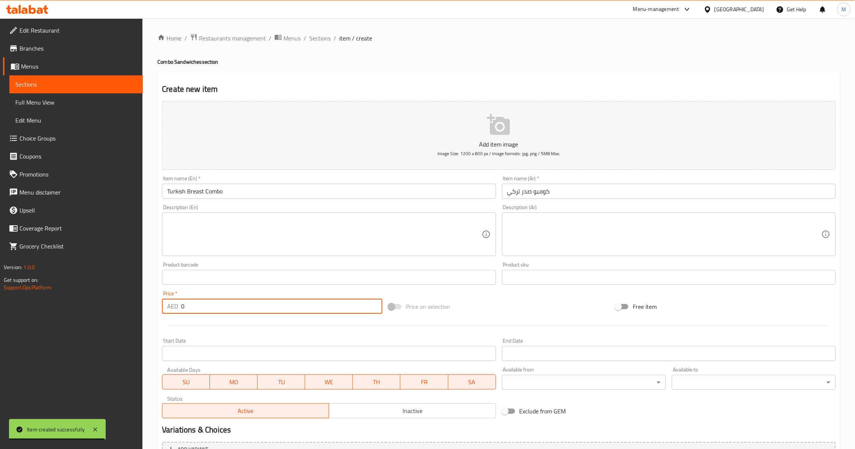
click at [183, 304] on input "0" at bounding box center [281, 306] width 201 height 15
click at [183, 309] on input "0" at bounding box center [281, 306] width 201 height 15
click at [178, 310] on div "AED 0 Price *" at bounding box center [272, 306] width 220 height 15
click at [182, 311] on input "0" at bounding box center [281, 306] width 201 height 15
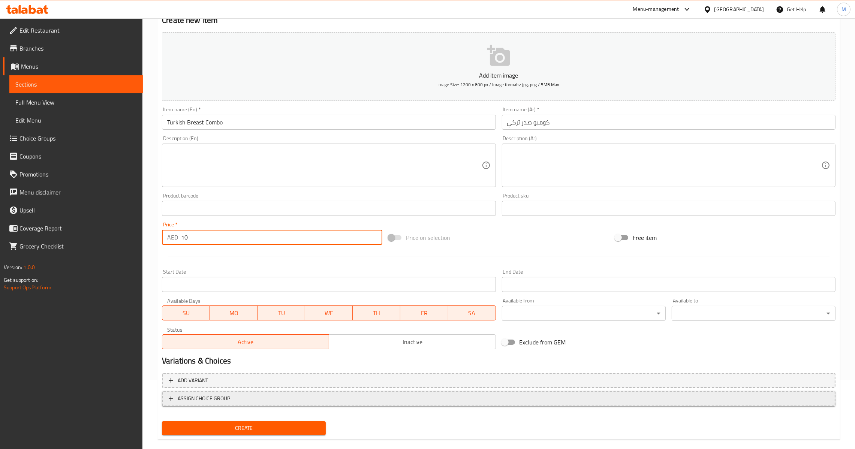
scroll to position [79, 0]
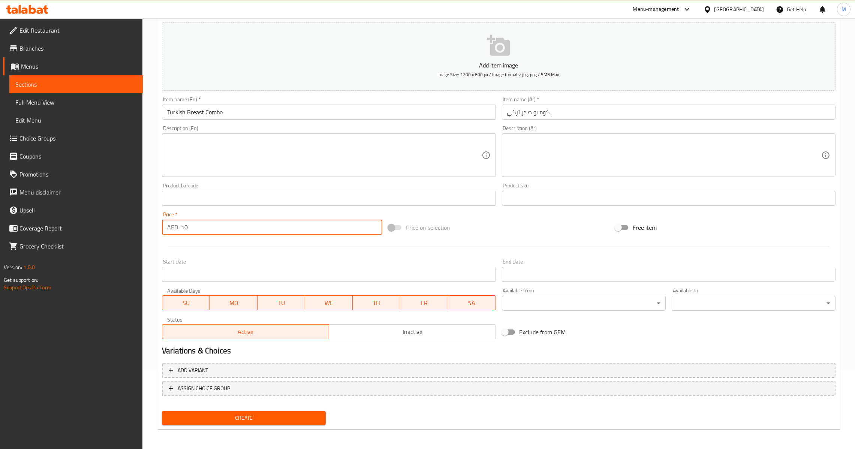
click at [267, 415] on span "Create" at bounding box center [244, 417] width 152 height 9
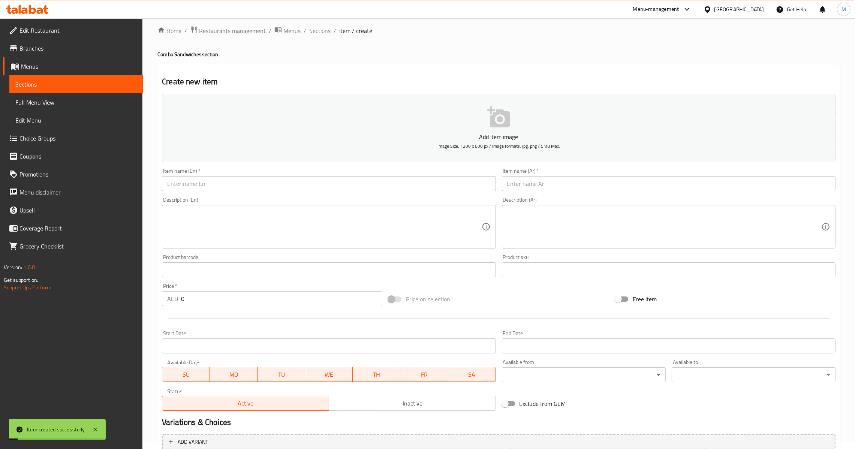
scroll to position [0, 0]
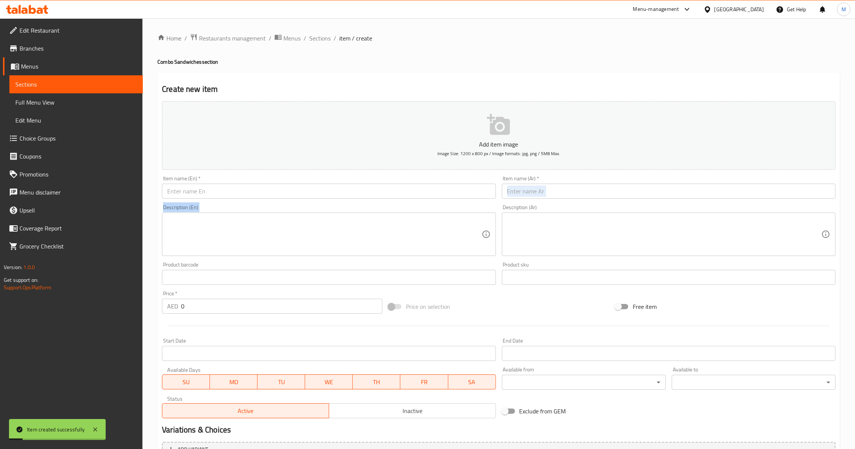
drag, startPoint x: 547, startPoint y: 199, endPoint x: 550, endPoint y: 190, distance: 9.0
click at [550, 191] on div "Add item image Image Size: 1200 x 800 px / Image formats: jpg, png / 5MB Max. I…" at bounding box center [498, 259] width 679 height 323
click at [550, 190] on input "text" at bounding box center [668, 191] width 333 height 15
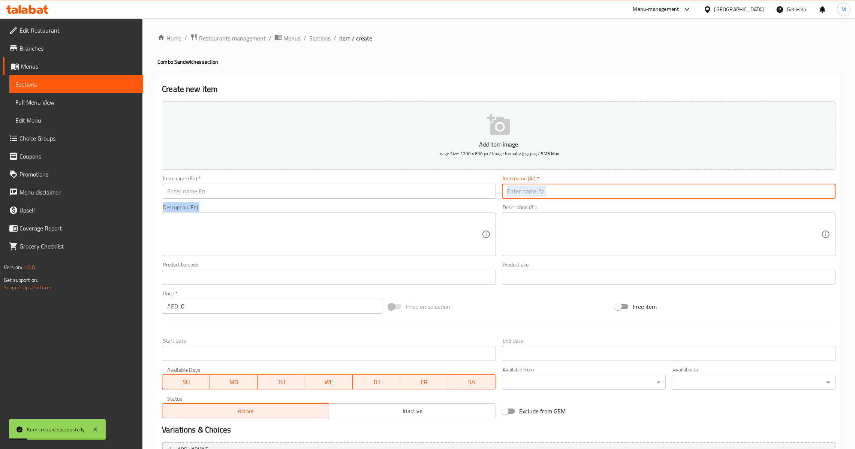
click at [550, 190] on input "text" at bounding box center [668, 191] width 333 height 15
click at [528, 190] on input "text" at bounding box center [668, 191] width 333 height 15
paste input "فيليه اسطنبول ك"
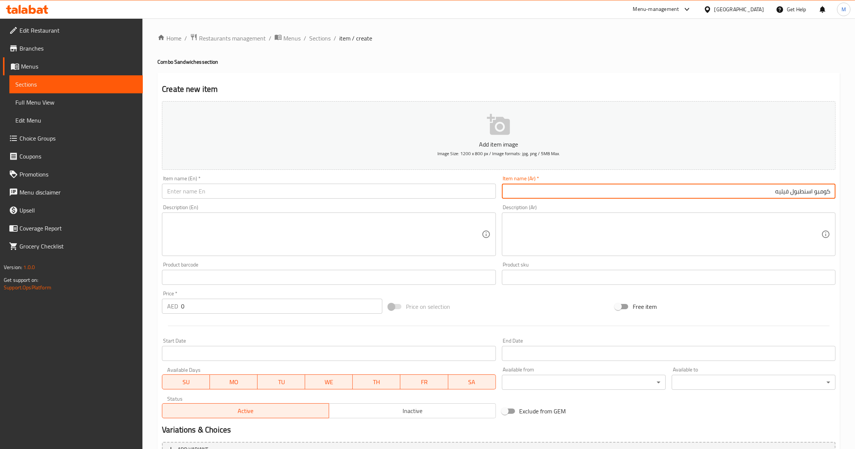
click at [281, 194] on input "text" at bounding box center [328, 191] width 333 height 15
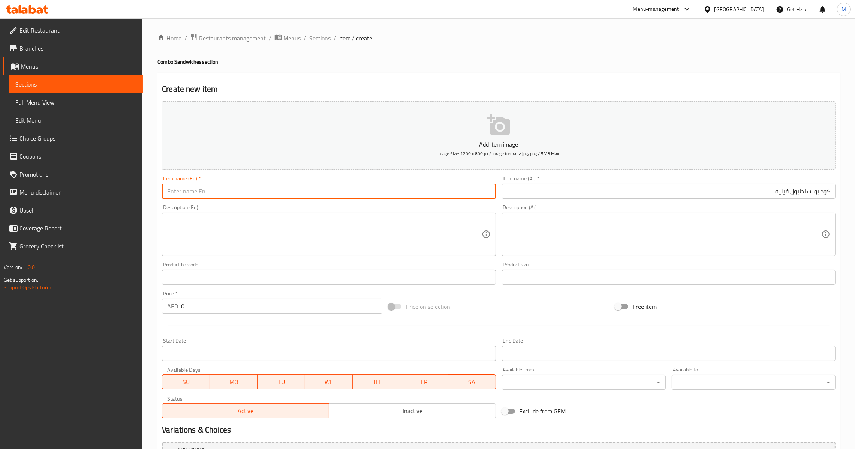
paste input "MELAF FILLET COMBO"
click at [803, 195] on input "كومبو اسنطبول فيليه" at bounding box center [668, 191] width 333 height 15
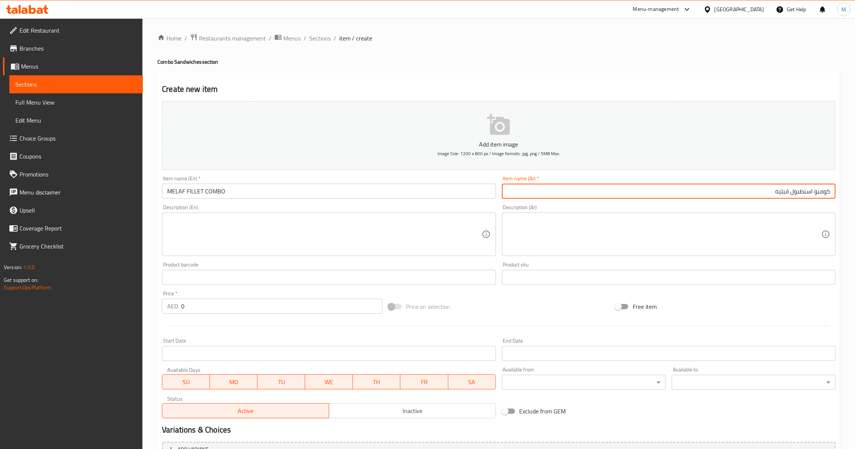
click at [803, 195] on input "كومبو اسنطبول فيليه" at bounding box center [668, 191] width 333 height 15
paste input "طنبول"
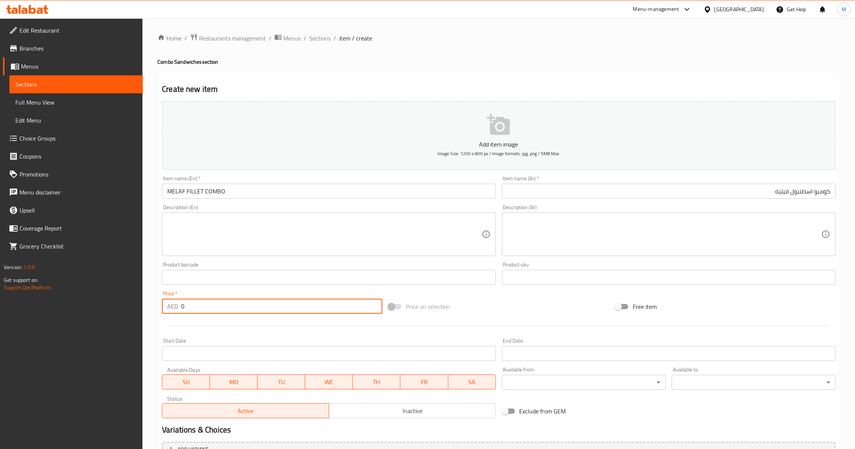
drag, startPoint x: 194, startPoint y: 314, endPoint x: 135, endPoint y: 315, distance: 58.8
click at [135, 315] on div "Edit Restaurant Branches Menus Sections Full Menu View Edit Menu Choice Groups …" at bounding box center [427, 273] width 855 height 511
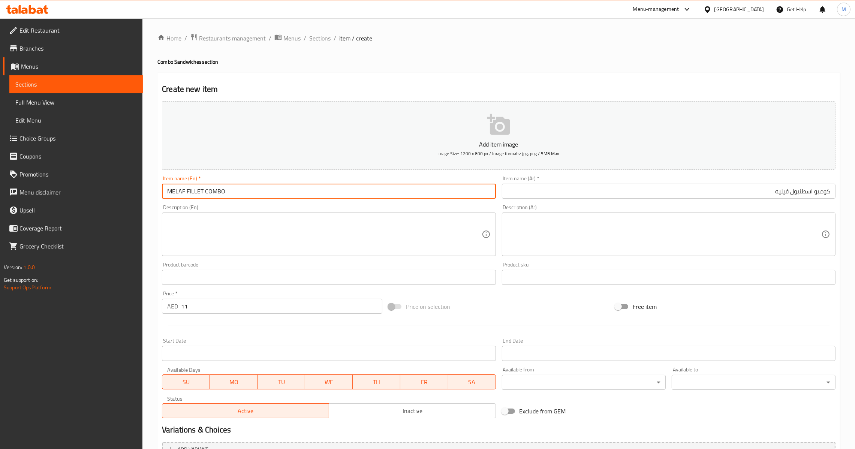
click at [188, 191] on input "MELAF FILLET COMBO" at bounding box center [328, 191] width 333 height 15
click at [185, 192] on input "MELAF FILLET COMBO" at bounding box center [328, 191] width 333 height 15
click at [790, 189] on input "كومبو اسطنبول فيليه" at bounding box center [668, 191] width 333 height 15
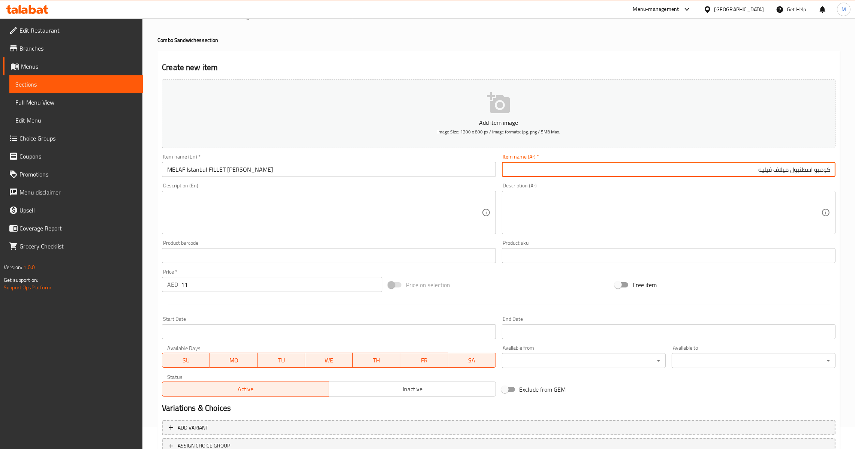
scroll to position [79, 0]
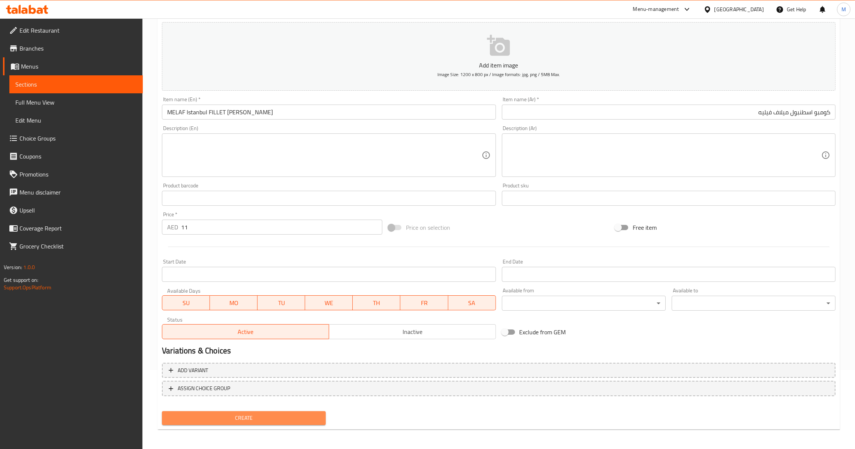
click at [278, 423] on button "Create" at bounding box center [244, 418] width 164 height 14
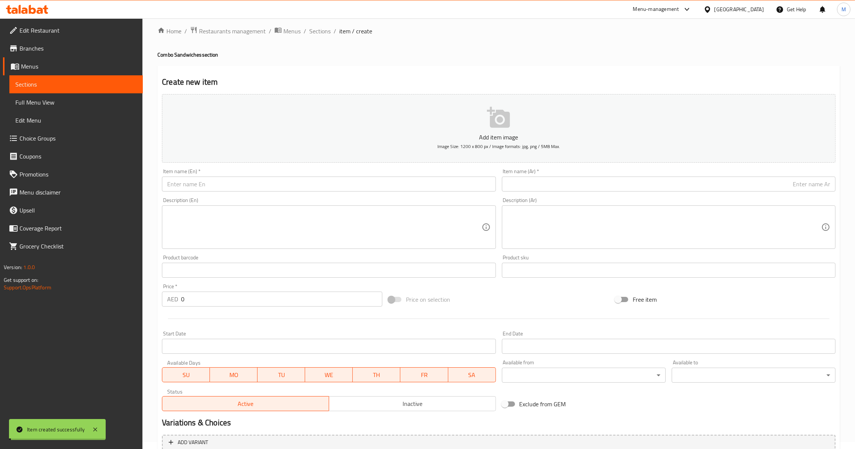
scroll to position [0, 0]
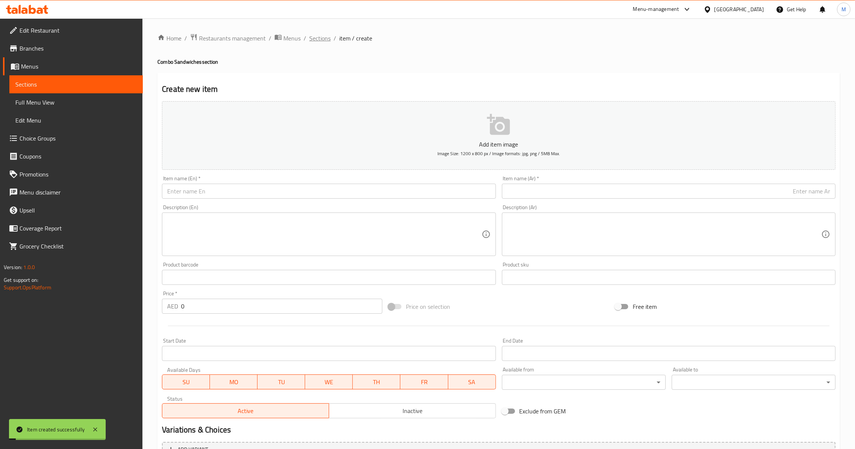
click at [312, 38] on span "Sections" at bounding box center [319, 38] width 21 height 9
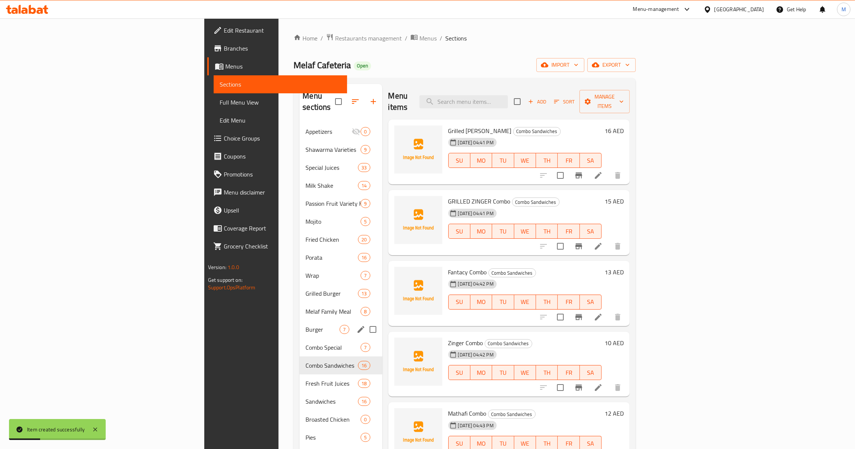
click at [299, 323] on div "Burger 7" at bounding box center [340, 329] width 82 height 18
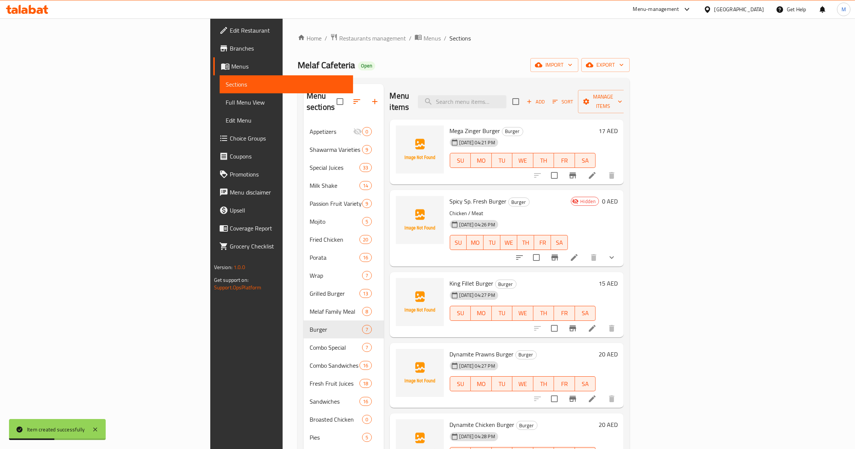
click at [531, 100] on icon "button" at bounding box center [529, 102] width 4 height 4
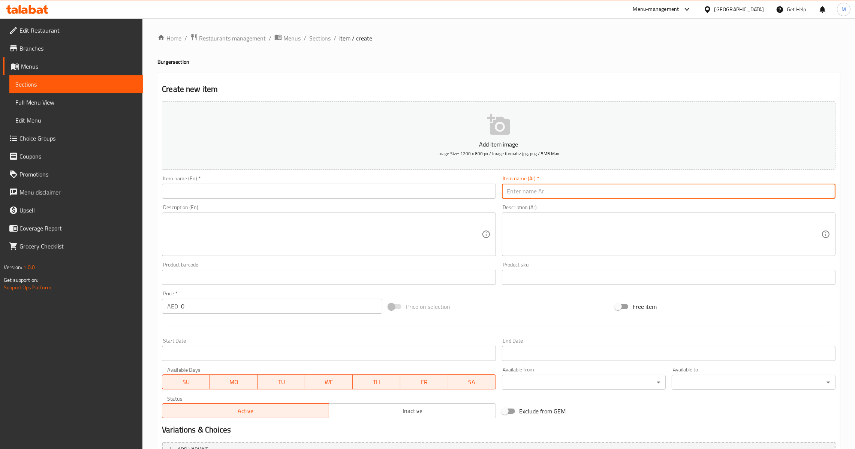
click at [610, 198] on input "text" at bounding box center [668, 191] width 333 height 15
paste input "برجر فانتسي"
click at [339, 188] on input "text" at bounding box center [328, 191] width 333 height 15
paste input "[PERSON_NAME]"
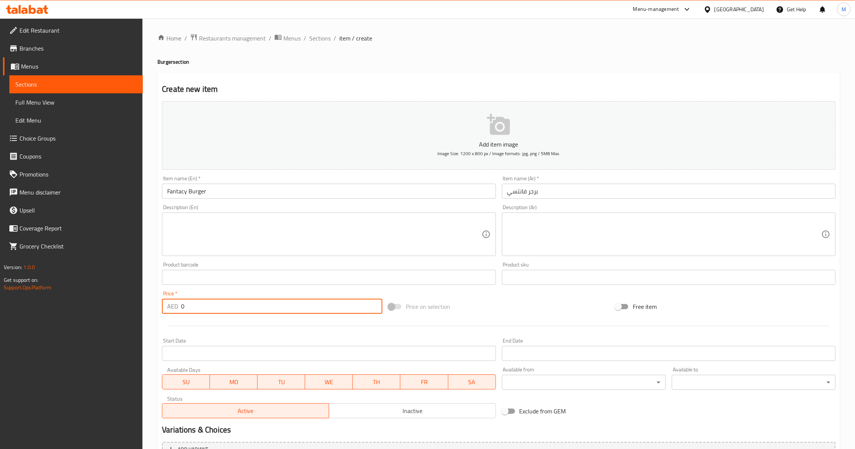
drag, startPoint x: 188, startPoint y: 310, endPoint x: 172, endPoint y: 309, distance: 16.9
click at [173, 309] on div "AED 0 Price *" at bounding box center [272, 306] width 220 height 15
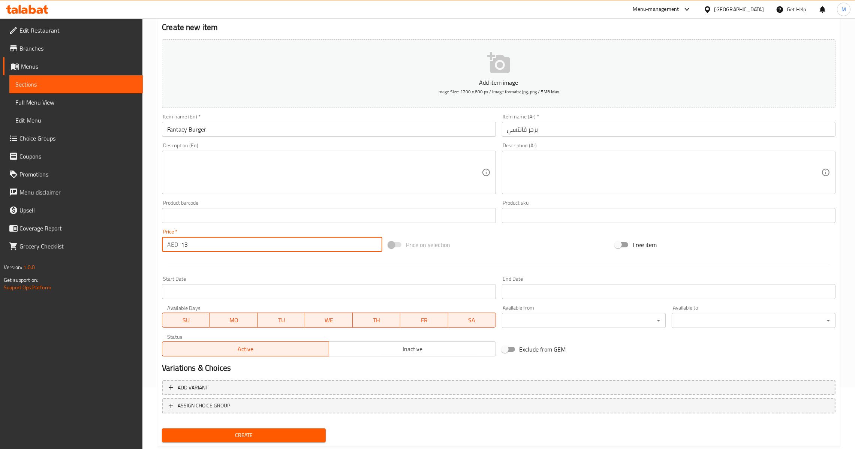
scroll to position [79, 0]
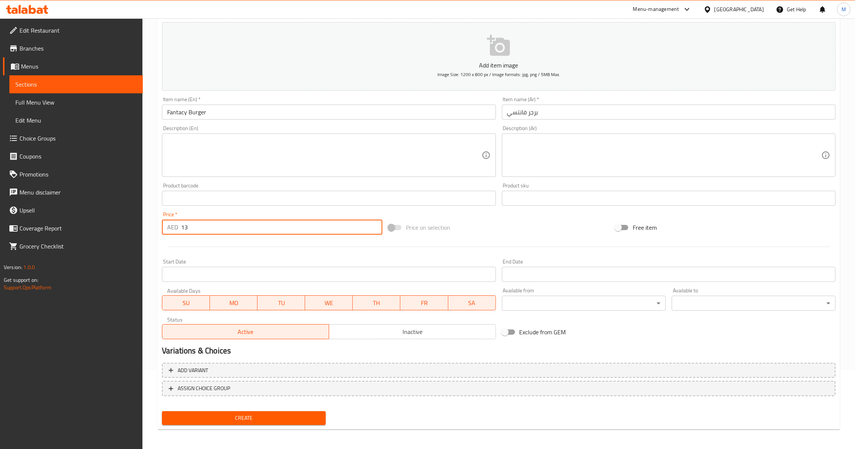
click at [271, 416] on span "Create" at bounding box center [244, 417] width 152 height 9
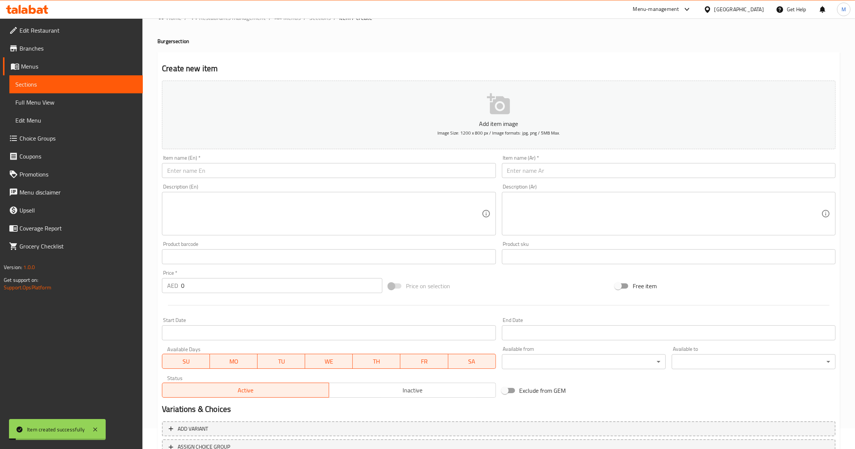
scroll to position [0, 0]
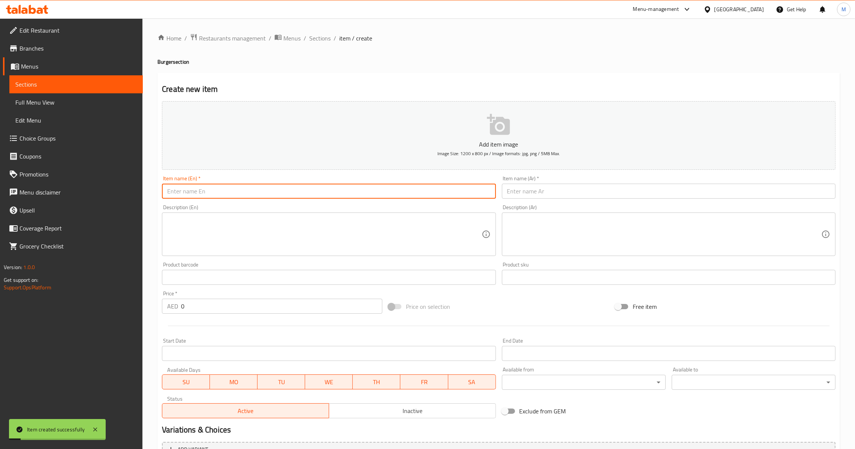
click at [301, 194] on input "text" at bounding box center [328, 191] width 333 height 15
paste input "CHICKEN LEMON BURGER"
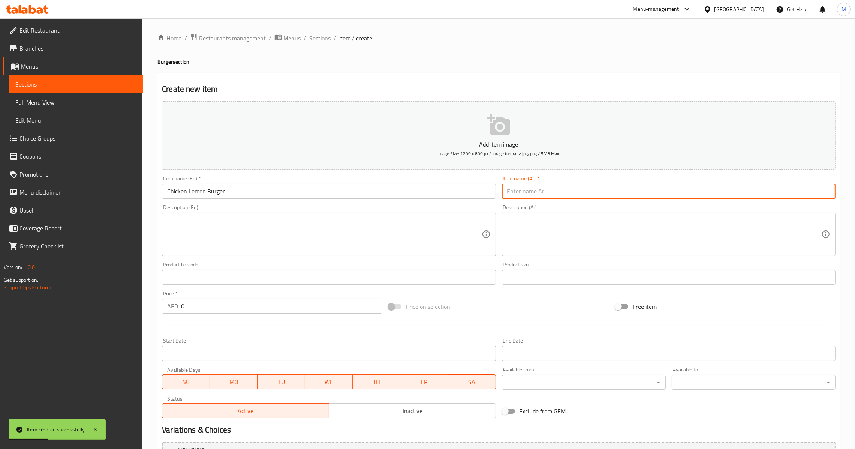
click at [647, 196] on input "text" at bounding box center [668, 191] width 333 height 15
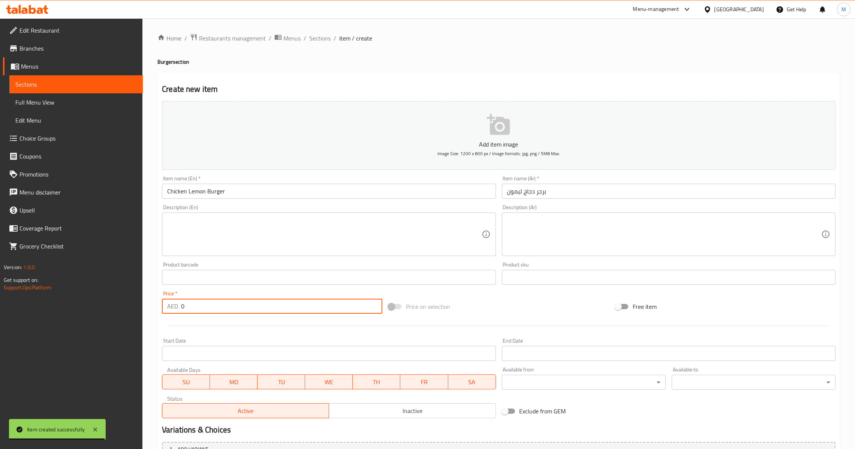
drag, startPoint x: 183, startPoint y: 303, endPoint x: 179, endPoint y: 305, distance: 4.4
click at [179, 305] on div "Price   * AED 0 Price *" at bounding box center [272, 302] width 220 height 23
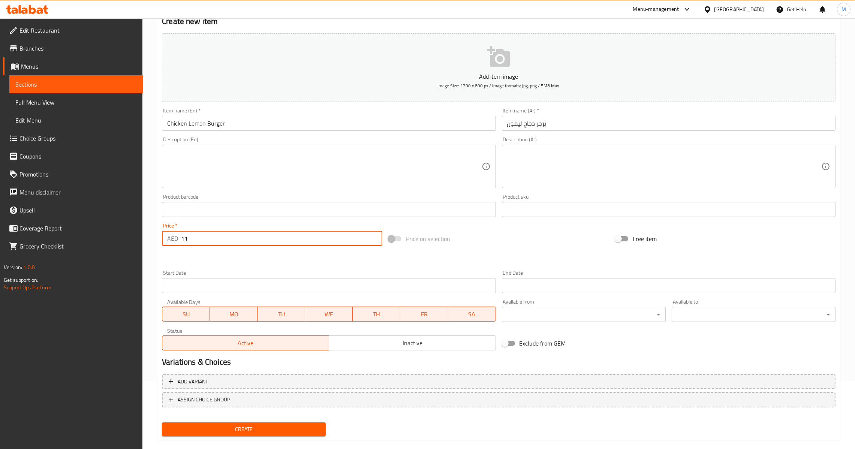
scroll to position [79, 0]
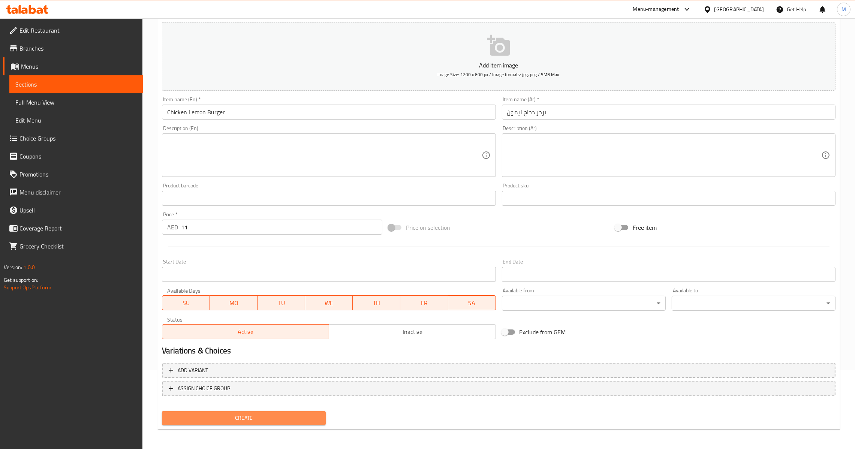
click at [217, 416] on span "Create" at bounding box center [244, 417] width 152 height 9
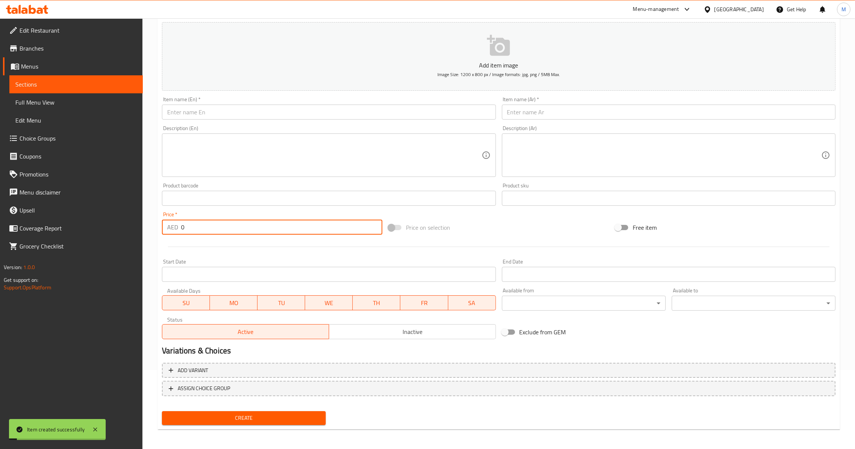
drag, startPoint x: 225, startPoint y: 233, endPoint x: 178, endPoint y: 193, distance: 61.7
click at [157, 231] on div "Create new item Add item image Image Size: 1200 x 800 px / Image formats: jpg, …" at bounding box center [498, 212] width 682 height 436
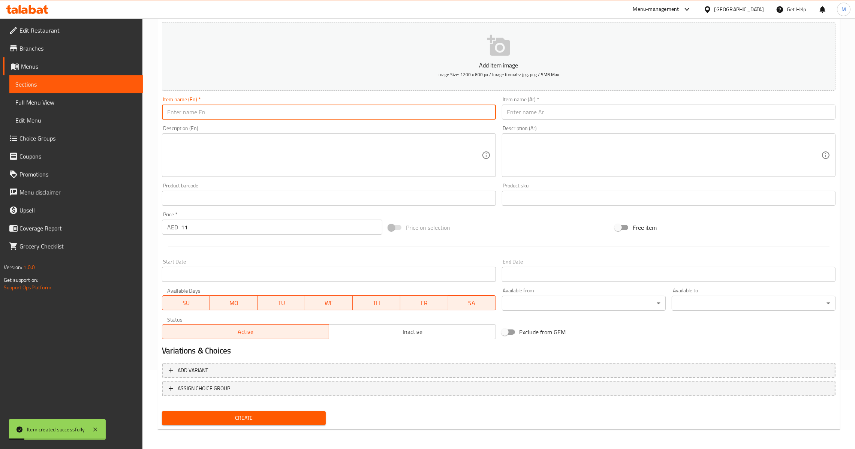
click at [221, 114] on input "text" at bounding box center [328, 112] width 333 height 15
paste input "JUMBO PRAWNS BURGER"
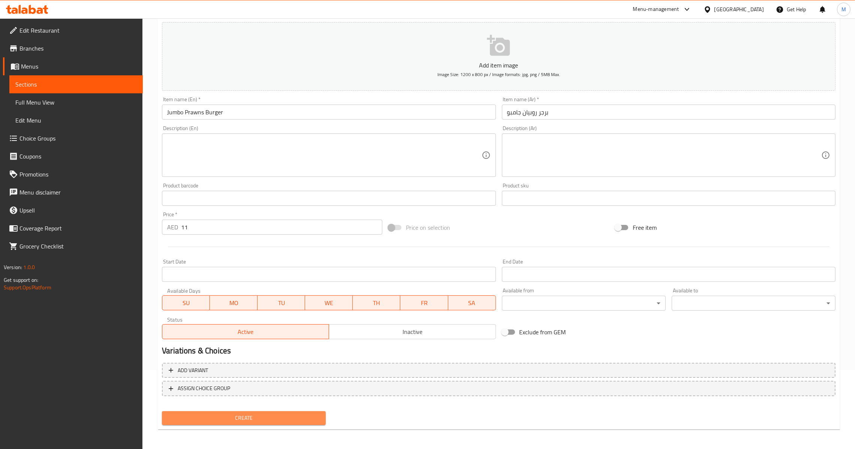
click at [260, 416] on span "Create" at bounding box center [244, 417] width 152 height 9
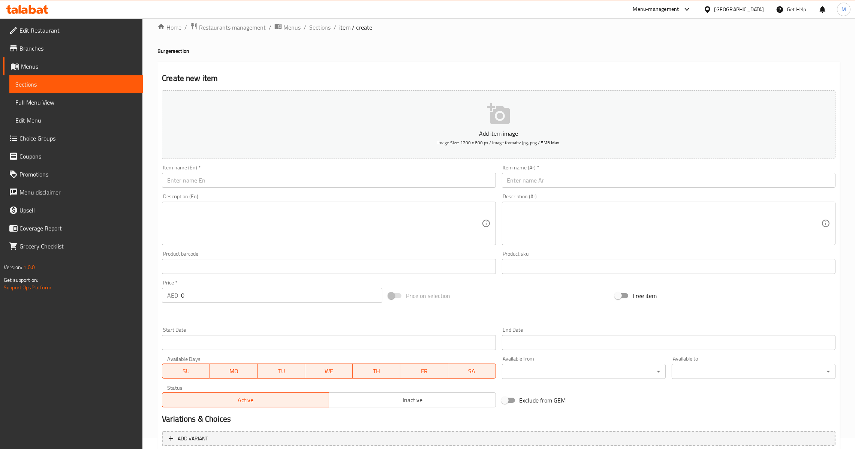
scroll to position [0, 0]
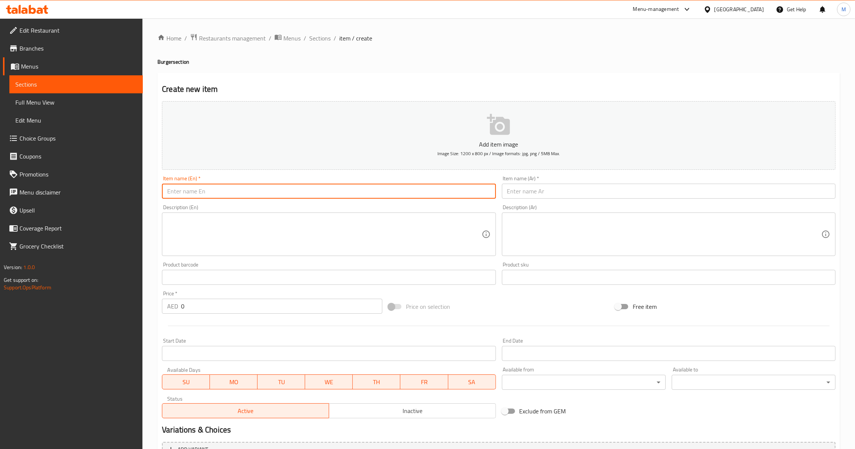
click at [222, 191] on input "text" at bounding box center [328, 191] width 333 height 15
paste input "VEGETABLE BURGER"
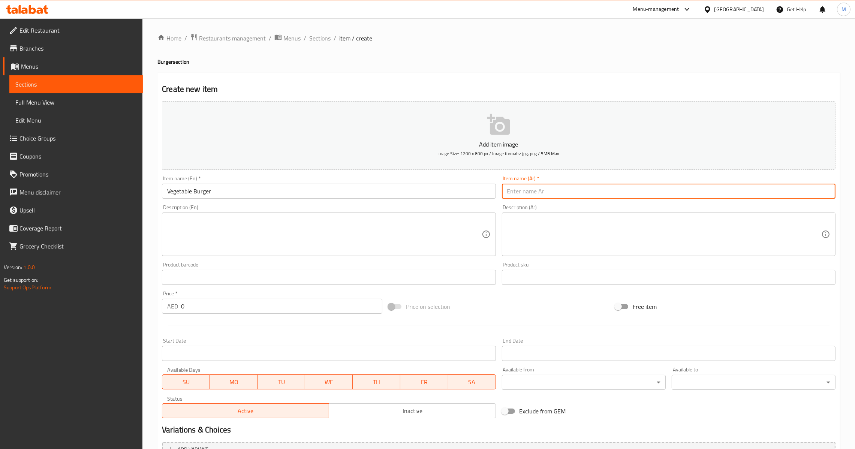
paste input "برجر خضار"
drag, startPoint x: 570, startPoint y: 185, endPoint x: 552, endPoint y: 188, distance: 18.5
click at [570, 184] on input "برجر خضار" at bounding box center [668, 191] width 333 height 15
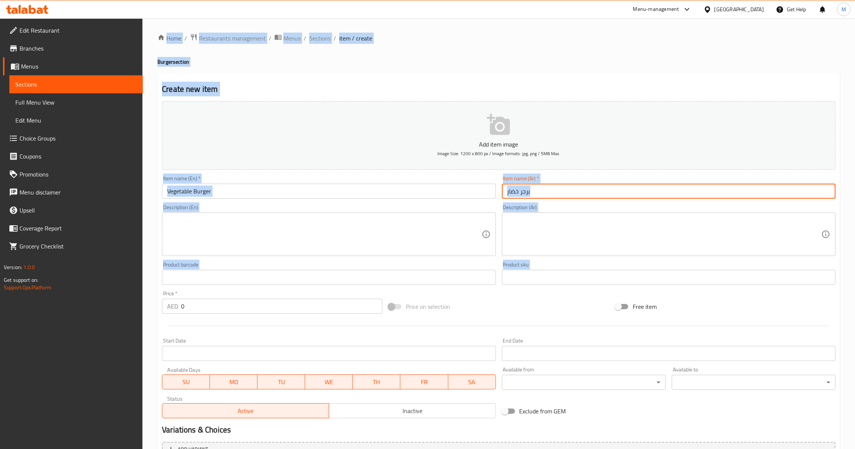
drag, startPoint x: 142, startPoint y: 310, endPoint x: 170, endPoint y: 303, distance: 28.5
click at [154, 306] on div "Home / Restaurants management / Menus / Sections / item / create Burger section…" at bounding box center [498, 273] width 712 height 511
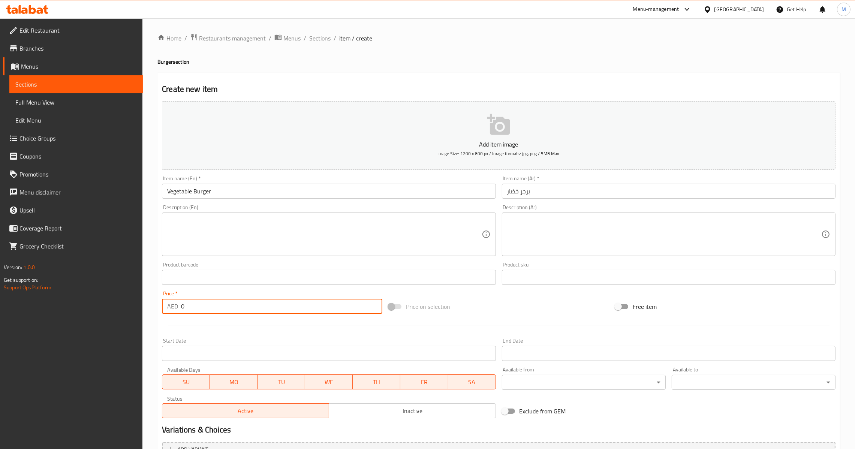
drag, startPoint x: 193, startPoint y: 303, endPoint x: 145, endPoint y: 305, distance: 48.4
click at [145, 305] on div "Home / Restaurants management / Menus / Sections / item / create Burger section…" at bounding box center [498, 273] width 712 height 511
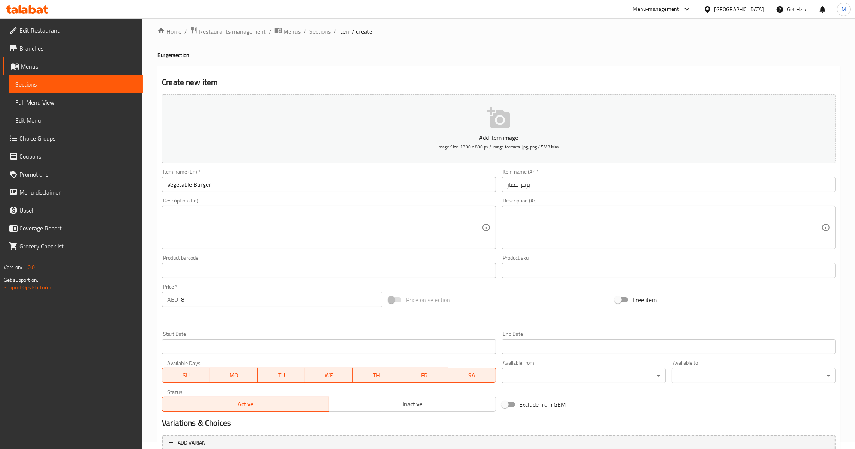
scroll to position [79, 0]
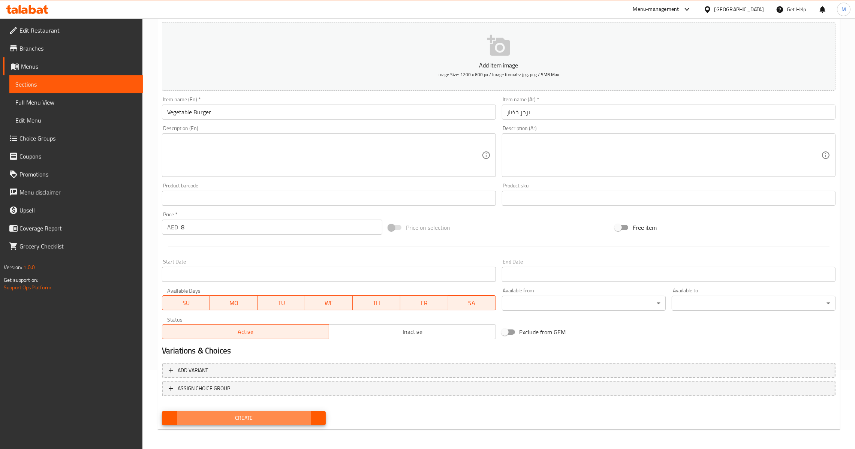
click at [162, 411] on button "Create" at bounding box center [244, 418] width 164 height 14
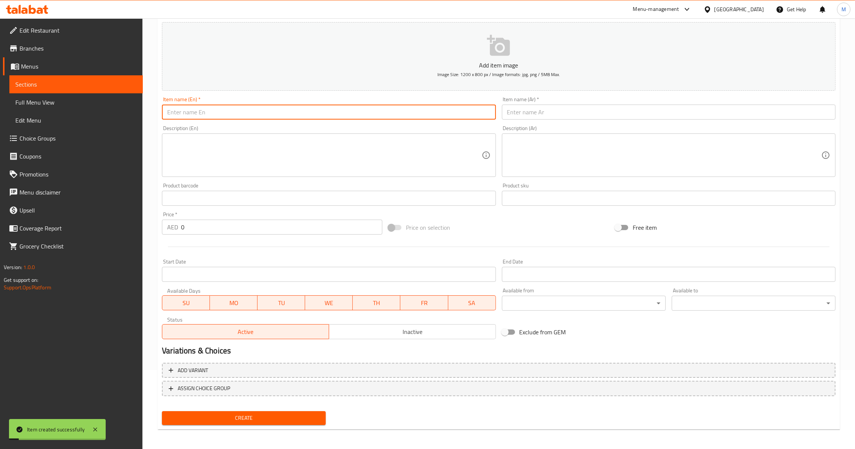
click at [231, 106] on input "text" at bounding box center [328, 112] width 333 height 15
paste input "KHALEEJ BURGER"
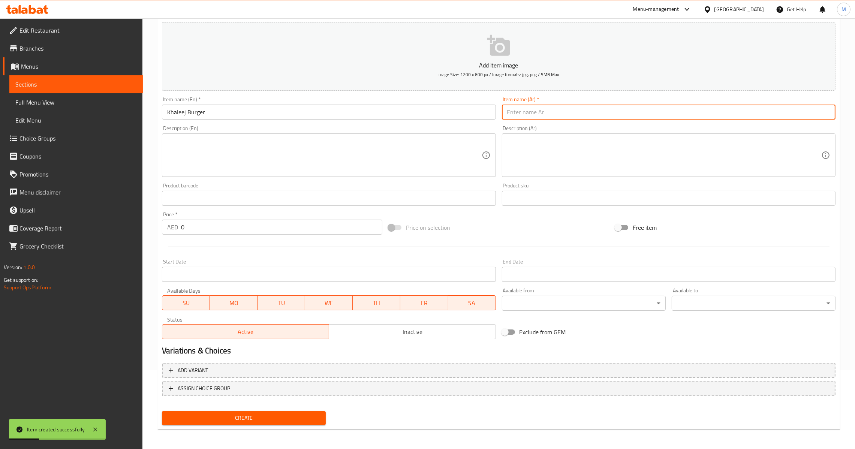
click at [556, 116] on input "text" at bounding box center [668, 112] width 333 height 15
paste input "برجر خليج"
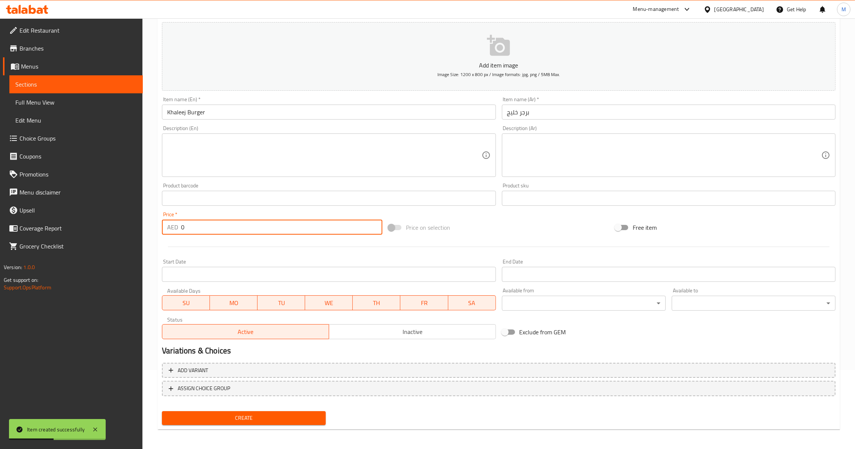
click at [182, 224] on input "0" at bounding box center [281, 227] width 201 height 15
click at [269, 408] on div "Create" at bounding box center [244, 418] width 170 height 20
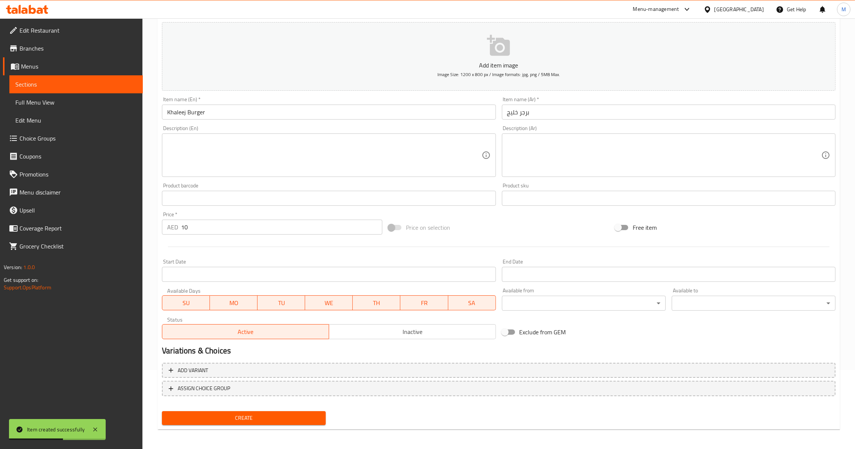
click at [275, 414] on span "Create" at bounding box center [244, 417] width 152 height 9
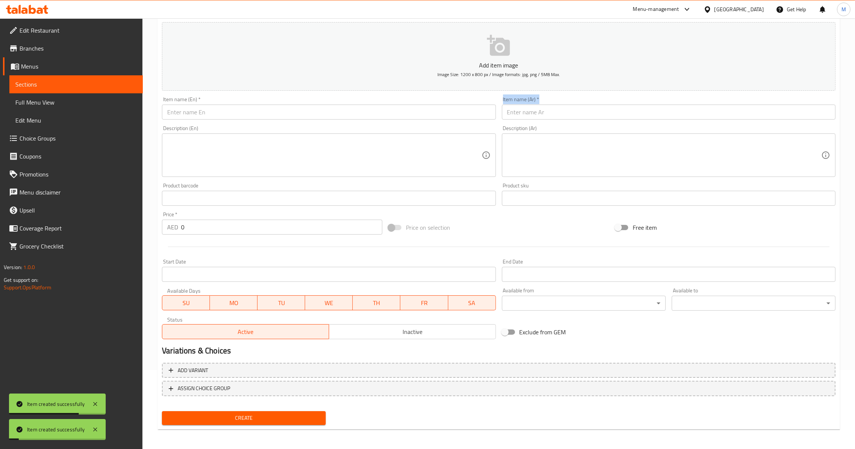
click at [501, 111] on div "Item name (Ar)   * Item name (Ar) *" at bounding box center [668, 108] width 339 height 29
click at [496, 104] on div at bounding box center [496, 104] width 0 height 0
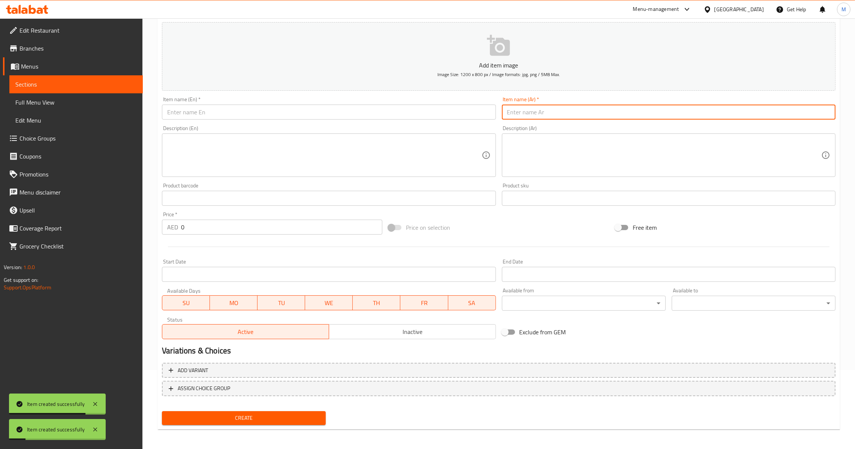
click at [518, 111] on input "text" at bounding box center [668, 112] width 333 height 15
paste input "برجر فيليه"
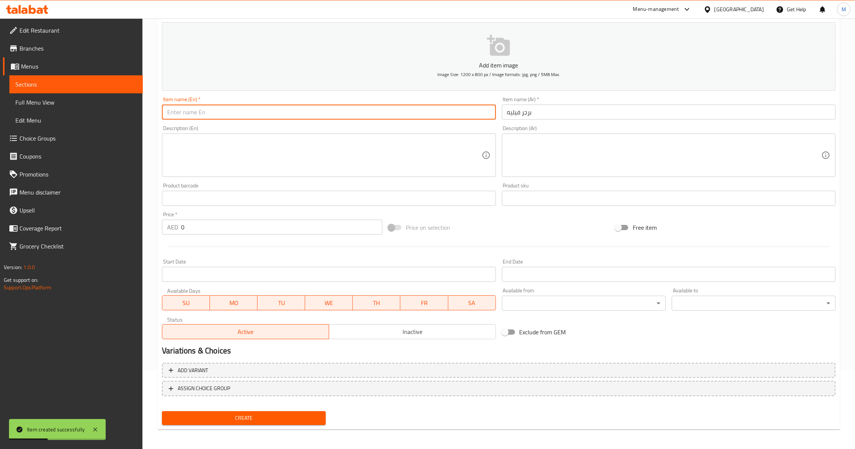
click at [308, 110] on input "text" at bounding box center [328, 112] width 333 height 15
paste input "FILLET BURGER"
click at [172, 114] on input "fillet Burger" at bounding box center [328, 112] width 333 height 15
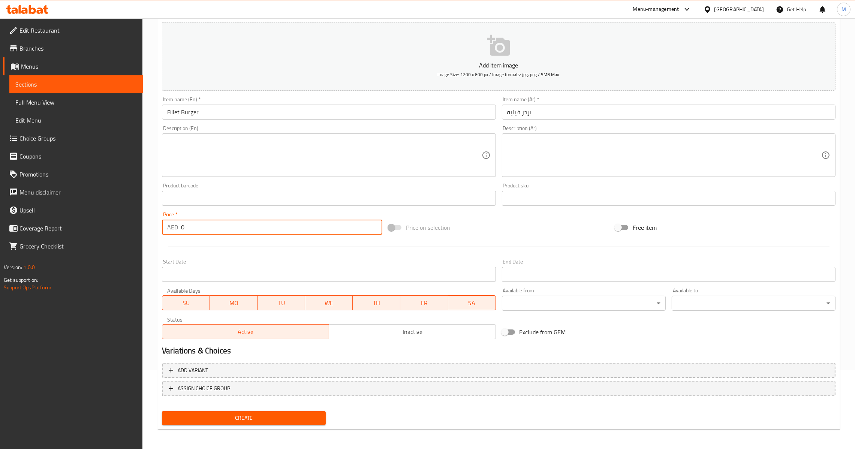
click at [181, 228] on input "0" at bounding box center [281, 227] width 201 height 15
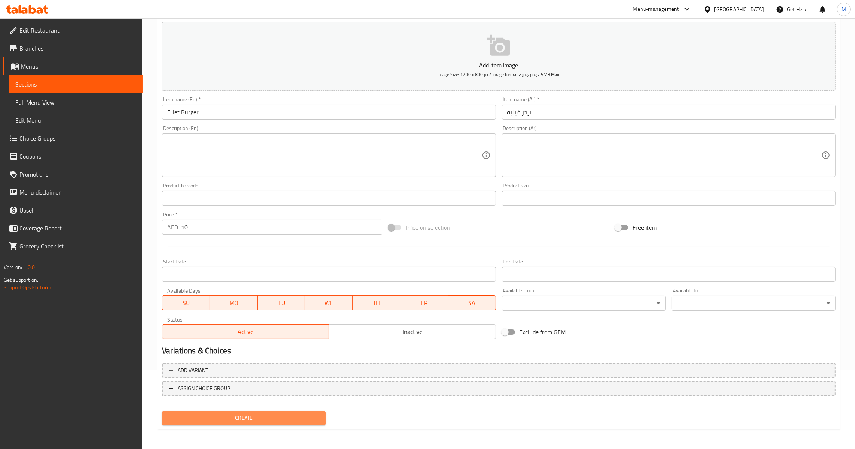
click at [276, 417] on span "Create" at bounding box center [244, 417] width 152 height 9
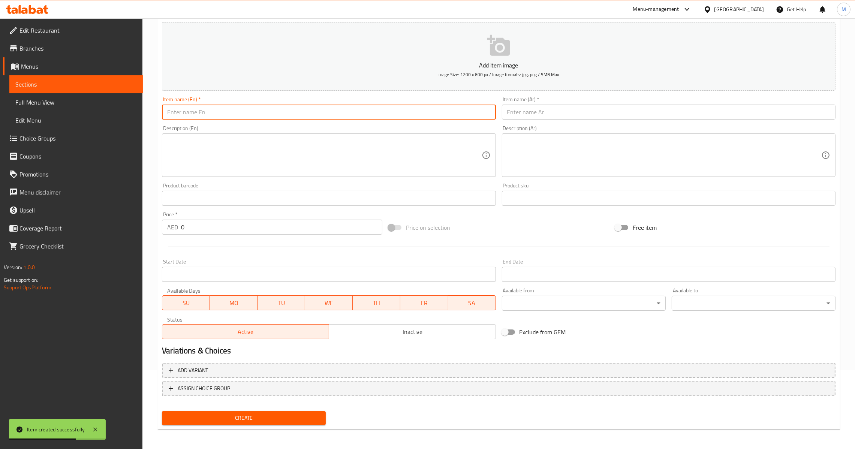
click at [259, 118] on input "text" at bounding box center [328, 112] width 333 height 15
paste input "SHEESH TAWOOK BURGER"
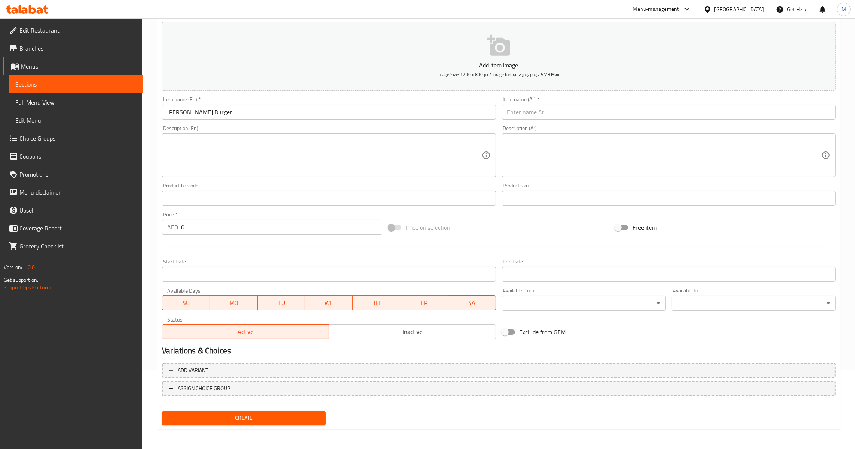
click at [513, 100] on div "Item name (Ar)   * Item name (Ar) *" at bounding box center [668, 108] width 333 height 23
click at [514, 108] on input "text" at bounding box center [668, 112] width 333 height 15
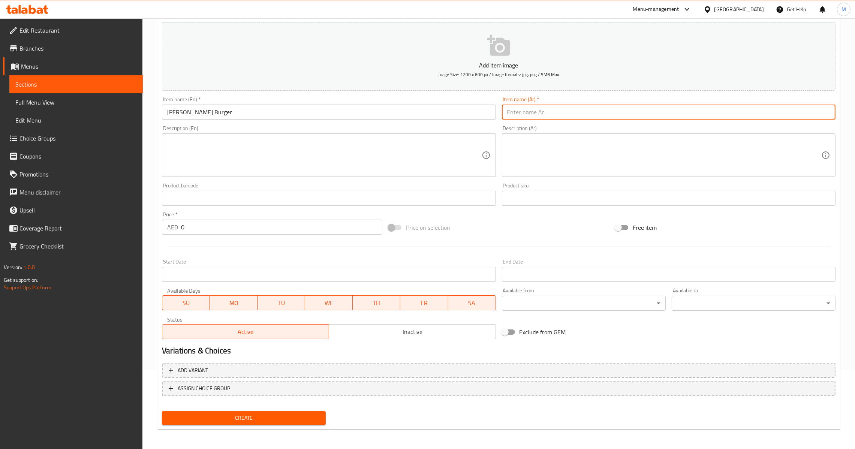
paste input "برجر شيش طاووق"
click at [182, 232] on input "0" at bounding box center [281, 227] width 201 height 15
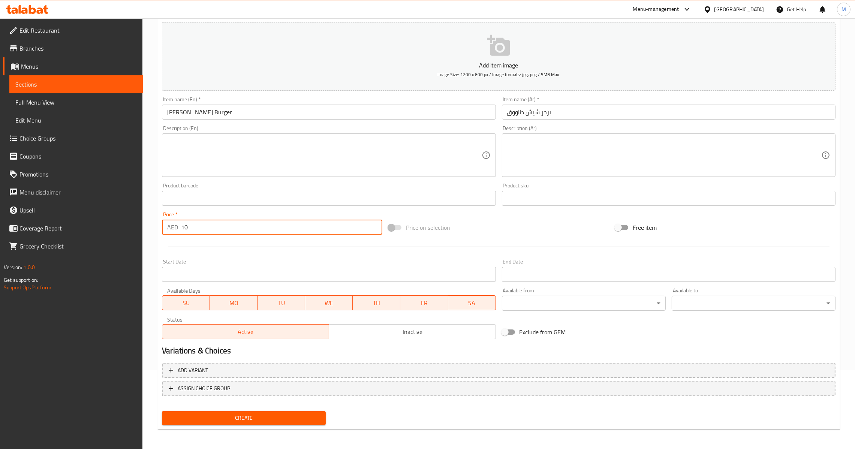
click at [267, 415] on span "Create" at bounding box center [244, 417] width 152 height 9
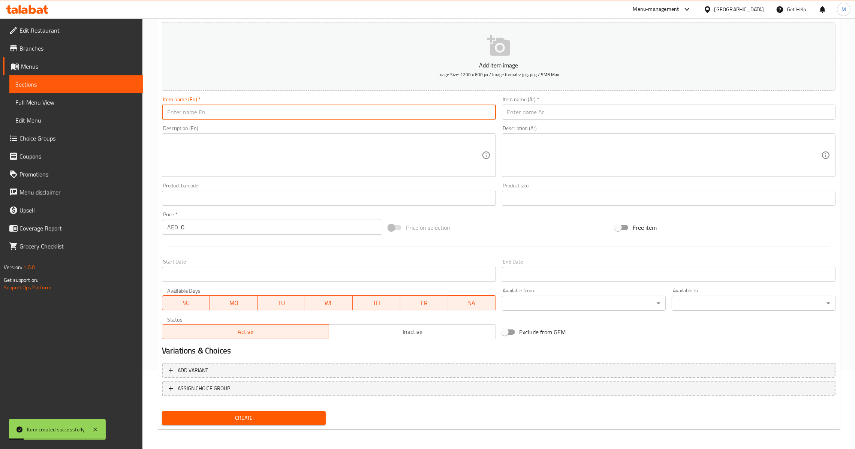
click at [242, 114] on input "text" at bounding box center [328, 112] width 333 height 15
paste input "FISH FILLET BURGER"
click at [168, 114] on input "fish Fillet Burger" at bounding box center [328, 112] width 333 height 15
click at [569, 119] on input "text" at bounding box center [668, 112] width 333 height 15
paste input "برجر سمك فيليه"
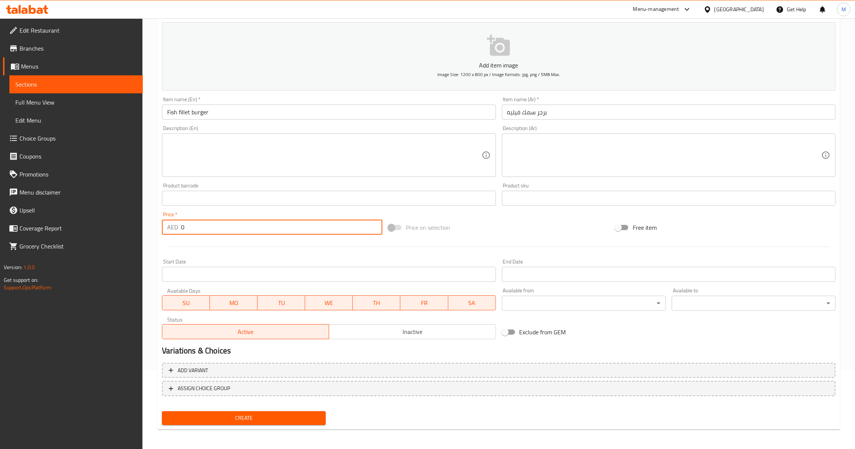
drag, startPoint x: 259, startPoint y: 227, endPoint x: 6, endPoint y: 217, distance: 253.1
click at [1, 216] on div "Edit Restaurant Branches Menus Sections Full Menu View Edit Menu Choice Groups …" at bounding box center [427, 194] width 855 height 511
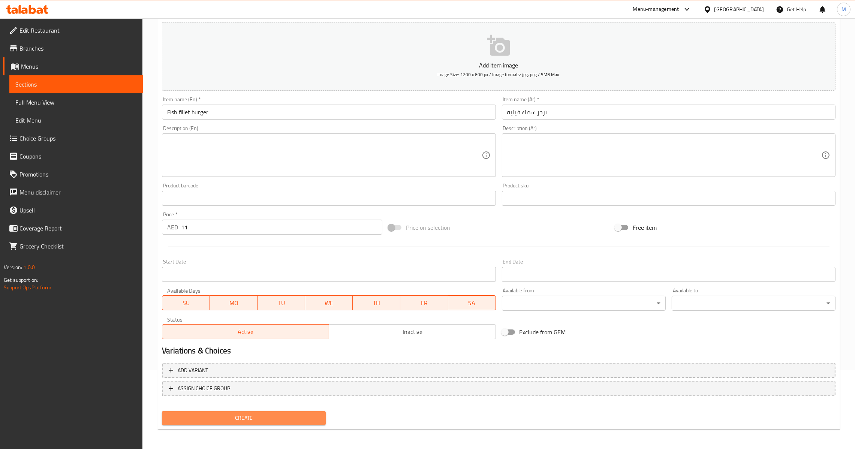
click at [221, 413] on span "Create" at bounding box center [244, 417] width 152 height 9
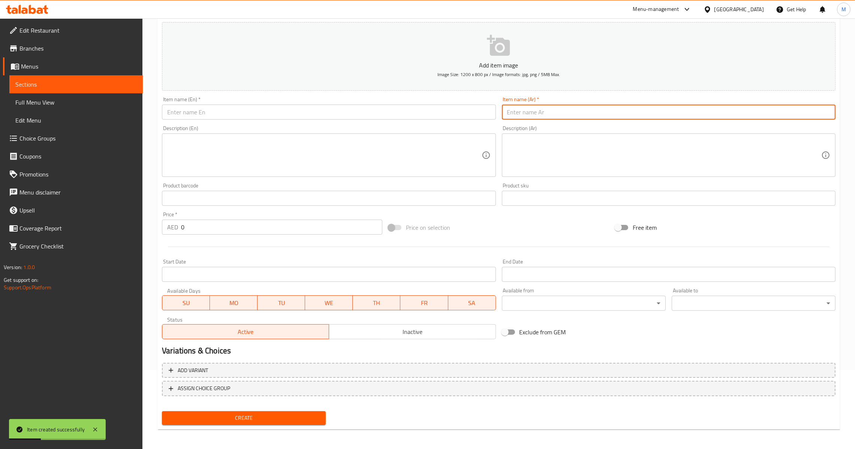
click at [615, 119] on input "text" at bounding box center [668, 112] width 333 height 15
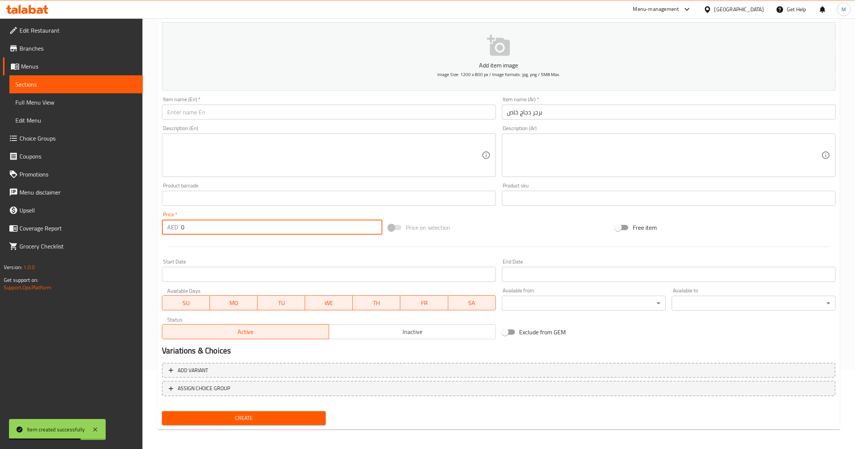
drag, startPoint x: 227, startPoint y: 231, endPoint x: 90, endPoint y: 220, distance: 137.6
click at [113, 227] on div "Edit Restaurant Branches Menus Sections Full Menu View Edit Menu Choice Groups …" at bounding box center [427, 194] width 855 height 511
click at [162, 411] on button "Create" at bounding box center [244, 418] width 164 height 14
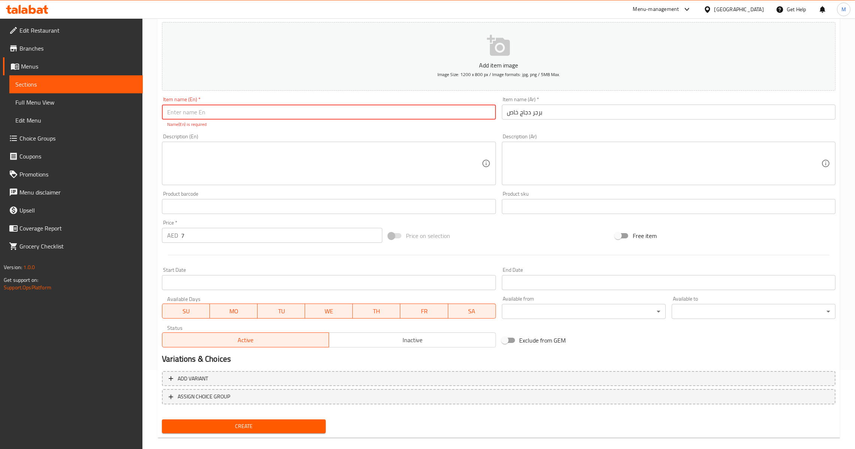
paste input "برجر سمك فيليه"
paste input "SHEESH TAWOOK BURGER"
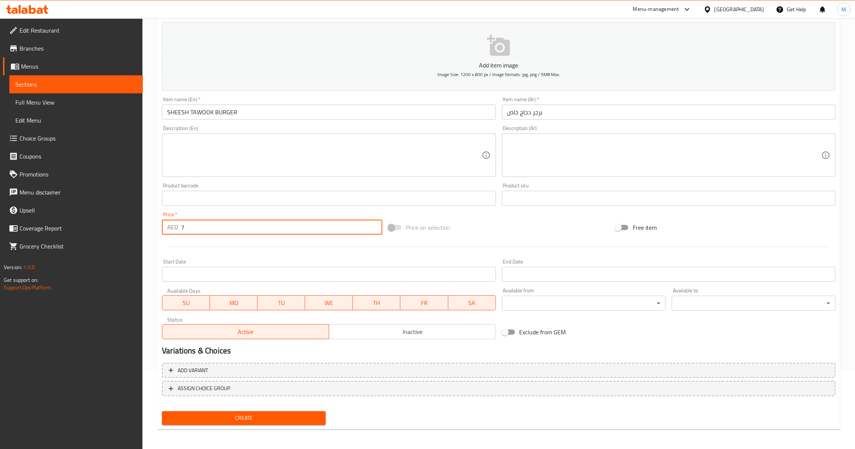
drag, startPoint x: 217, startPoint y: 221, endPoint x: 104, endPoint y: 224, distance: 112.8
click at [104, 224] on div "Edit Restaurant Branches Menus Sections Full Menu View Edit Menu Choice Groups …" at bounding box center [427, 194] width 855 height 511
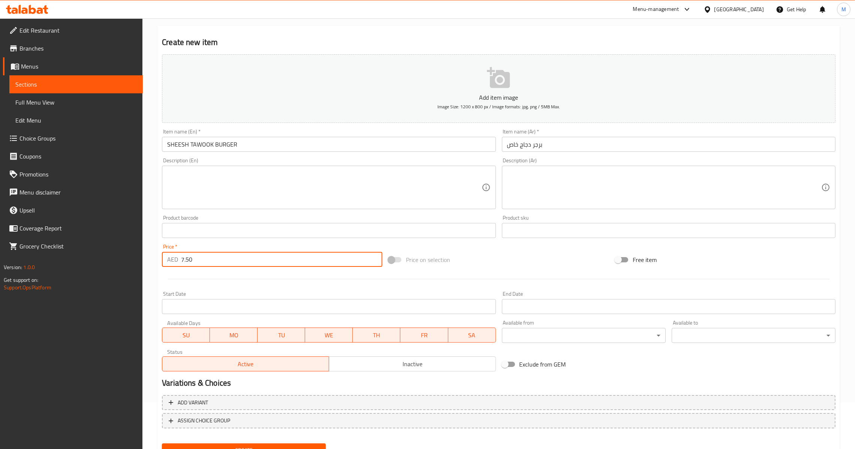
scroll to position [23, 0]
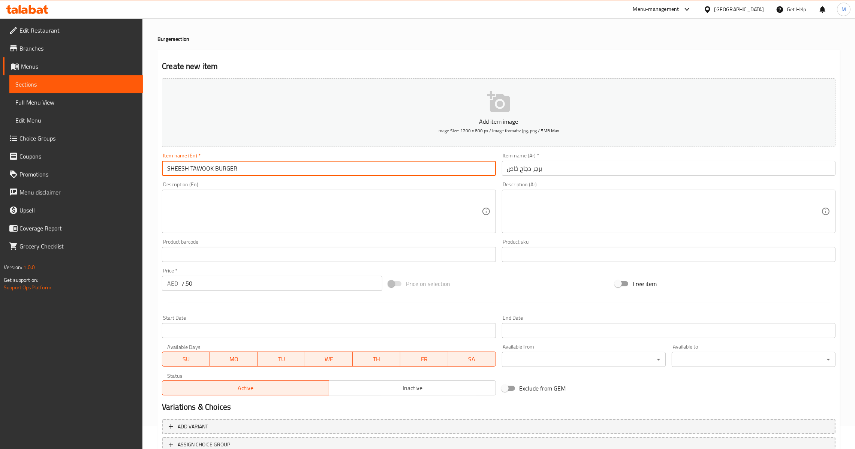
click at [280, 162] on input "SHEESH TAWOOK BURGER" at bounding box center [328, 168] width 333 height 15
paste input "CHICKEN BURGER SP."
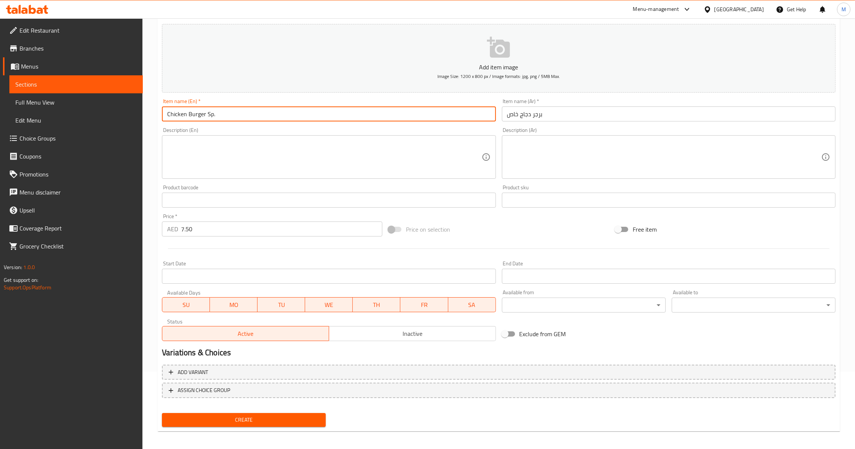
scroll to position [79, 0]
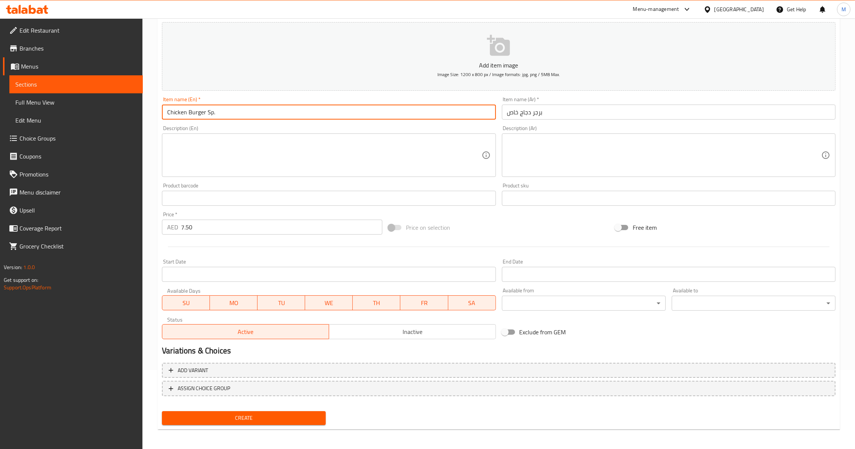
click at [281, 408] on div "Create" at bounding box center [244, 418] width 170 height 20
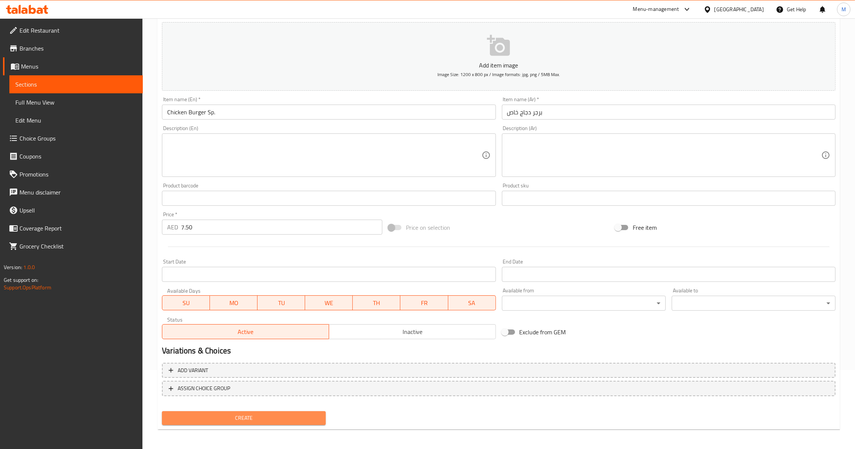
click at [279, 413] on span "Create" at bounding box center [244, 417] width 152 height 9
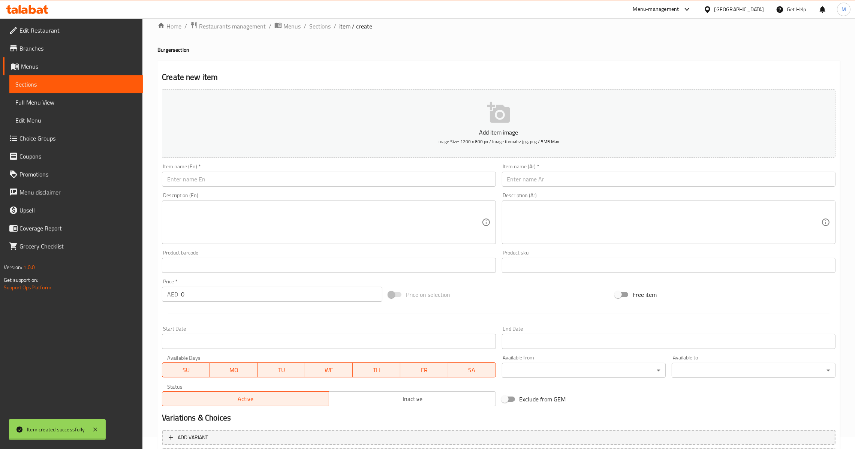
scroll to position [0, 0]
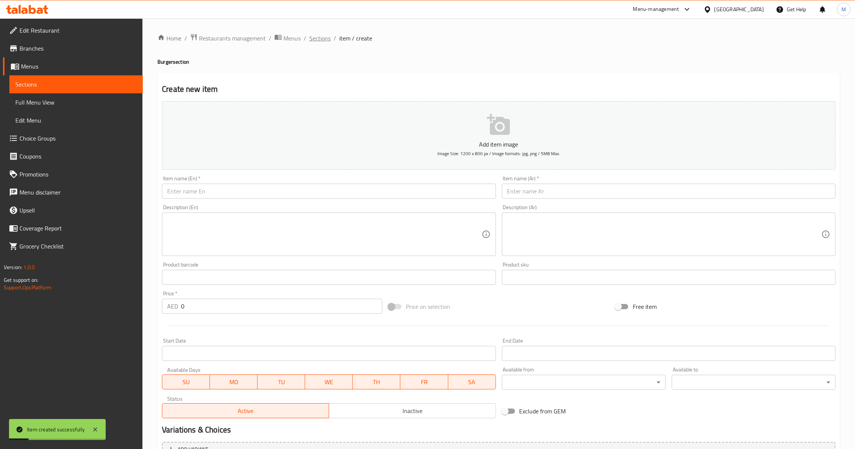
click at [327, 34] on span "Sections" at bounding box center [319, 38] width 21 height 9
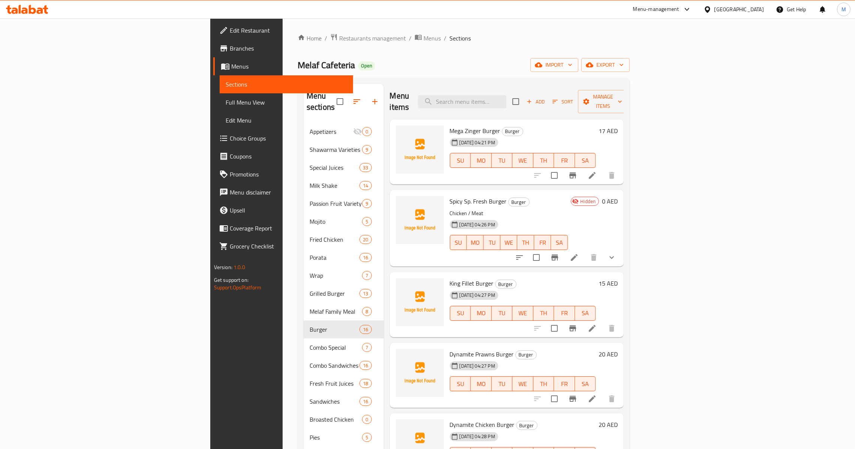
click at [558, 98] on icon "button" at bounding box center [555, 101] width 7 height 7
click at [532, 98] on icon "button" at bounding box center [529, 101] width 7 height 7
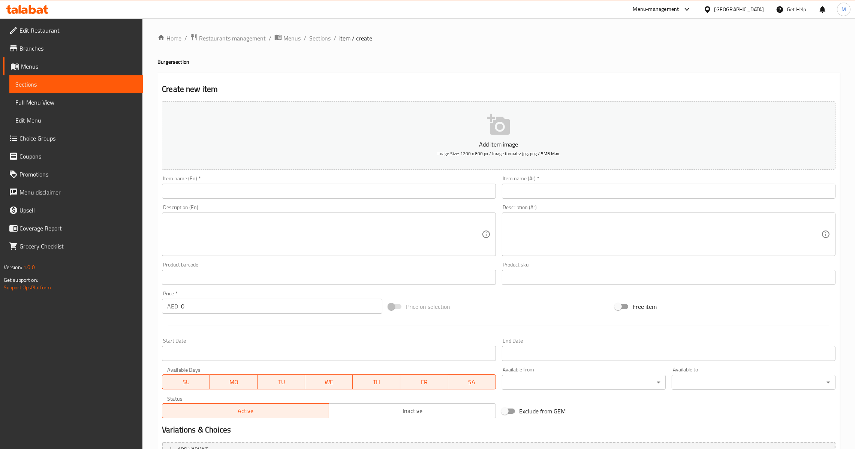
click at [419, 184] on input "text" at bounding box center [328, 191] width 333 height 15
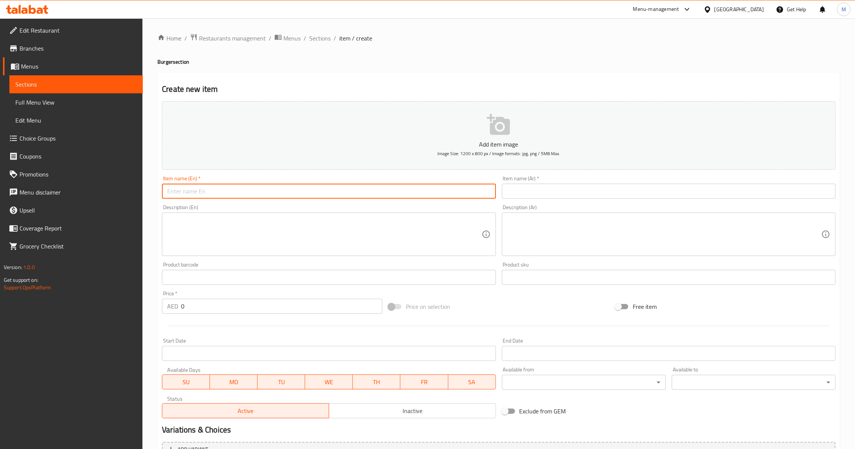
paste input "BEEF BURGER"
paste input "برجر الحم برجر رويال س"
click at [526, 194] on input "برجر الحم برجر رويال س" at bounding box center [668, 191] width 333 height 15
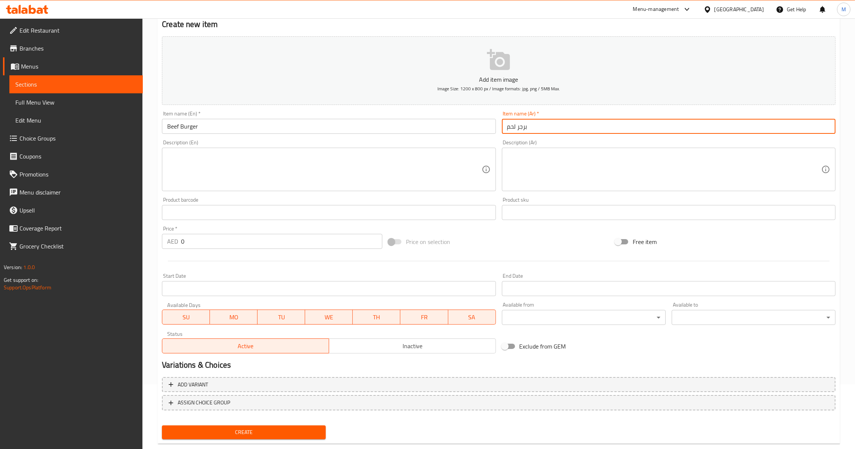
scroll to position [79, 0]
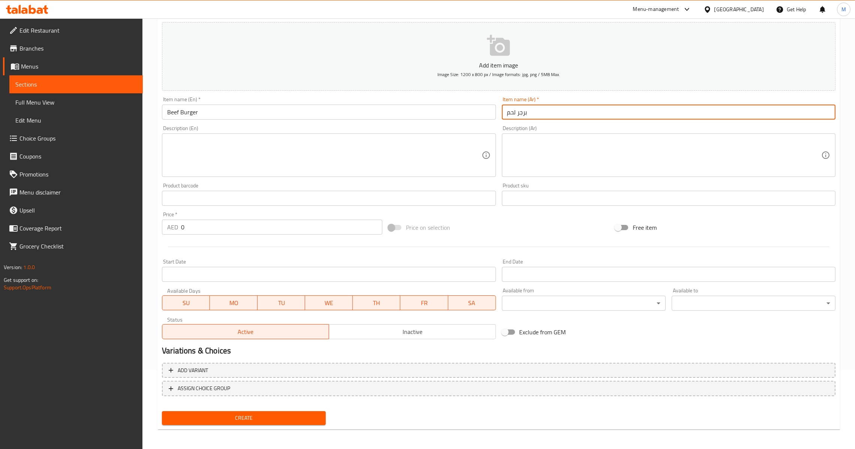
click at [231, 226] on input "0" at bounding box center [281, 227] width 201 height 15
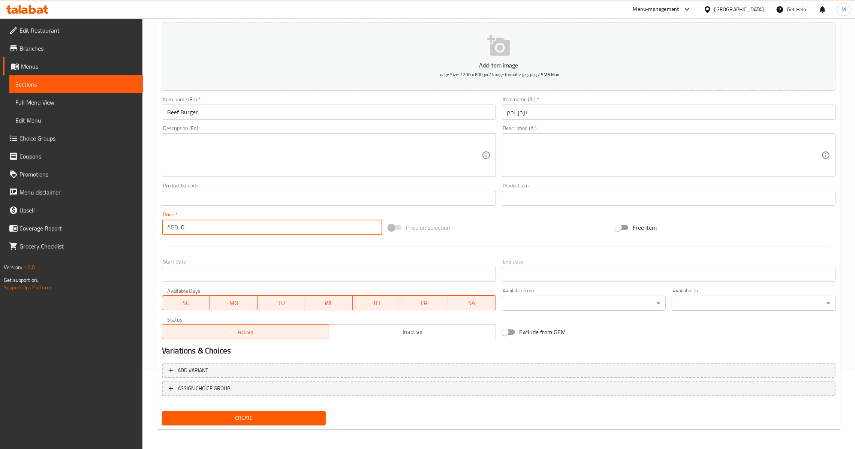
paste input "7.5"
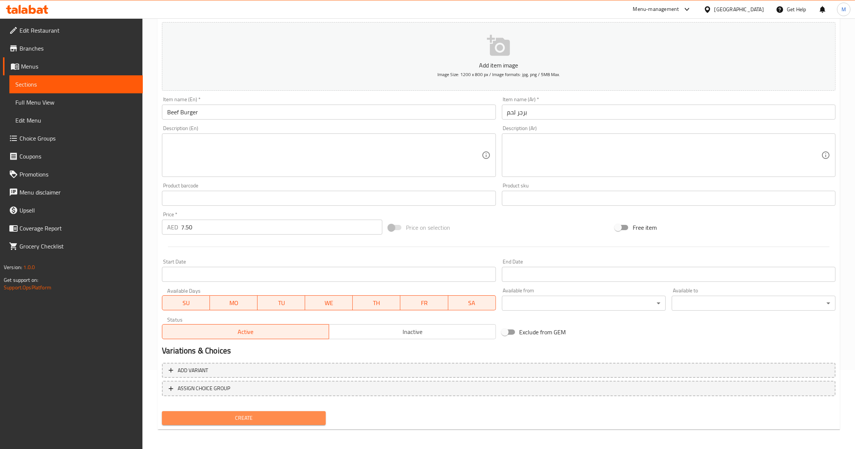
click at [269, 415] on span "Create" at bounding box center [244, 417] width 152 height 9
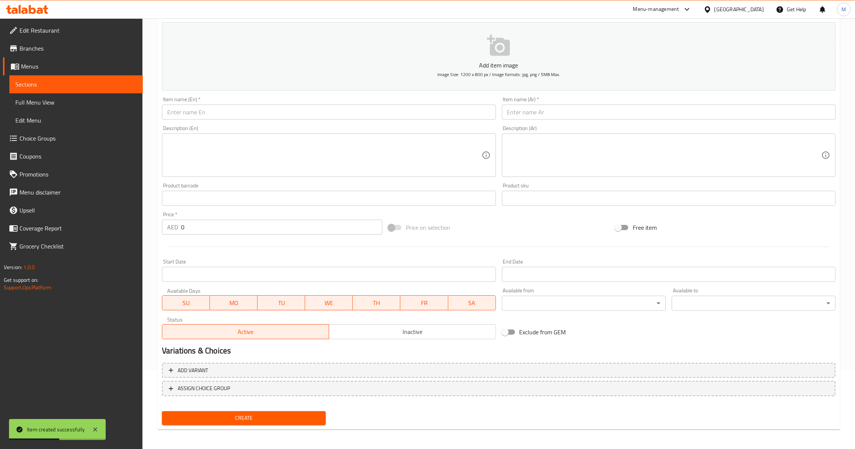
drag, startPoint x: 233, startPoint y: 121, endPoint x: 233, endPoint y: 112, distance: 9.7
click at [233, 119] on div "Item name (En)   * Item name (En) *" at bounding box center [328, 108] width 339 height 29
click at [233, 112] on input "text" at bounding box center [328, 112] width 333 height 15
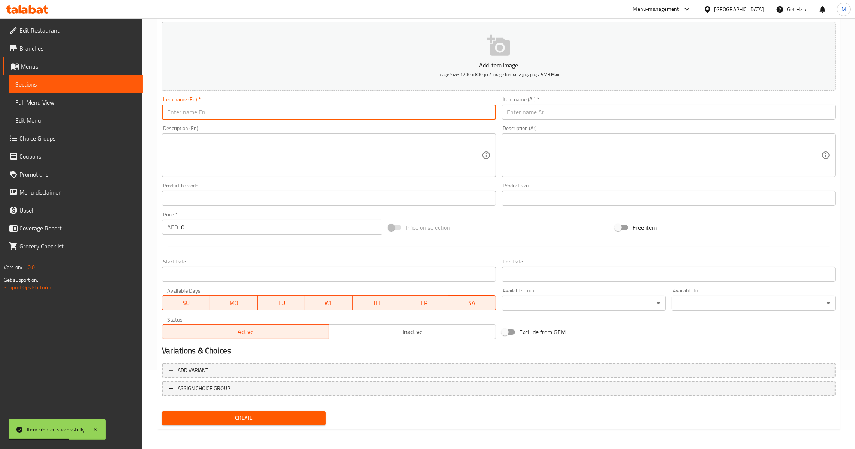
paste input "7.50"
paste input "text"
click at [241, 105] on input "7.50" at bounding box center [328, 112] width 333 height 15
click at [275, 103] on div "Item name (En)   * 7.50 Item name (En) *" at bounding box center [328, 108] width 333 height 23
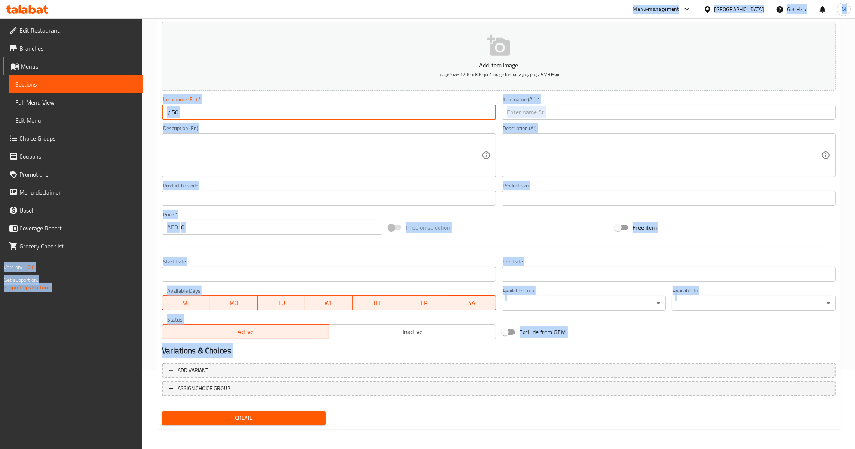
click at [274, 109] on input "7.50" at bounding box center [328, 112] width 333 height 15
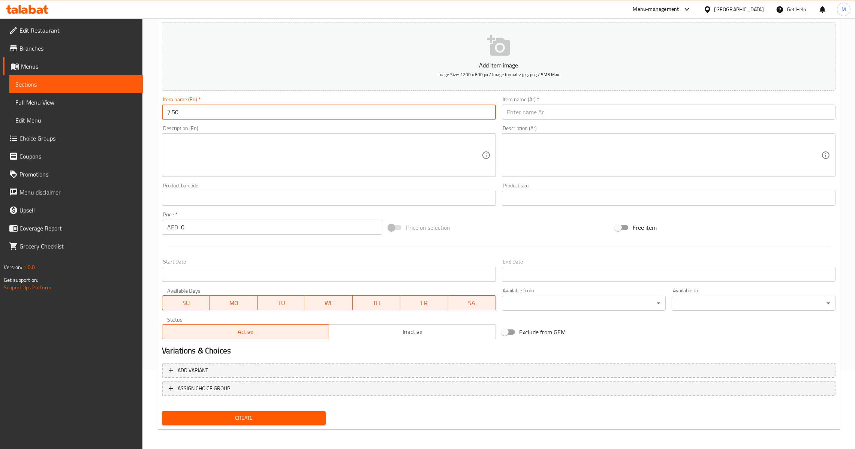
paste input "ROYAL SPICY BURGER 1"
click at [172, 117] on input "7 ROYAL SPICY BURGER 1" at bounding box center [328, 112] width 333 height 15
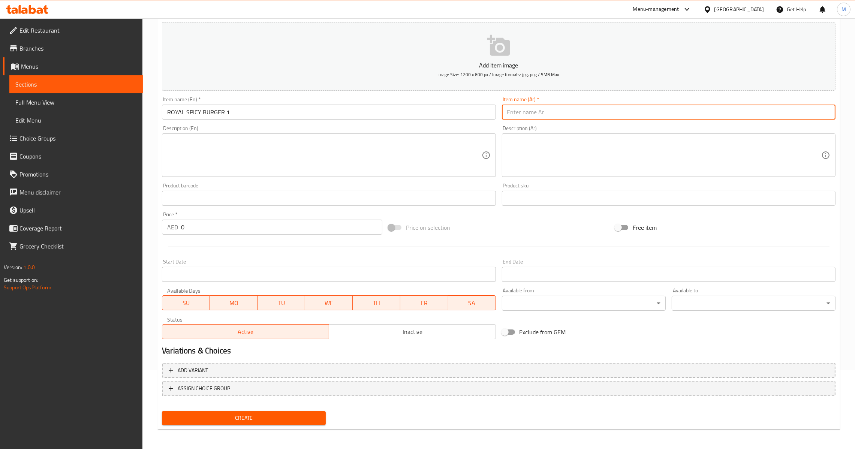
paste input "برجر رويال سبايسي"
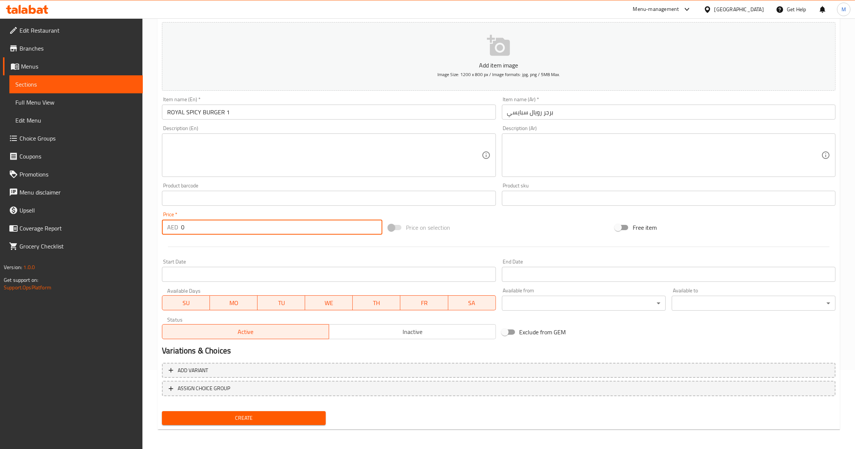
drag, startPoint x: 215, startPoint y: 229, endPoint x: 22, endPoint y: 242, distance: 193.0
click at [22, 242] on div "Edit Restaurant Branches Menus Sections Full Menu View Edit Menu Choice Groups …" at bounding box center [427, 194] width 855 height 511
type input "12"
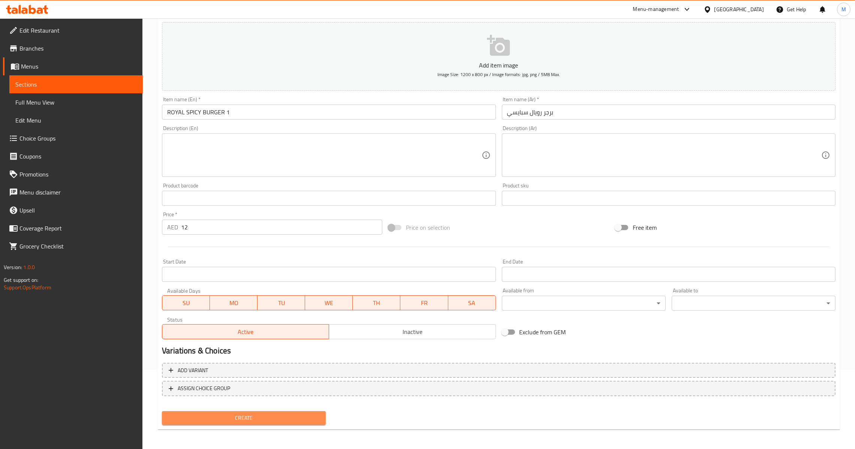
click at [258, 417] on span "Create" at bounding box center [244, 417] width 152 height 9
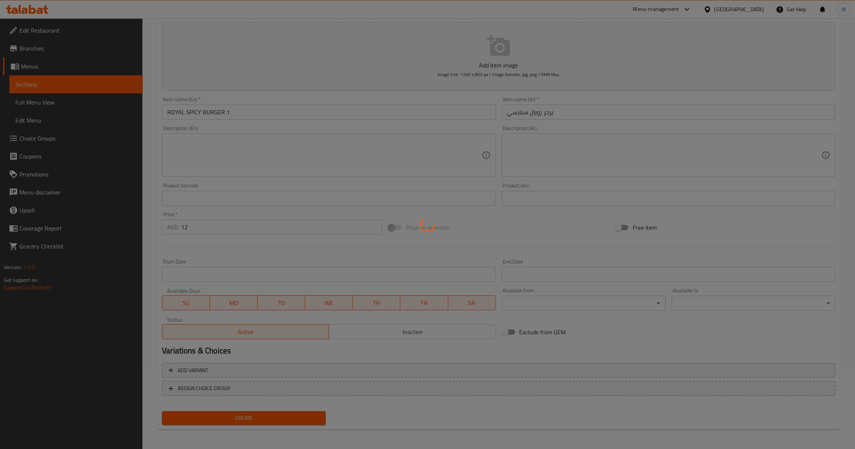
type input "0"
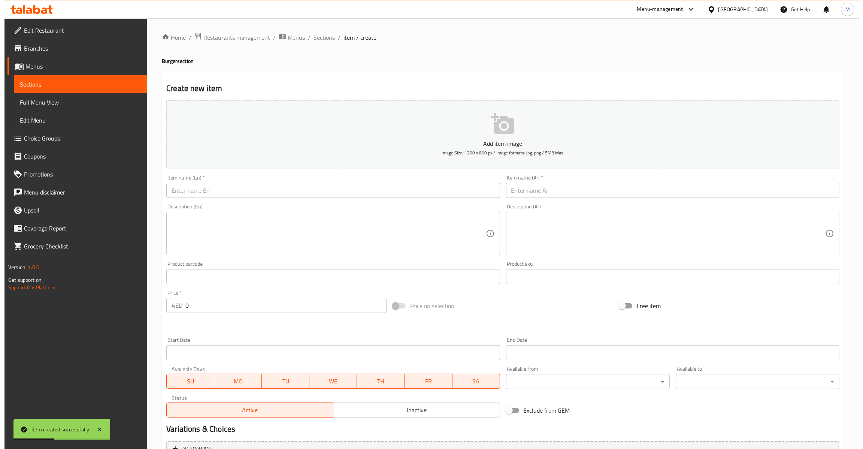
scroll to position [0, 0]
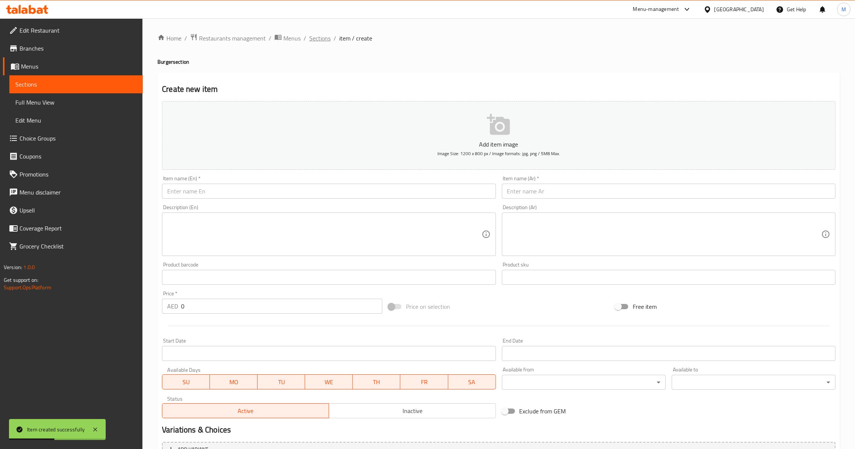
click at [317, 35] on span "Sections" at bounding box center [319, 38] width 21 height 9
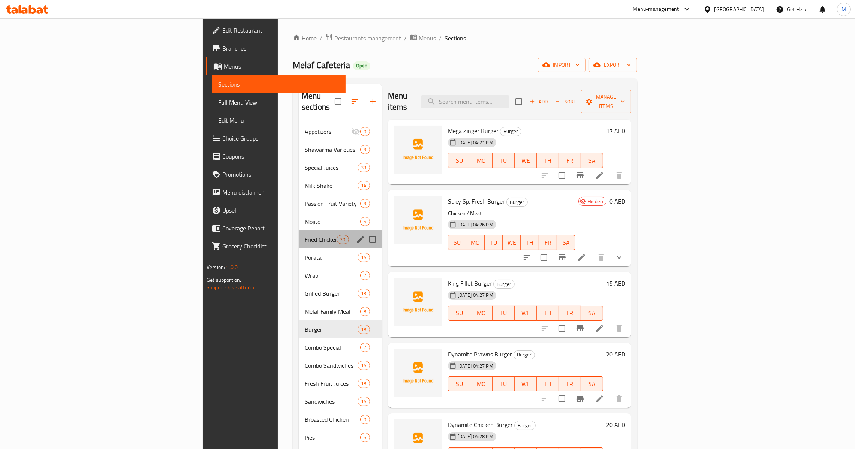
click at [299, 236] on div "Fried Chicken 20" at bounding box center [340, 239] width 83 height 18
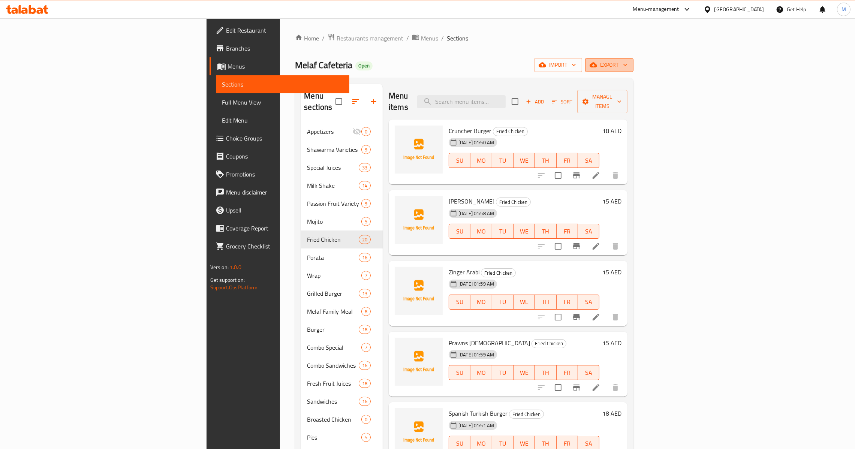
click at [627, 70] on span "export" at bounding box center [609, 64] width 36 height 9
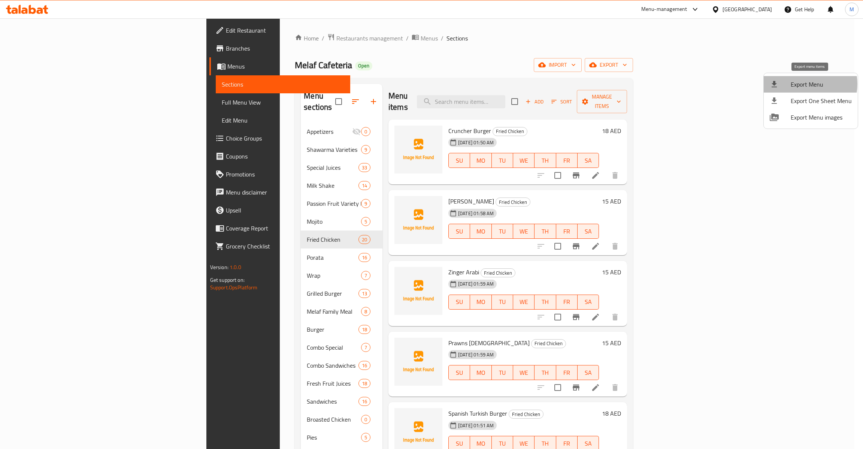
click at [802, 84] on span "Export Menu" at bounding box center [821, 84] width 61 height 9
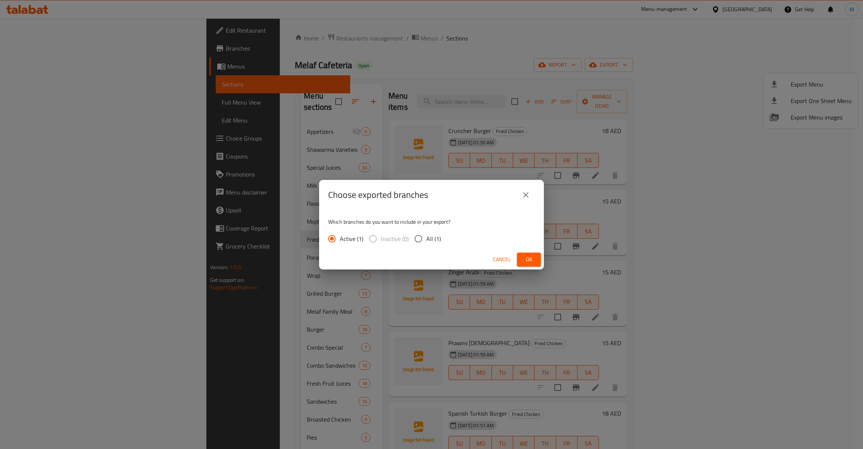
click at [425, 242] on input "All (1)" at bounding box center [419, 239] width 16 height 16
radio input "true"
click at [534, 262] on span "Ok" at bounding box center [529, 259] width 12 height 9
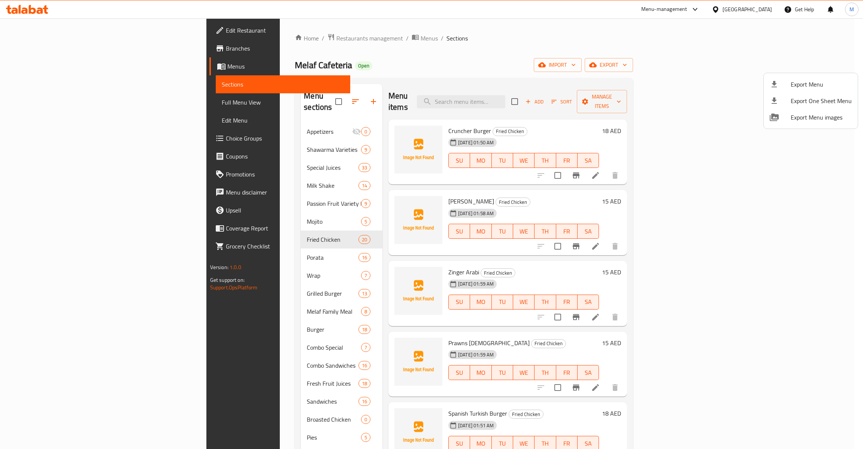
click at [46, 132] on div at bounding box center [431, 224] width 863 height 449
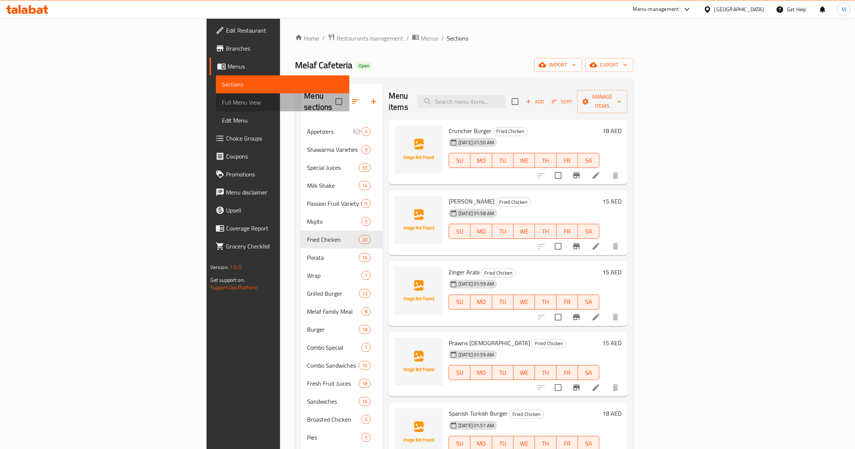
click at [222, 103] on span "Full Menu View" at bounding box center [282, 102] width 121 height 9
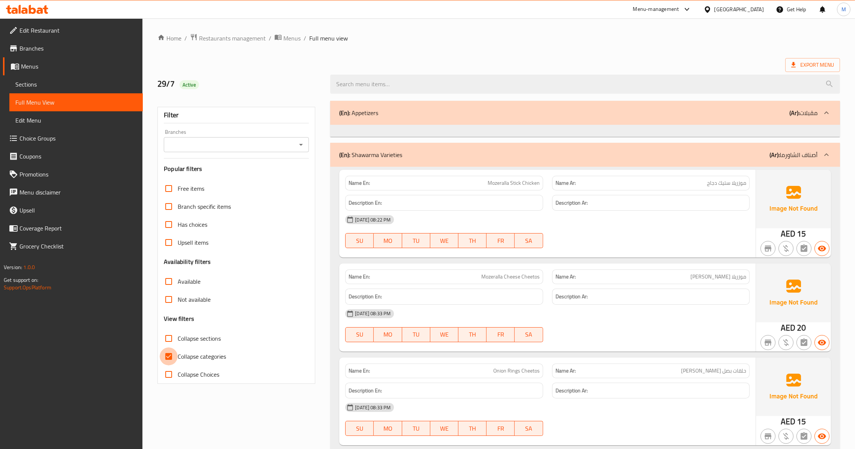
click at [163, 354] on input "Collapse categories" at bounding box center [169, 356] width 18 height 18
checkbox input "false"
click at [296, 146] on div "Branches" at bounding box center [236, 144] width 145 height 15
click at [298, 142] on div at bounding box center [301, 144] width 10 height 10
click at [298, 142] on icon "Open" at bounding box center [300, 144] width 9 height 9
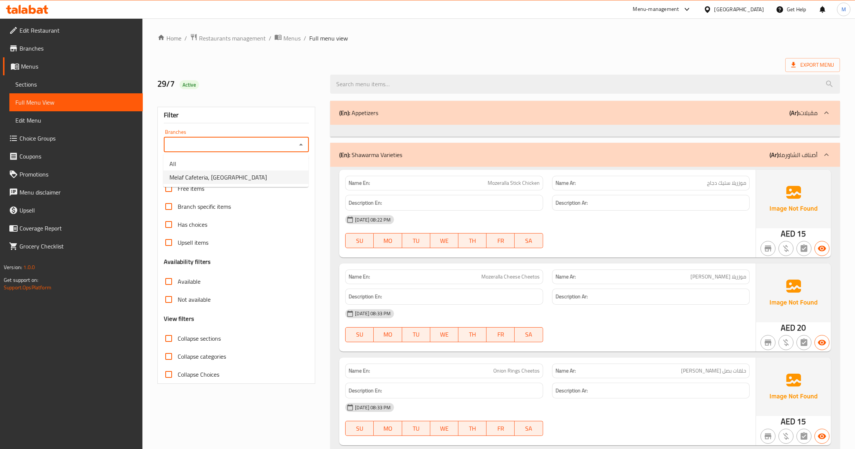
click at [254, 175] on li "Melaf Cafeteria, [GEOGRAPHIC_DATA]" at bounding box center [235, 176] width 145 height 13
type input "Melaf Cafeteria, [GEOGRAPHIC_DATA]"
